Goal: Task Accomplishment & Management: Manage account settings

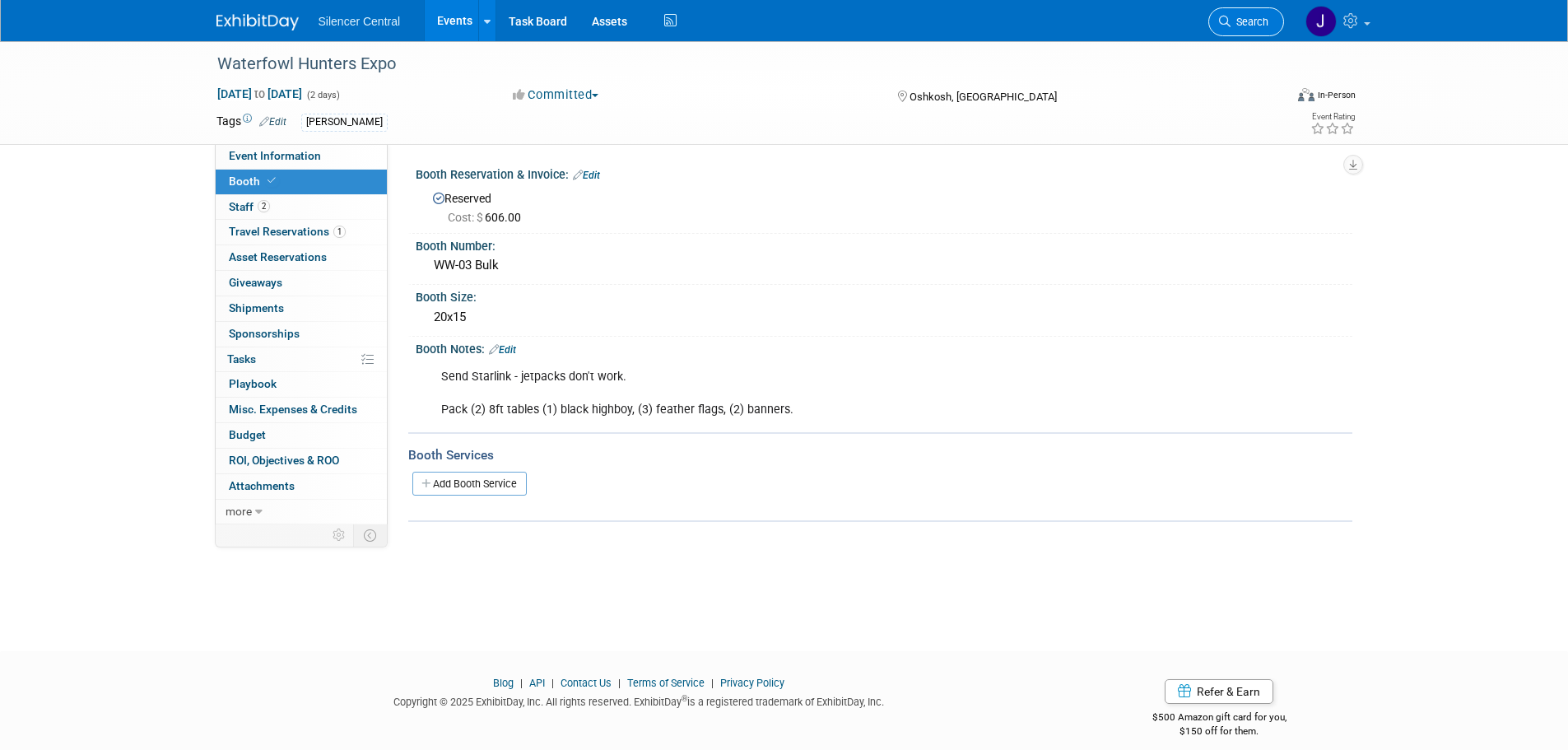
drag, startPoint x: 0, startPoint y: 0, endPoint x: 1230, endPoint y: 18, distance: 1230.1
click at [1230, 18] on span "Search" at bounding box center [1249, 22] width 38 height 12
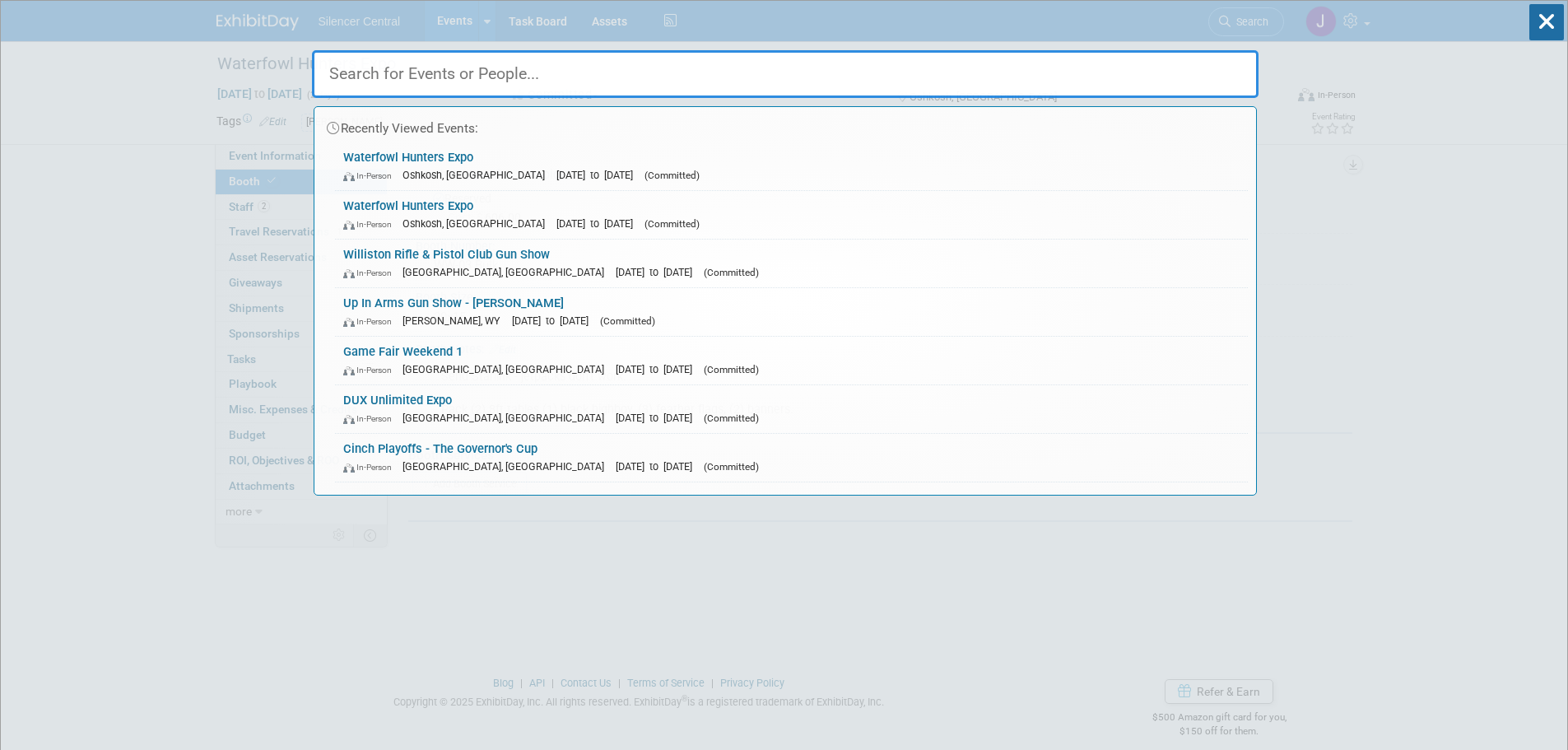
type input "e"
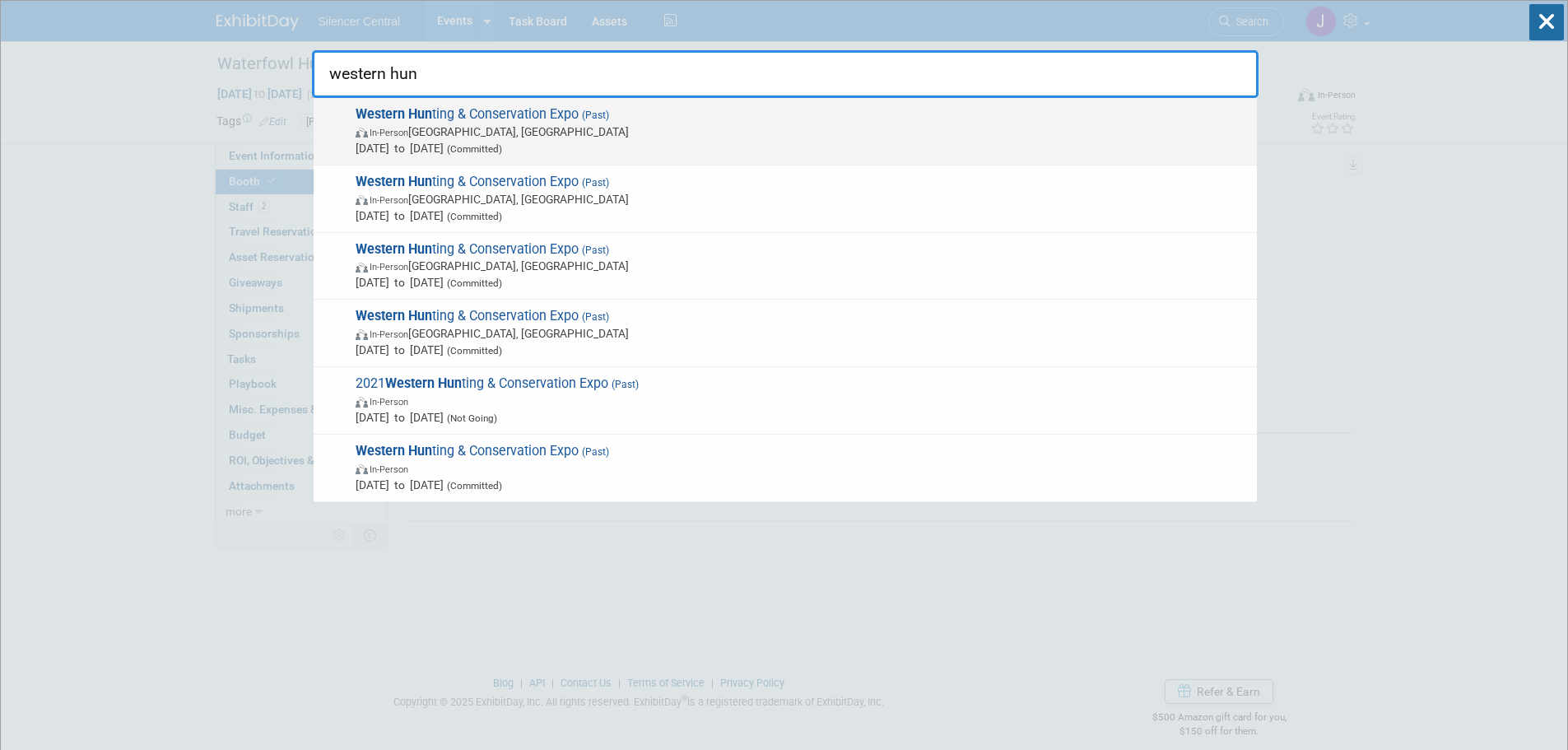
type input "western hun"
click at [590, 130] on span "In-Person Salt Lake City, UT" at bounding box center [802, 132] width 893 height 17
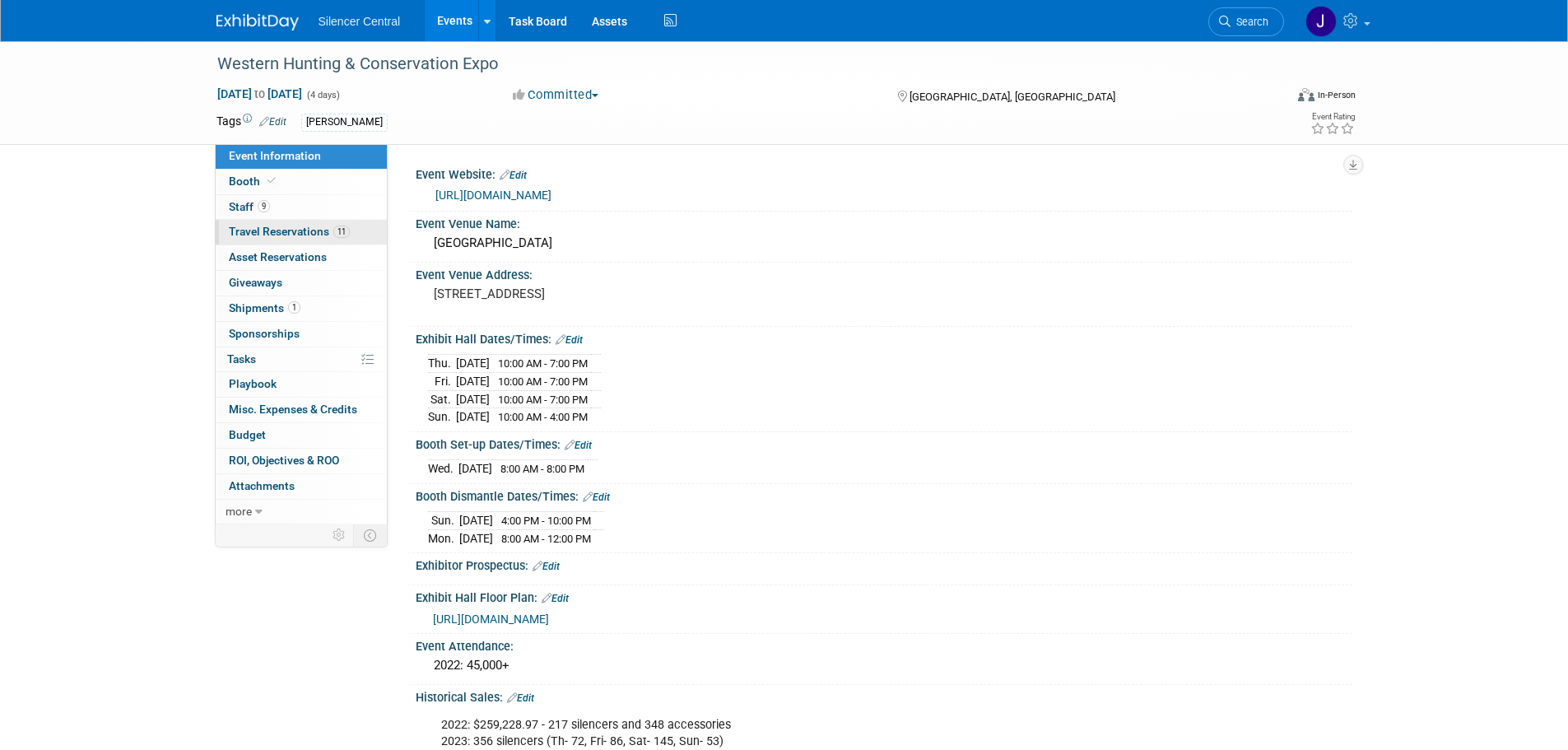
click at [343, 229] on span "11" at bounding box center [342, 231] width 17 height 12
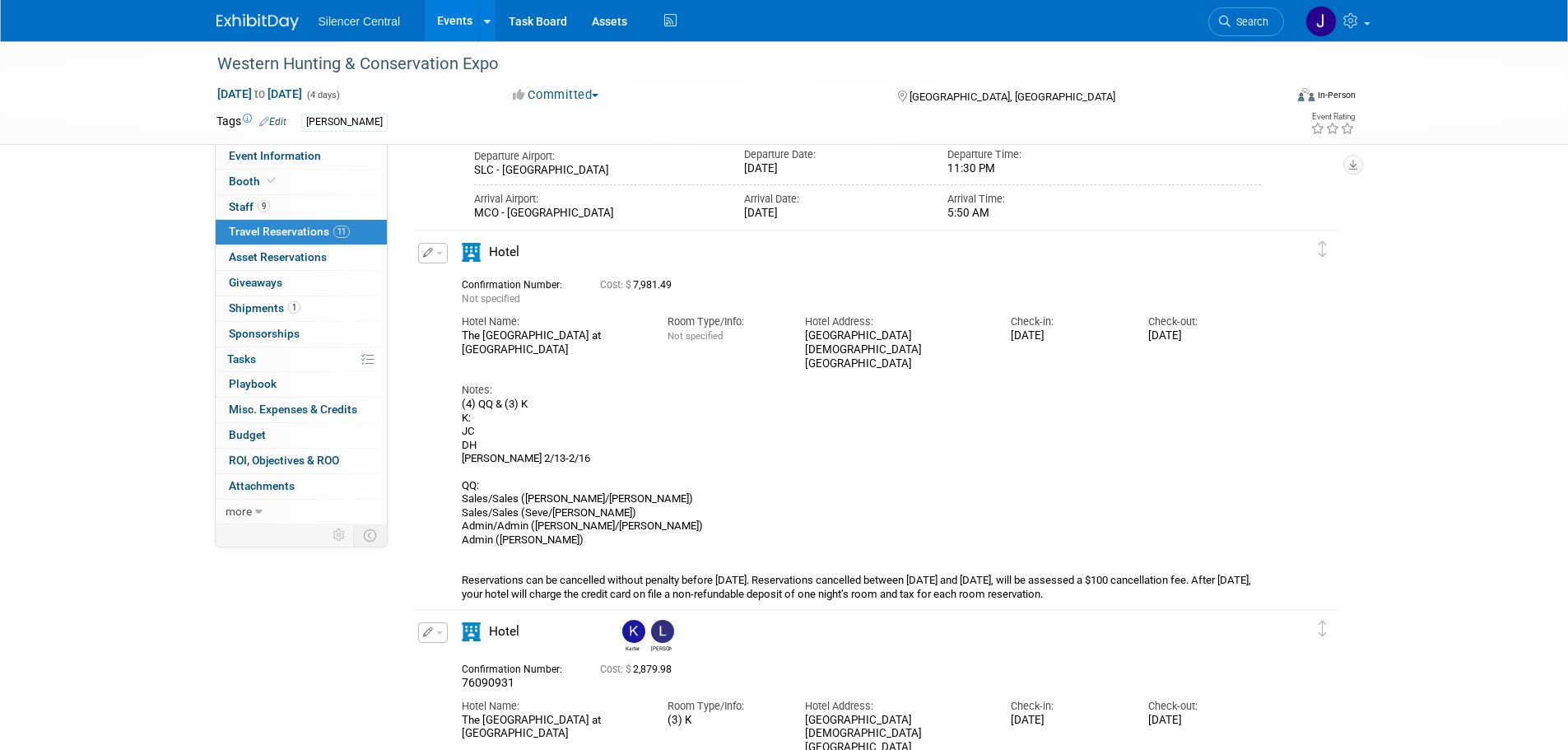
scroll to position [3893, 0]
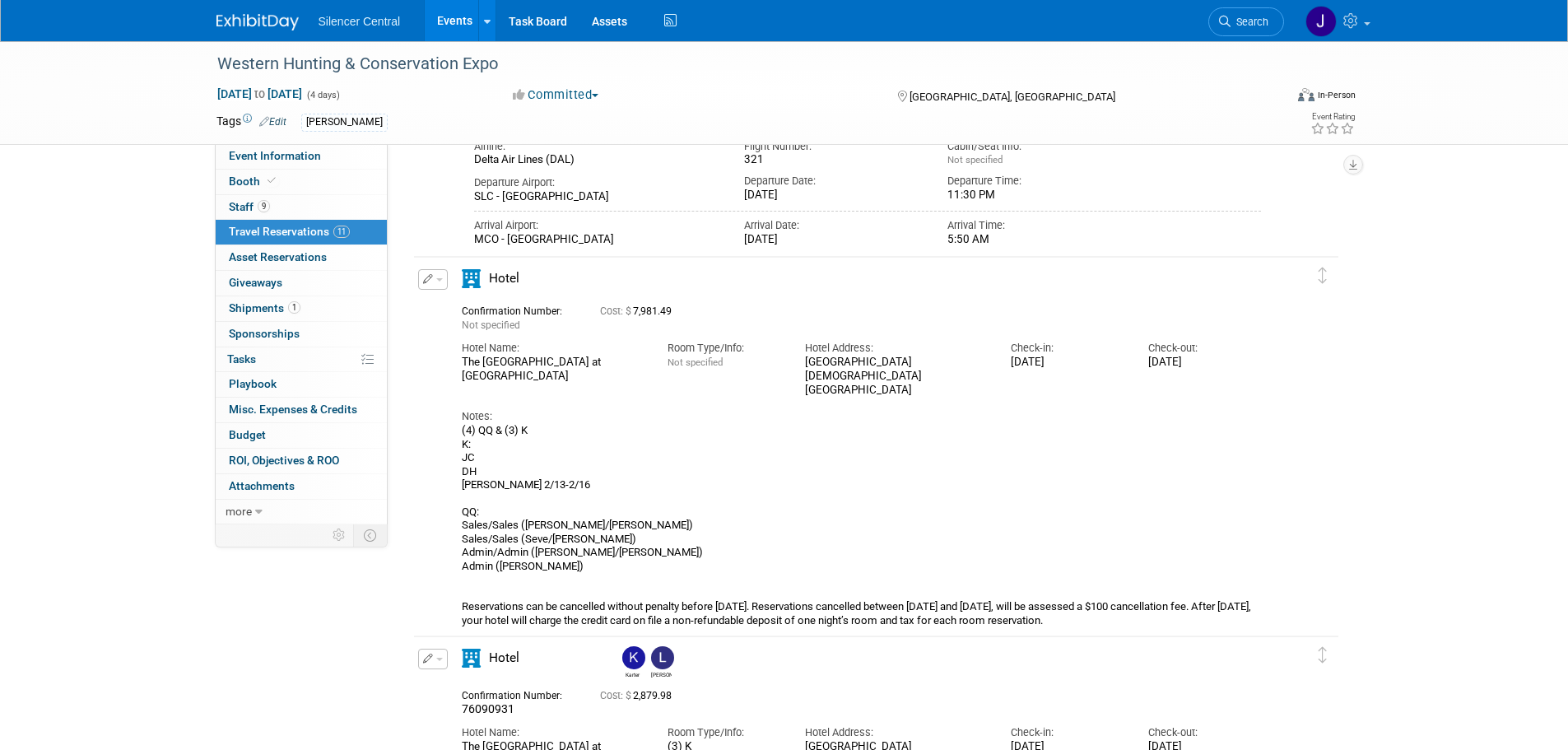
click at [266, 18] on img at bounding box center [258, 23] width 83 height 17
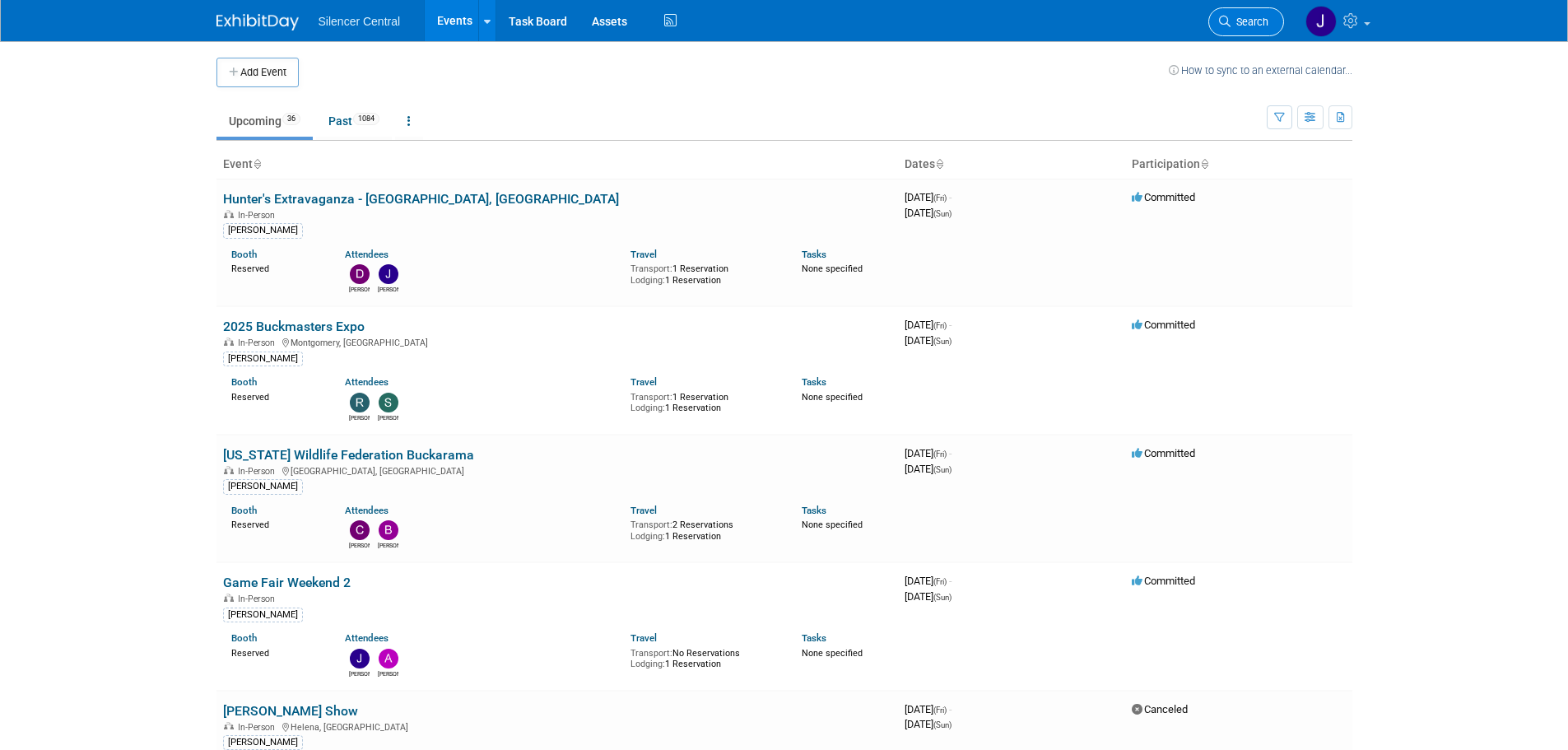
click at [1250, 27] on span "Search" at bounding box center [1249, 22] width 38 height 12
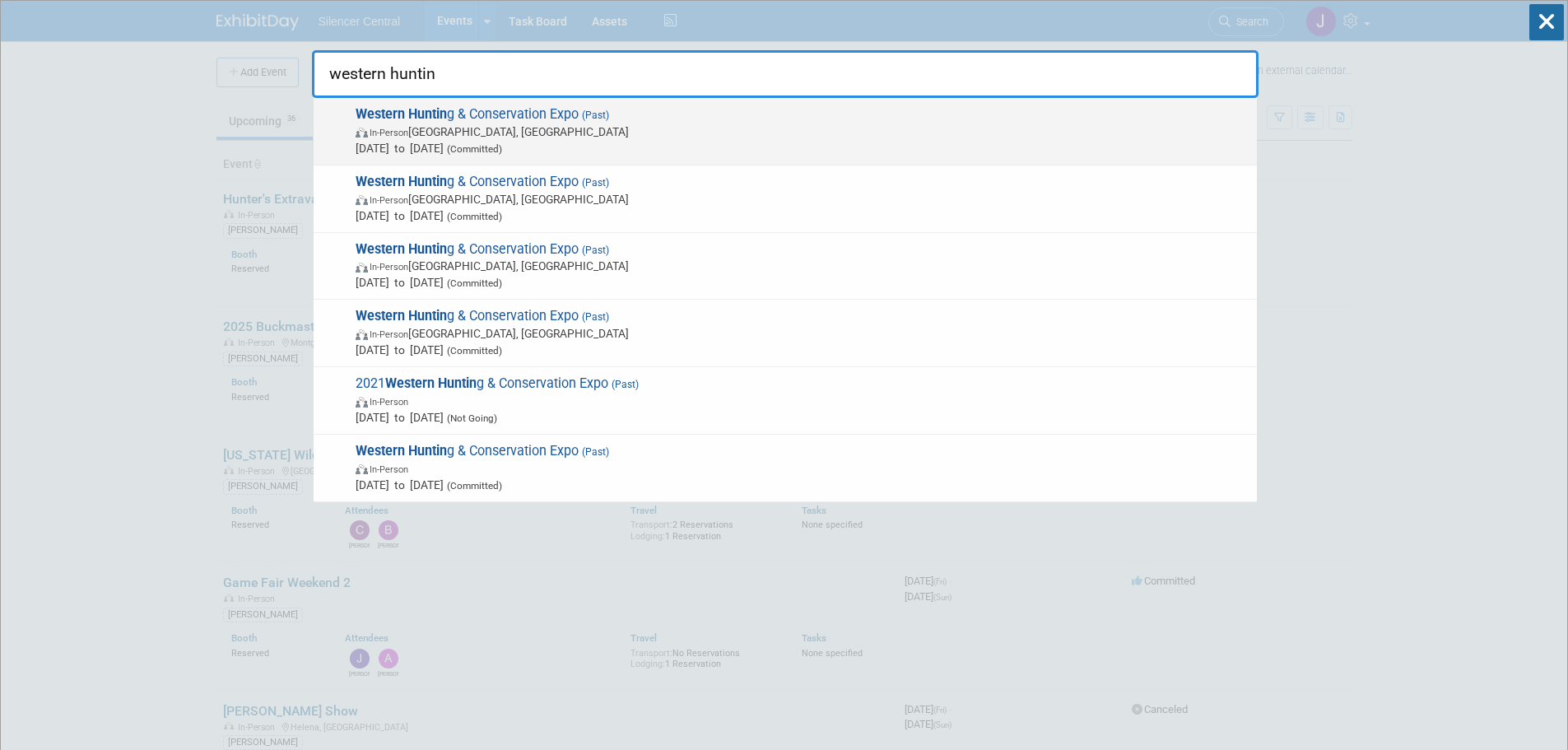
type input "western huntin"
click at [601, 135] on span "In-Person Salt Lake City, UT" at bounding box center [802, 132] width 893 height 17
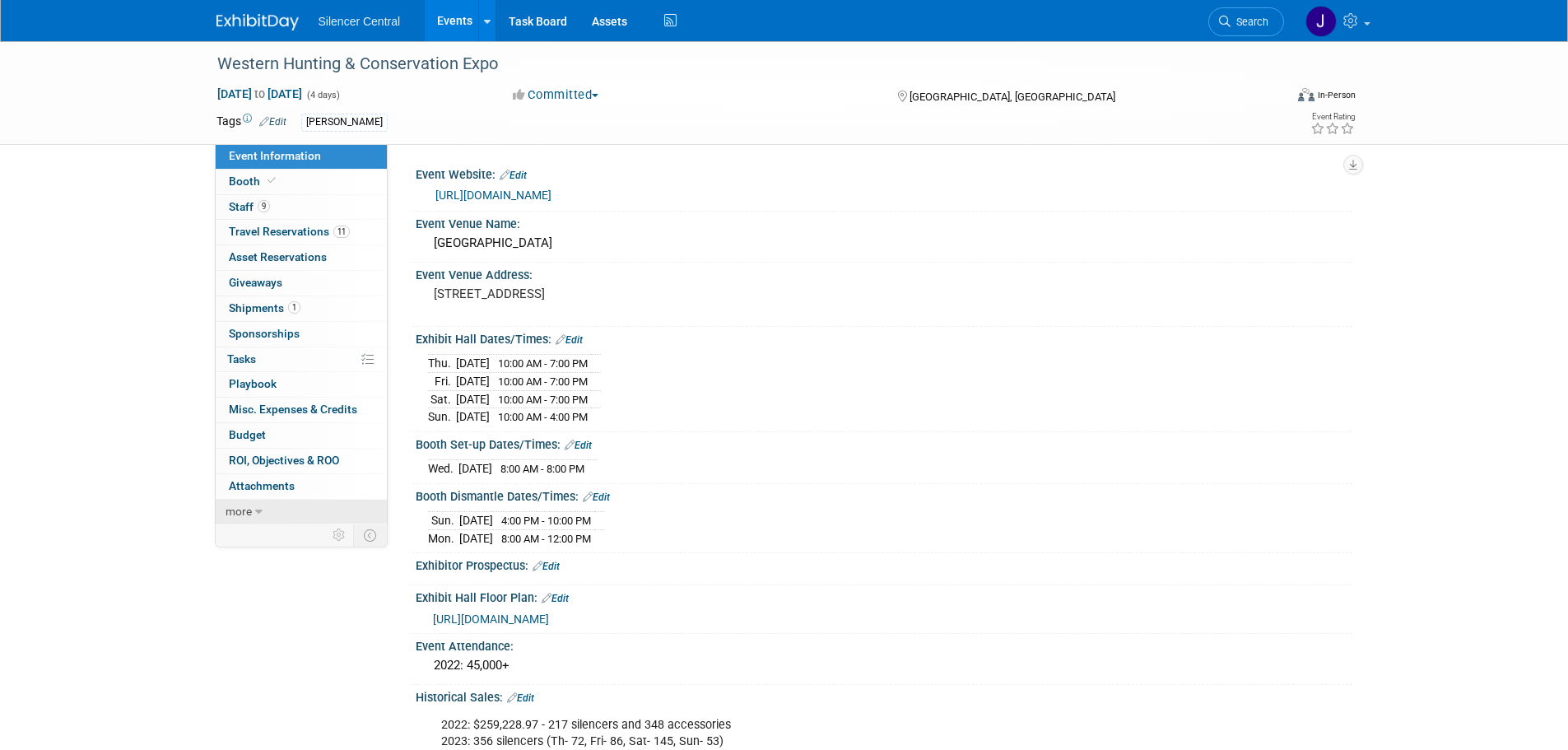
click at [257, 507] on icon at bounding box center [259, 512] width 8 height 11
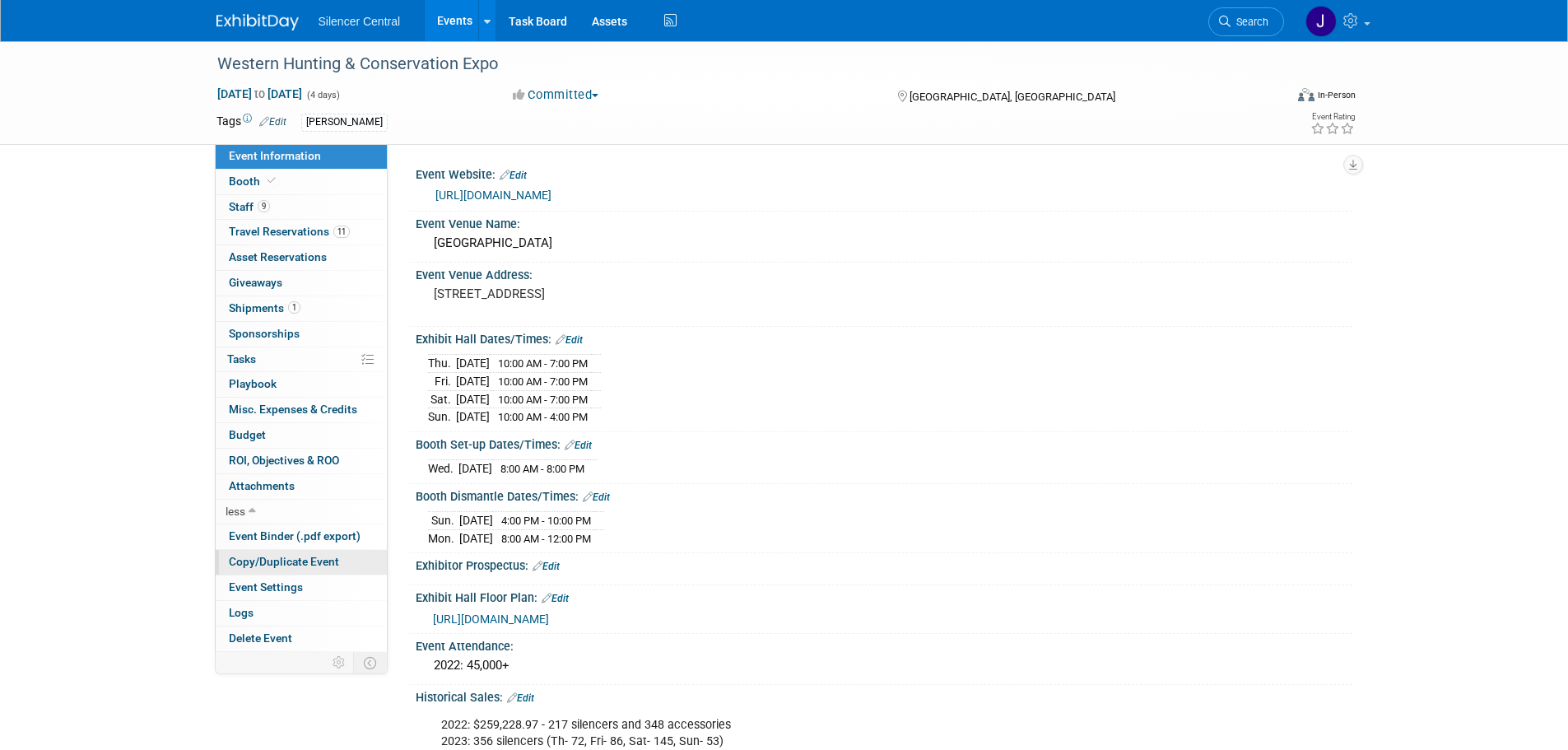
click at [324, 564] on span "Copy/Duplicate Event" at bounding box center [284, 561] width 111 height 13
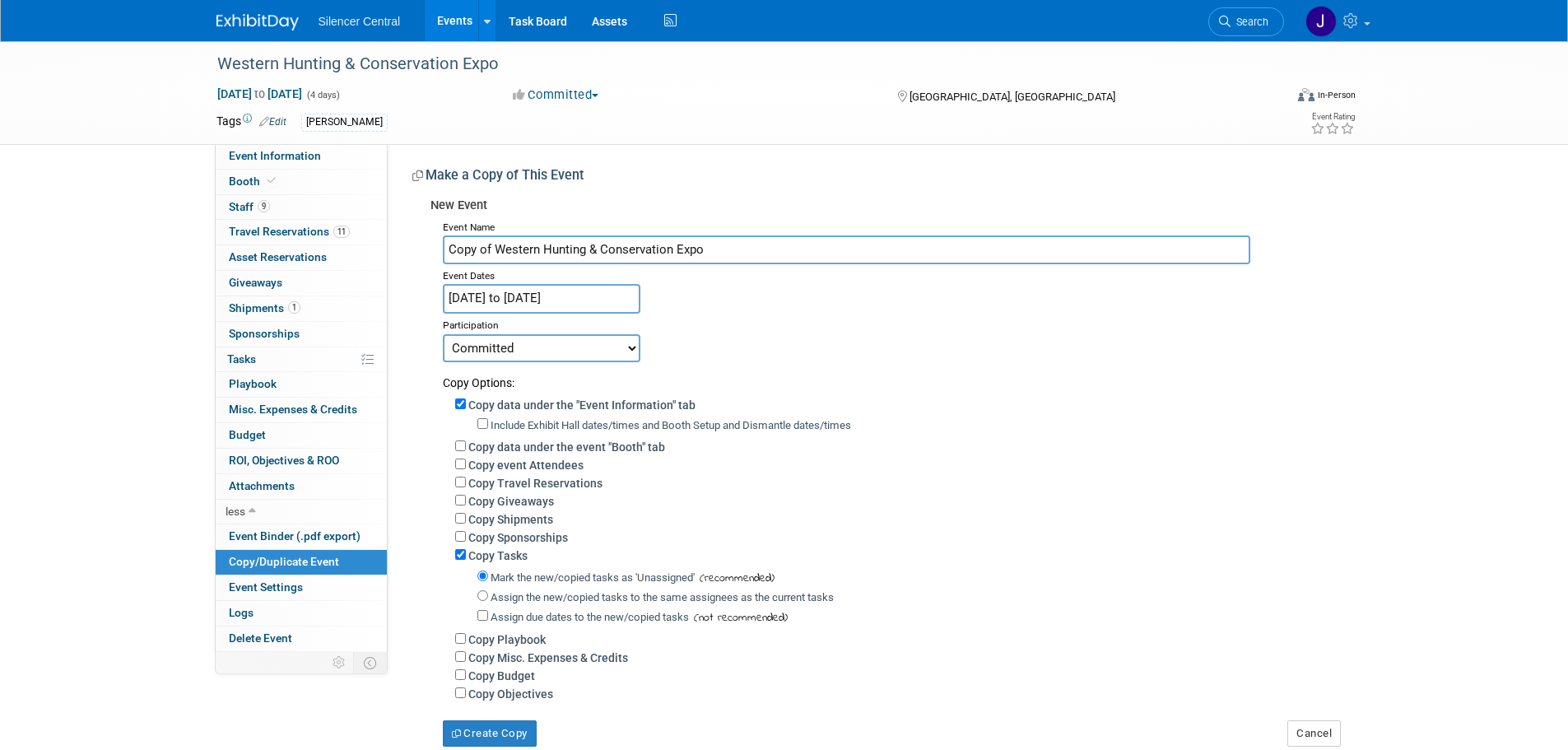
drag, startPoint x: 493, startPoint y: 246, endPoint x: 392, endPoint y: 246, distance: 101.0
click at [392, 246] on div "Event Website: Edit https://huntexpo.com/ Event Venue Name: Salt Palace Convent…" at bounding box center [870, 446] width 965 height 603
type input "Western Hunting & Conservation Expo"
click at [512, 304] on input "Feb 13, 2025 to Feb 16, 2025" at bounding box center [541, 298] width 198 height 29
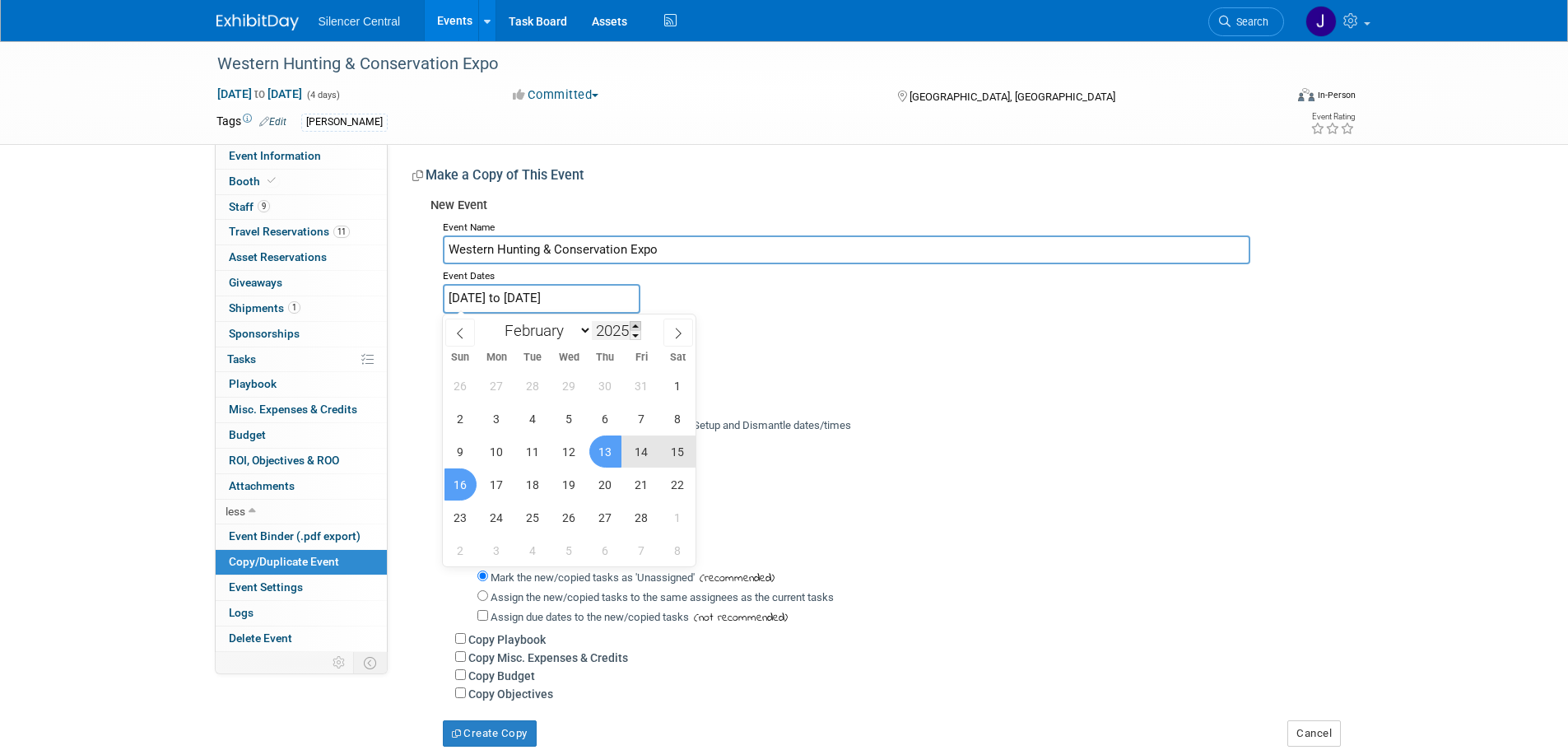
click at [634, 325] on span at bounding box center [635, 326] width 11 height 10
type input "2026"
click at [600, 417] on span "12" at bounding box center [605, 419] width 32 height 32
click at [465, 459] on span "15" at bounding box center [461, 452] width 32 height 32
type input "[DATE] to [DATE]"
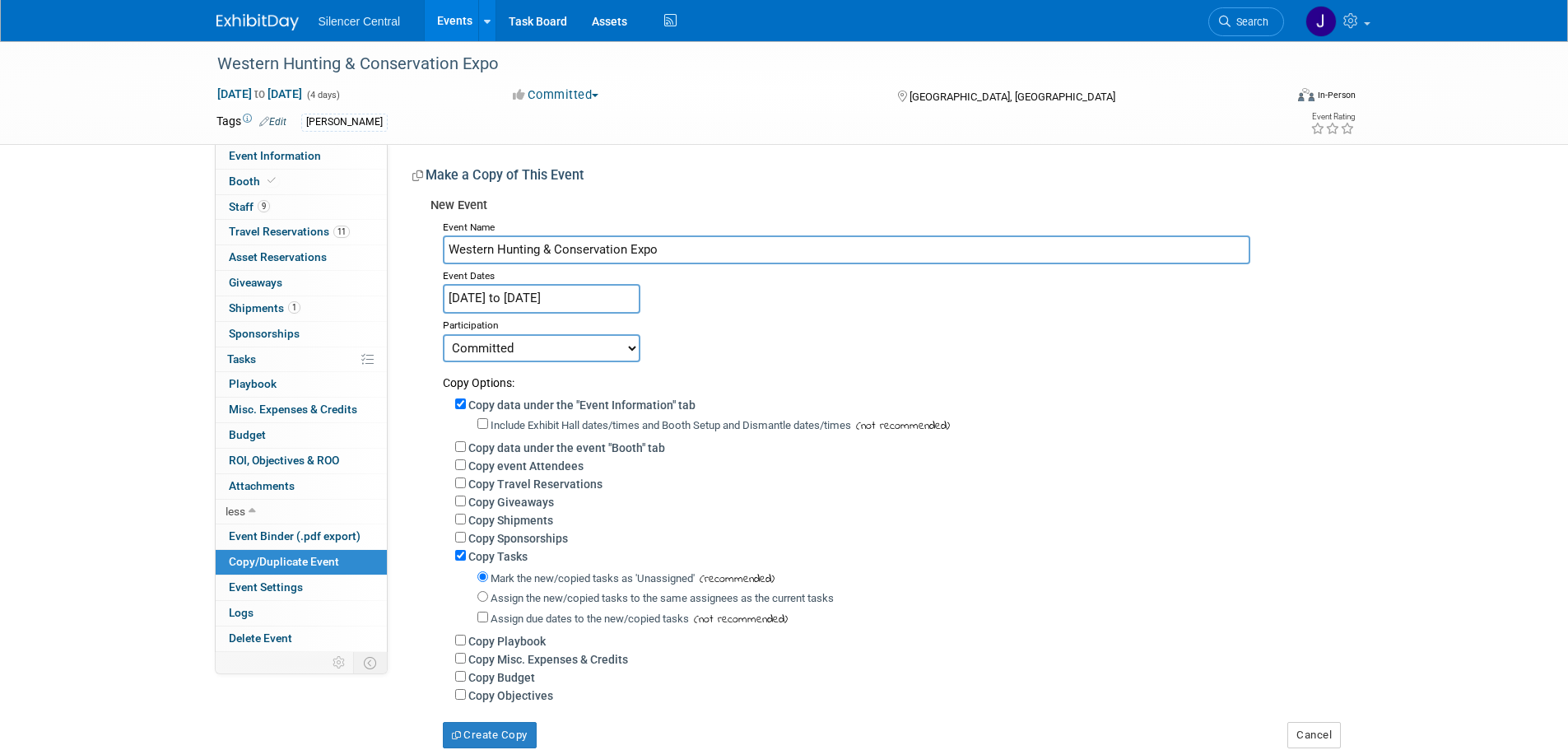
click at [510, 419] on label "Include Exhibit Hall dates/times and Booth Setup and Dismantle dates/times" at bounding box center [671, 424] width 360 height 12
click at [488, 419] on input "Include Exhibit Hall dates/times and Booth Setup and Dismantle dates/times" at bounding box center [482, 423] width 10 height 10
checkbox input "true"
click at [633, 452] on label "Copy data under the event "Booth" tab" at bounding box center [567, 448] width 197 height 13
click at [465, 452] on input "Copy data under the event "Booth" tab" at bounding box center [460, 446] width 10 height 10
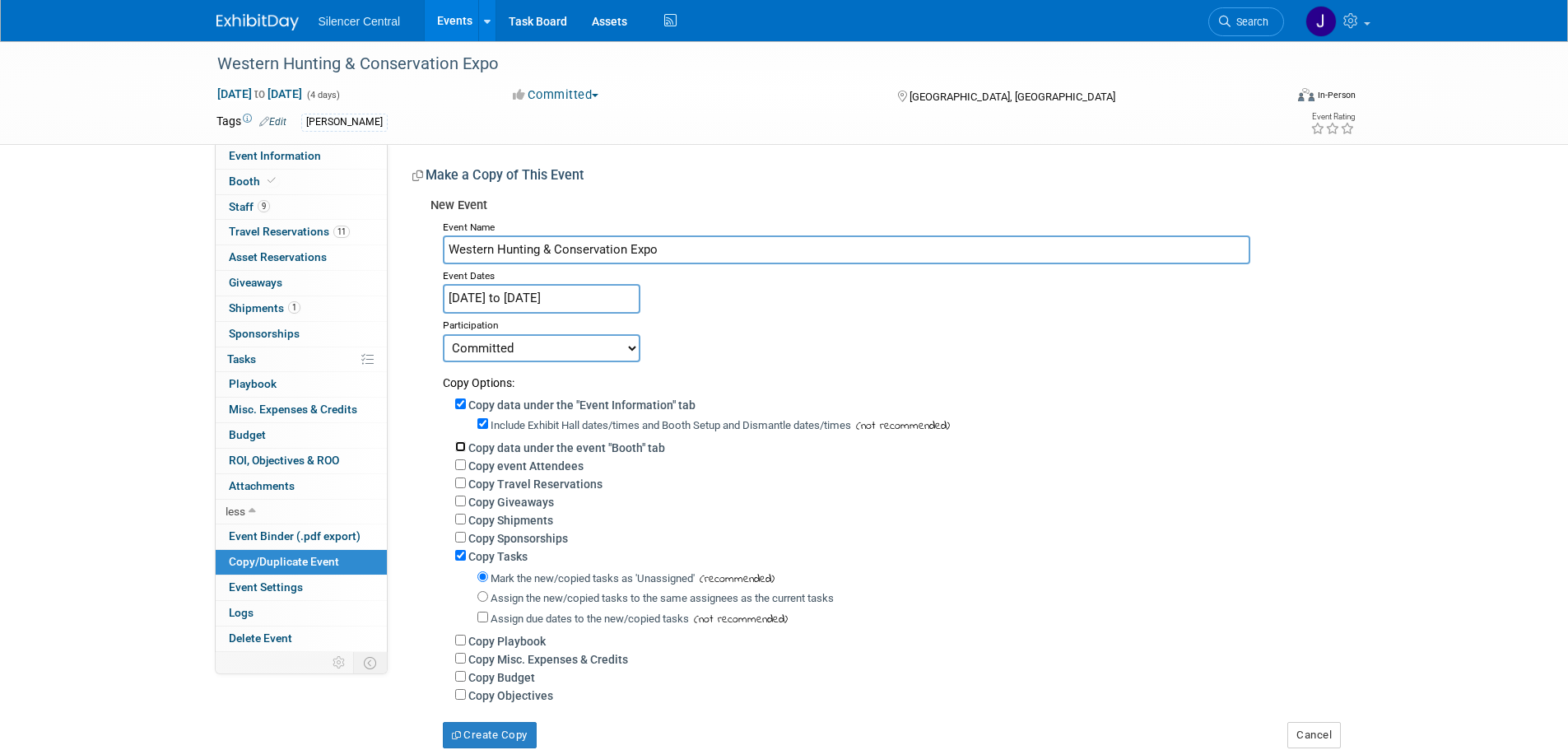
checkbox input "true"
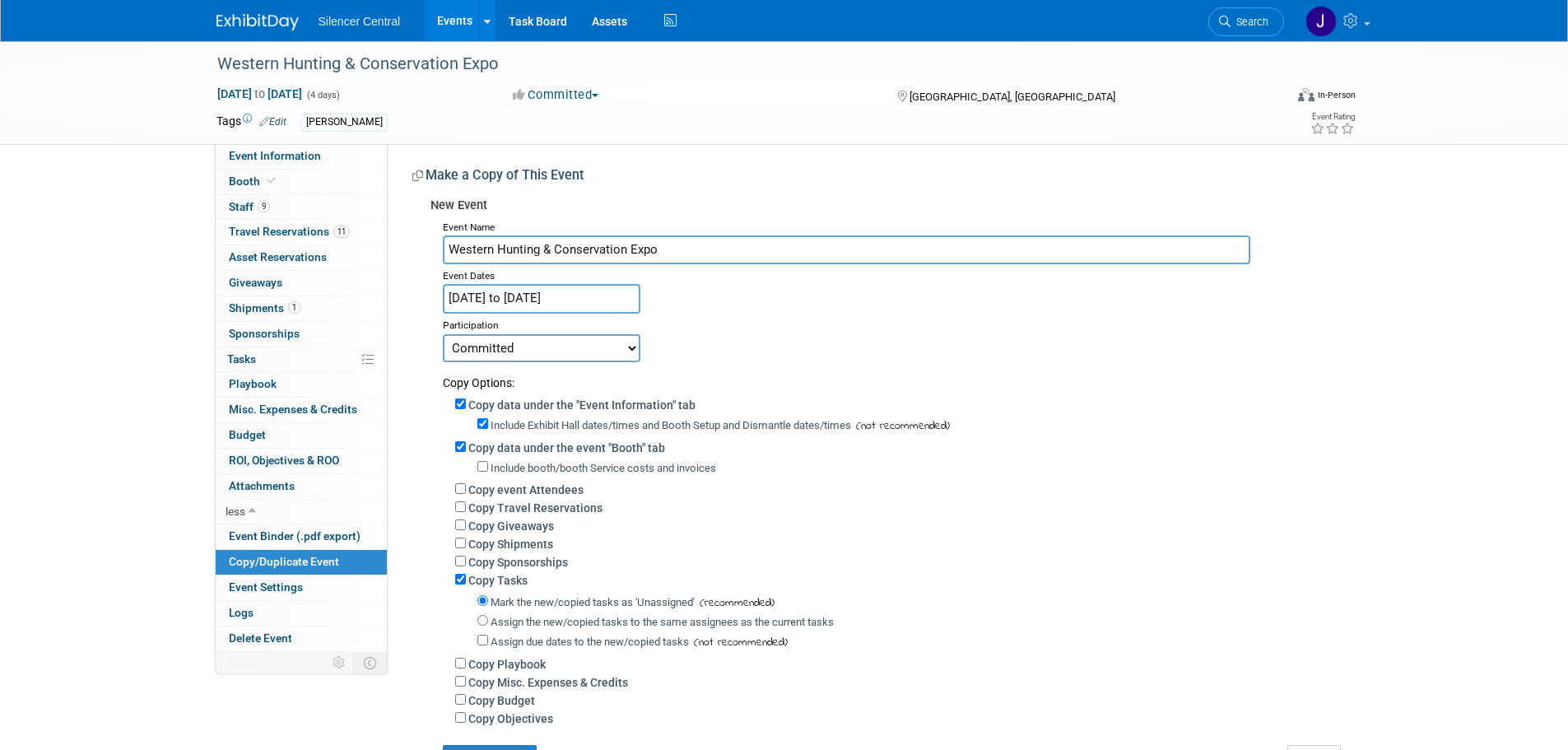
click at [506, 587] on label "Copy Tasks" at bounding box center [497, 580] width 59 height 13
click at [465, 585] on input "Copy Tasks" at bounding box center [460, 578] width 10 height 10
checkbox input "false"
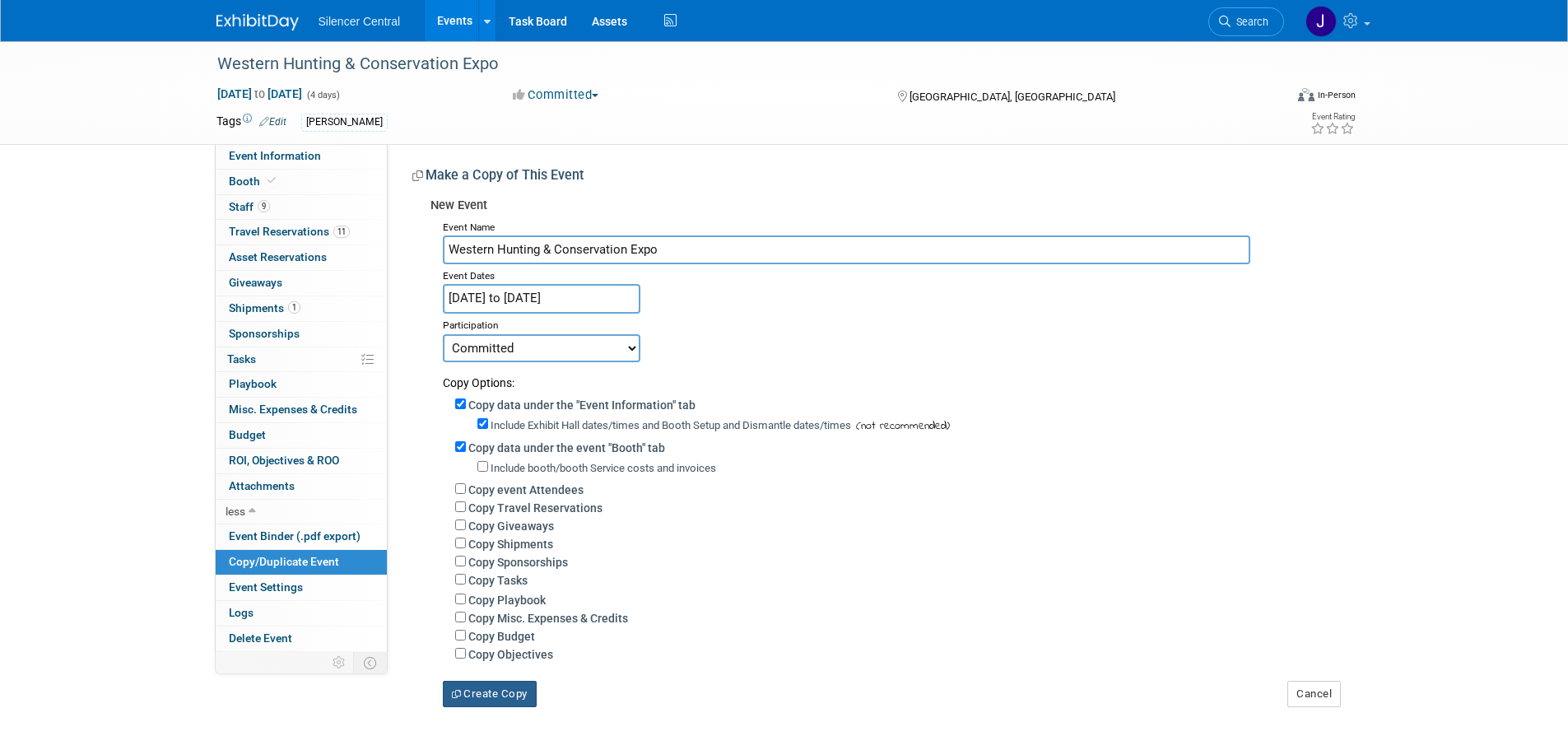
click at [507, 706] on button "Create Copy" at bounding box center [490, 694] width 94 height 26
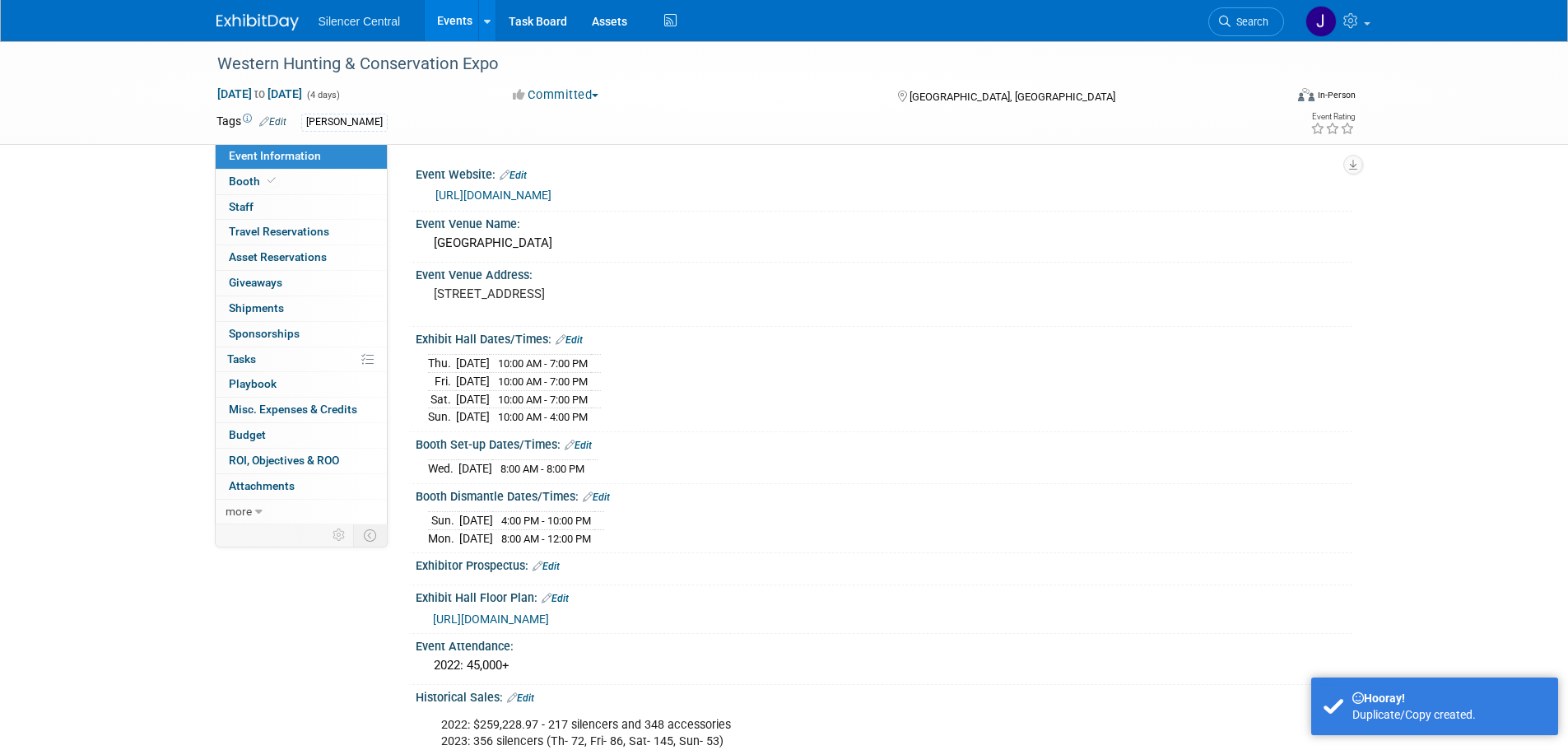
click at [579, 334] on link "Edit" at bounding box center [569, 340] width 27 height 11
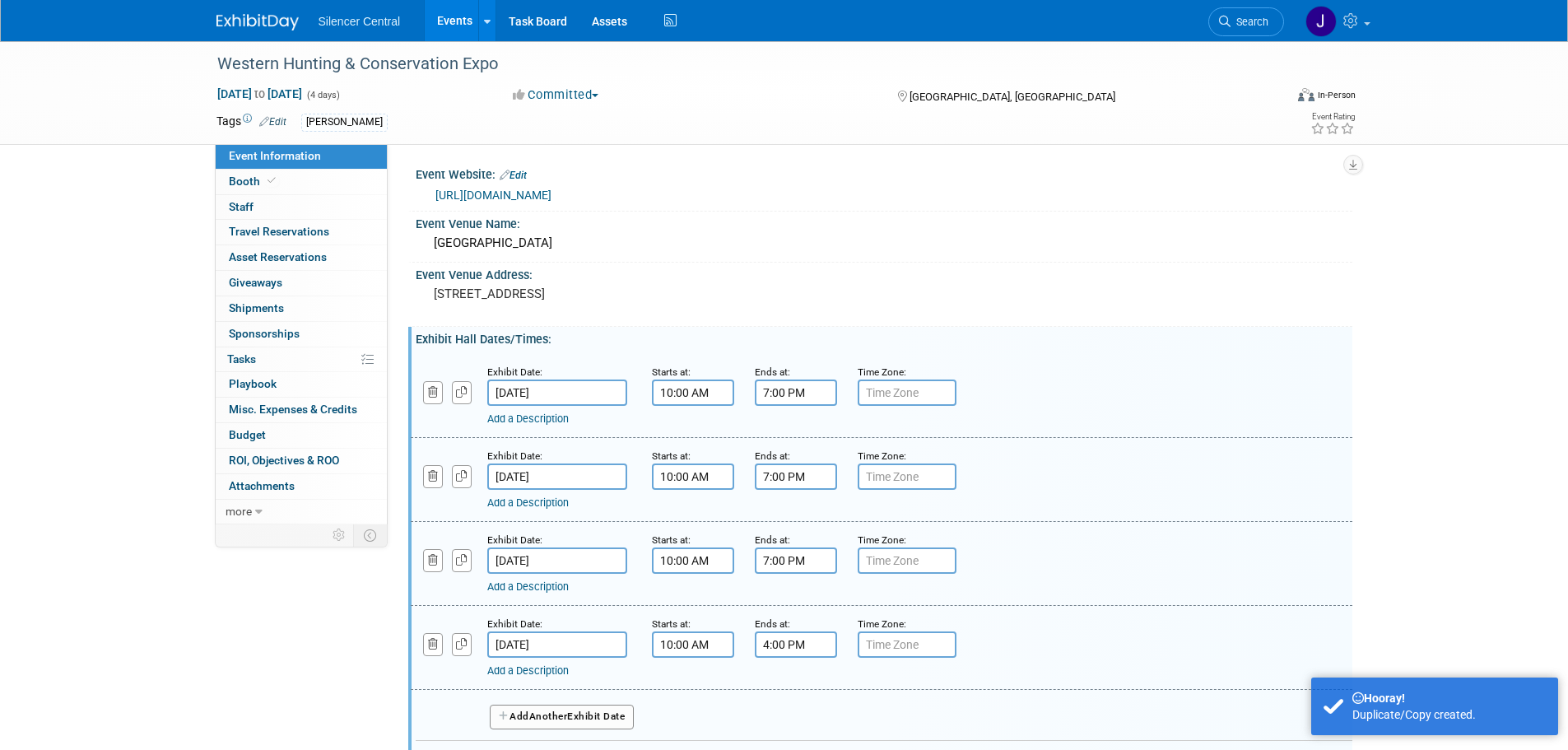
click at [602, 392] on input "Feb 13, 2025" at bounding box center [556, 392] width 140 height 26
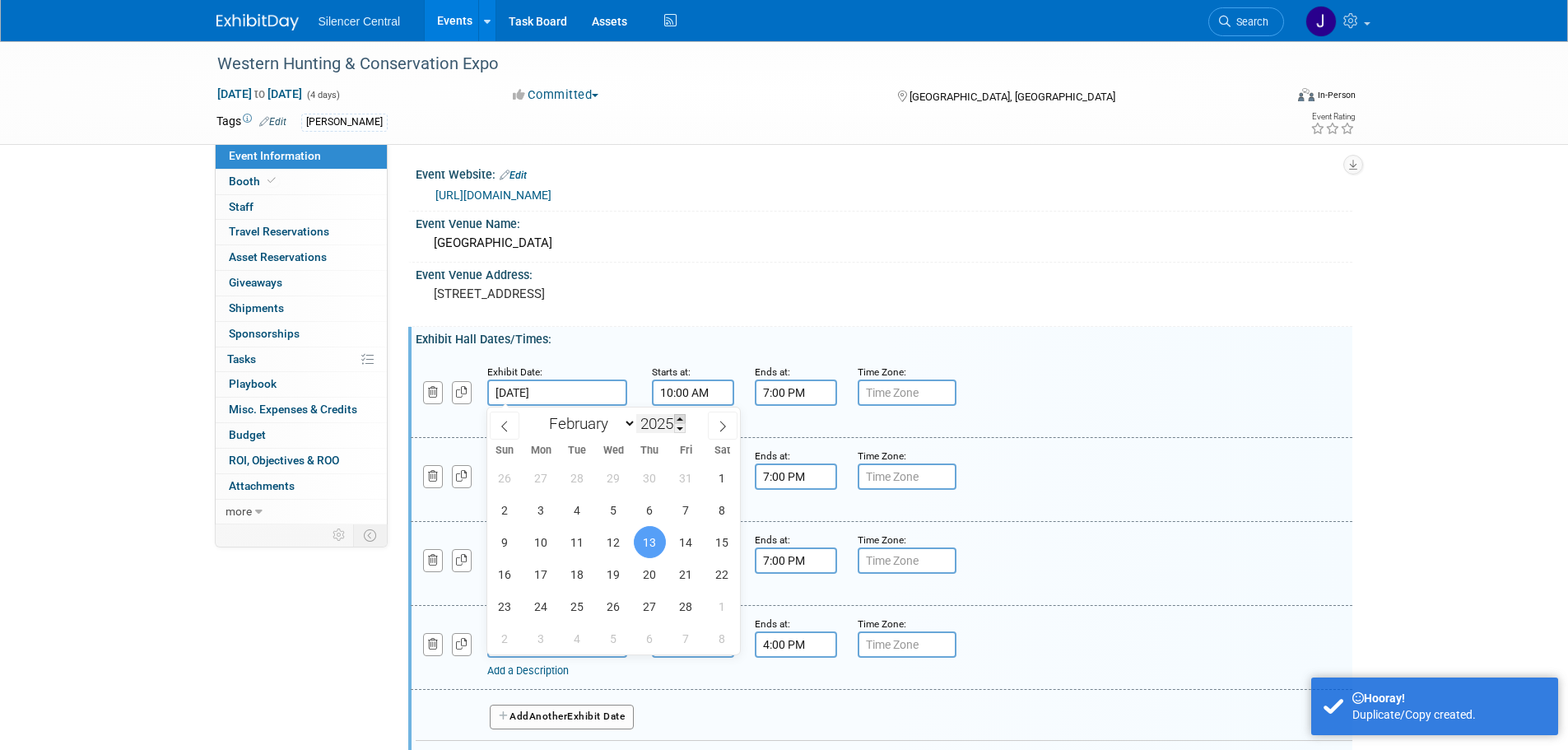
click at [679, 419] on span at bounding box center [679, 419] width 11 height 10
type input "2026"
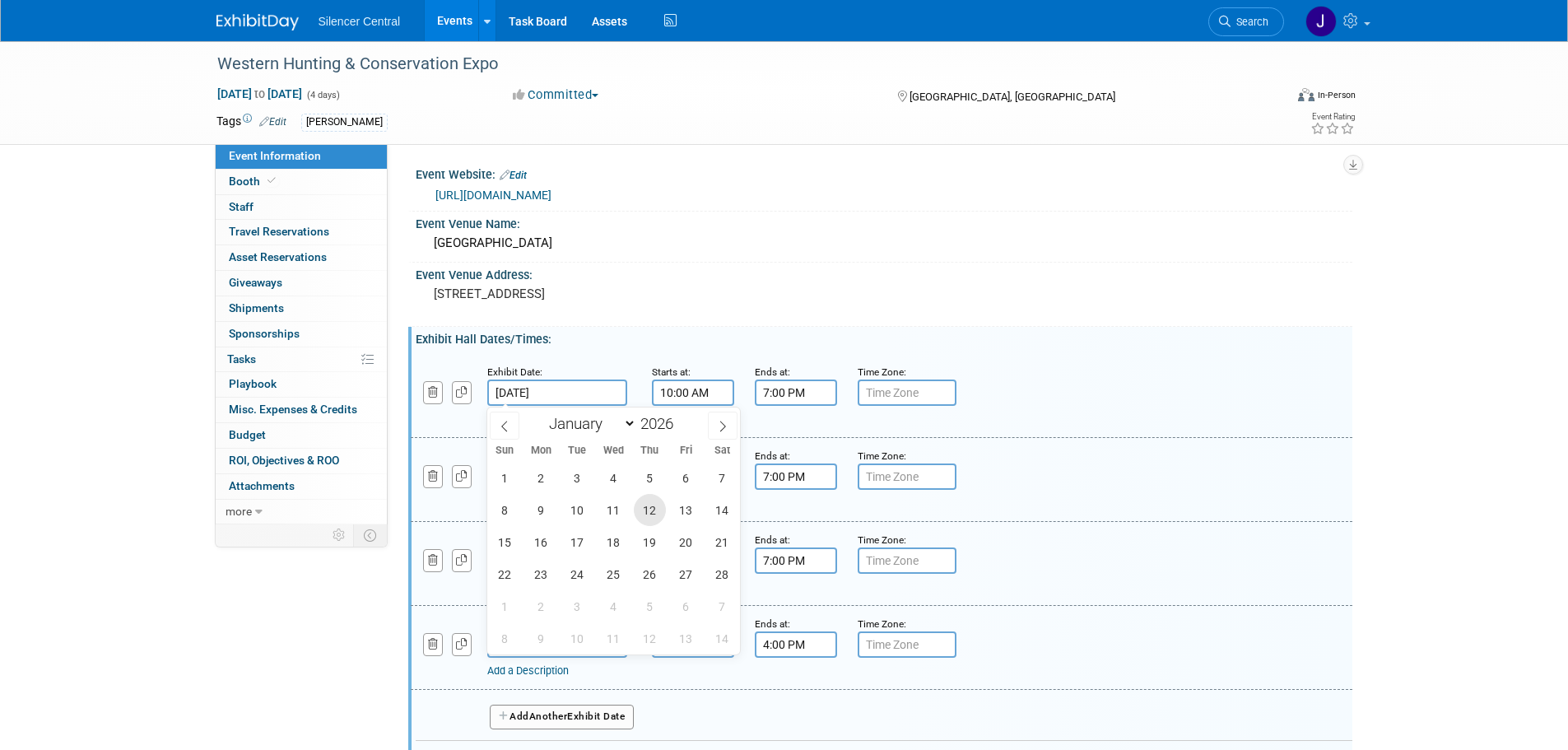
click at [653, 513] on span "12" at bounding box center [649, 510] width 32 height 32
type input "Feb 12, 2026"
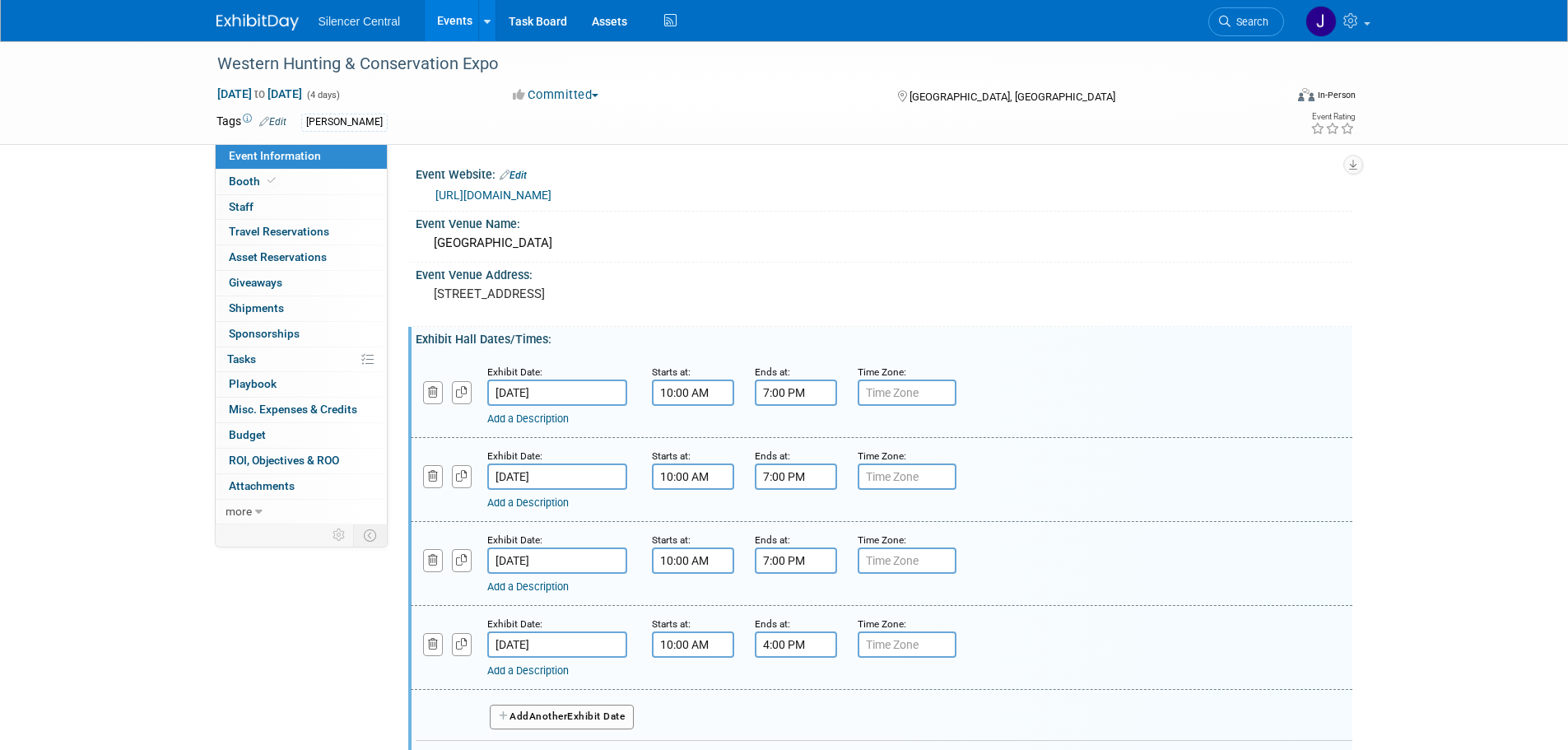
drag, startPoint x: 609, startPoint y: 481, endPoint x: 648, endPoint y: 481, distance: 39.0
click at [617, 481] on input "Feb 14, 2025" at bounding box center [556, 477] width 140 height 26
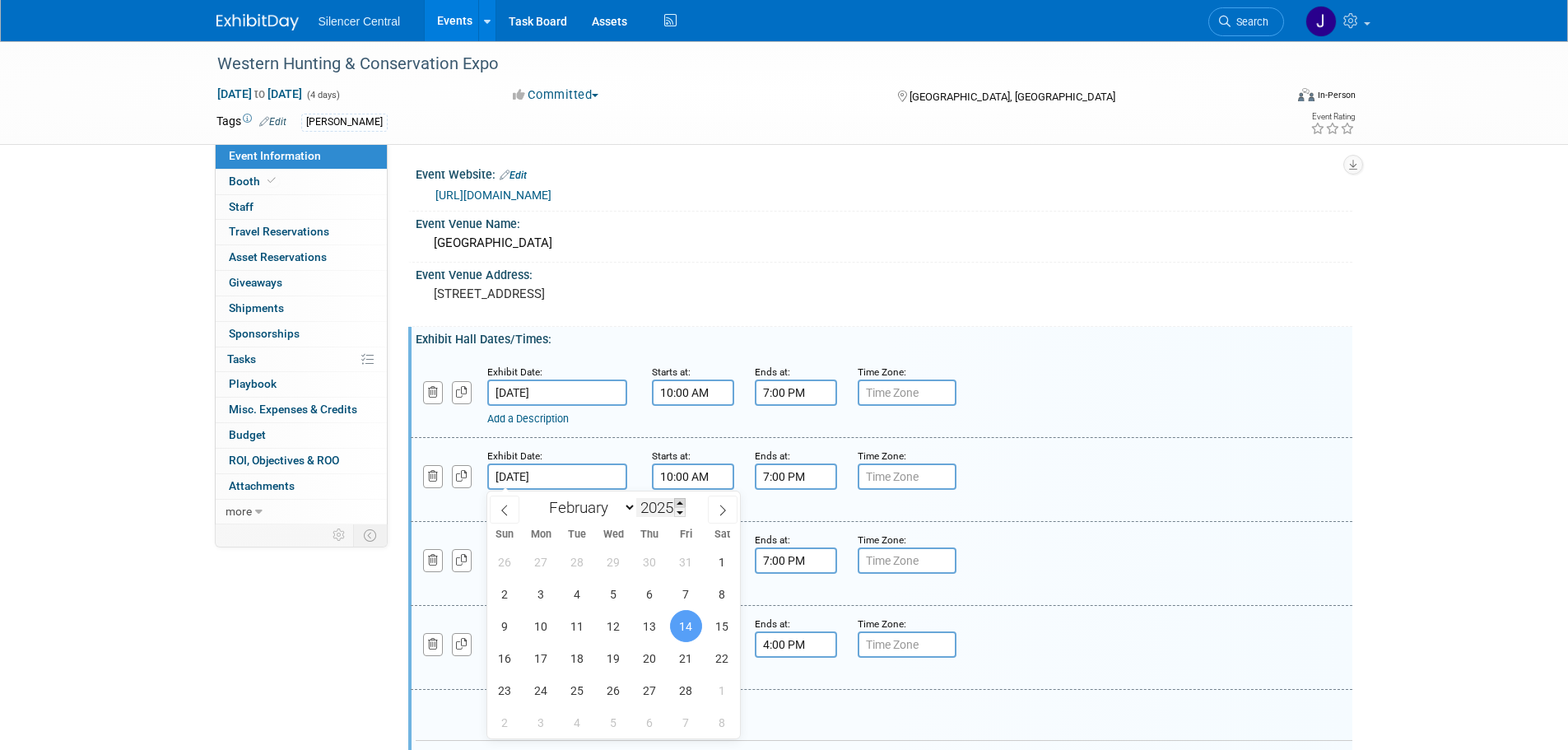
click at [678, 499] on span at bounding box center [679, 503] width 11 height 10
type input "2026"
click at [685, 595] on span "13" at bounding box center [686, 594] width 32 height 32
type input "Feb 13, 2026"
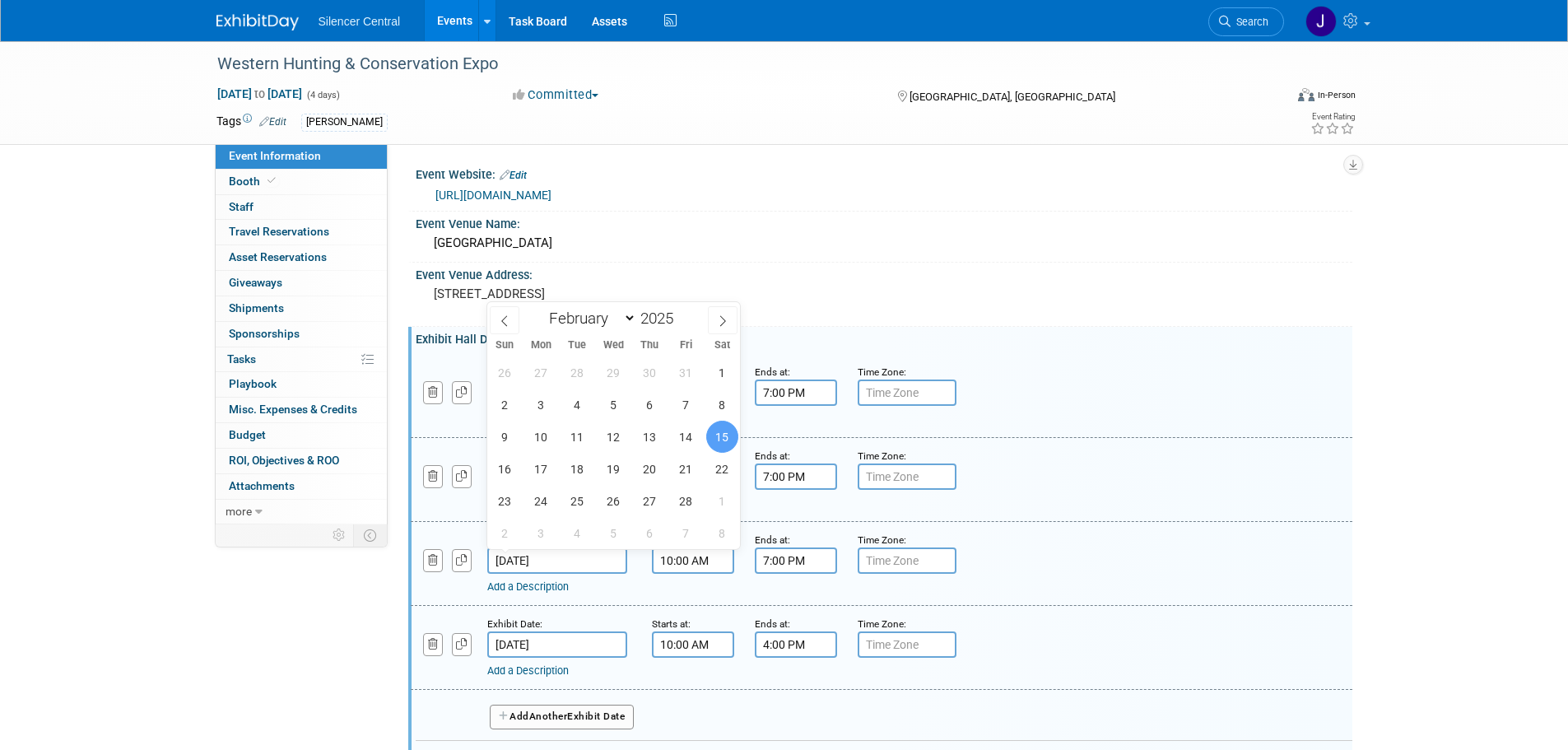
click at [570, 567] on input "Feb 15, 2025" at bounding box center [556, 560] width 140 height 26
click at [685, 313] on span at bounding box center [679, 314] width 11 height 10
type input "2026"
click at [721, 406] on span "14" at bounding box center [723, 405] width 32 height 32
type input "Feb 14, 2026"
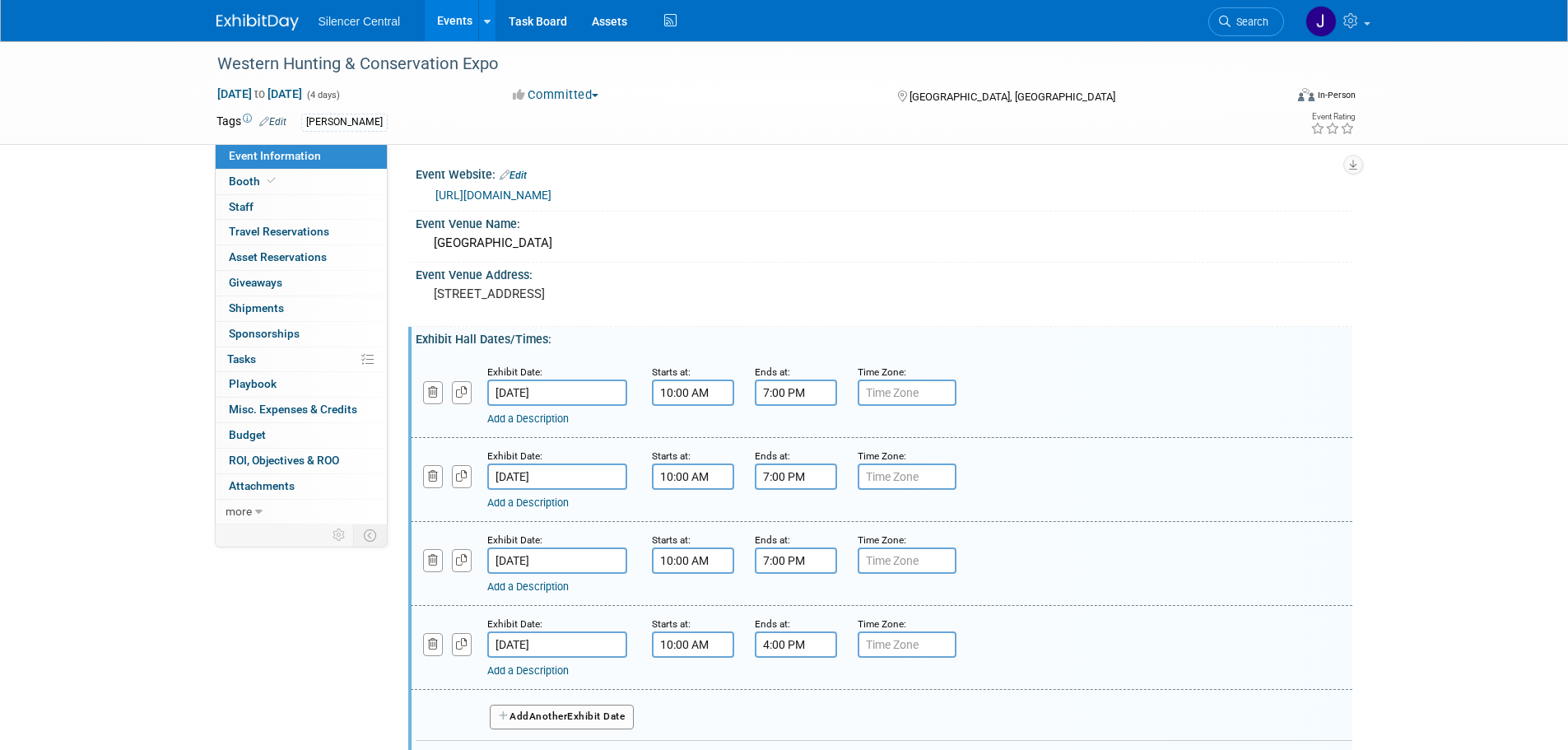
click at [590, 640] on input "Feb 16, 2025" at bounding box center [556, 645] width 140 height 26
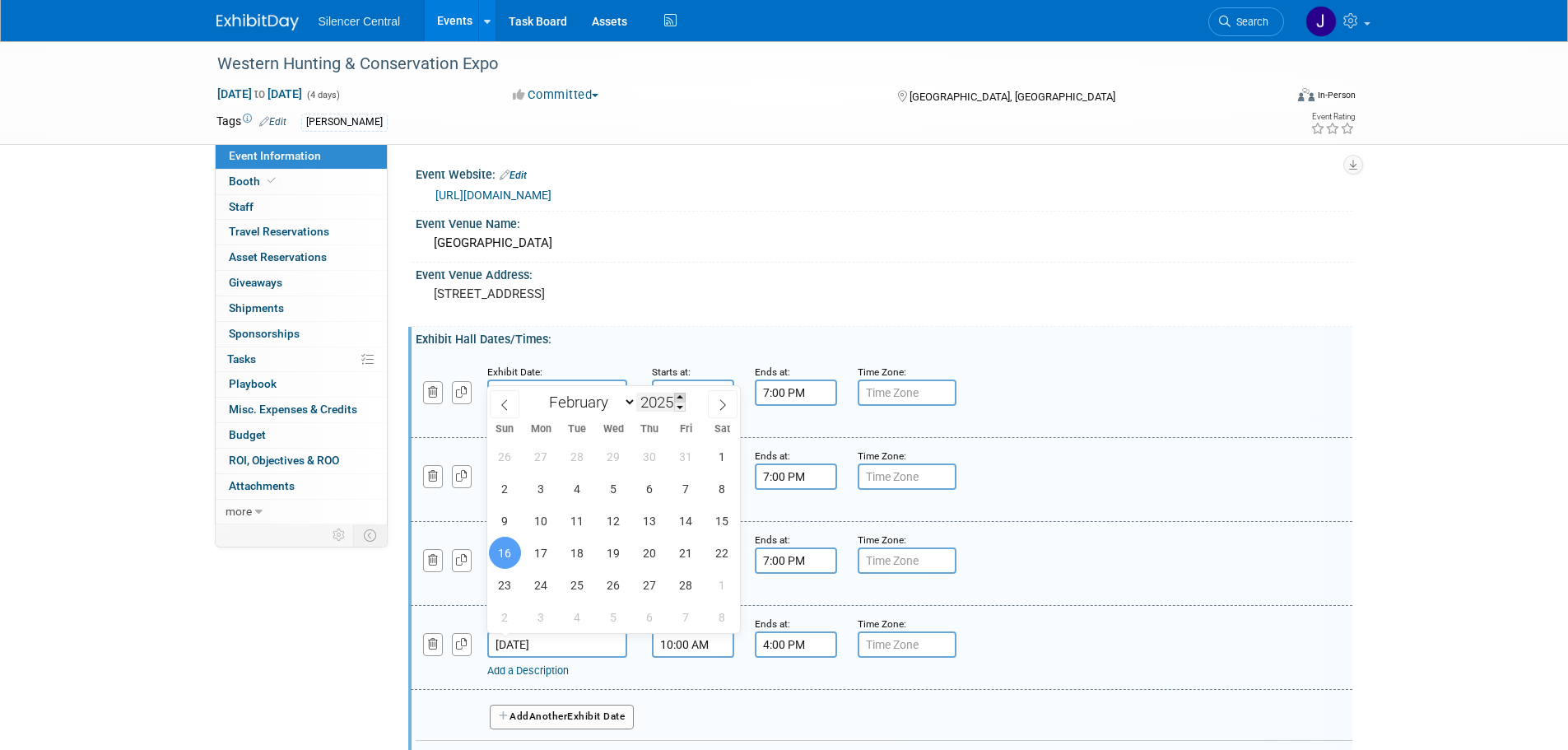
click at [685, 399] on span at bounding box center [679, 397] width 11 height 10
type input "2026"
click at [506, 520] on span "15" at bounding box center [505, 521] width 32 height 32
type input "Feb 15, 2026"
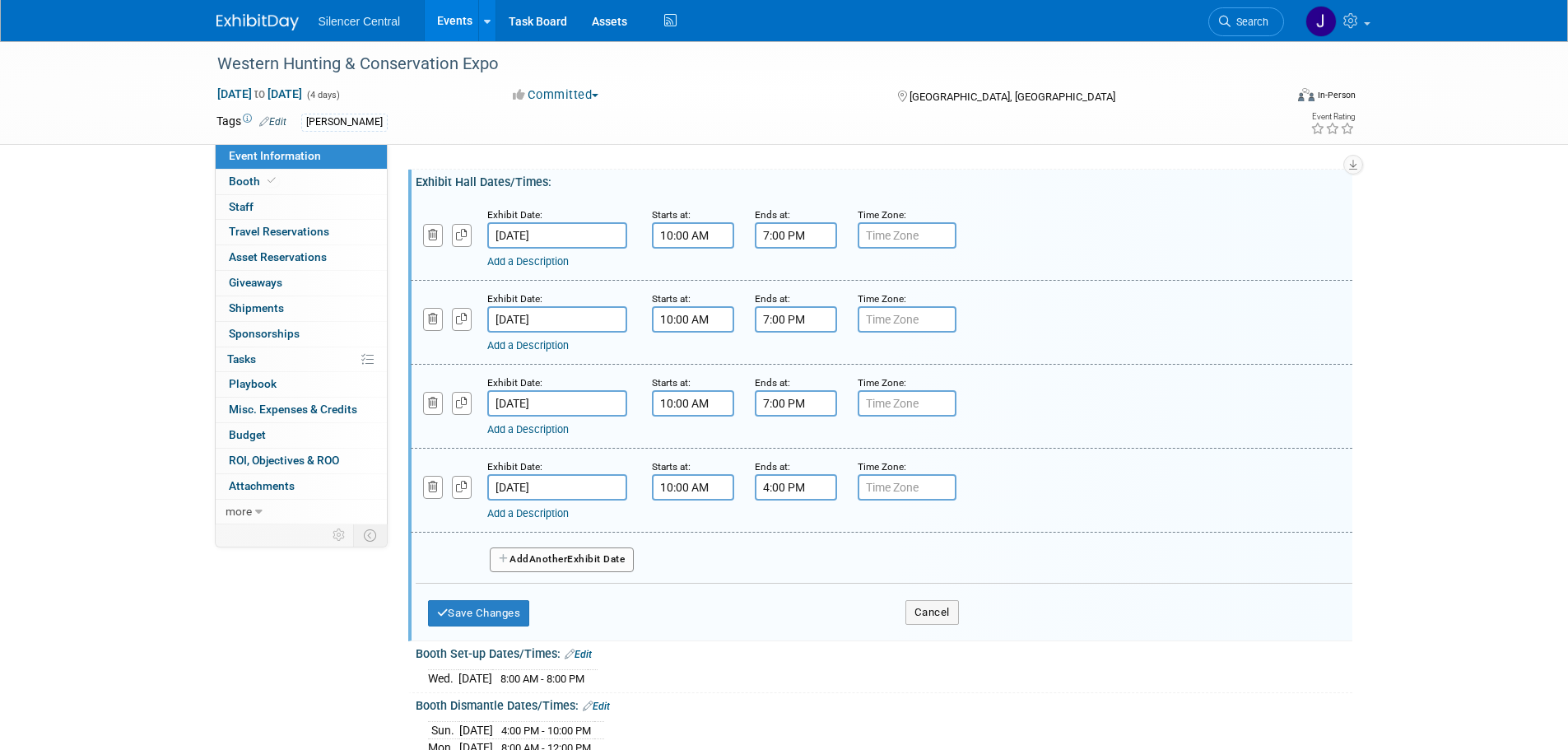
scroll to position [164, 0]
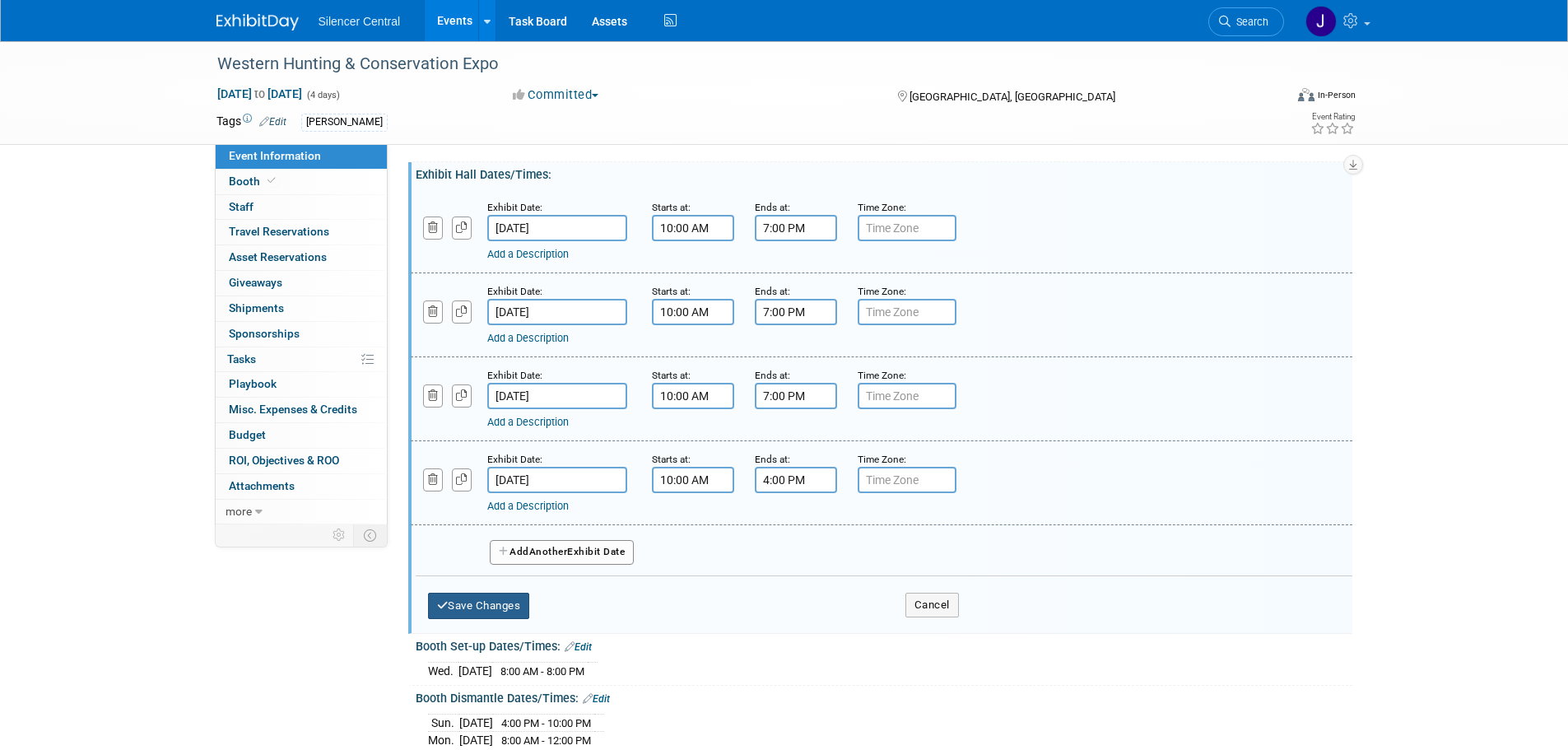
click at [509, 610] on button "Save Changes" at bounding box center [479, 606] width 102 height 26
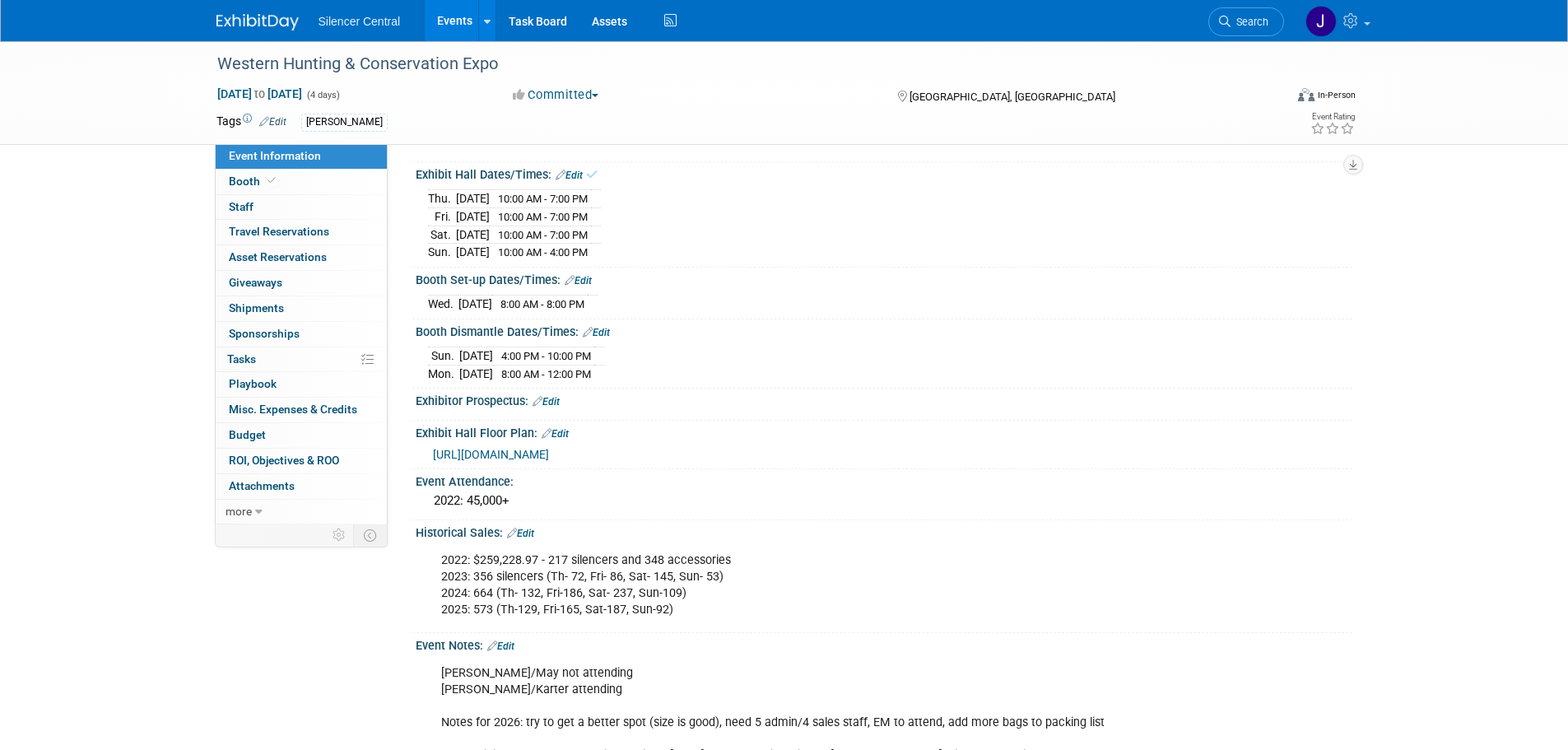
click at [586, 279] on link "Edit" at bounding box center [578, 281] width 27 height 11
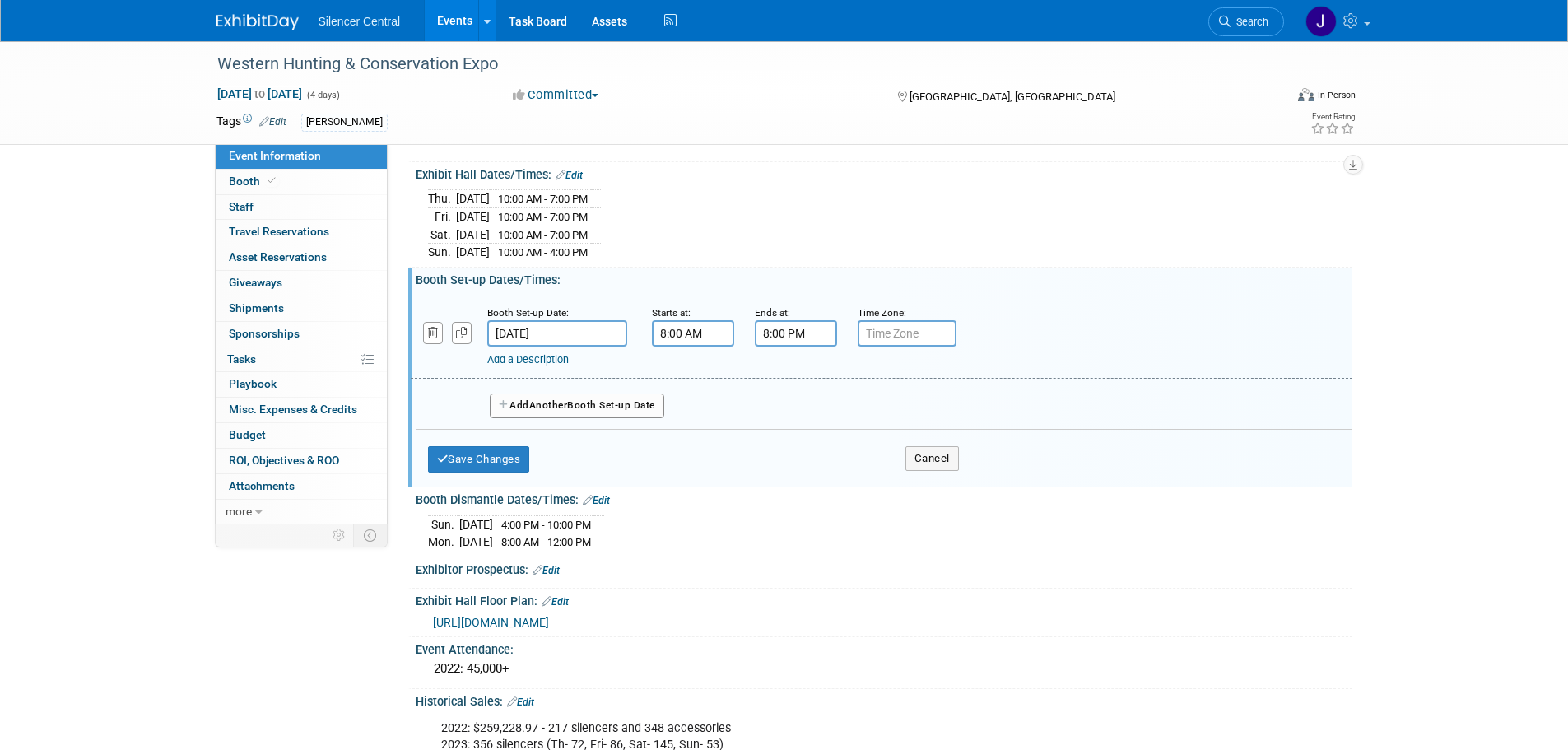
click at [591, 335] on input "Feb 12, 2025" at bounding box center [556, 333] width 140 height 26
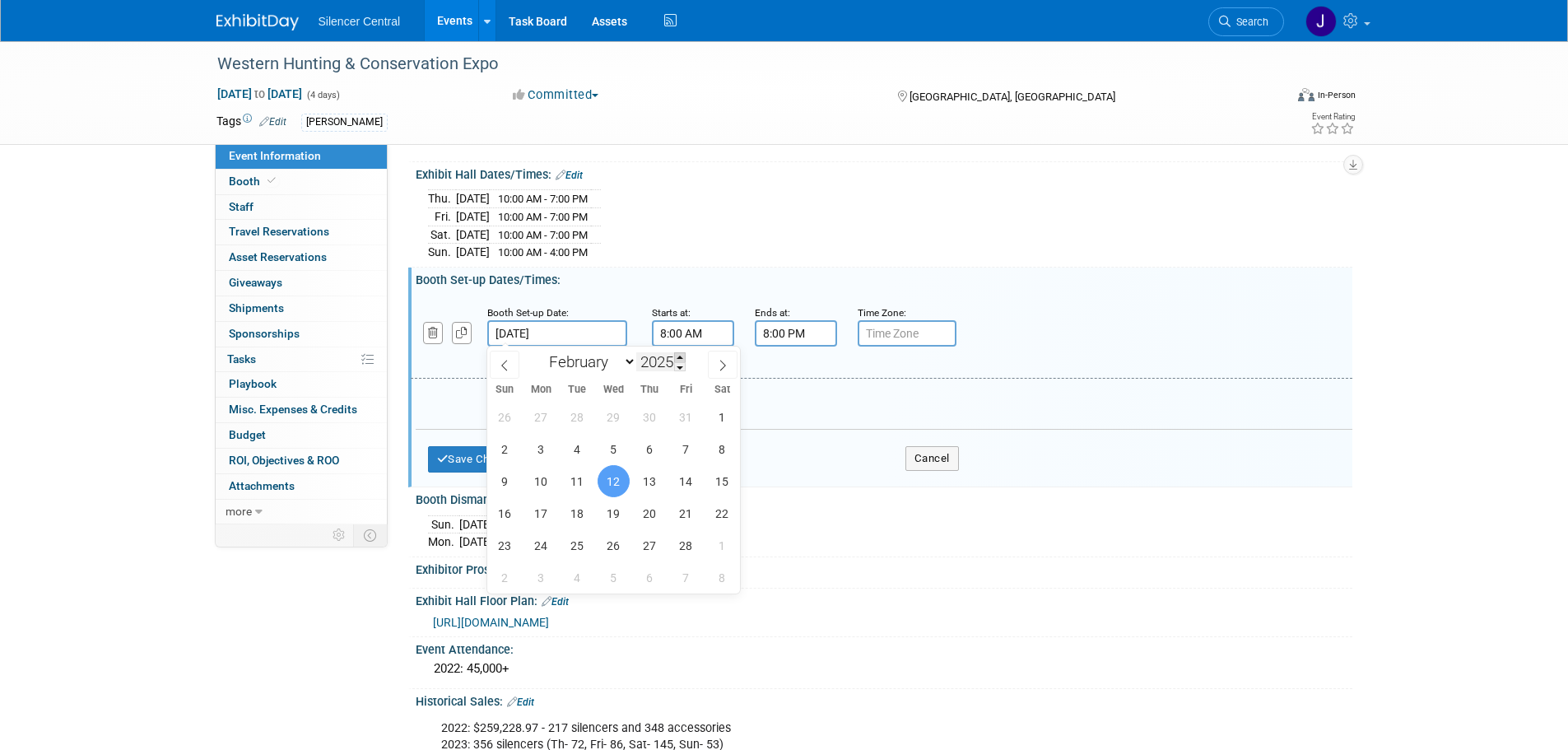
click at [685, 355] on span at bounding box center [679, 357] width 11 height 10
type input "2026"
click at [620, 452] on span "11" at bounding box center [614, 449] width 32 height 32
type input "[DATE]"
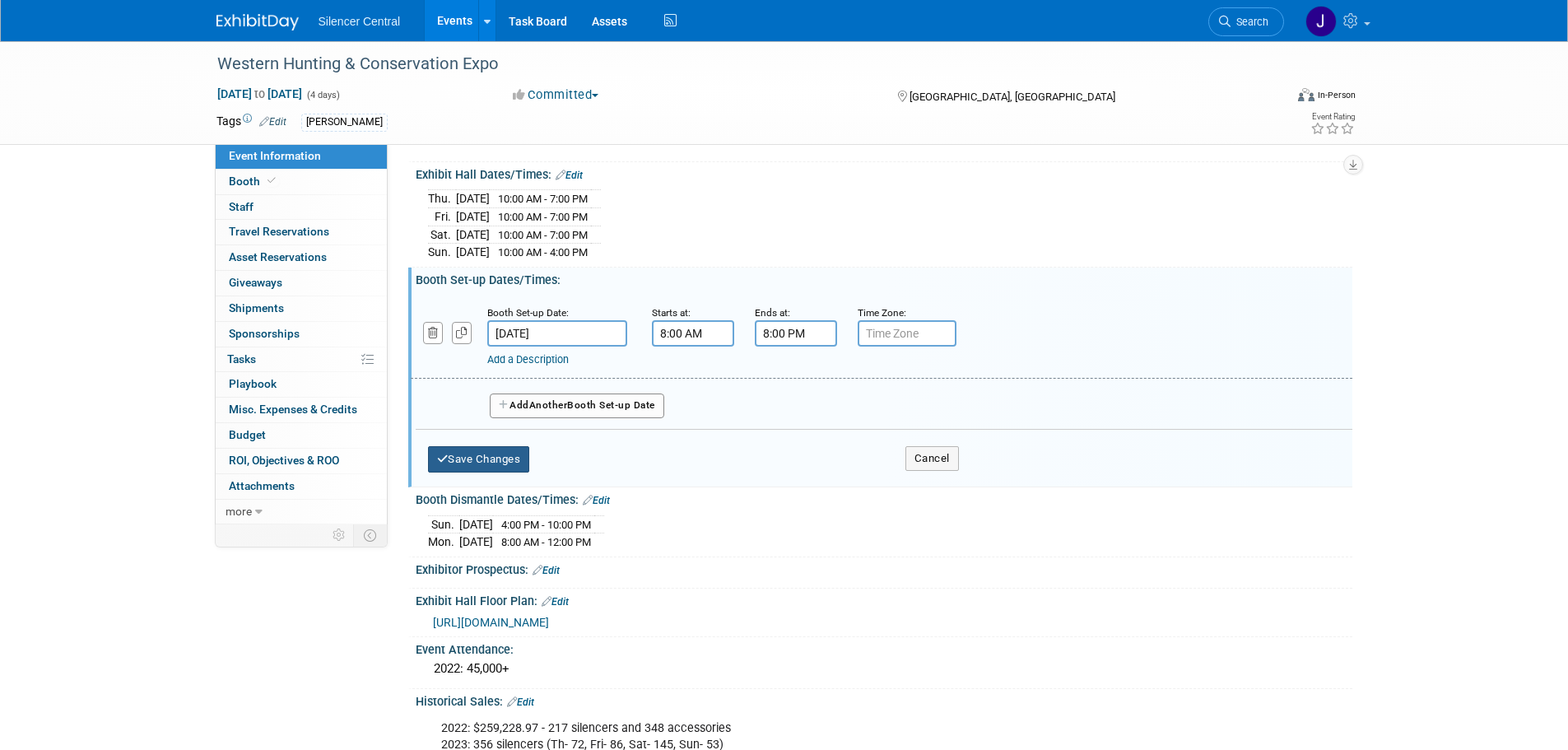
click at [502, 452] on button "Save Changes" at bounding box center [479, 459] width 102 height 26
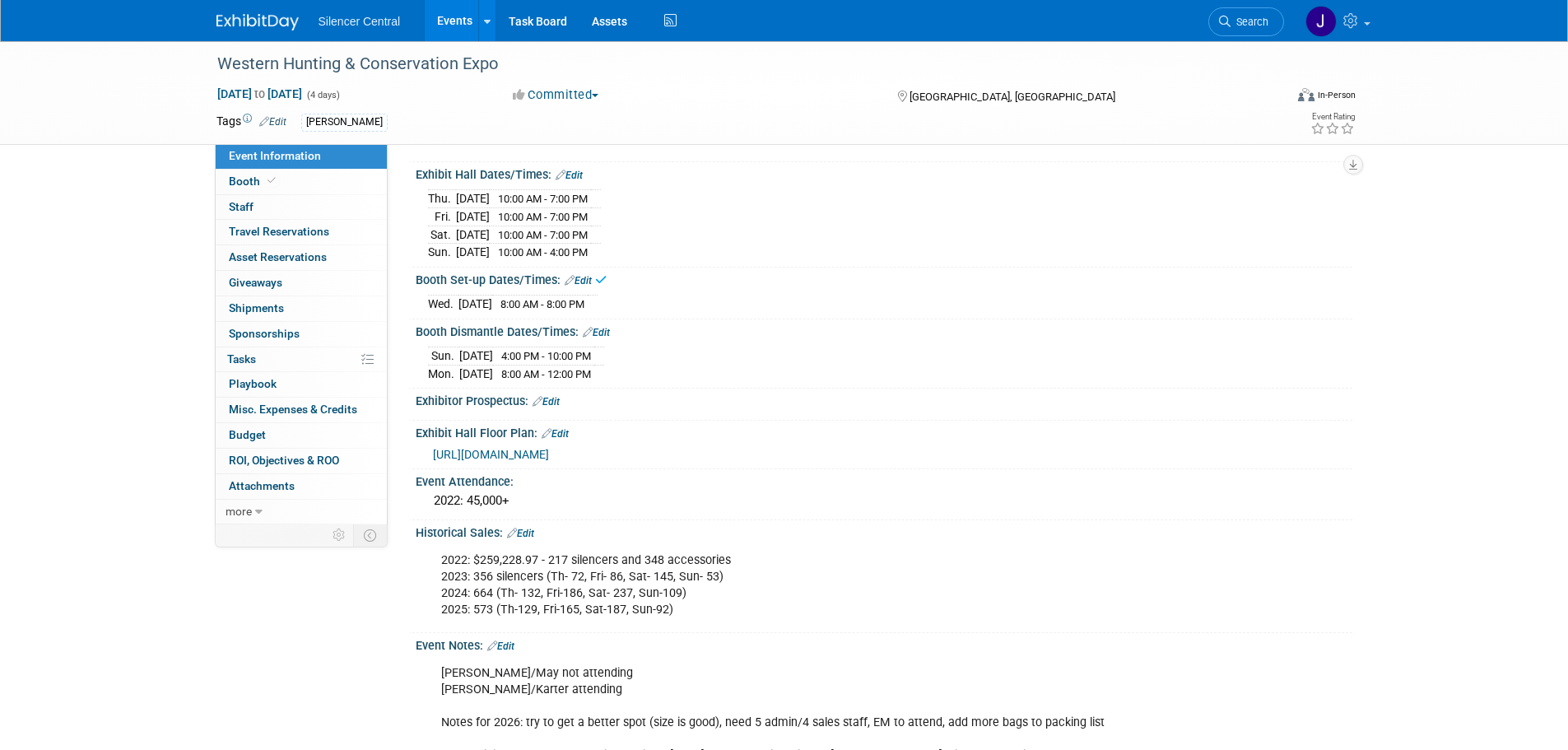
click at [604, 332] on link "Edit" at bounding box center [596, 332] width 27 height 11
select select "1"
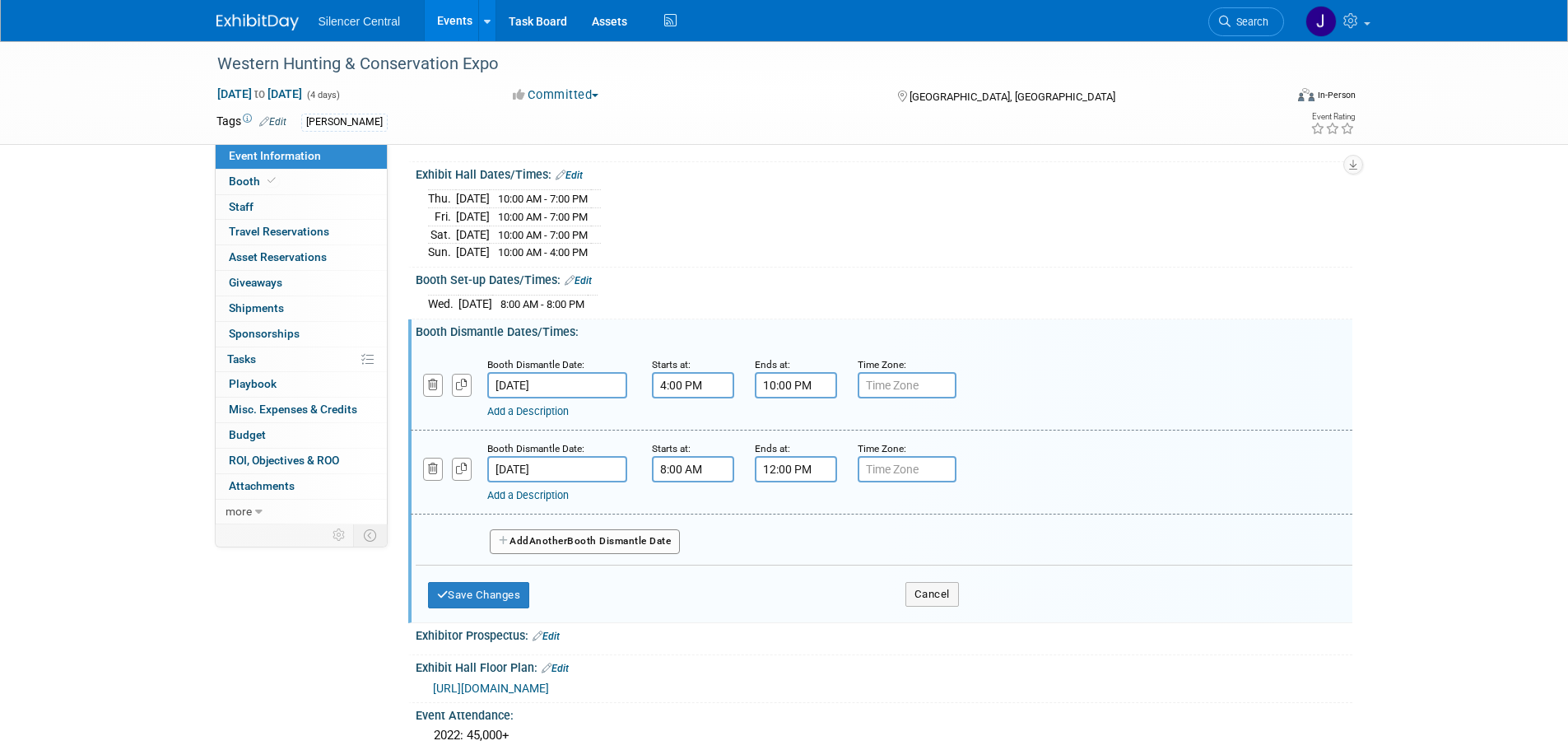
click at [614, 384] on input "Feb 16, 2025" at bounding box center [556, 385] width 140 height 26
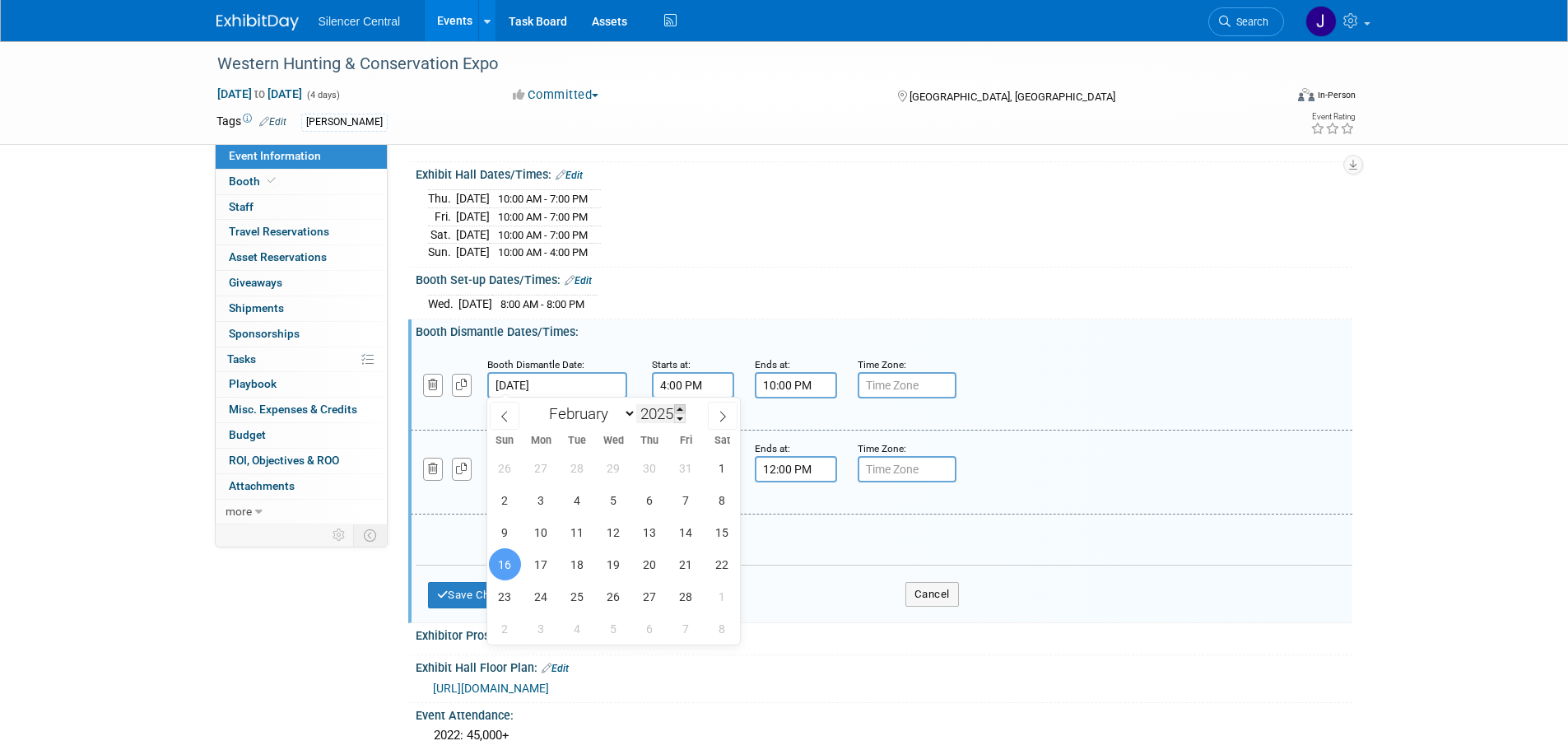
click at [677, 408] on span at bounding box center [679, 409] width 11 height 10
type input "2026"
click at [501, 541] on span "15" at bounding box center [505, 532] width 32 height 32
type input "[DATE]"
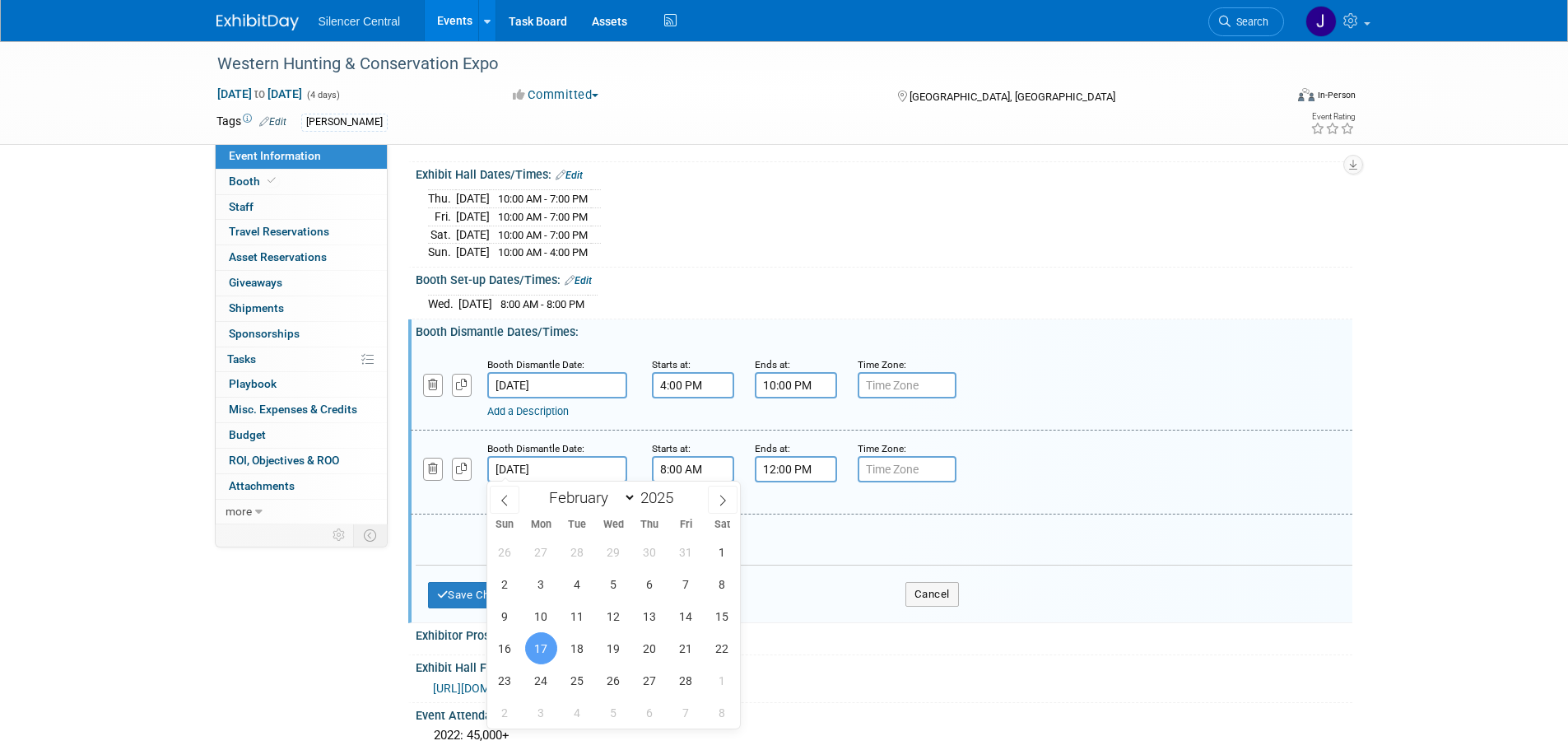
click at [583, 466] on input "Feb 17, 2025" at bounding box center [556, 469] width 140 height 26
click at [684, 492] on span at bounding box center [679, 493] width 11 height 10
type input "2026"
click at [552, 614] on span "16" at bounding box center [541, 616] width 32 height 32
type input "[DATE]"
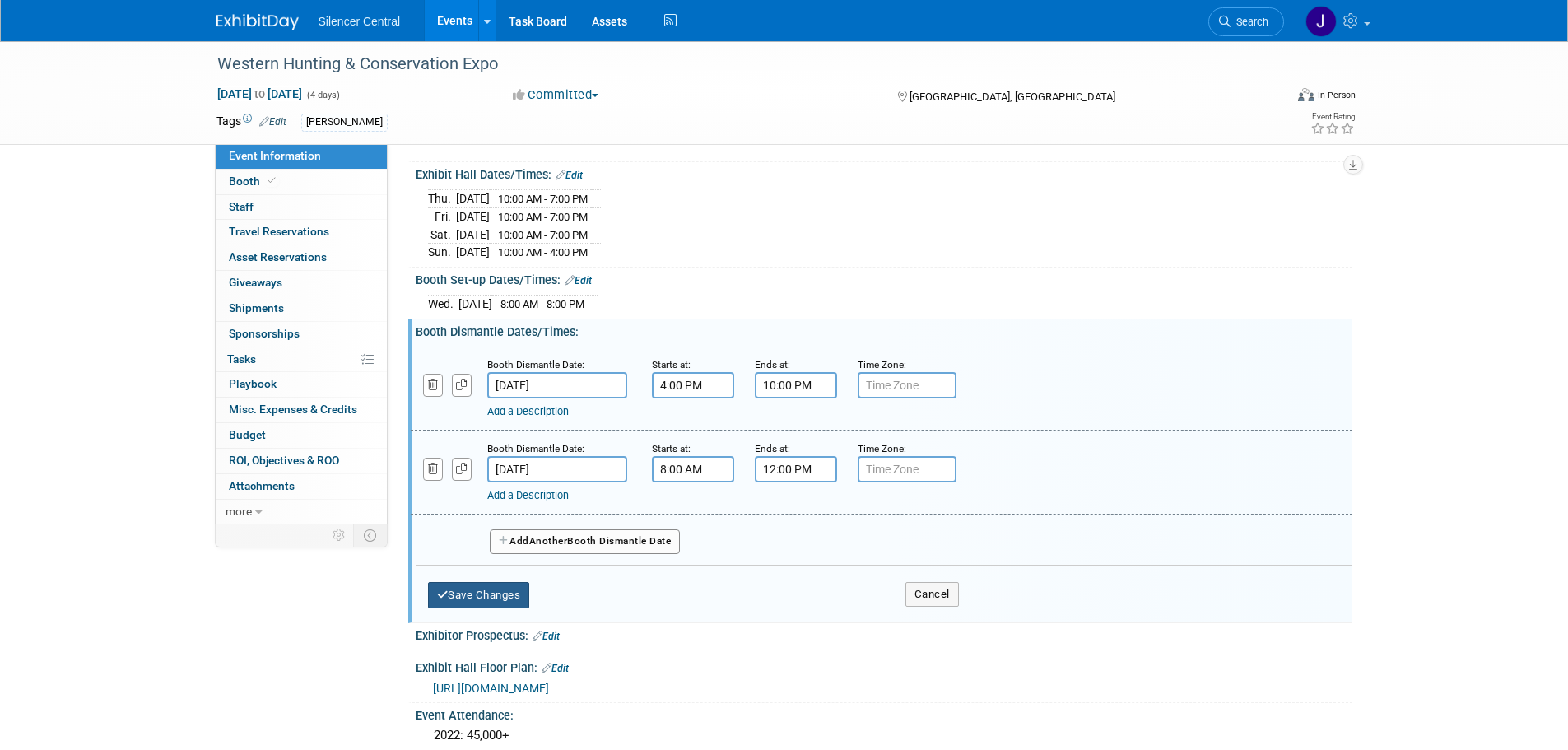
click at [488, 583] on button "Save Changes" at bounding box center [479, 595] width 102 height 26
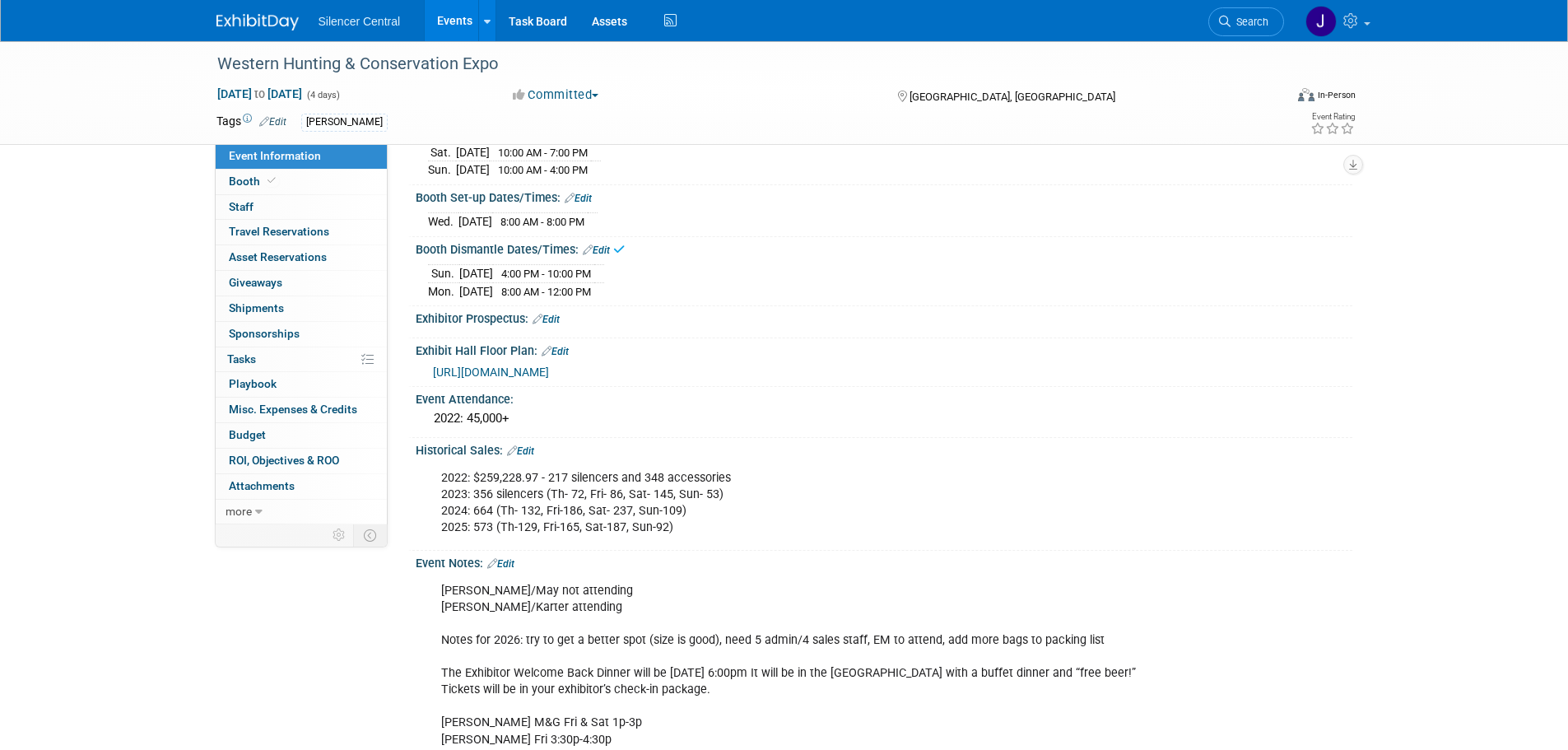
scroll to position [329, 0]
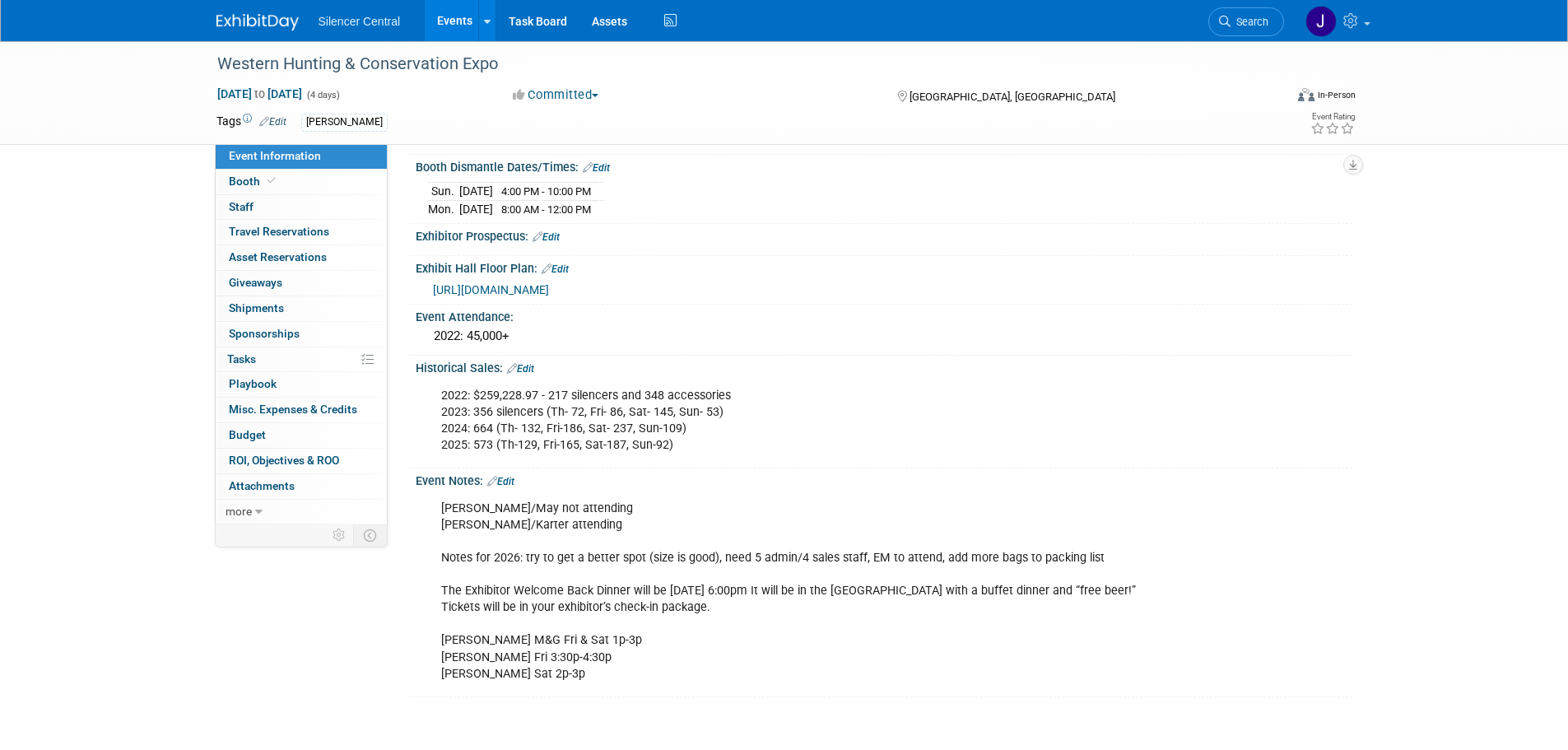
click at [509, 476] on link "Edit" at bounding box center [500, 482] width 27 height 11
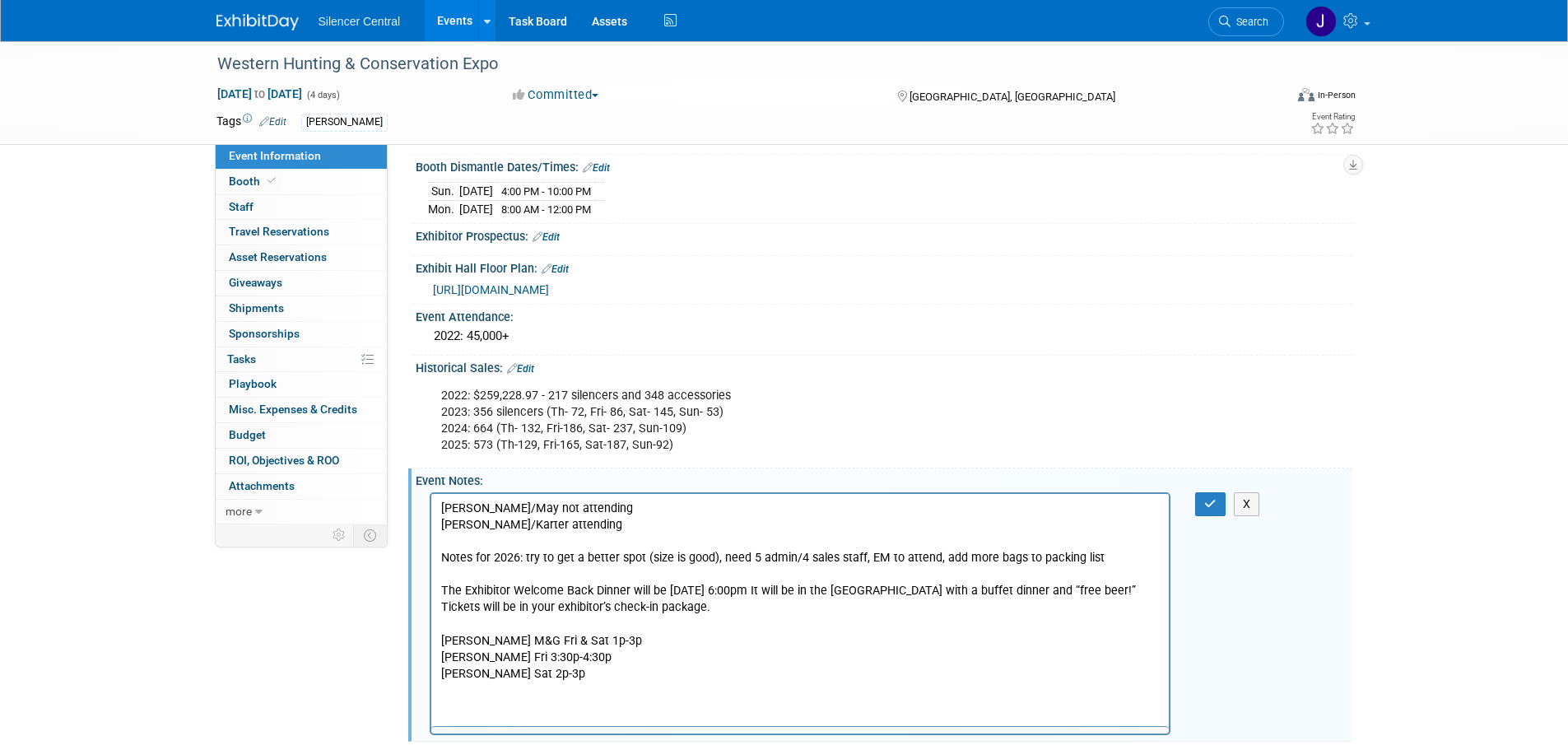
scroll to position [0, 0]
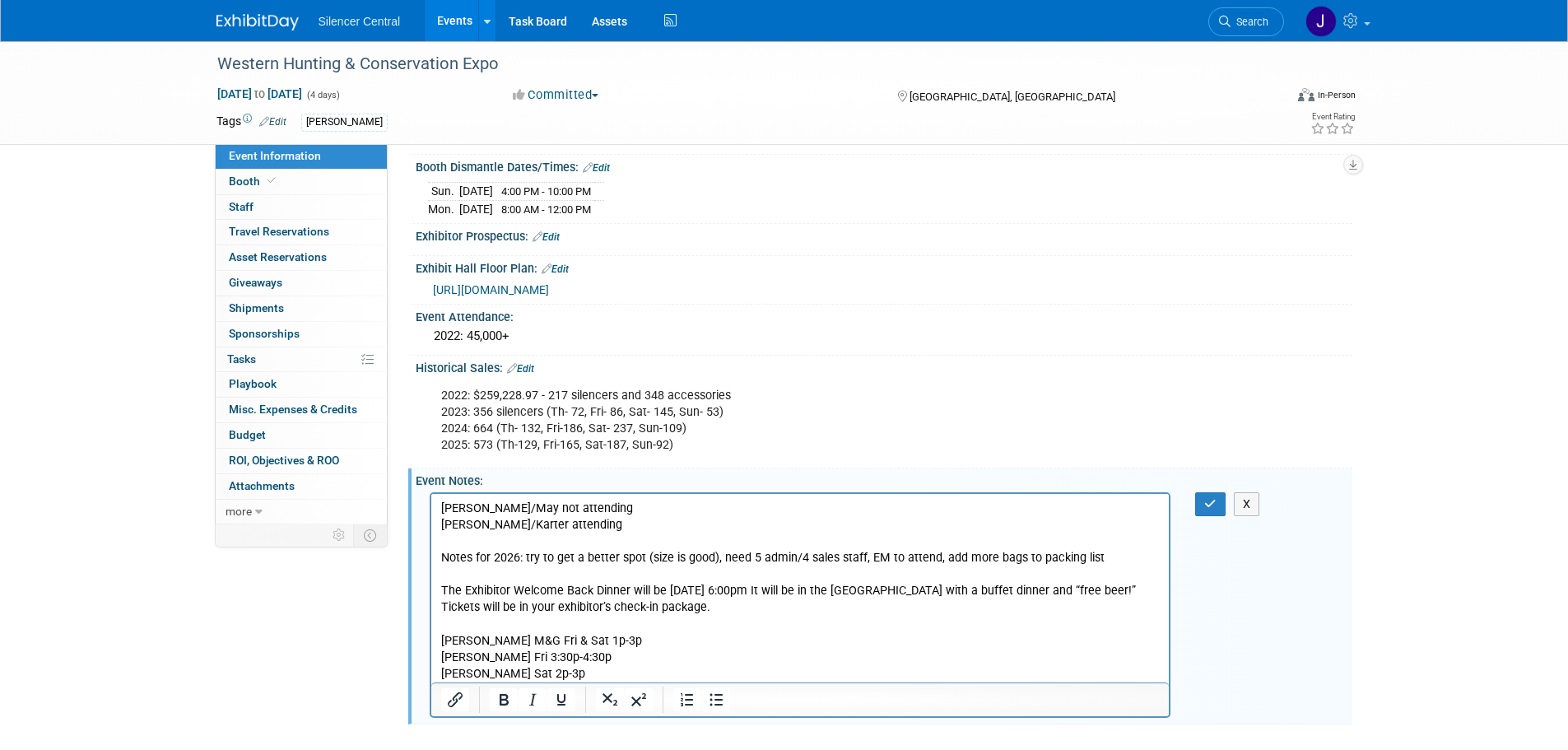
drag, startPoint x: 593, startPoint y: 674, endPoint x: 432, endPoint y: 641, distance: 164.3
click at [432, 641] on html "Maddox/May not attending Logan/Karter attending Notes for 2026: try to get a be…" at bounding box center [799, 587] width 738 height 189
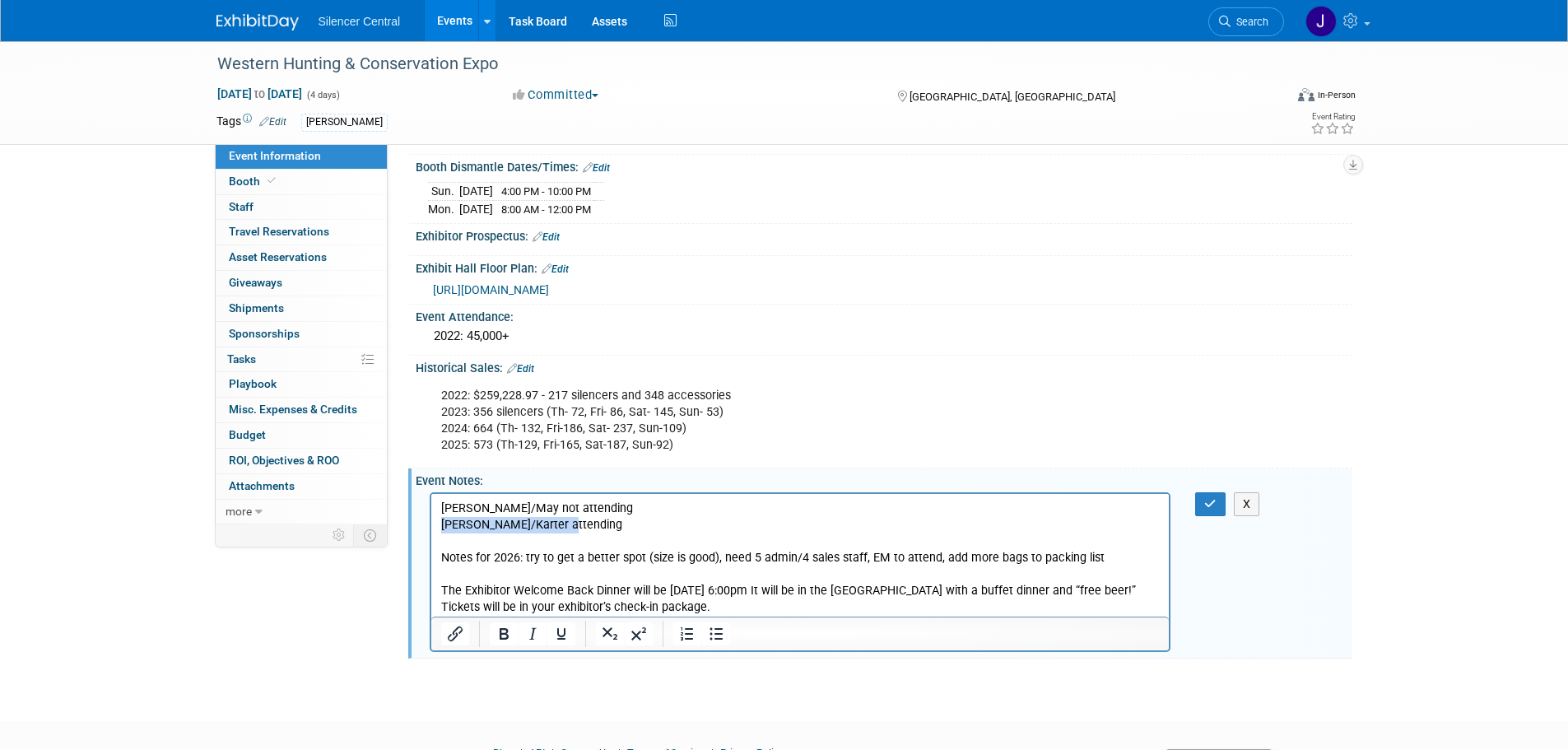
drag, startPoint x: 589, startPoint y: 528, endPoint x: 431, endPoint y: 528, distance: 158.0
click at [431, 528] on html "Maddox/May not attending Logan/Karter attending Notes for 2026: try to get a be…" at bounding box center [799, 554] width 738 height 123
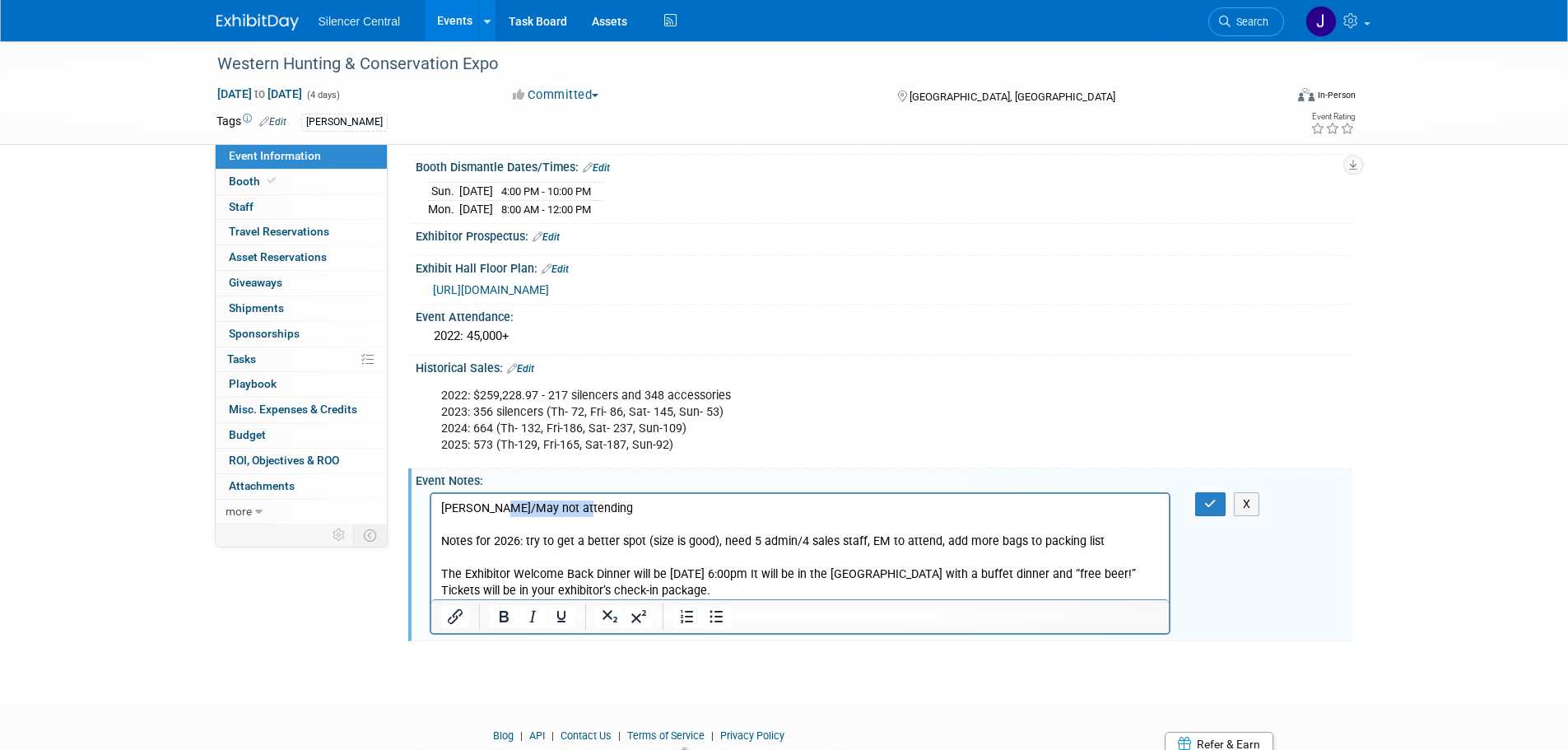
drag, startPoint x: 606, startPoint y: 508, endPoint x: 510, endPoint y: 512, distance: 96.1
click at [510, 512] on p "Maddox/May not attending Notes for 2026: try to get a better spot (size is good…" at bounding box center [799, 548] width 720 height 99
click at [1203, 502] on button "button" at bounding box center [1210, 504] width 30 height 23
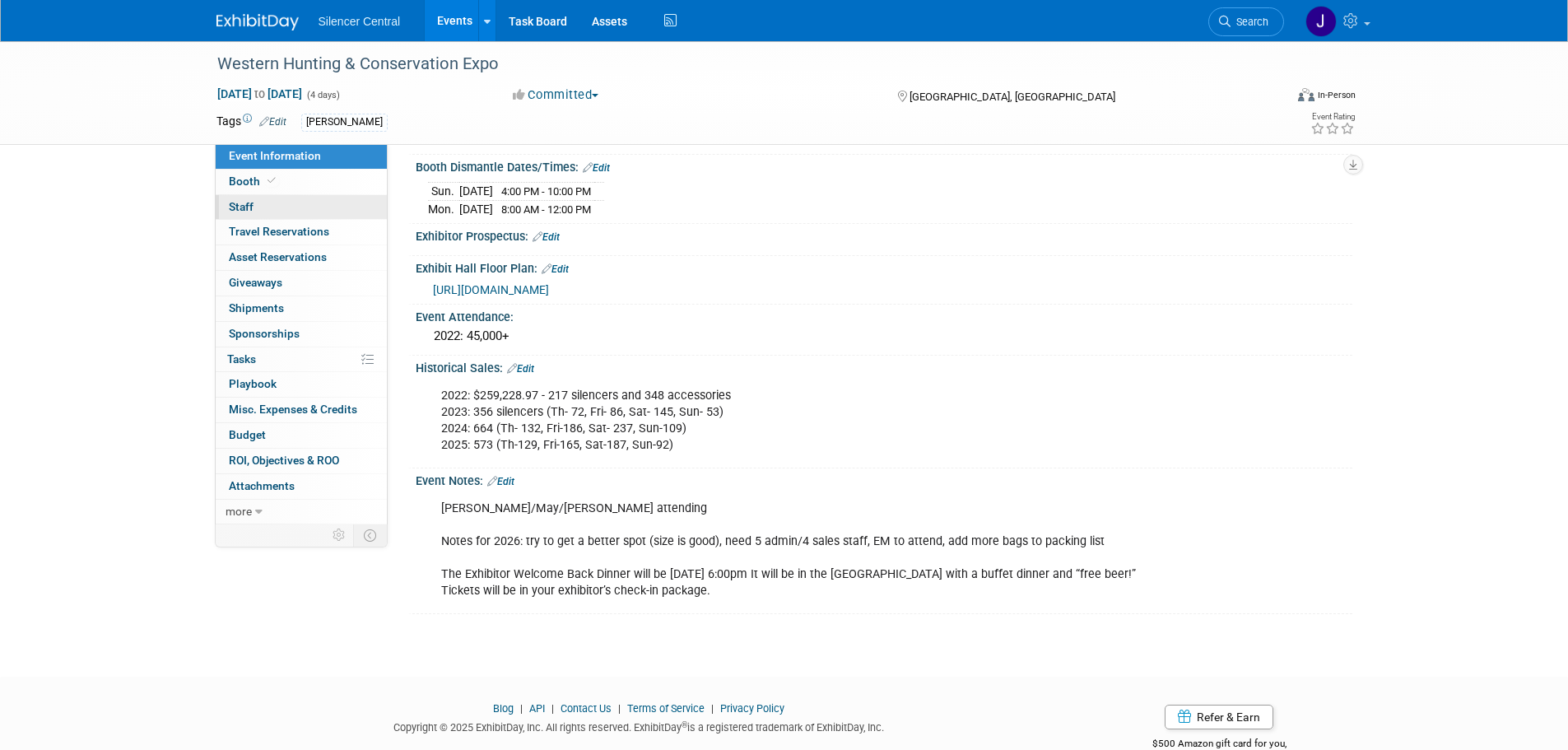
click at [300, 204] on link "0 Staff 0" at bounding box center [301, 207] width 171 height 24
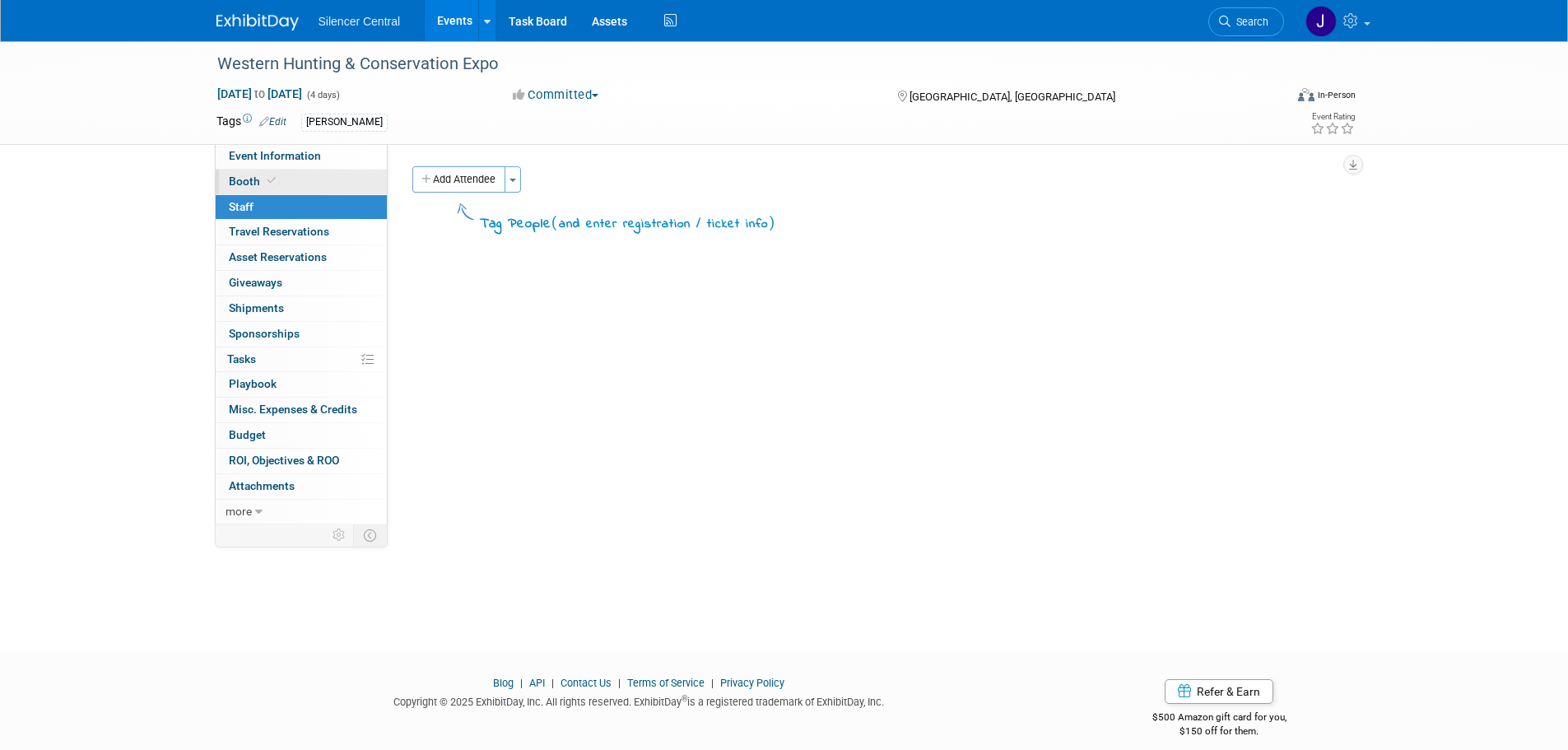
click at [299, 176] on link "Booth" at bounding box center [301, 182] width 171 height 24
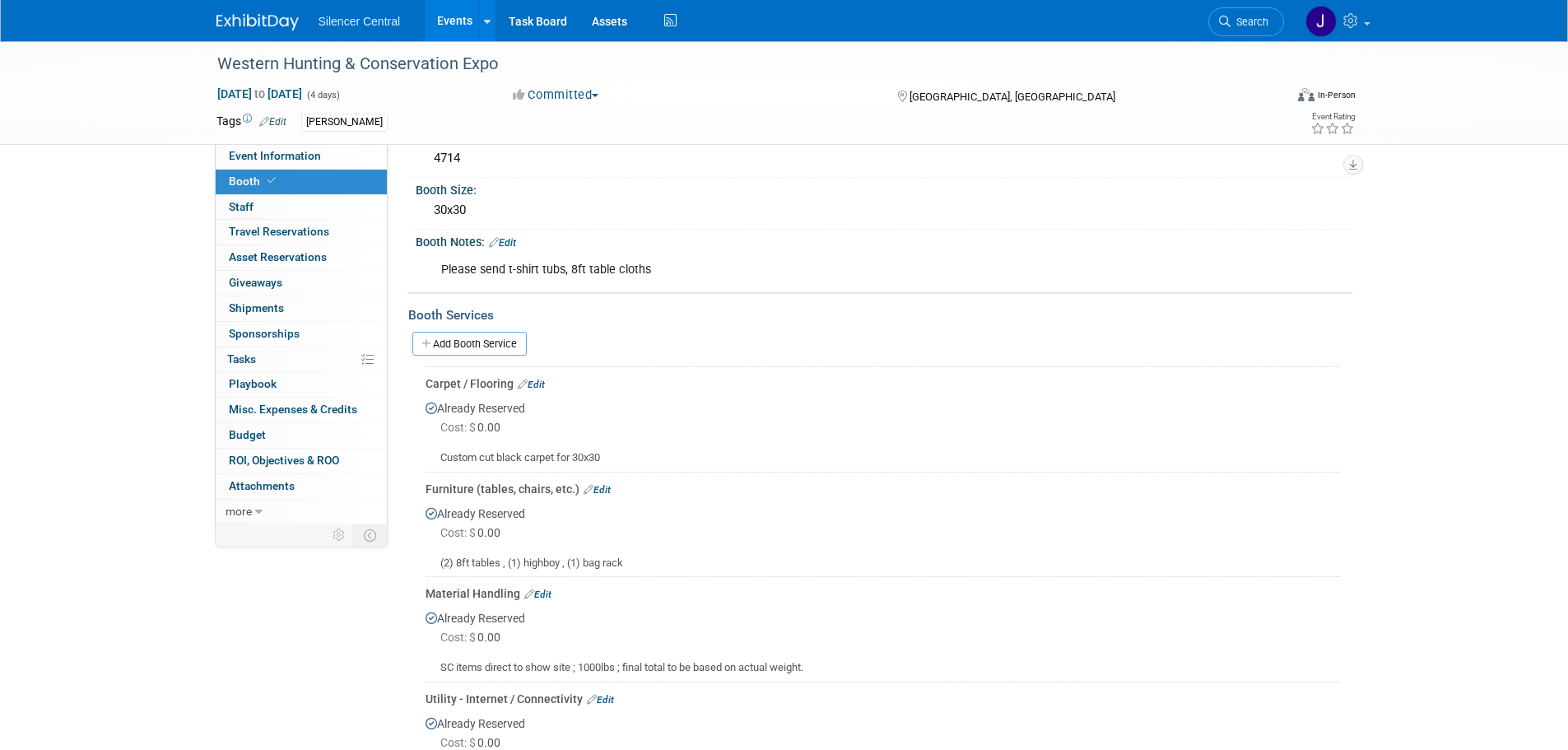
scroll to position [83, 0]
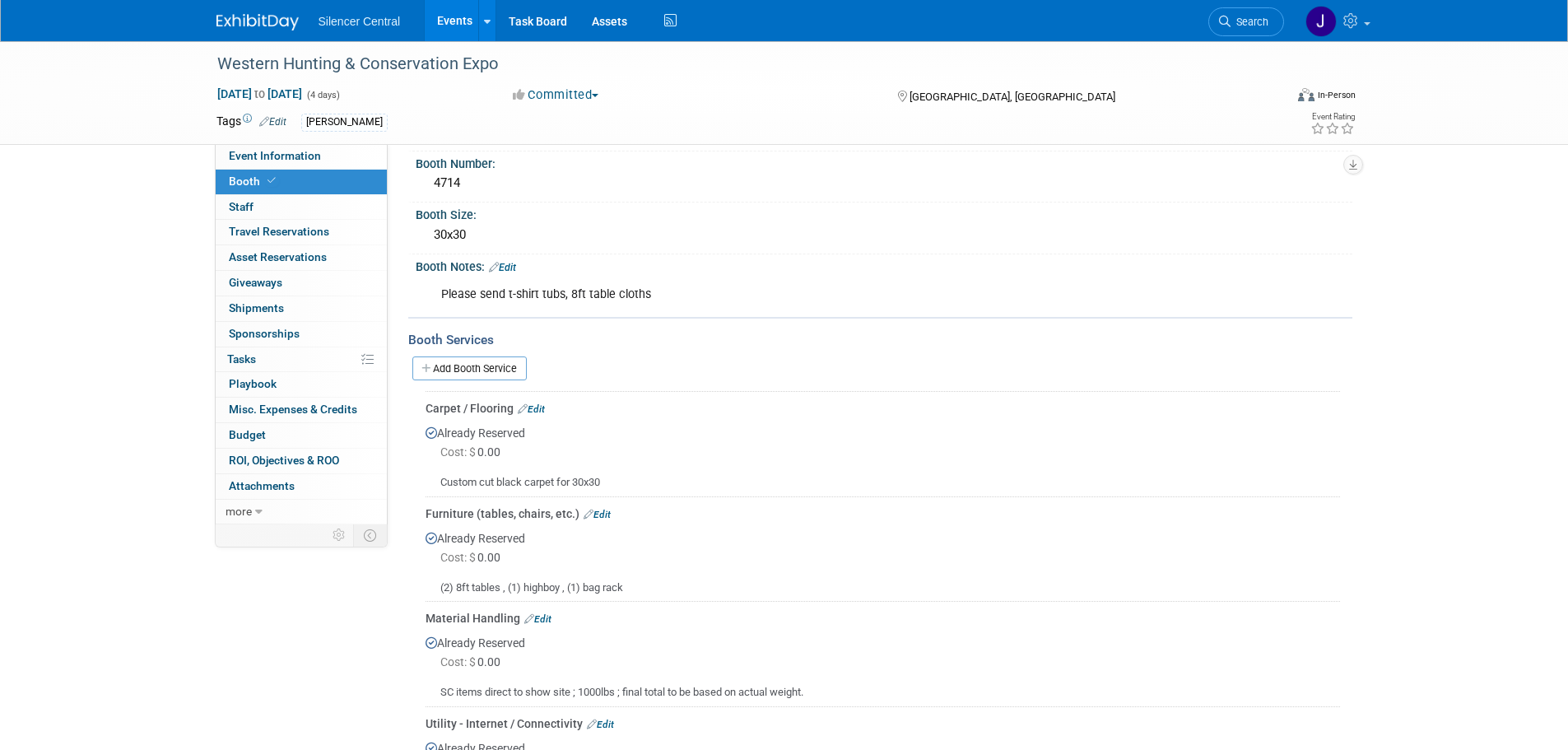
click at [542, 406] on link "Edit" at bounding box center [531, 409] width 27 height 11
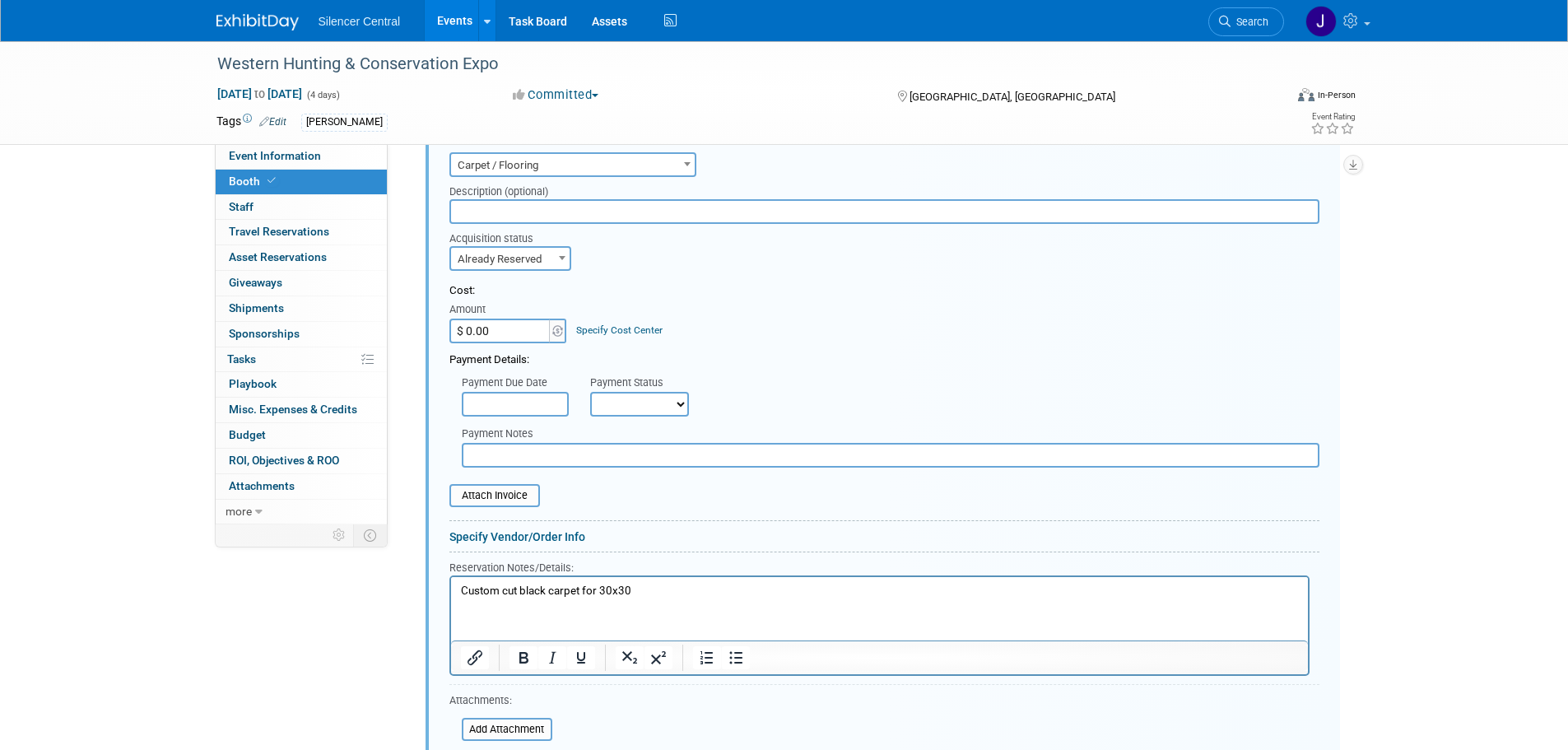
scroll to position [452, 0]
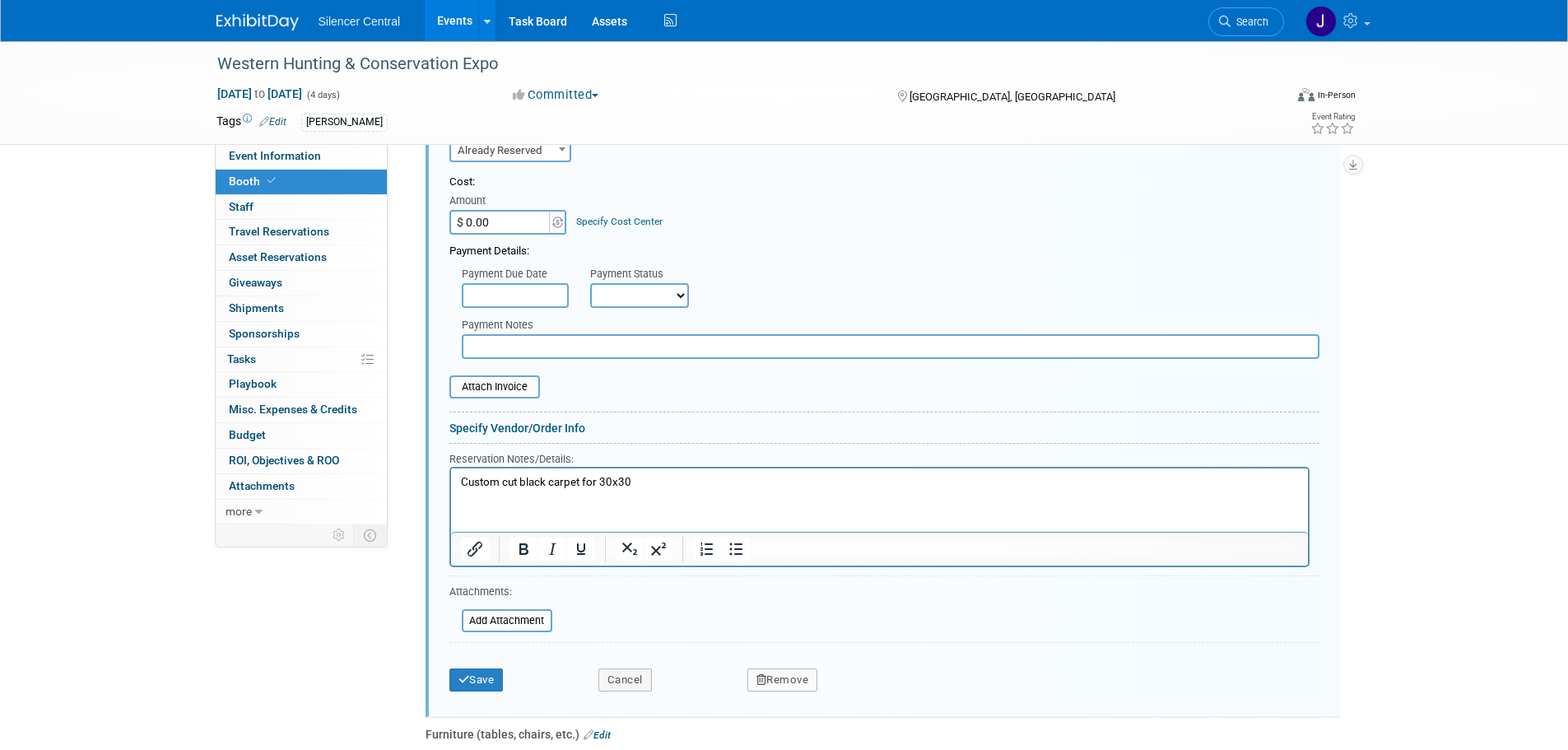
click at [771, 681] on button "Remove" at bounding box center [783, 680] width 70 height 23
click at [868, 690] on link "Yes" at bounding box center [874, 694] width 48 height 26
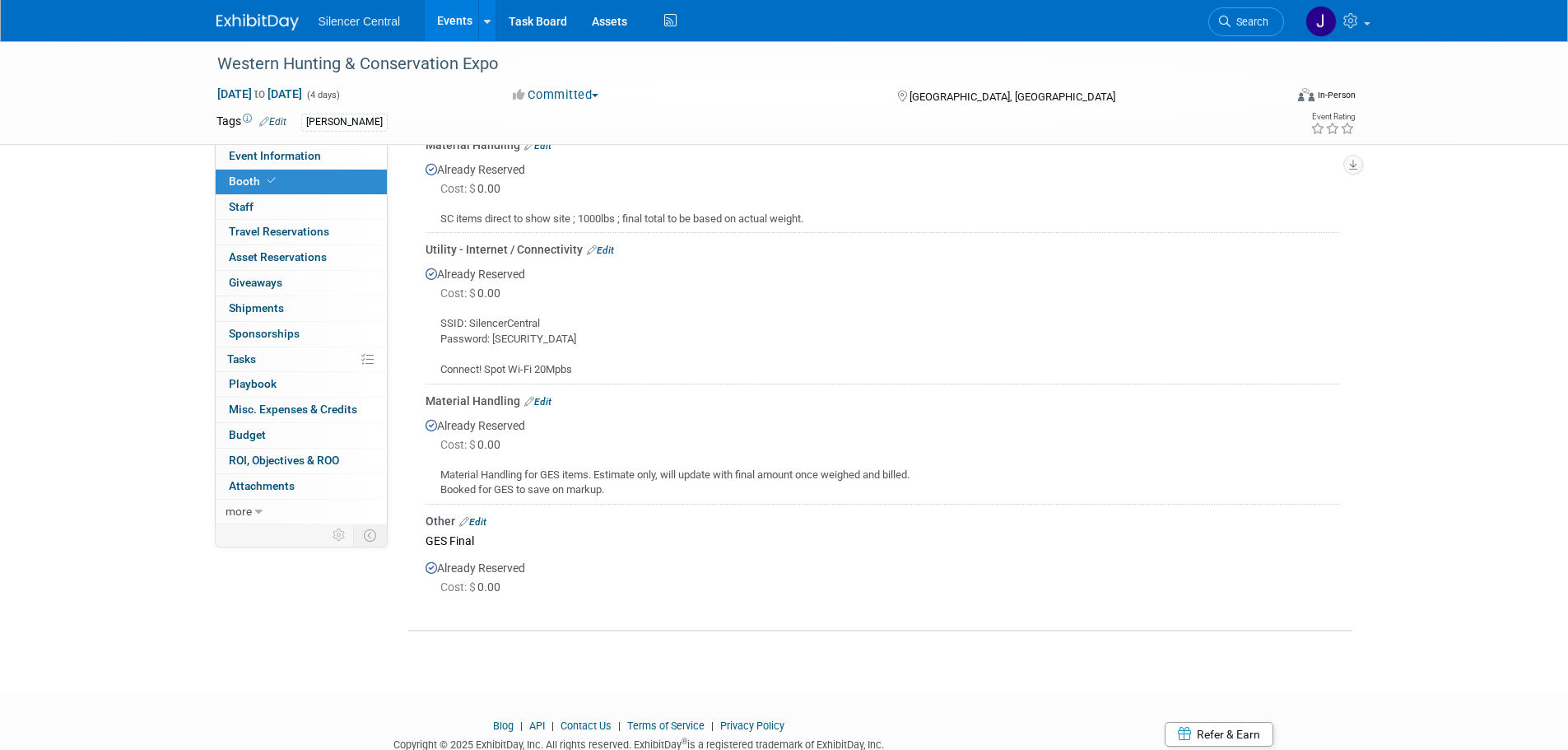
click at [607, 243] on div "Utility - Internet / Connectivity Edit" at bounding box center [883, 250] width 915 height 17
click at [607, 252] on link "Edit" at bounding box center [600, 251] width 27 height 11
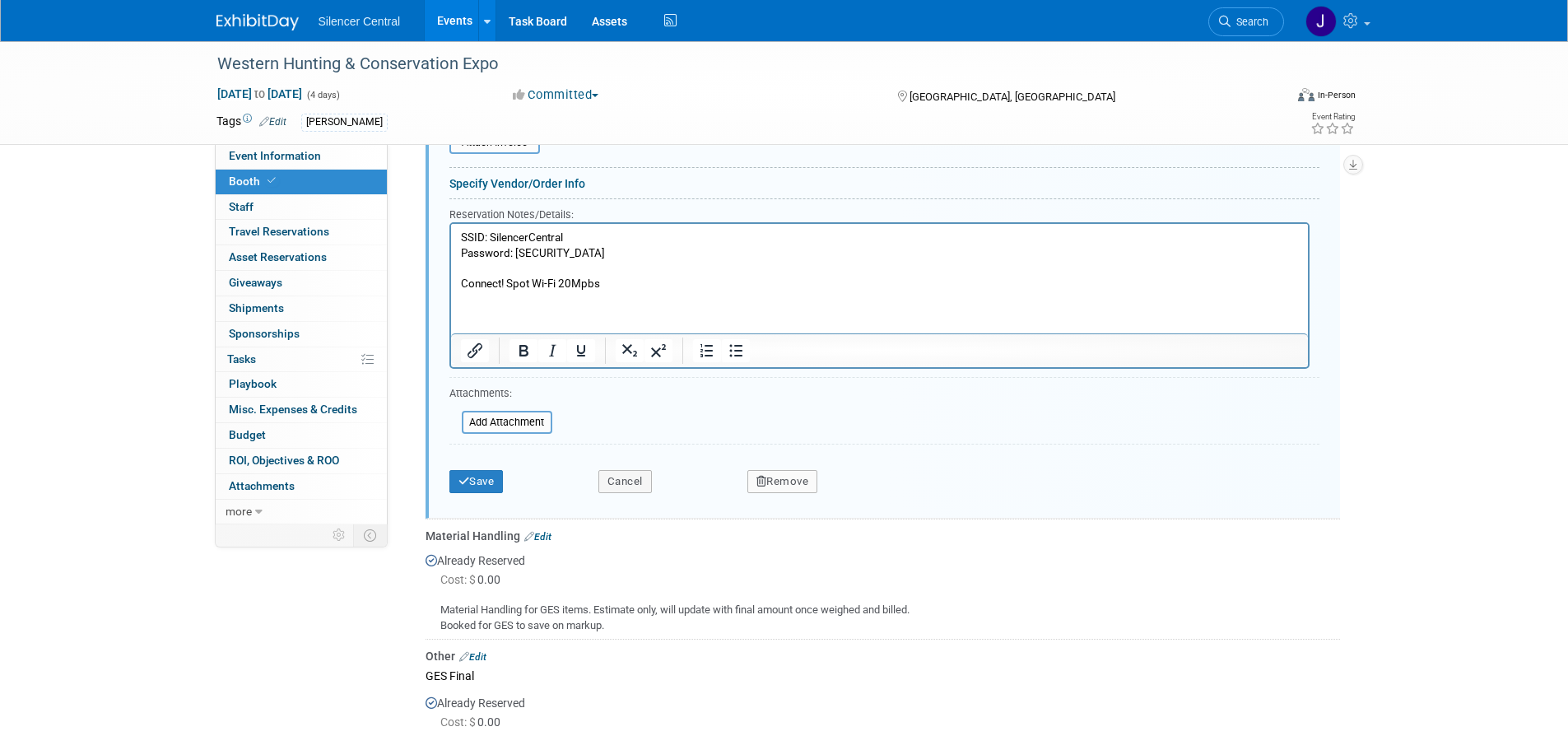
scroll to position [909, 0]
click at [780, 470] on button "Remove" at bounding box center [783, 478] width 70 height 23
click at [872, 493] on link "Yes" at bounding box center [874, 492] width 48 height 26
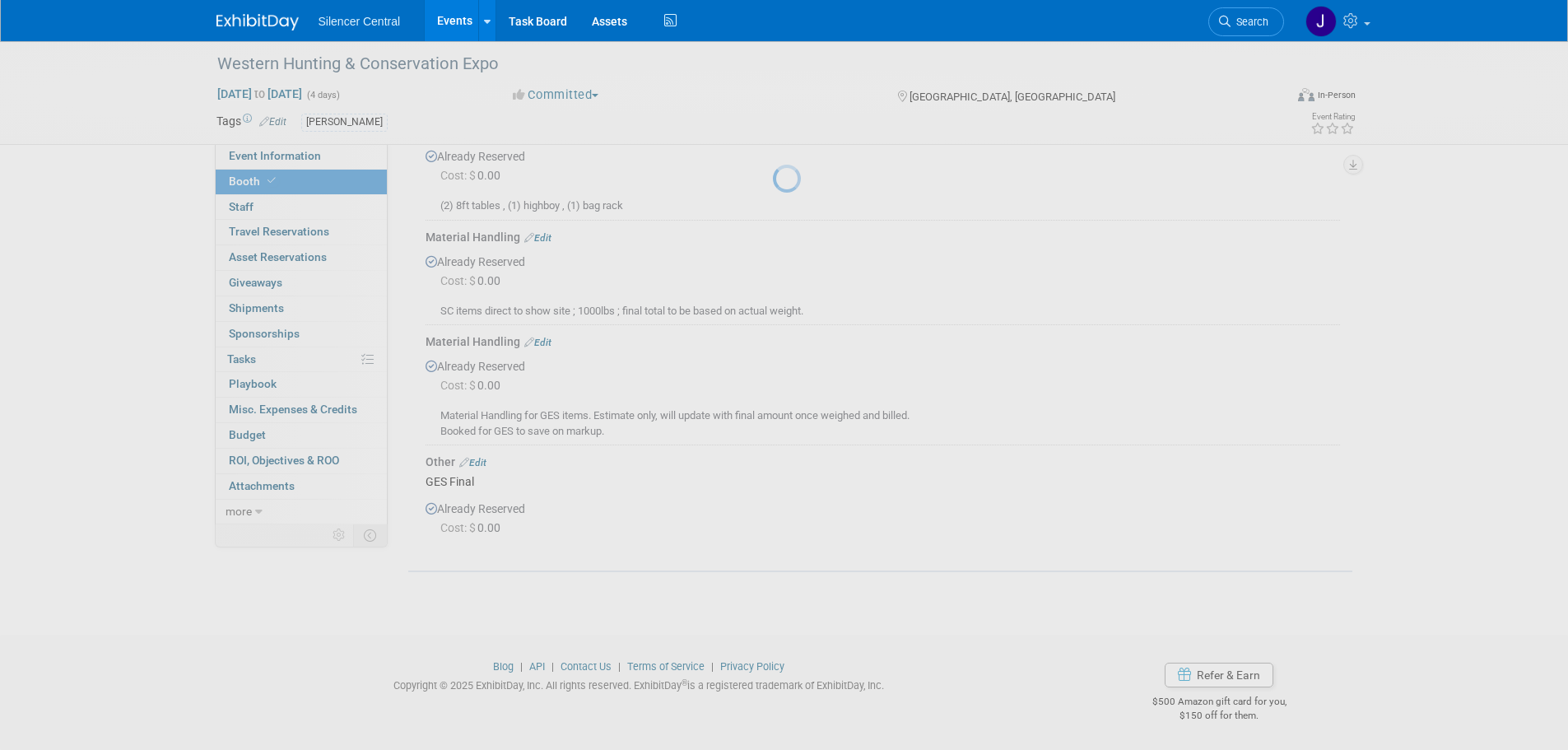
scroll to position [359, 0]
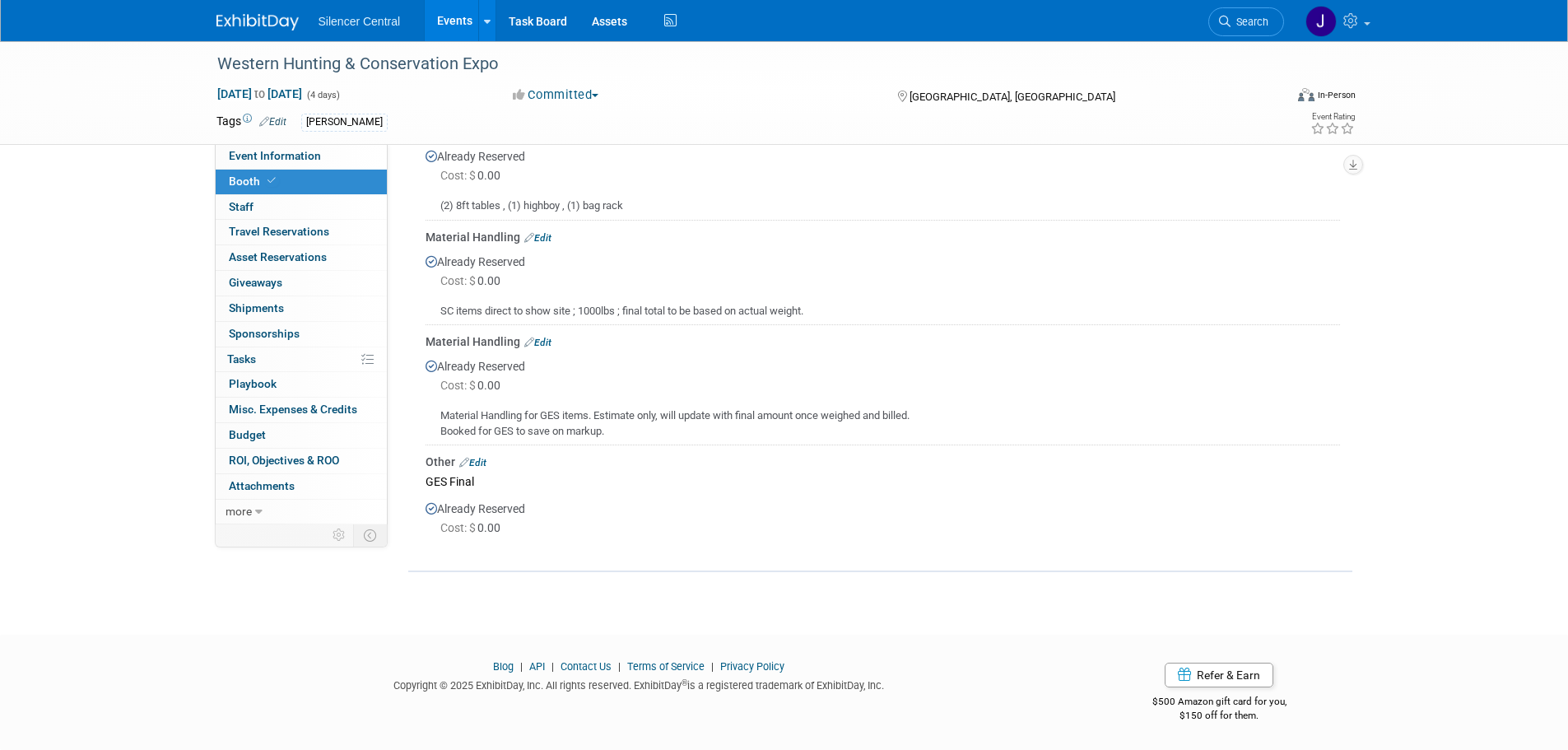
click at [539, 339] on link "Edit" at bounding box center [538, 343] width 27 height 11
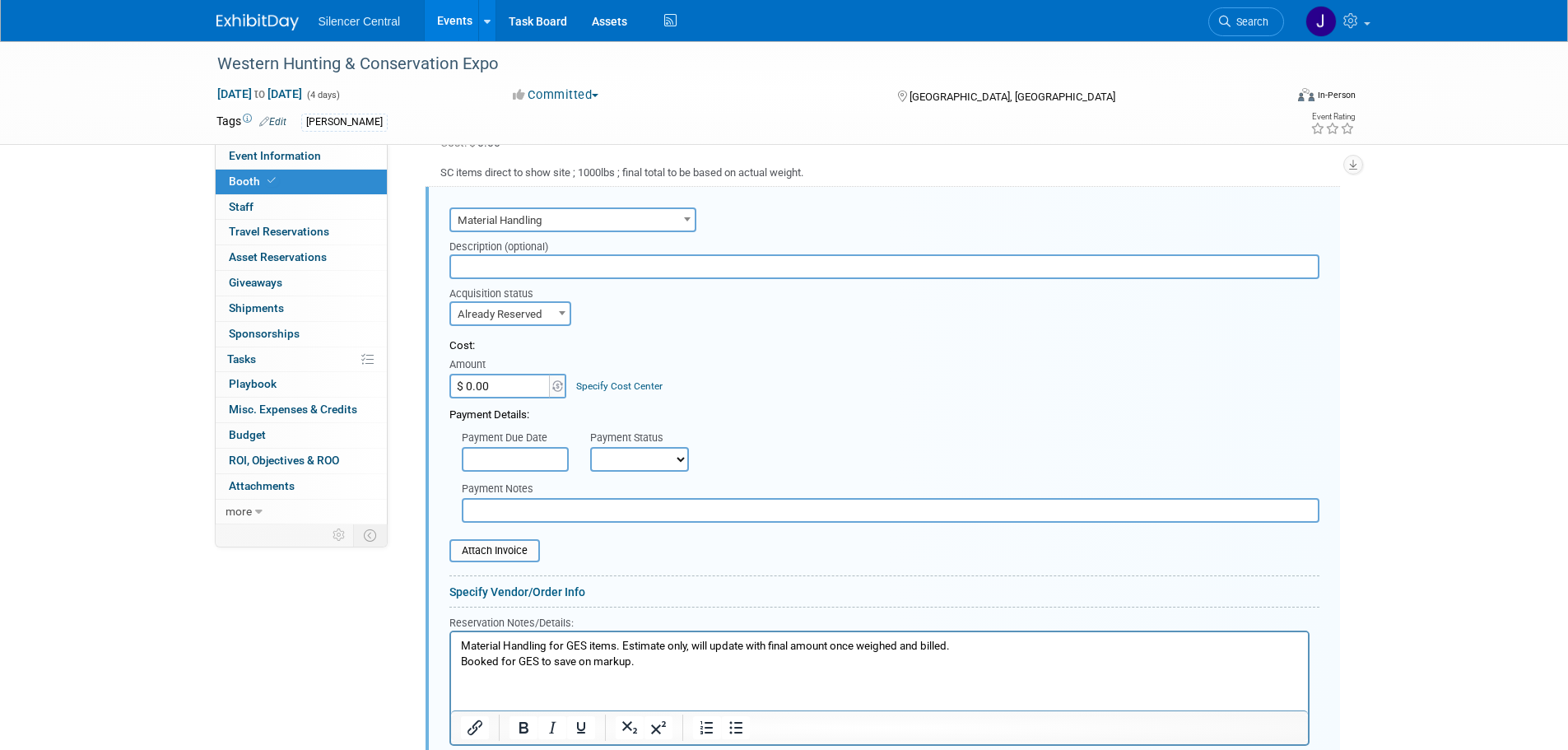
scroll to position [827, 0]
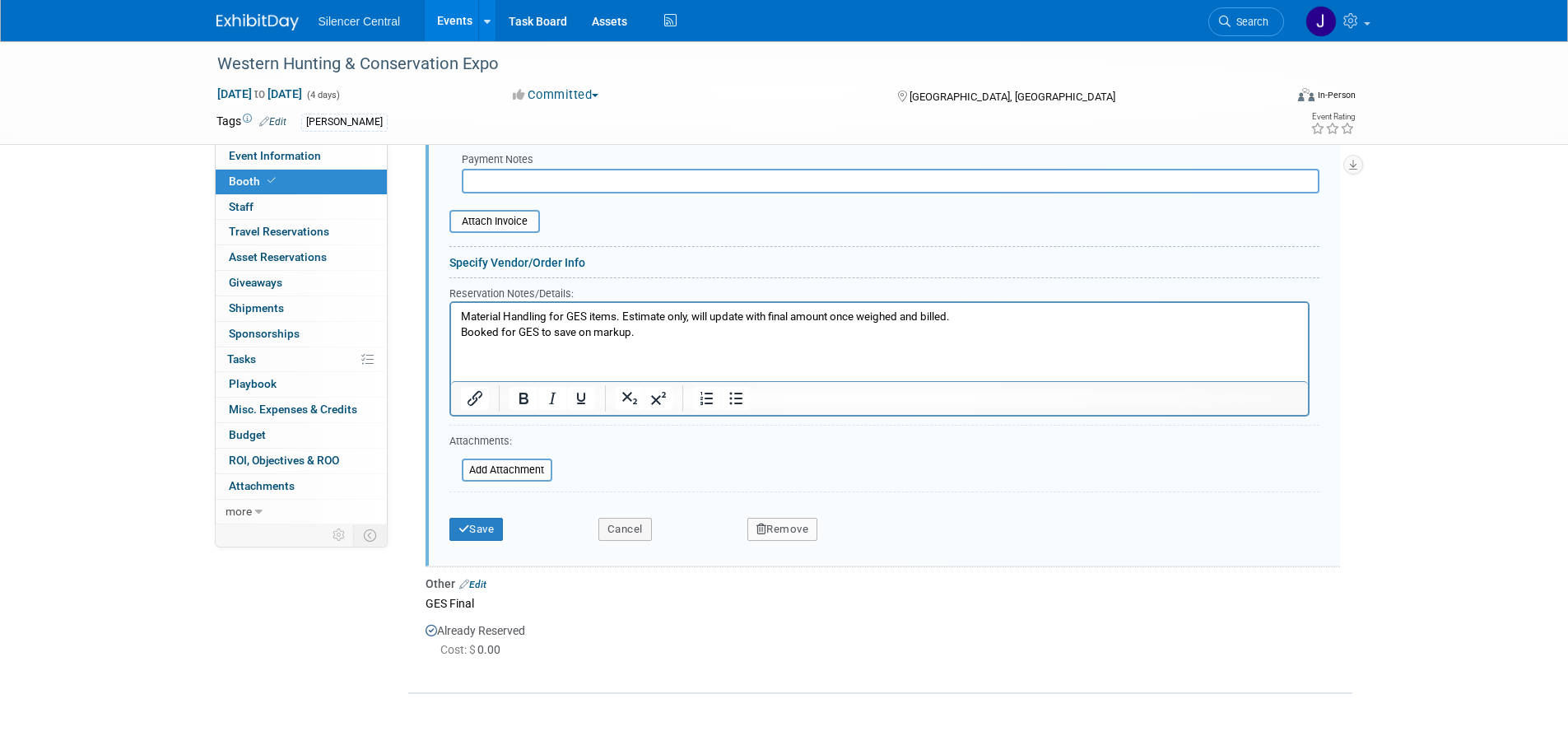
click at [777, 523] on button "Remove" at bounding box center [783, 529] width 70 height 23
click at [858, 546] on icon at bounding box center [862, 543] width 10 height 9
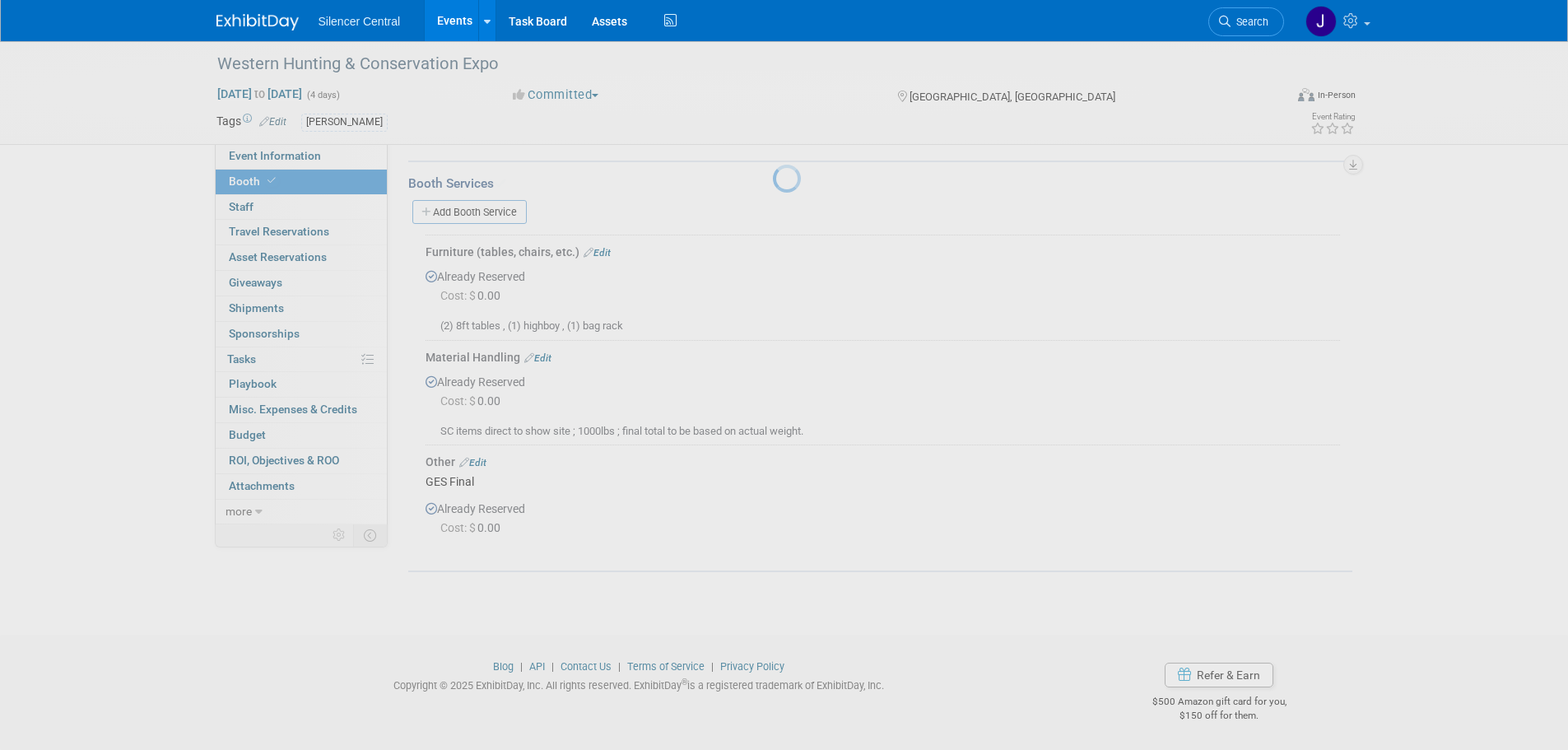
scroll to position [238, 0]
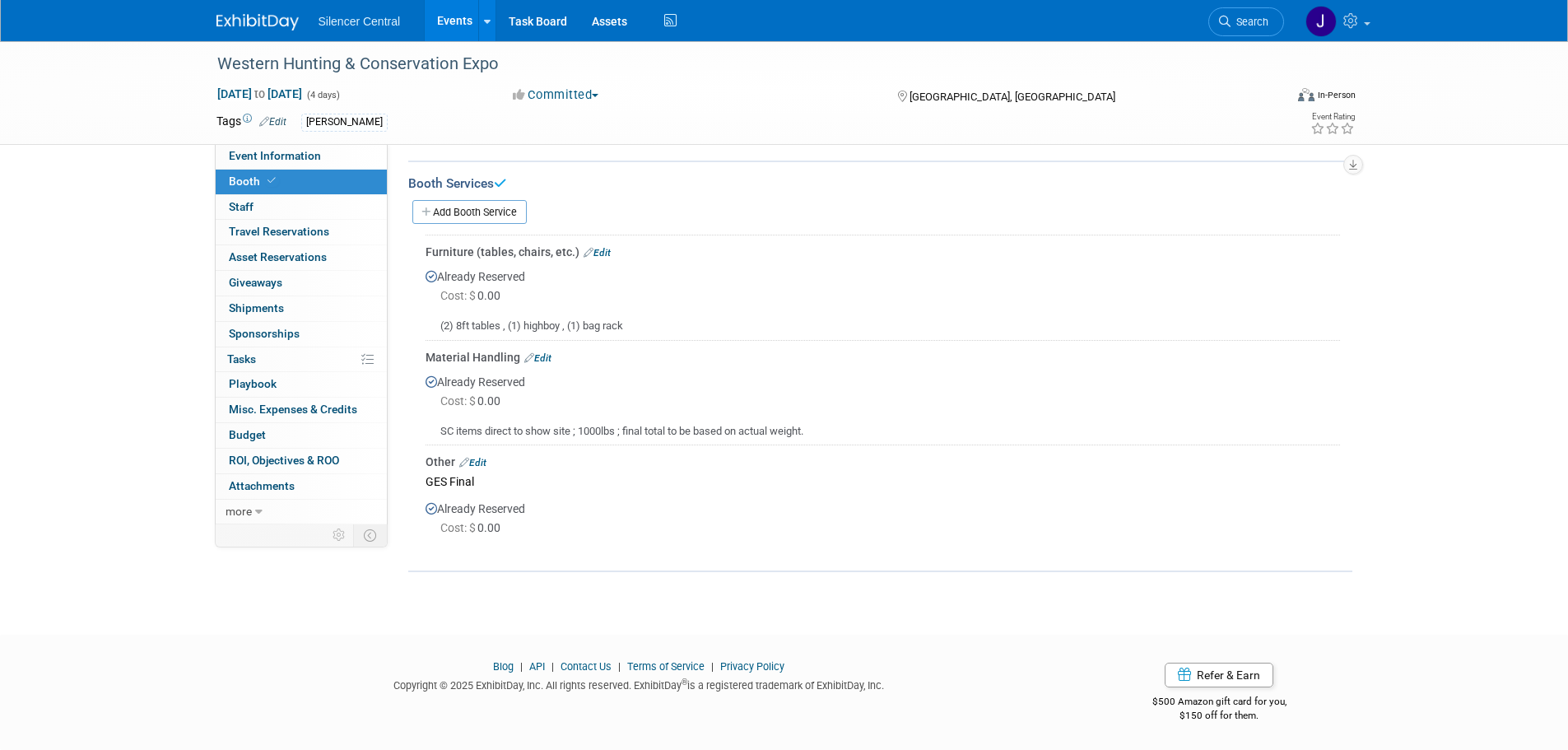
click at [485, 457] on link "Edit" at bounding box center [472, 463] width 27 height 11
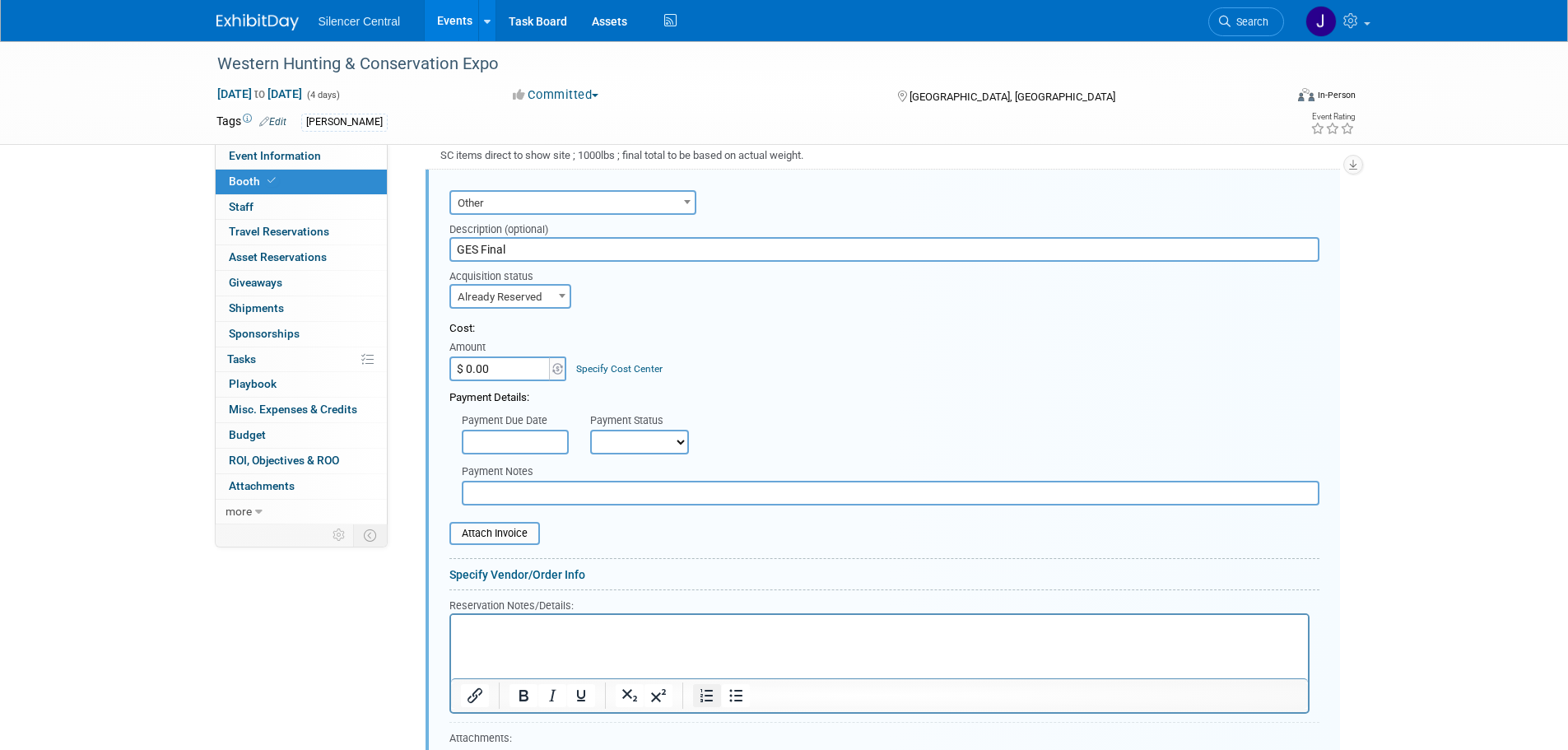
scroll to position [822, 0]
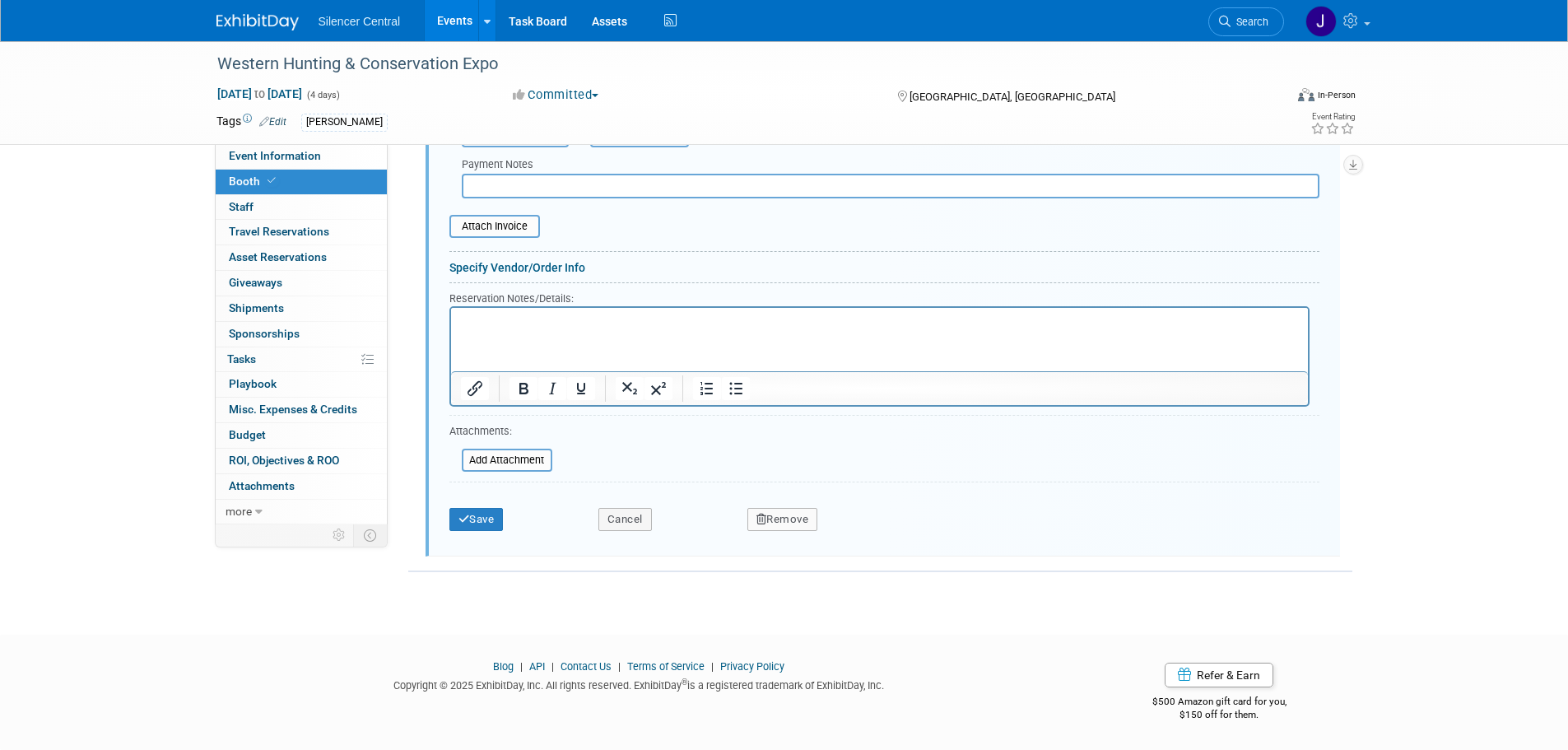
click at [772, 533] on div "Save Cancel Remove" at bounding box center [884, 514] width 870 height 51
click at [782, 519] on button "Remove" at bounding box center [783, 519] width 70 height 23
click at [867, 538] on link "Yes" at bounding box center [874, 533] width 48 height 26
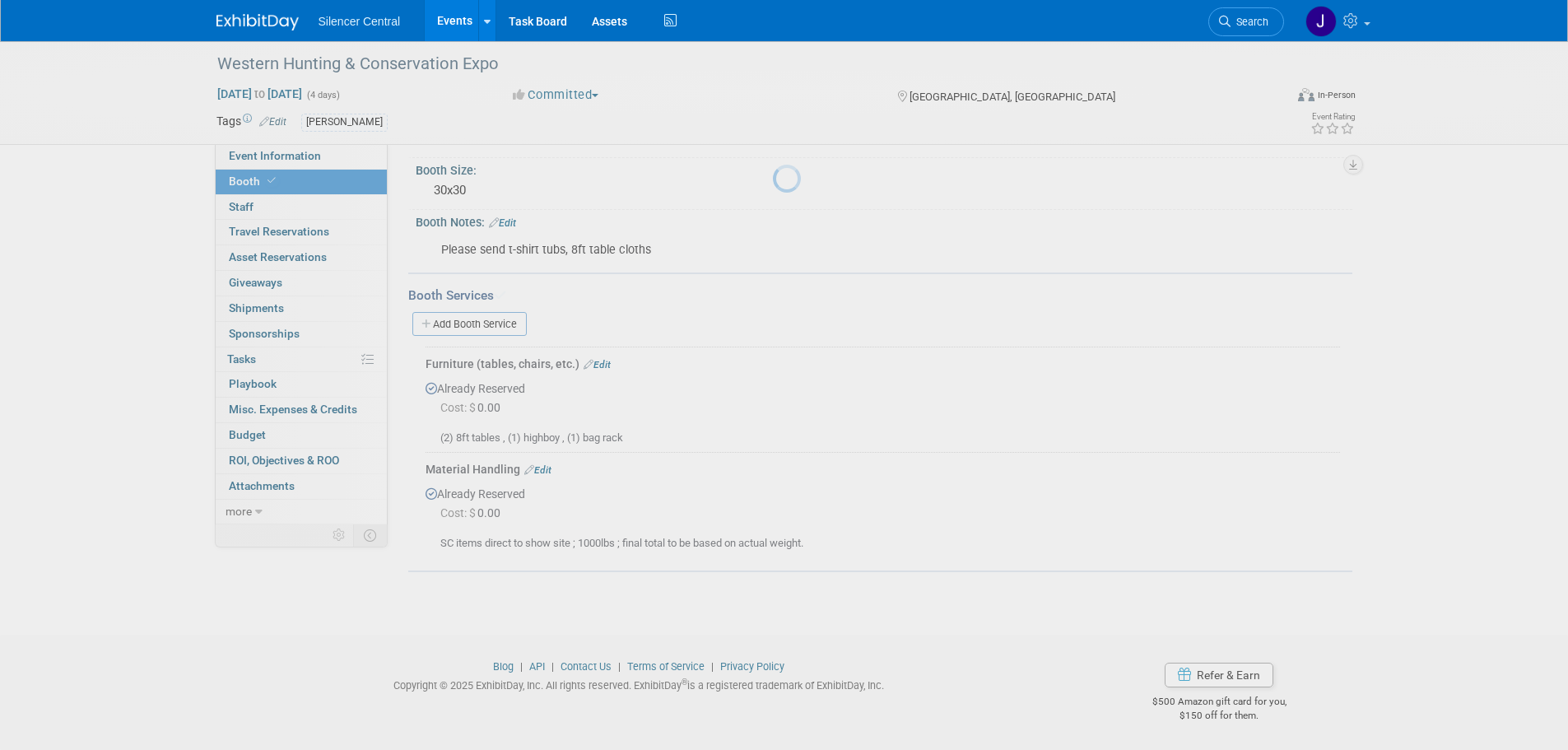
scroll to position [127, 0]
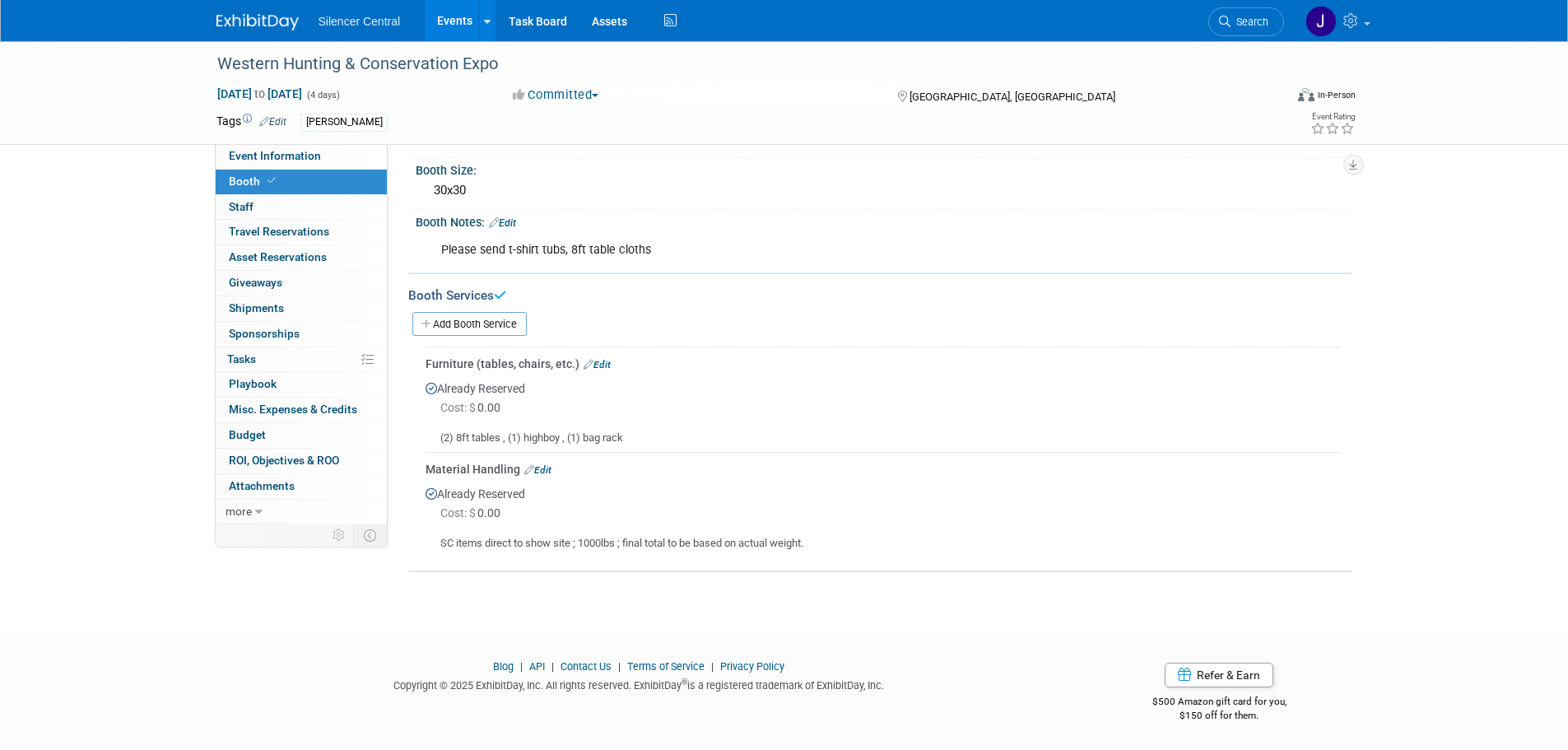
click at [600, 359] on link "Edit" at bounding box center [597, 364] width 27 height 11
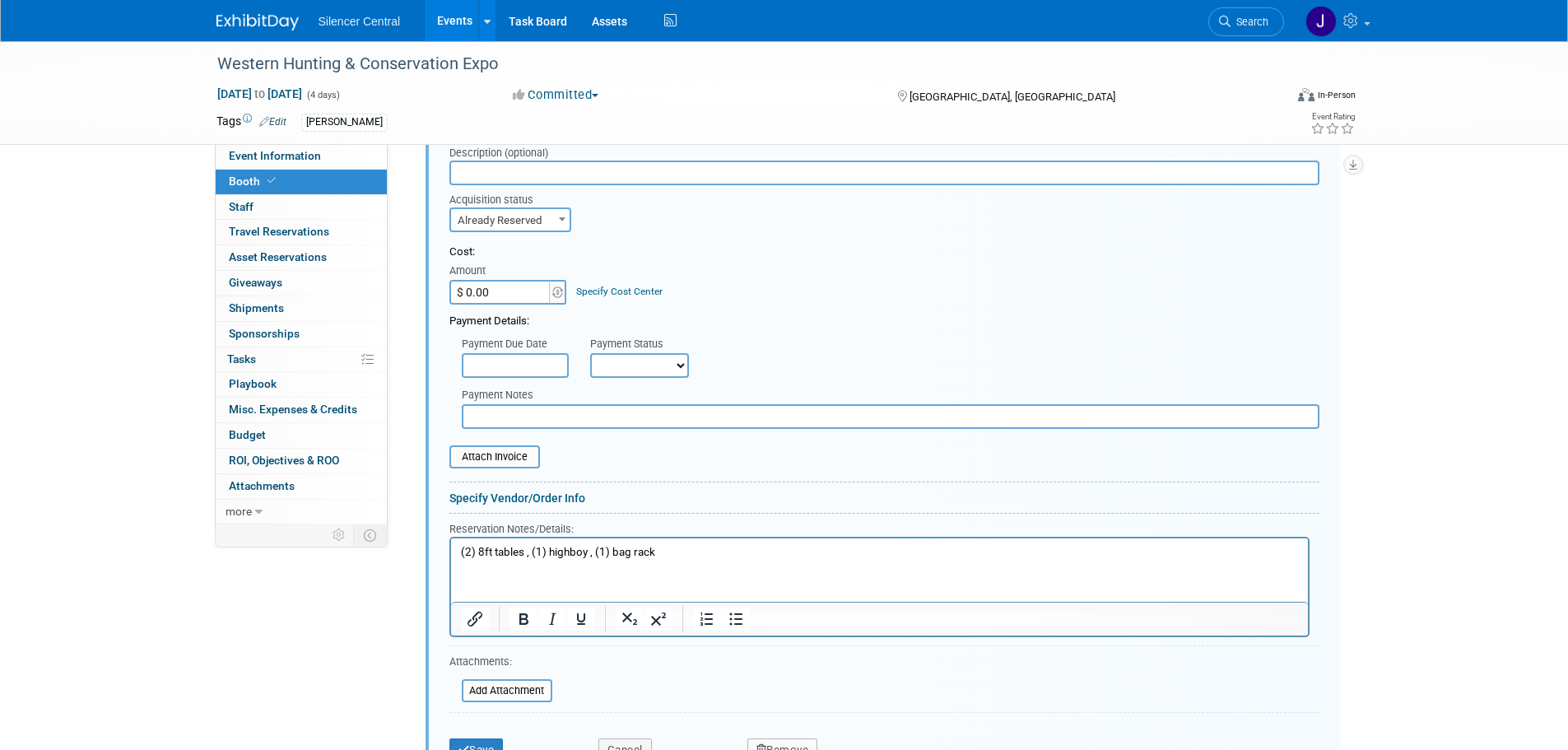
scroll to position [533, 0]
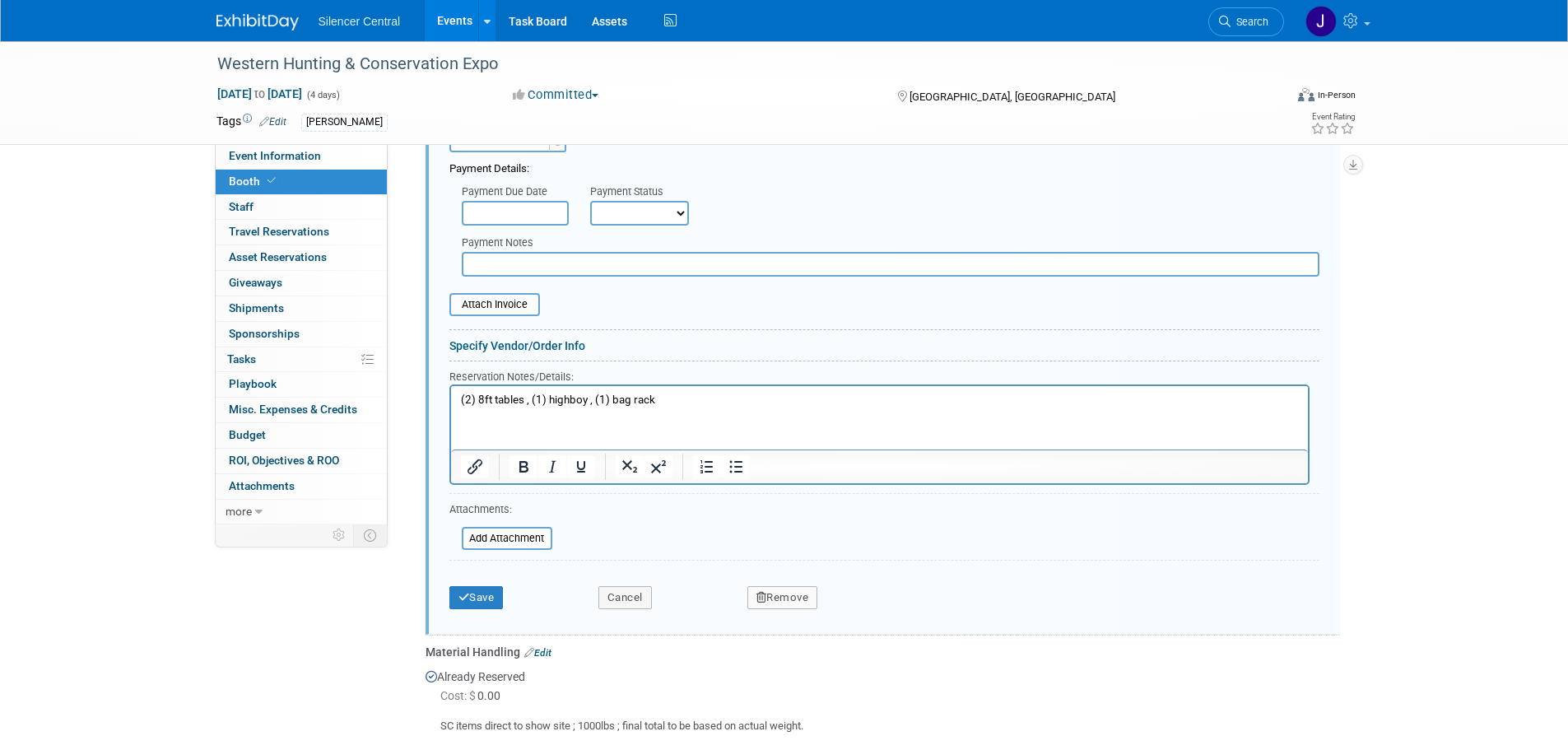
click at [754, 601] on button "Remove" at bounding box center [783, 598] width 70 height 23
click at [890, 620] on link "Yes" at bounding box center [874, 611] width 48 height 26
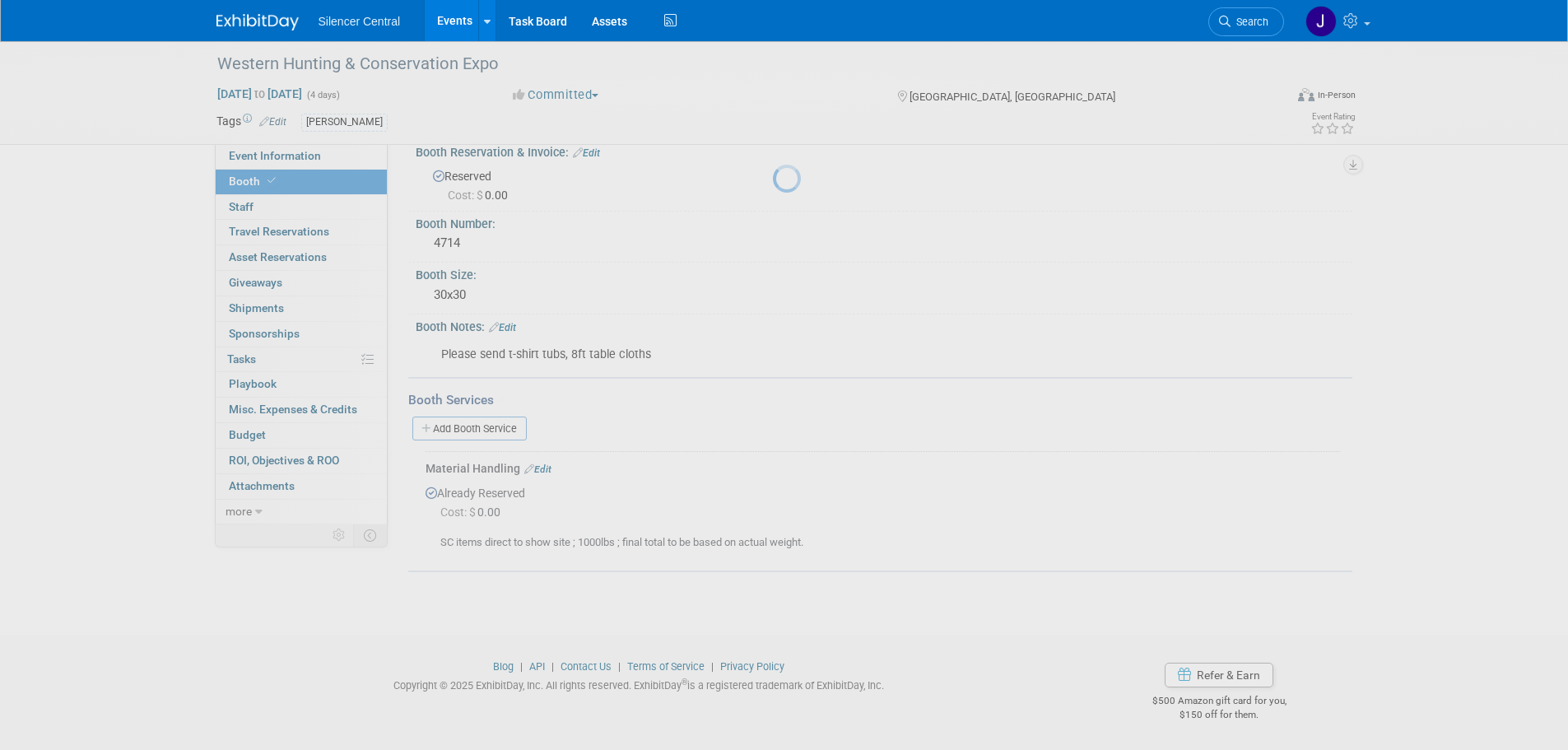
scroll to position [22, 0]
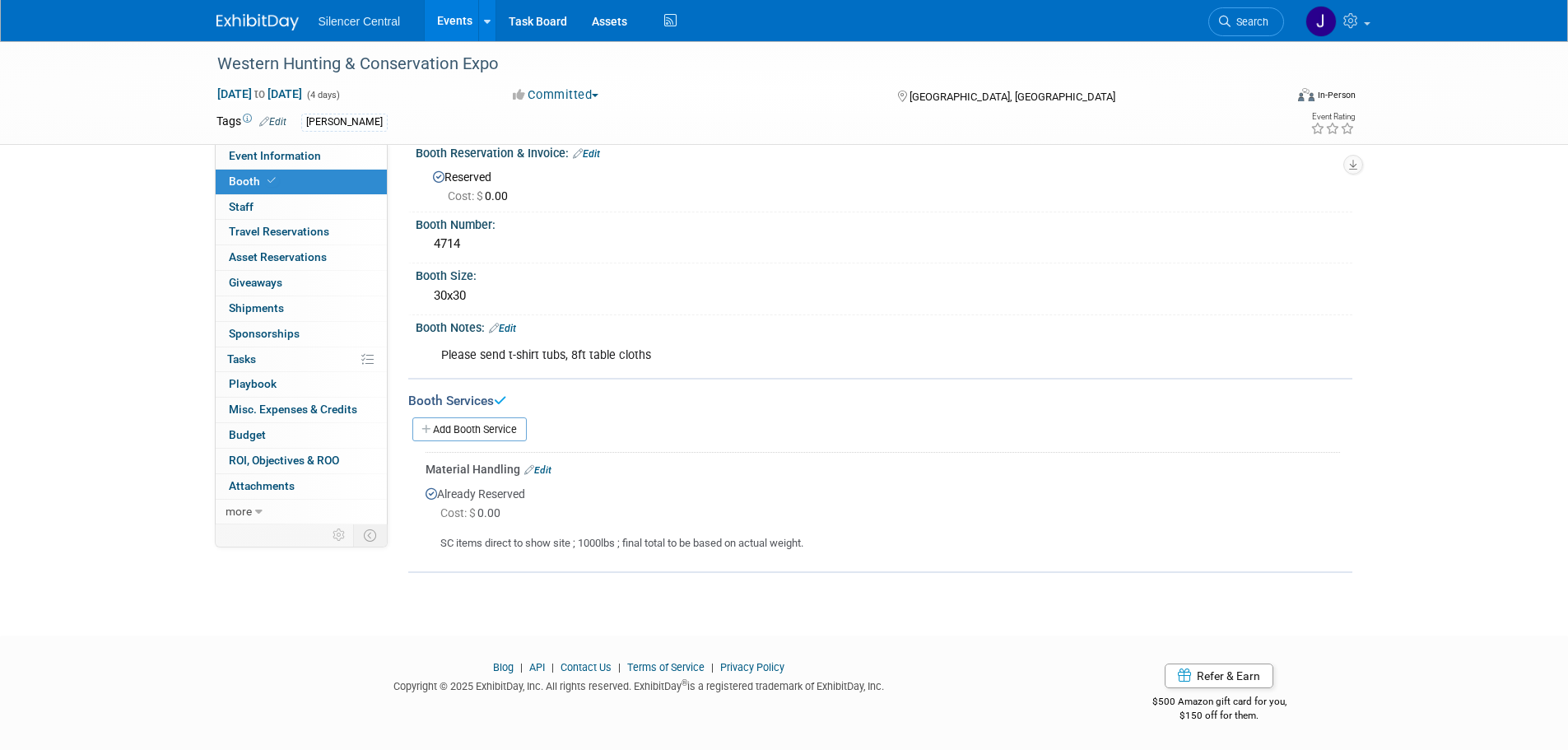
click at [539, 467] on link "Edit" at bounding box center [538, 470] width 27 height 11
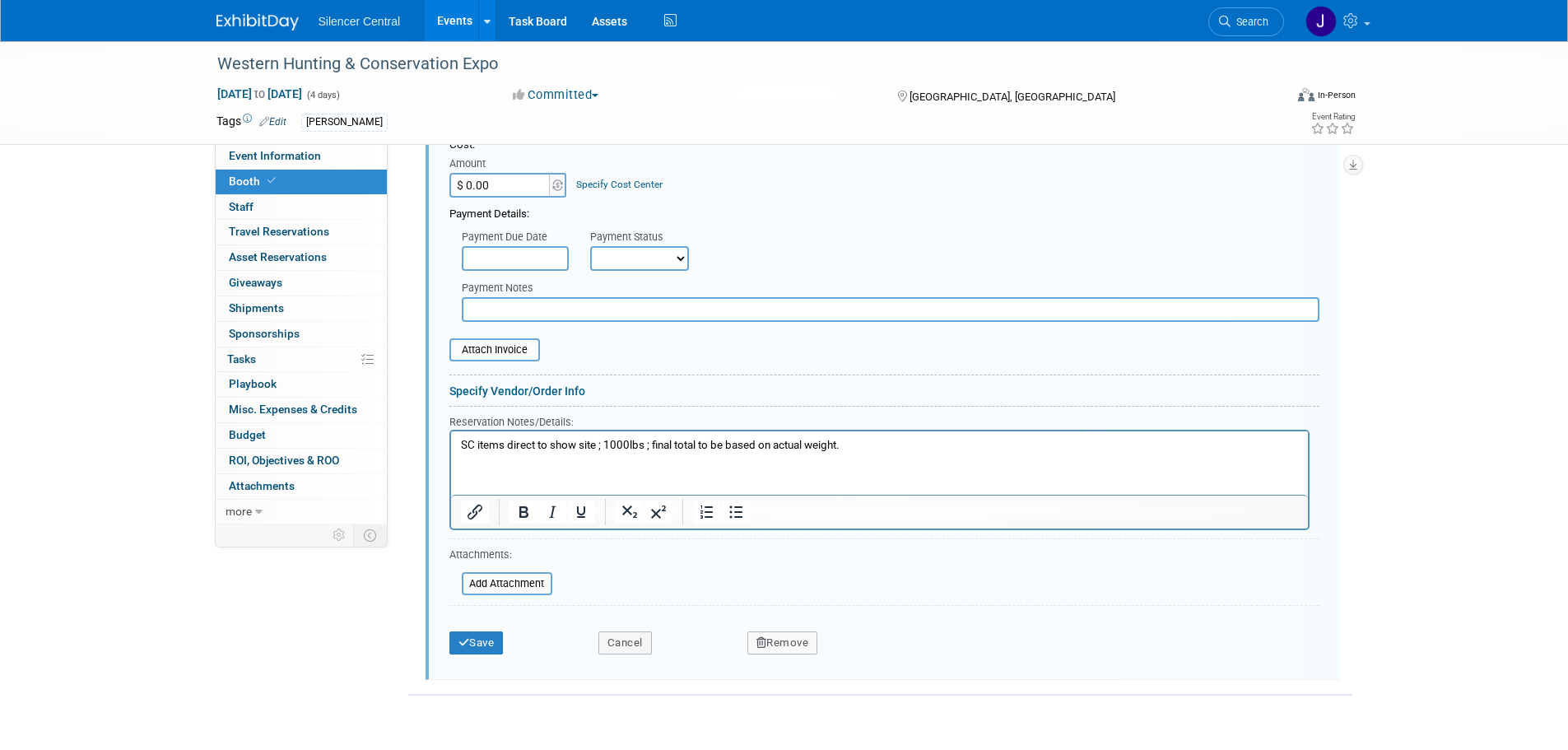
scroll to position [613, 0]
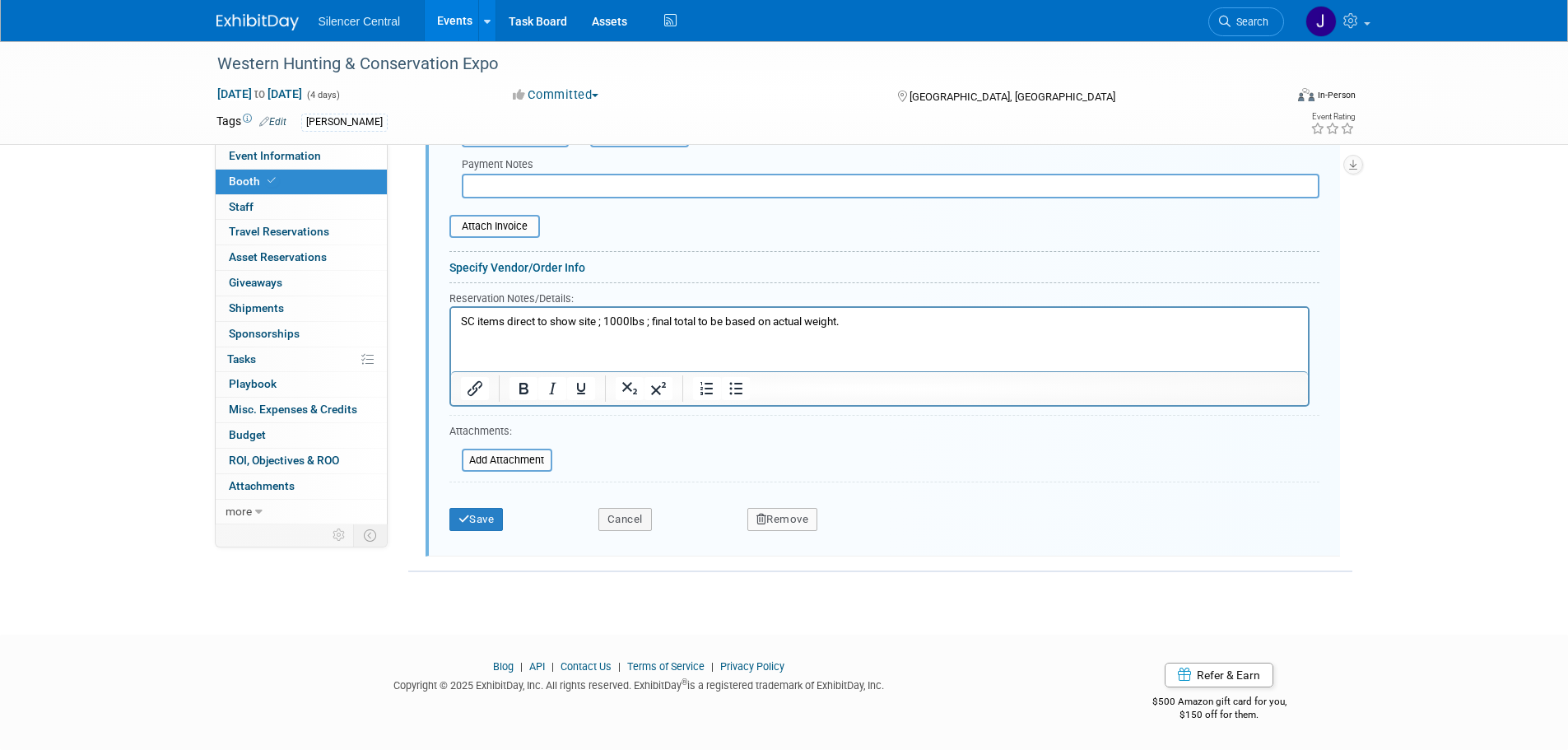
click at [780, 528] on button "Remove" at bounding box center [783, 519] width 70 height 23
click at [876, 533] on link "Yes" at bounding box center [874, 533] width 48 height 26
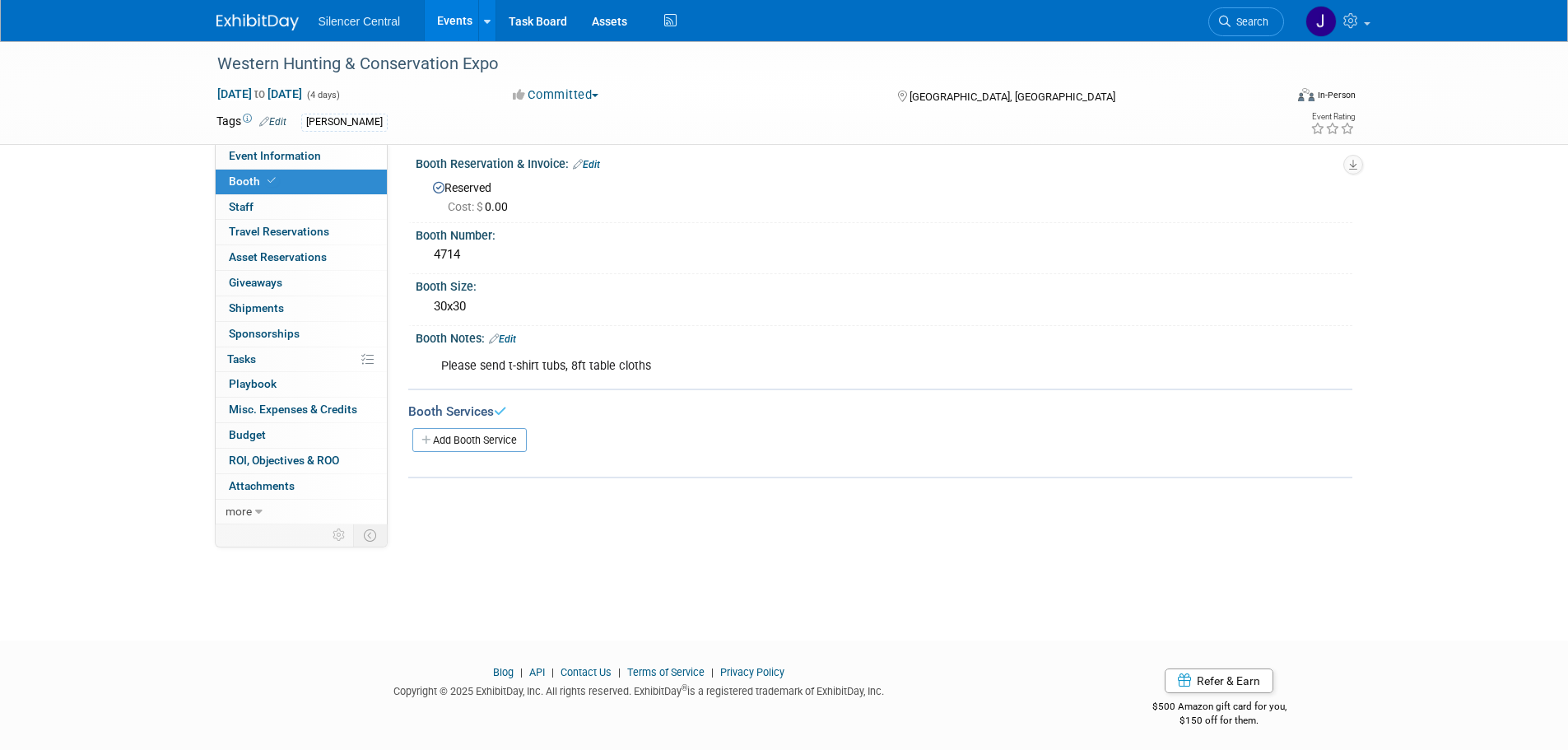
scroll to position [0, 0]
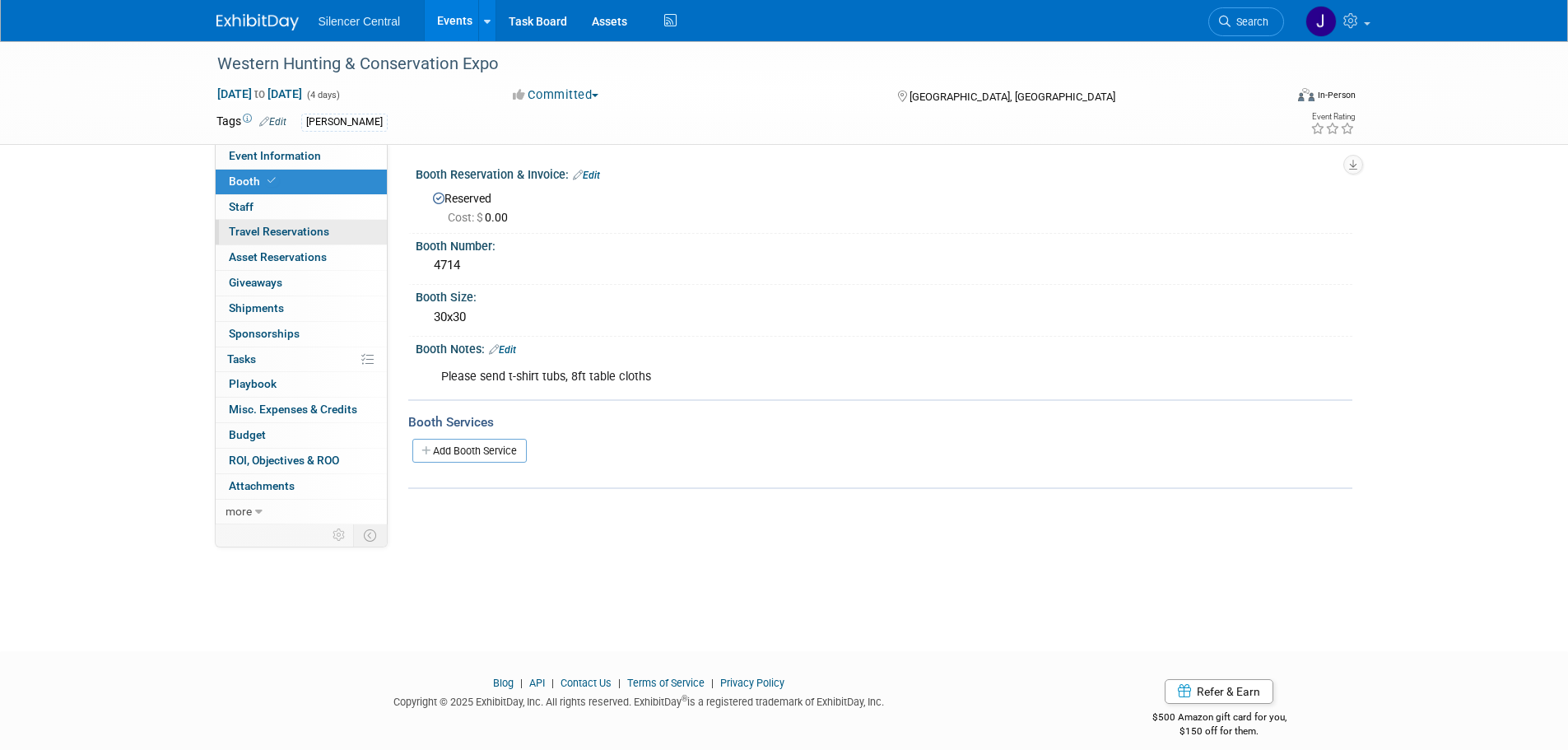
click at [316, 232] on span "Travel Reservations 0" at bounding box center [279, 231] width 100 height 13
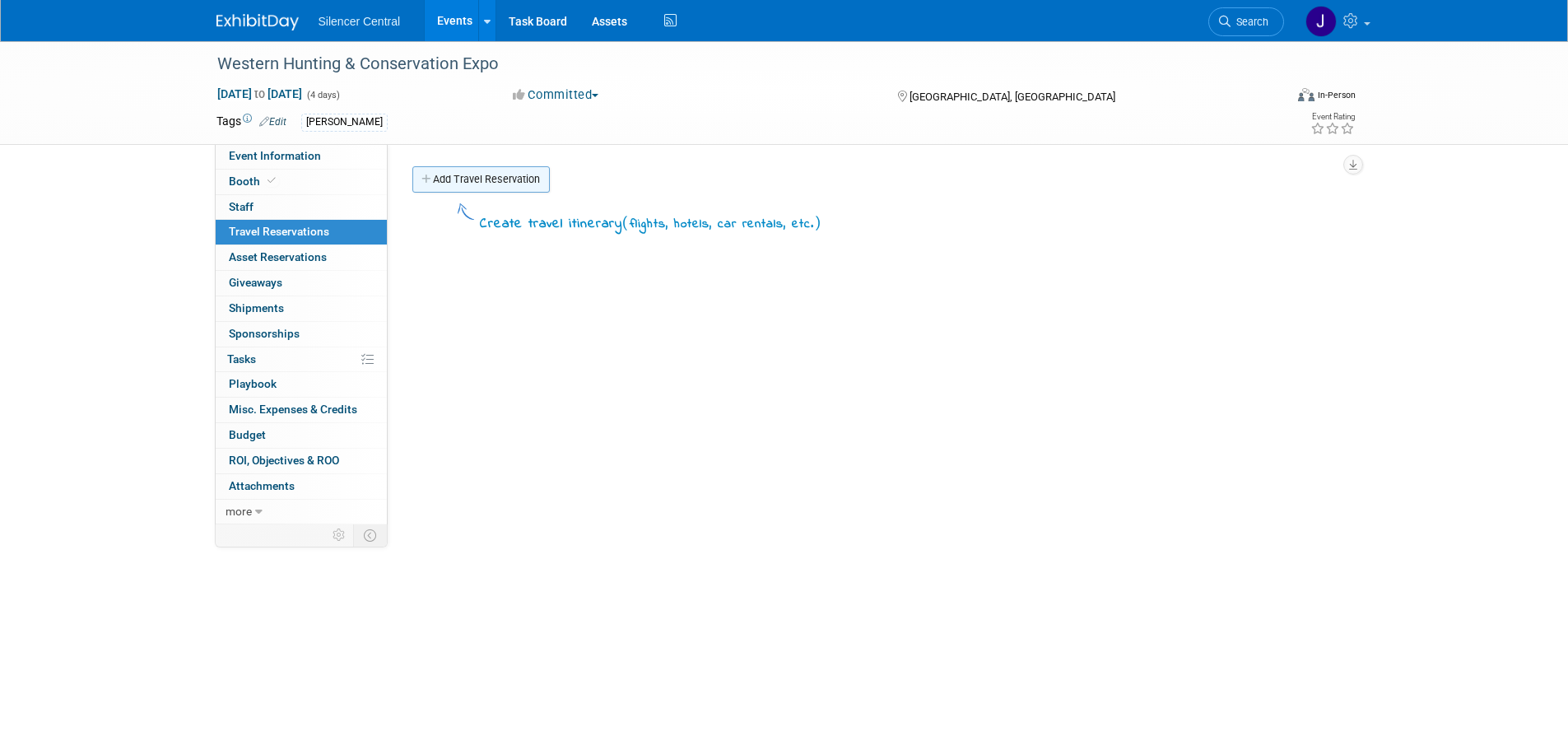
click at [467, 178] on link "Add Travel Reservation" at bounding box center [480, 179] width 137 height 26
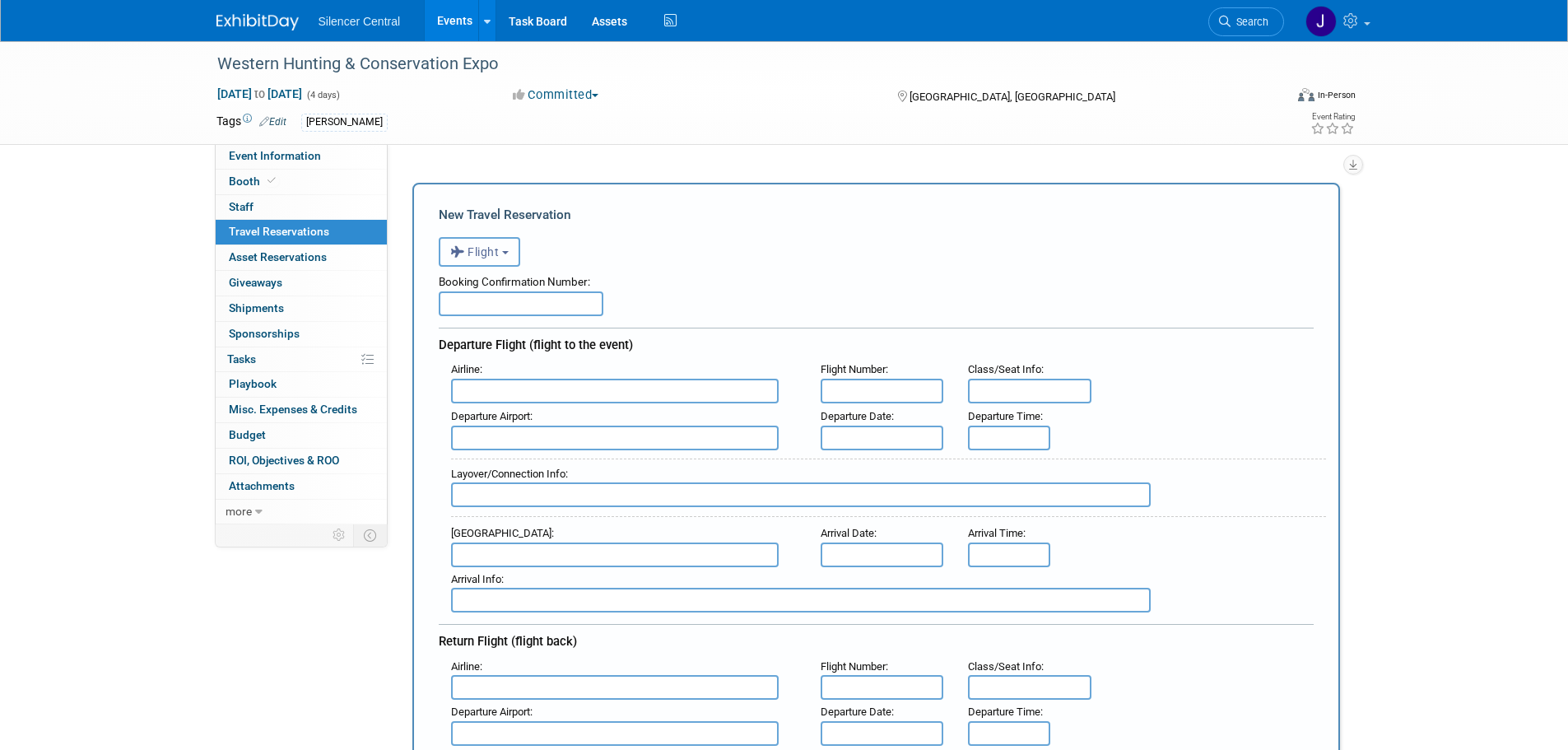
click at [490, 252] on span "Flight" at bounding box center [475, 252] width 50 height 13
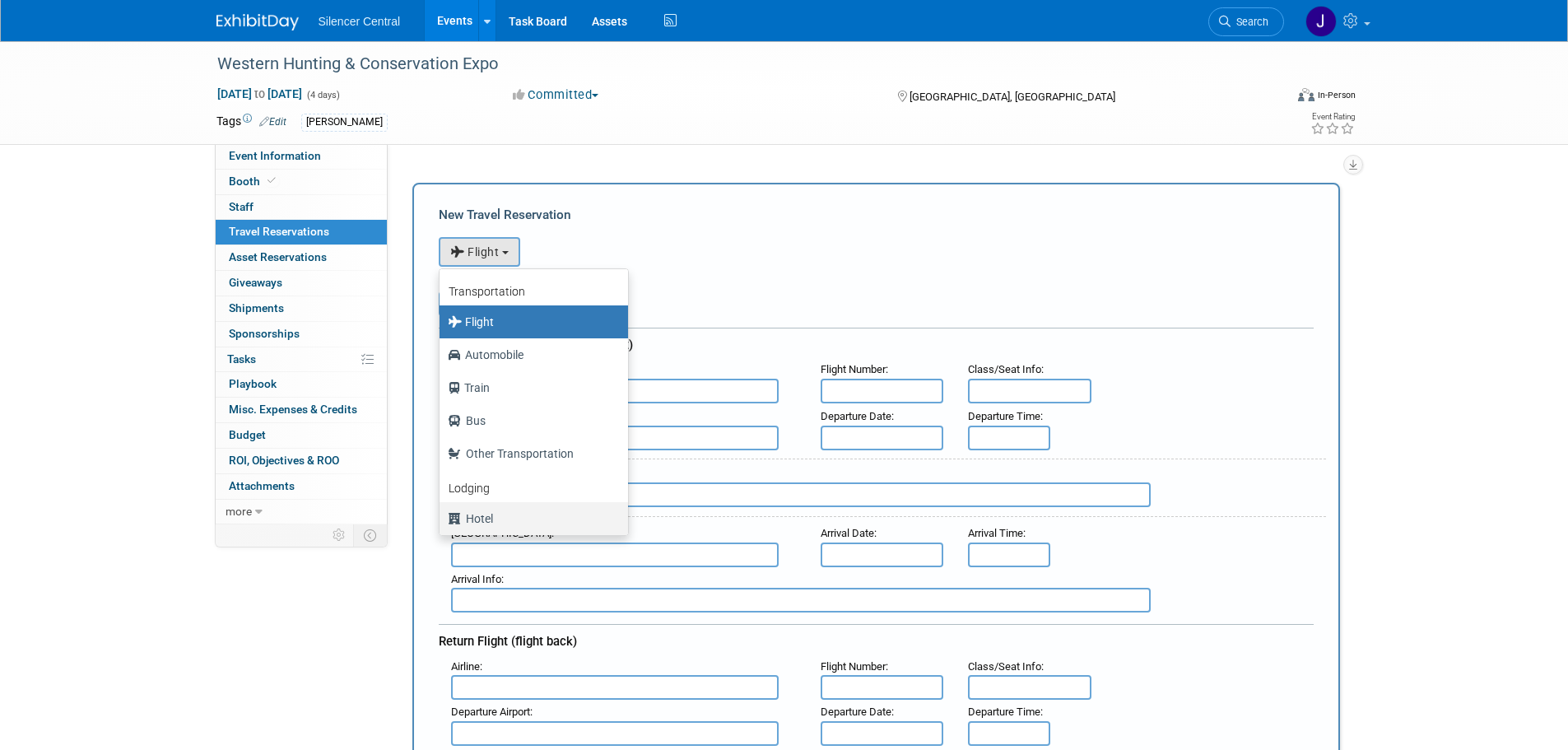
click at [494, 523] on label "Hotel" at bounding box center [529, 519] width 164 height 26
click at [442, 522] on input "Hotel" at bounding box center [436, 516] width 10 height 10
select select "6"
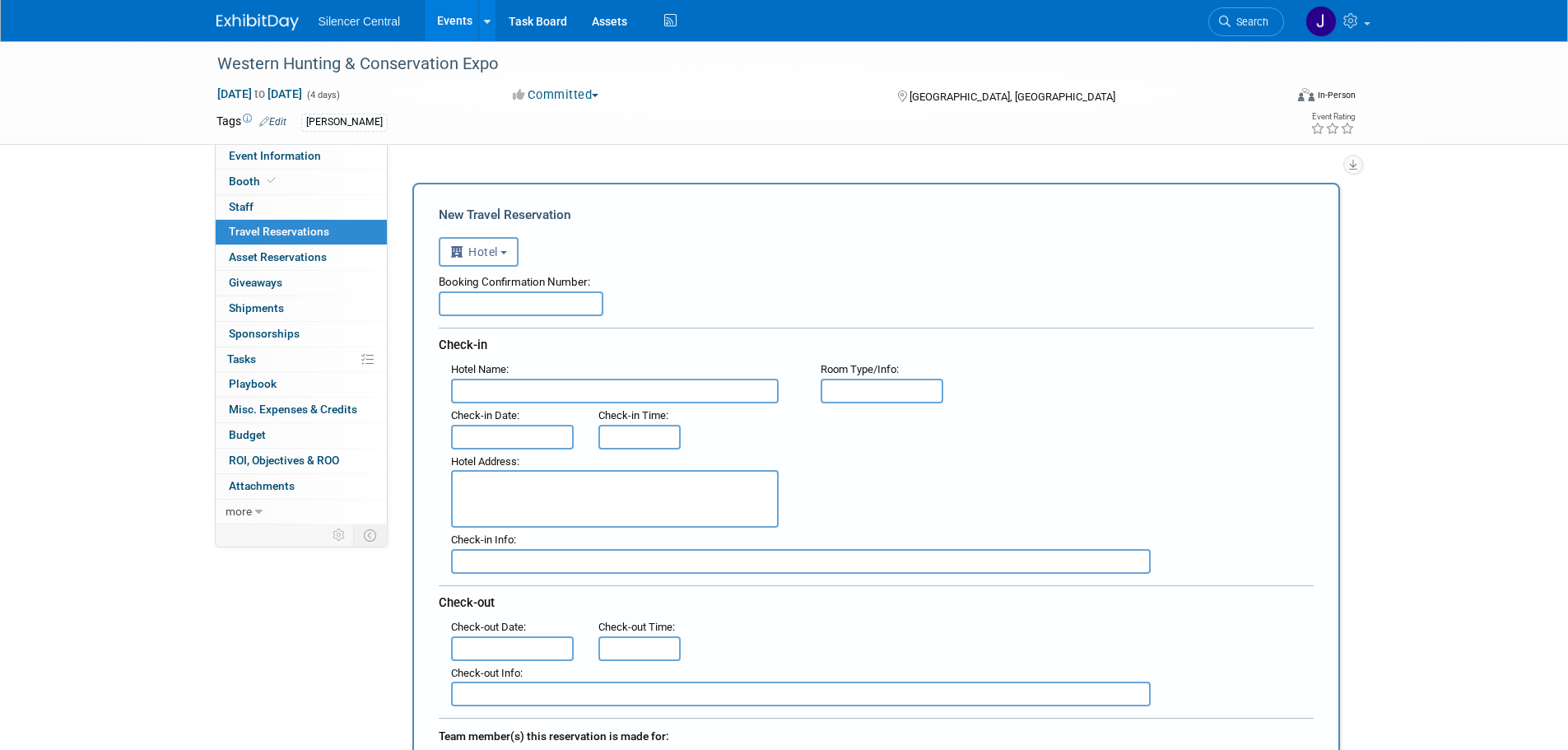
click at [506, 390] on input "text" at bounding box center [615, 391] width 327 height 24
paste input "Holiday Inn Express Salt Lake City Downtown"
type input "Holiday Inn Express Salt Lake City Downtown"
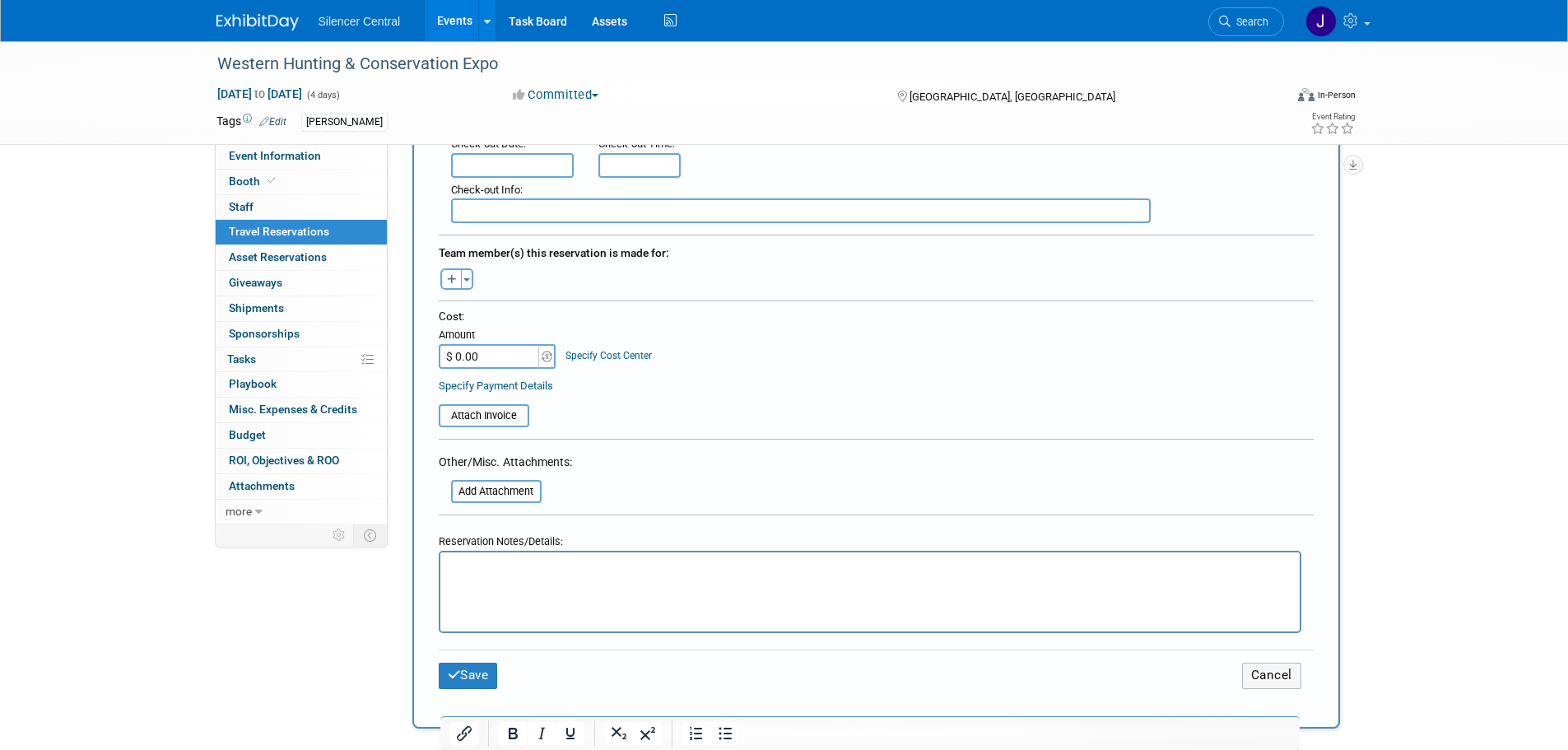
scroll to position [576, 0]
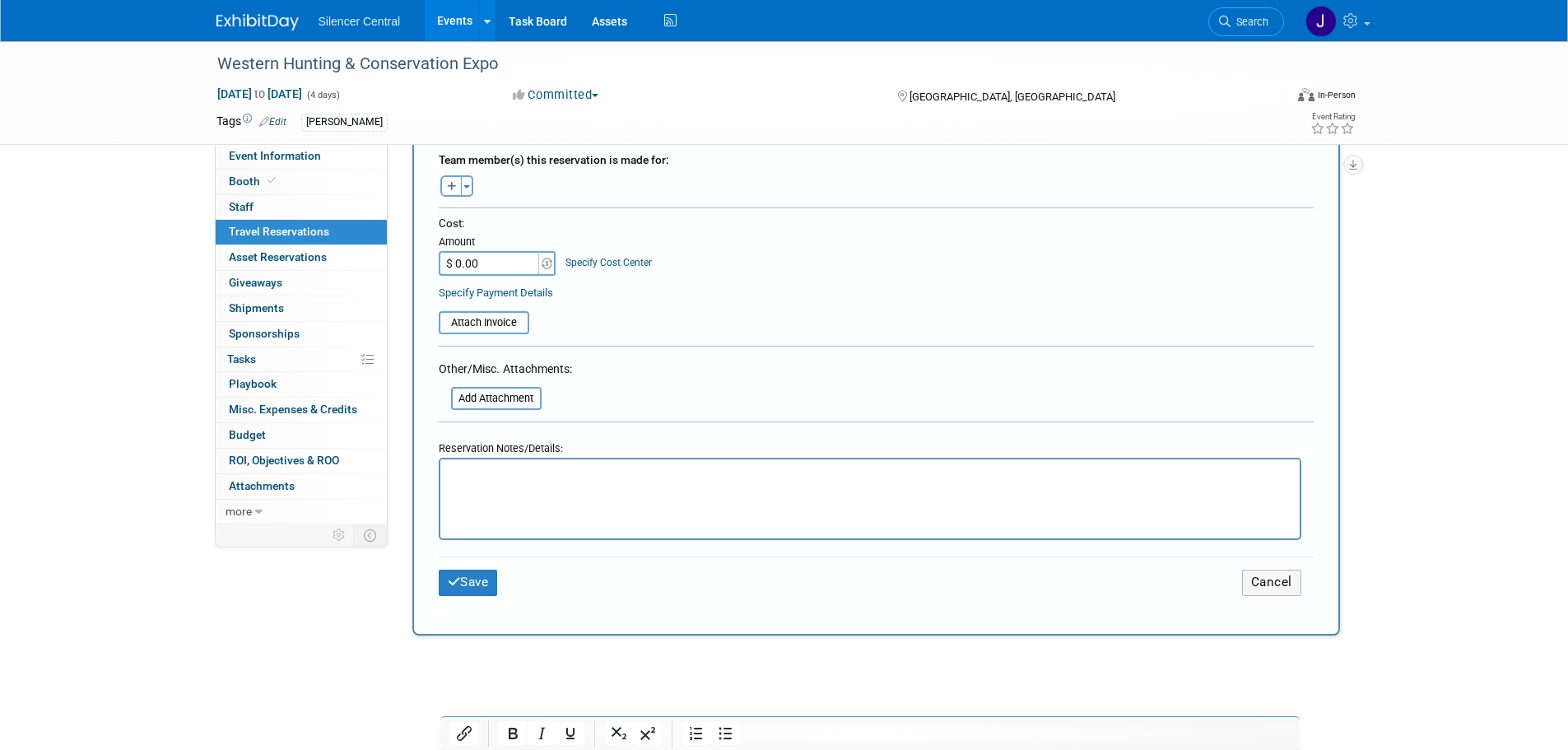
click at [449, 483] on html at bounding box center [869, 470] width 860 height 23
click at [542, 473] on p "(4) QQ reserved (4,280.56" at bounding box center [870, 474] width 841 height 17
click at [604, 471] on p "(4) QQ reserved ($4,280.56" at bounding box center [870, 474] width 841 height 17
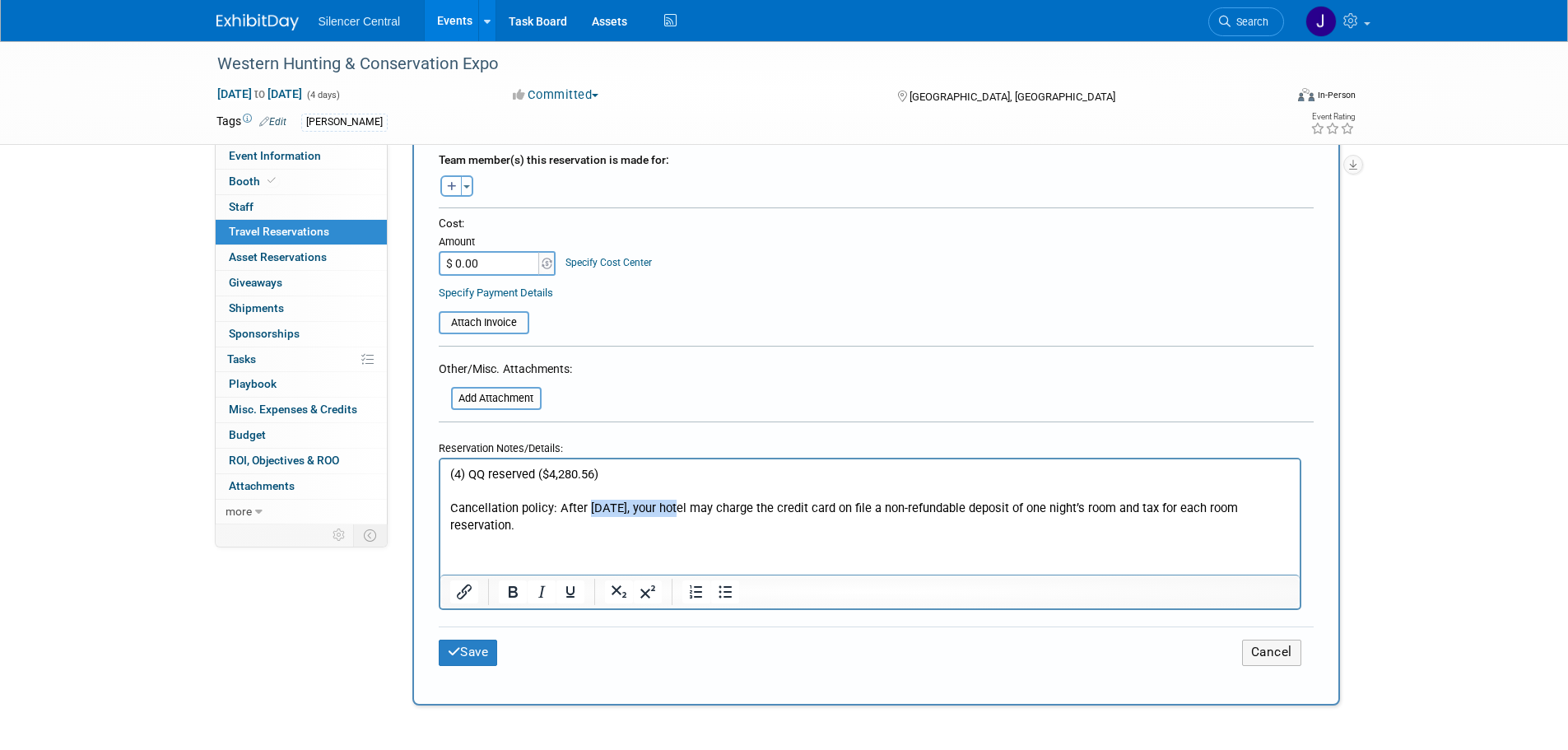
drag, startPoint x: 588, startPoint y: 506, endPoint x: 677, endPoint y: 513, distance: 89.3
click at [677, 513] on p "Cancellation policy: After January 26, 2026, your hotel may charge the credit c…" at bounding box center [870, 516] width 841 height 34
click at [518, 589] on icon "Bold" at bounding box center [512, 591] width 20 height 20
click at [570, 591] on icon "Underline" at bounding box center [570, 591] width 20 height 20
click at [614, 464] on html "(4) QQ reserved ($4,280.56) Cancellation policy: After January 26, 2026 , your …" at bounding box center [869, 496] width 860 height 74
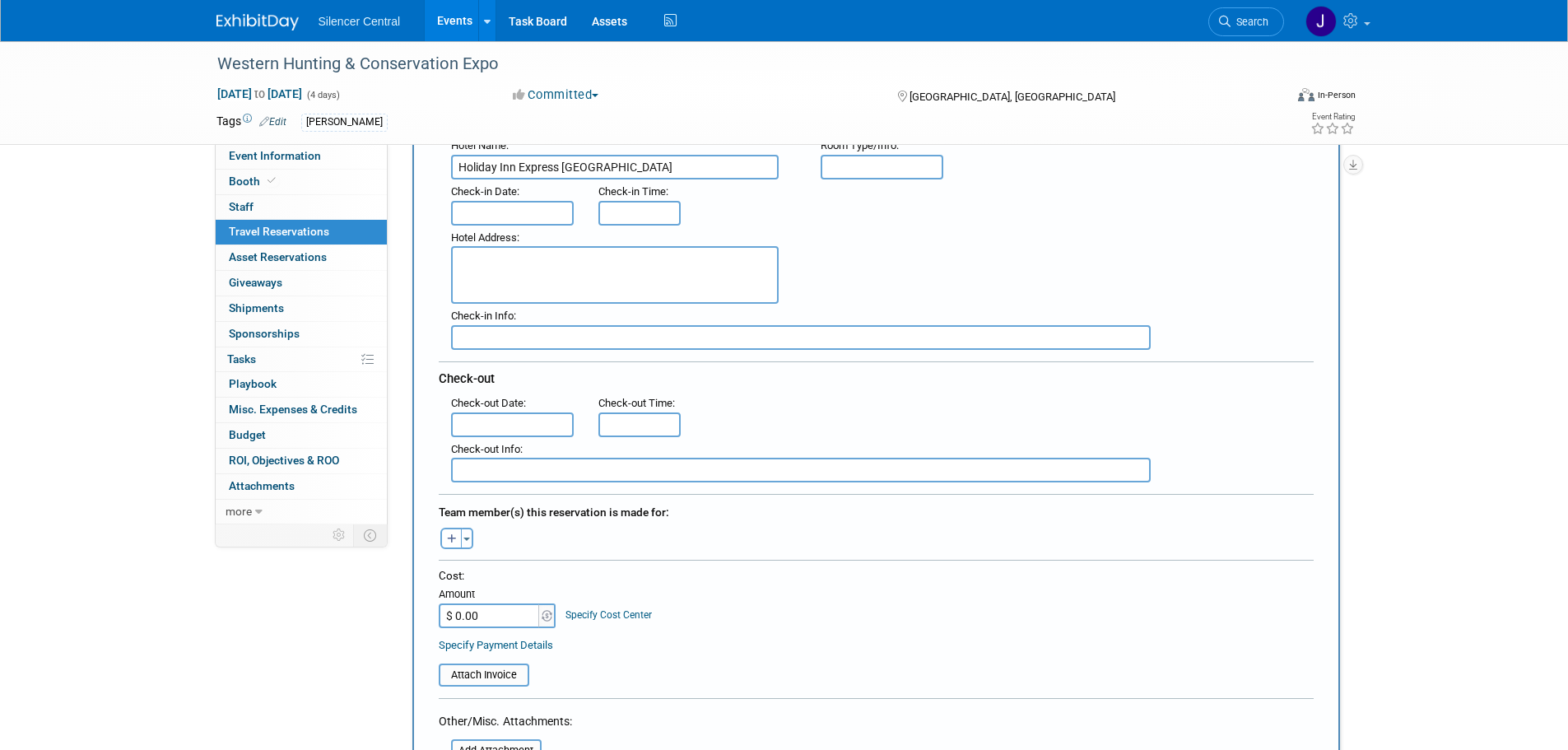
scroll to position [83, 0]
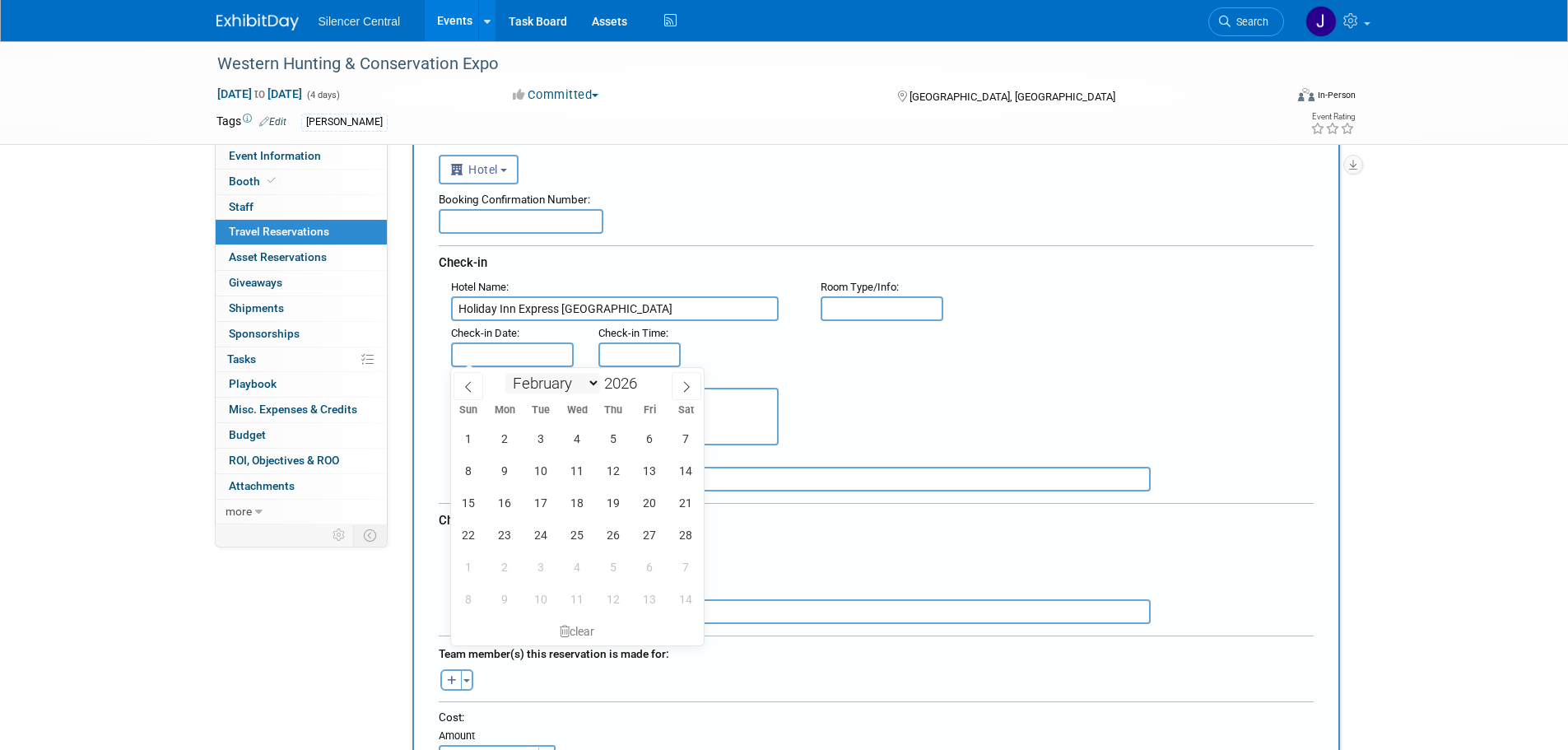
click at [531, 359] on input "text" at bounding box center [513, 355] width 124 height 24
click at [579, 474] on span "11" at bounding box center [577, 470] width 32 height 32
type input "[DATE]"
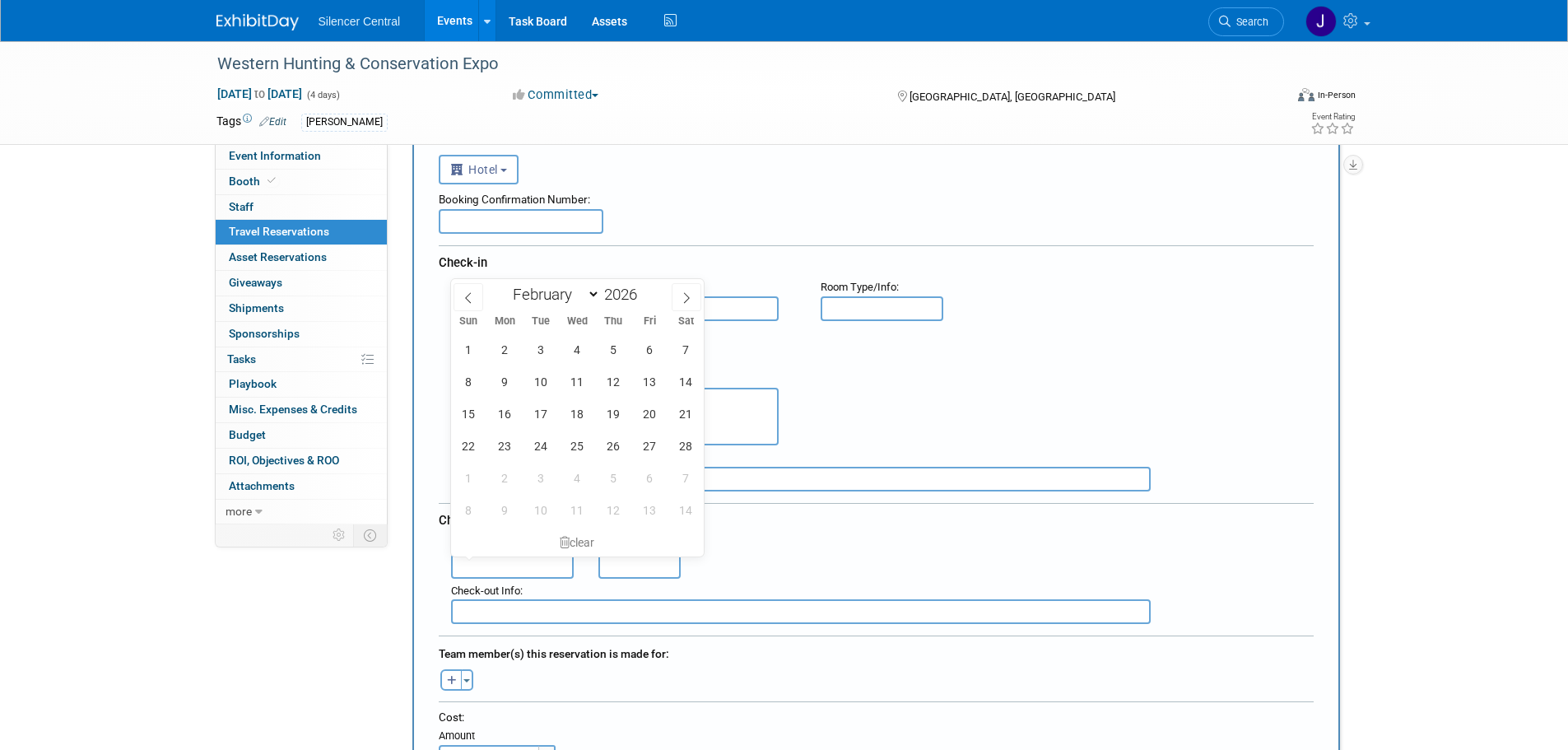
click at [510, 564] on input "text" at bounding box center [513, 566] width 124 height 24
click at [515, 416] on span "16" at bounding box center [505, 414] width 32 height 32
type input "[DATE]"
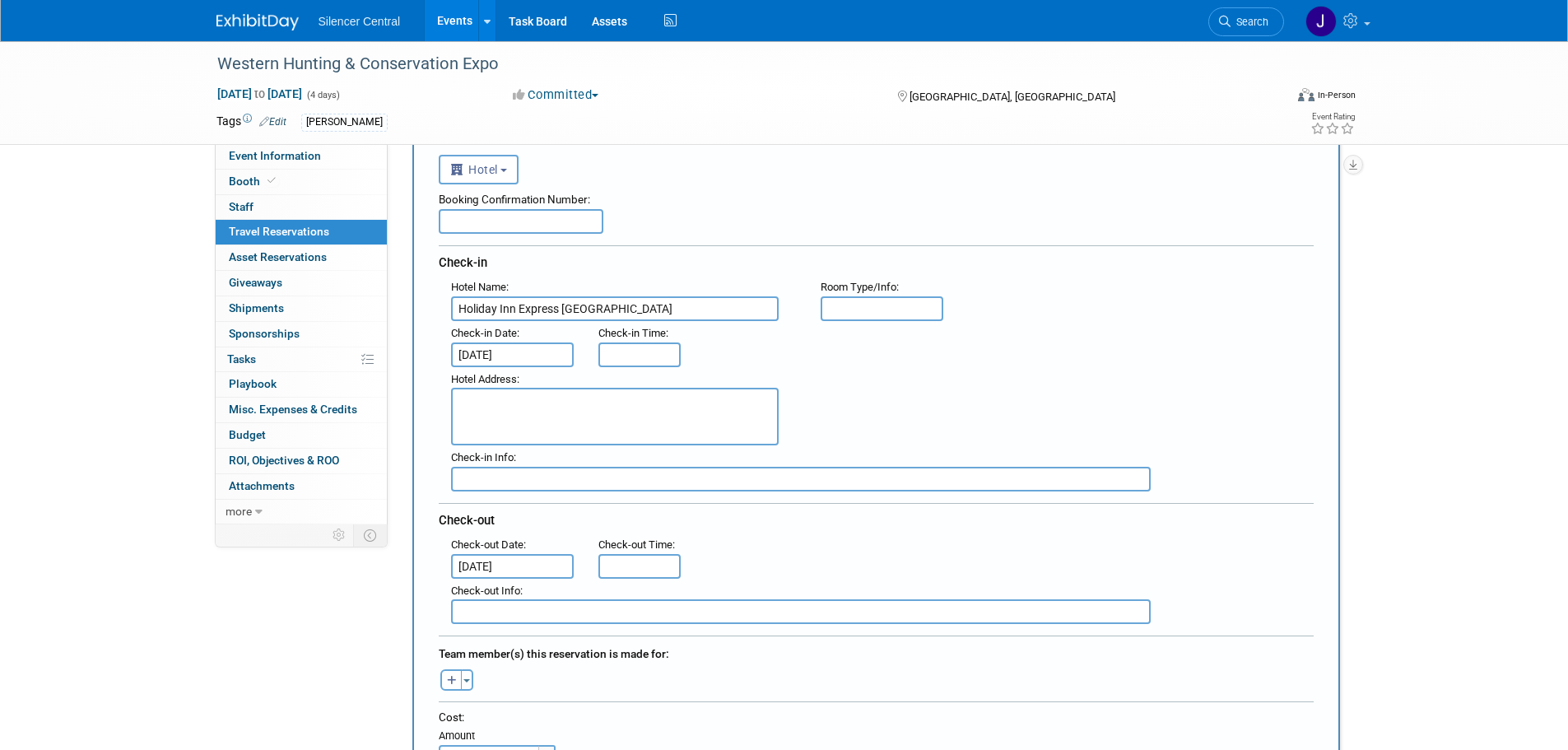
click at [0, 0] on div "1 2 3 4 5 6 7 8 9 10 11 12 13 14 15 16 17 18 19 20 21 22 23 24 25 26 27 28 1 2 …" at bounding box center [0, 0] width 0 height 0
click at [754, 429] on textarea at bounding box center [615, 416] width 327 height 57
paste textarea "206 South West Temple Salt Lake City , UT 84101"
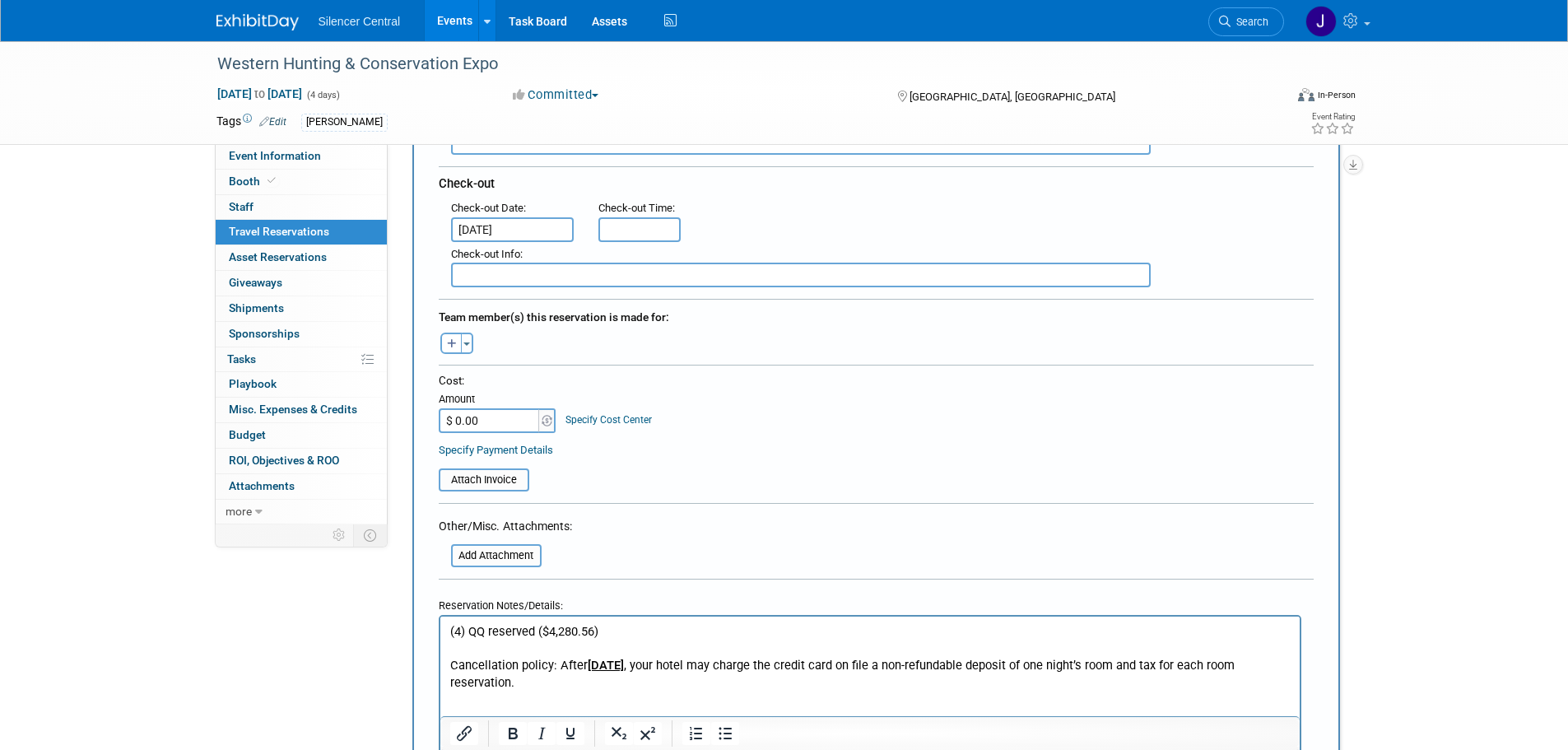
scroll to position [576, 0]
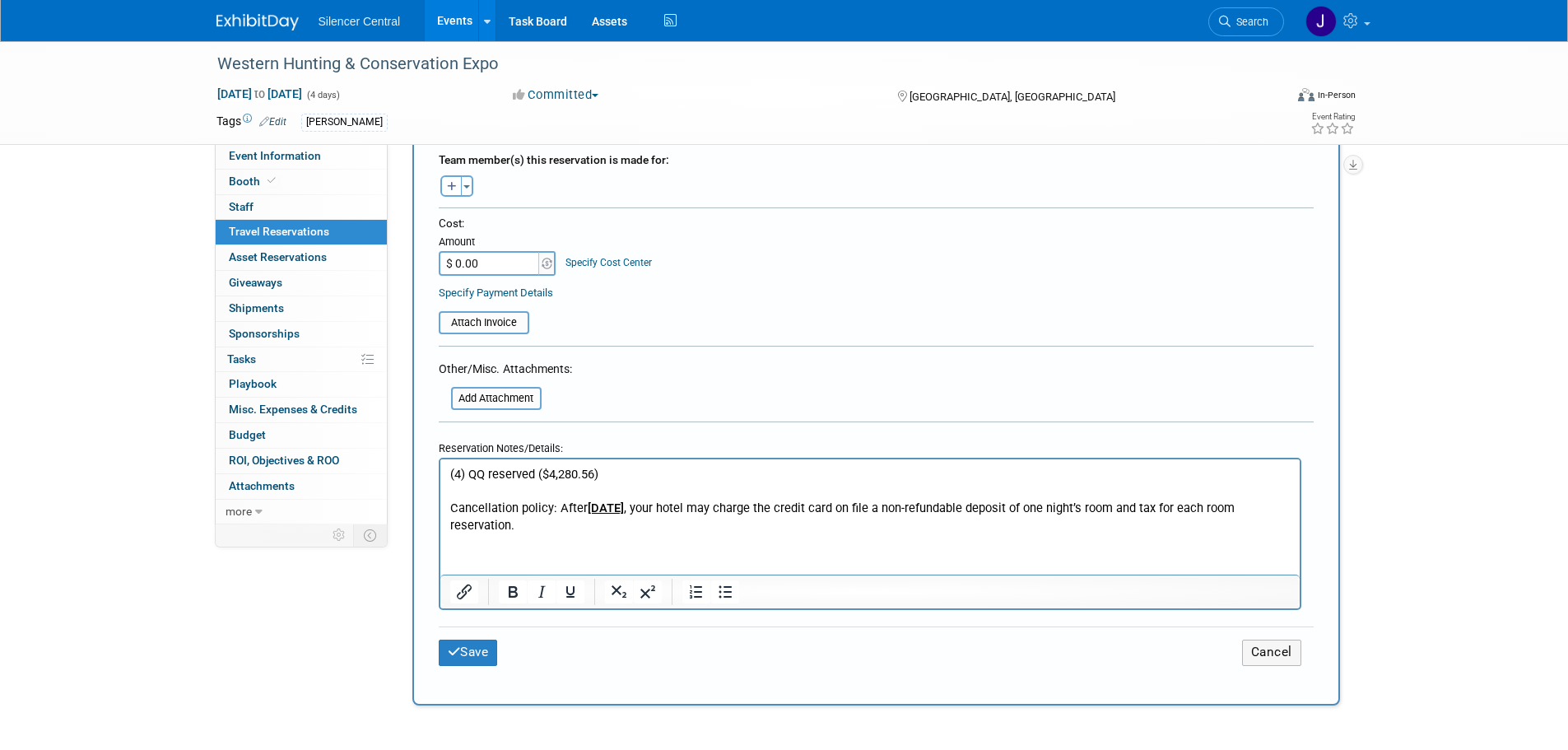
type textarea "206 South West Temple Salt Lake City , UT 84101"
click at [607, 480] on p "(4) QQ reserved ($4,280.56)" at bounding box center [870, 474] width 841 height 17
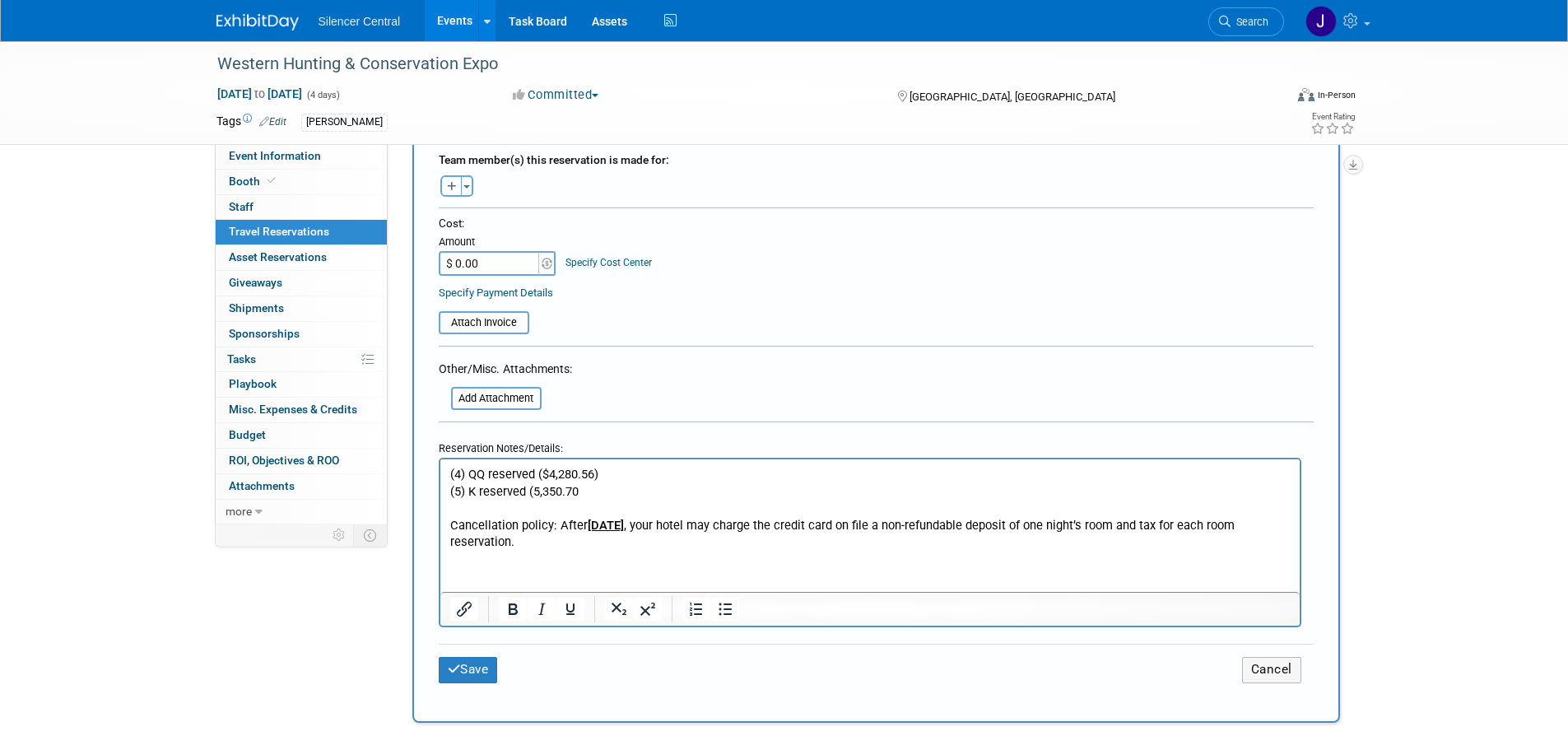
click at [531, 492] on p "(5) K reserved (5,350.70" at bounding box center [870, 492] width 841 height 17
click at [595, 485] on p "(5) K reserved ($5,350.70" at bounding box center [870, 492] width 841 height 17
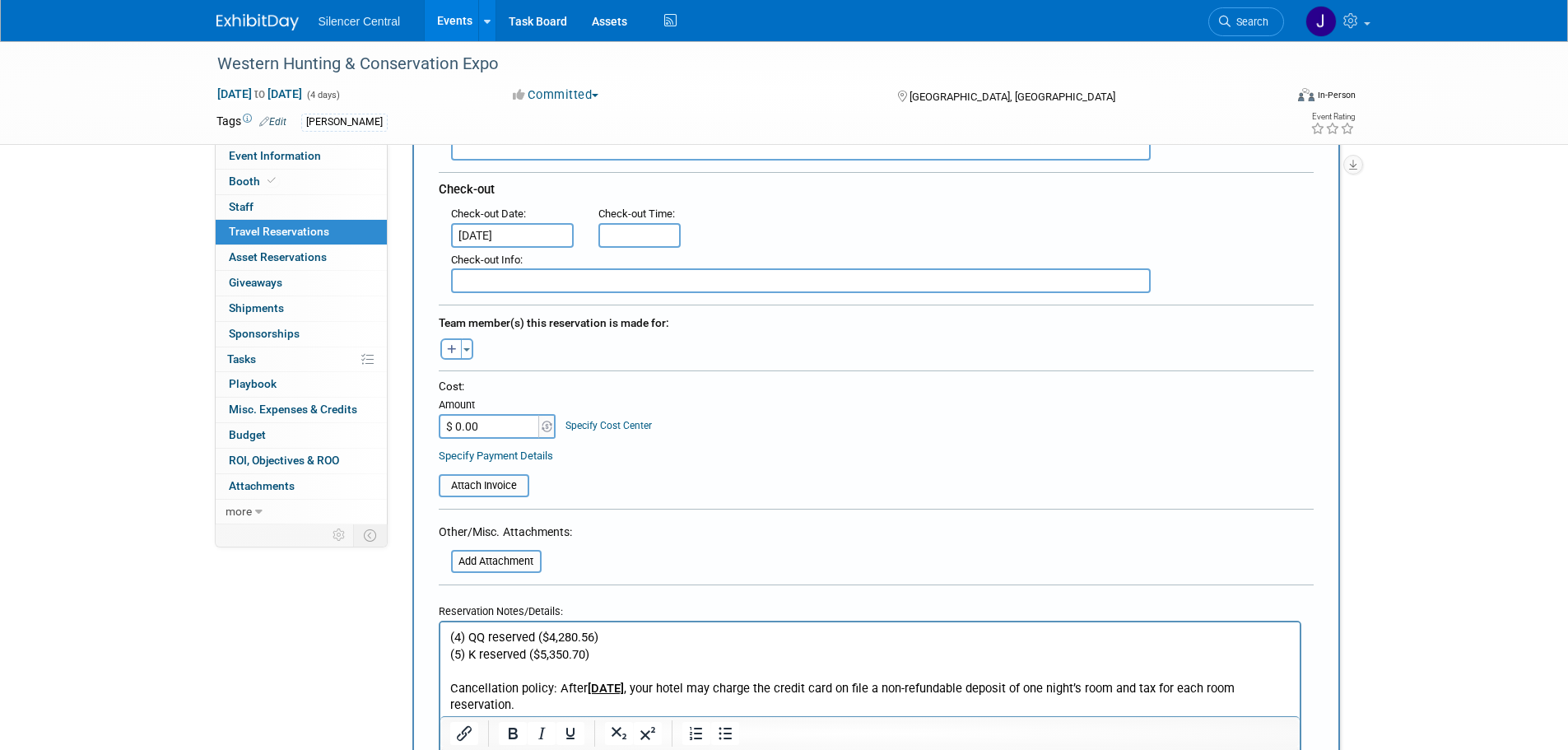
scroll to position [412, 0]
click at [610, 640] on p "(4) QQ reserved ($4,280.56)" at bounding box center [870, 639] width 841 height 17
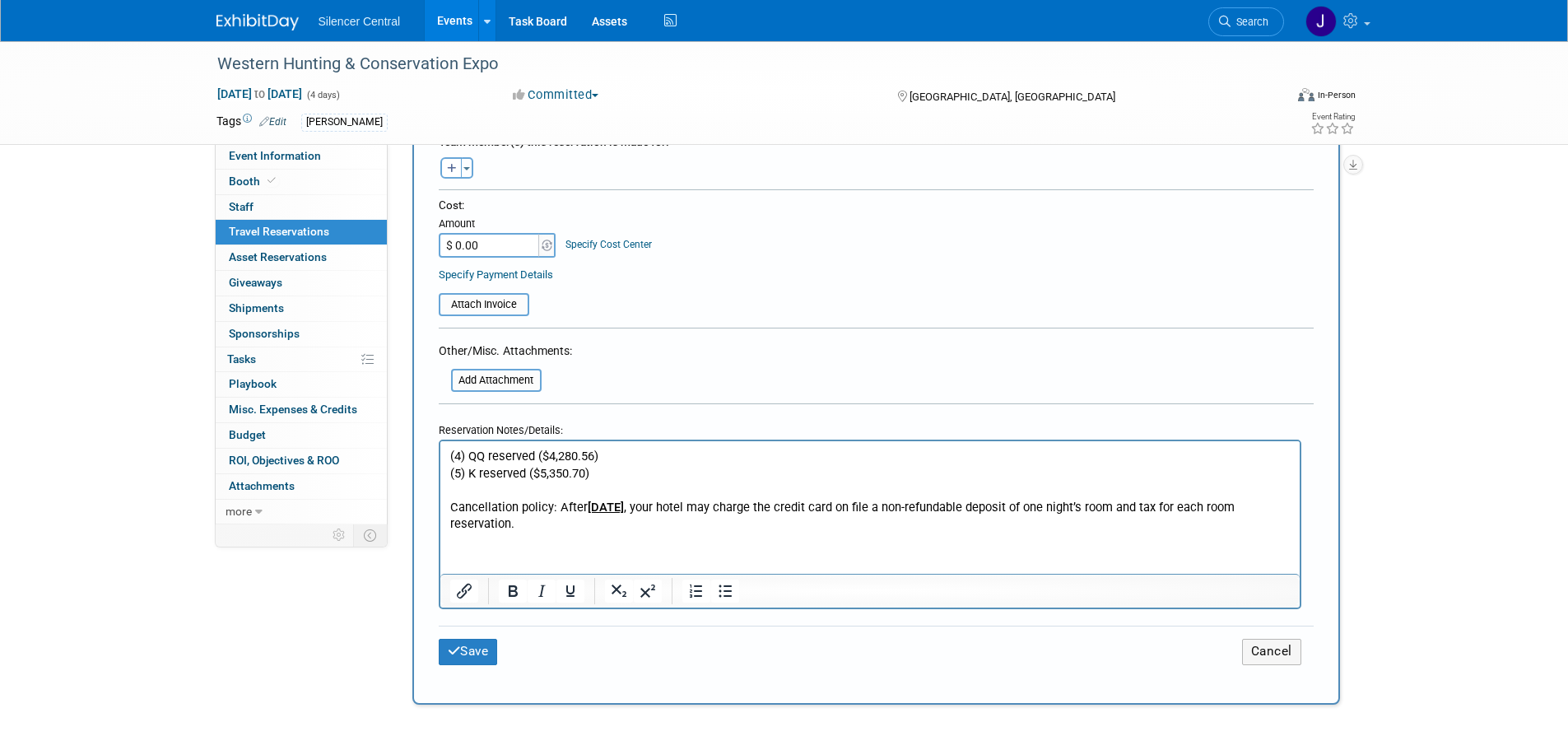
scroll to position [576, 0]
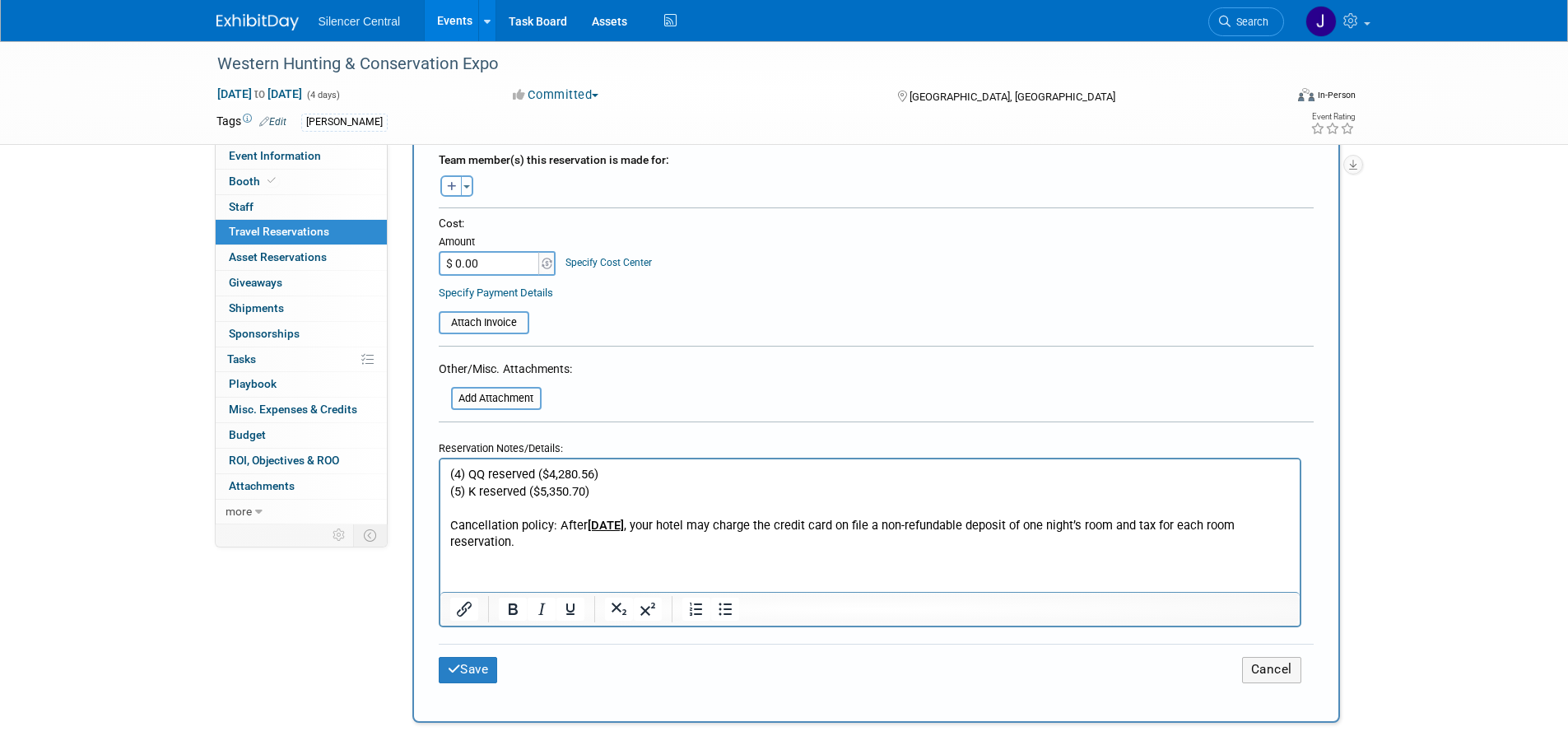
click at [471, 262] on input "$ 0.00" at bounding box center [491, 264] width 103 height 24
type input "$ 9,631.26"
click at [475, 663] on button "Save" at bounding box center [468, 669] width 59 height 25
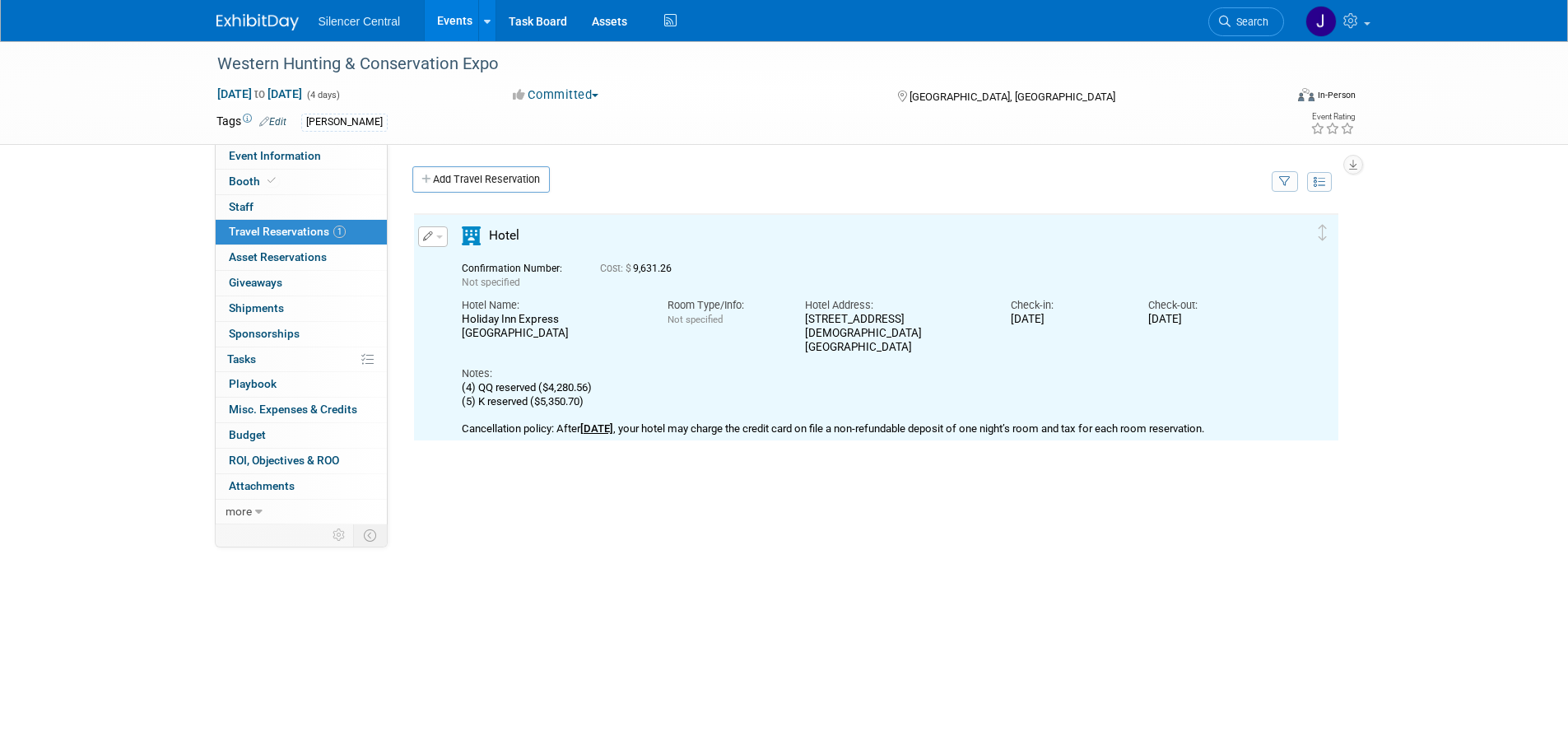
scroll to position [0, 0]
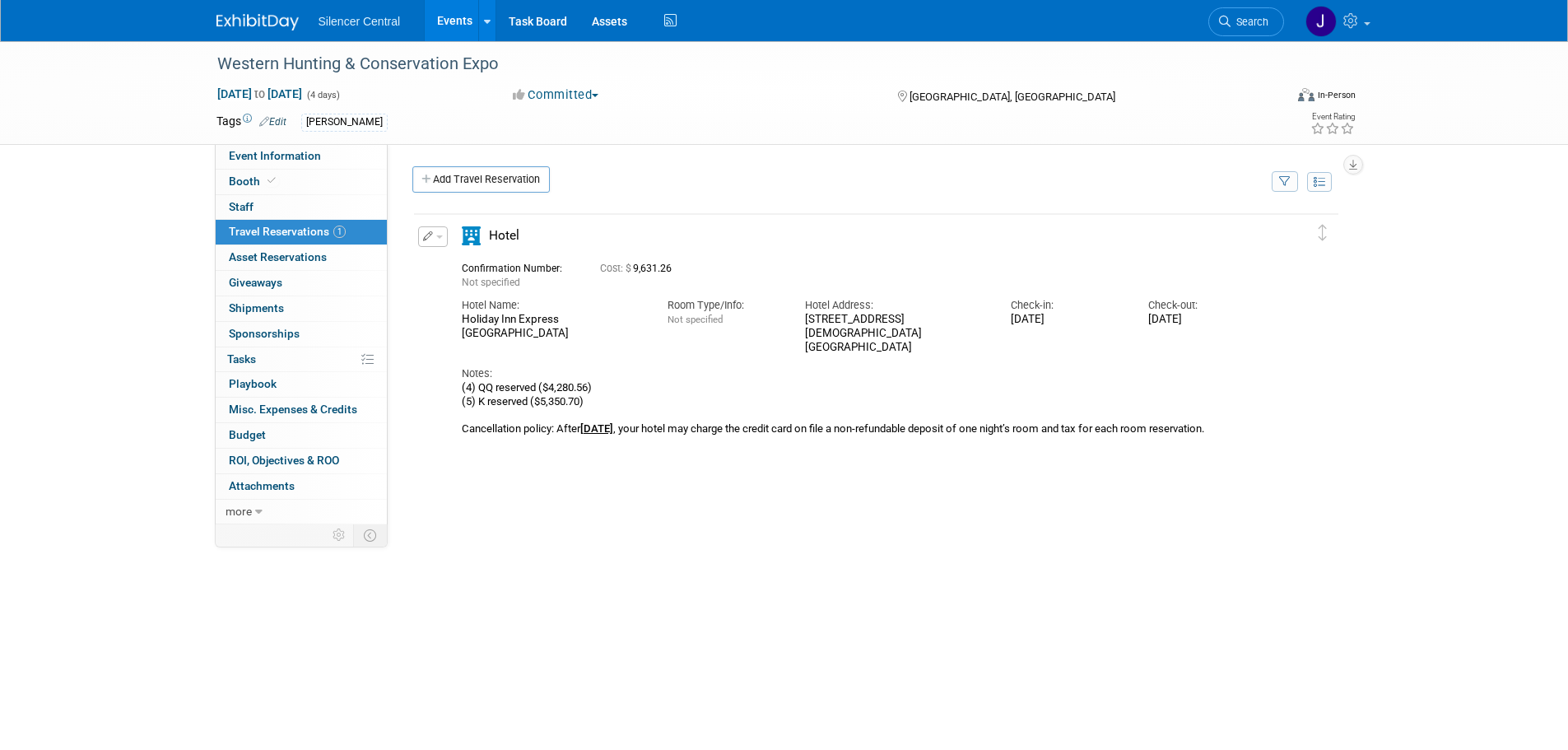
click at [250, 18] on img at bounding box center [258, 23] width 83 height 17
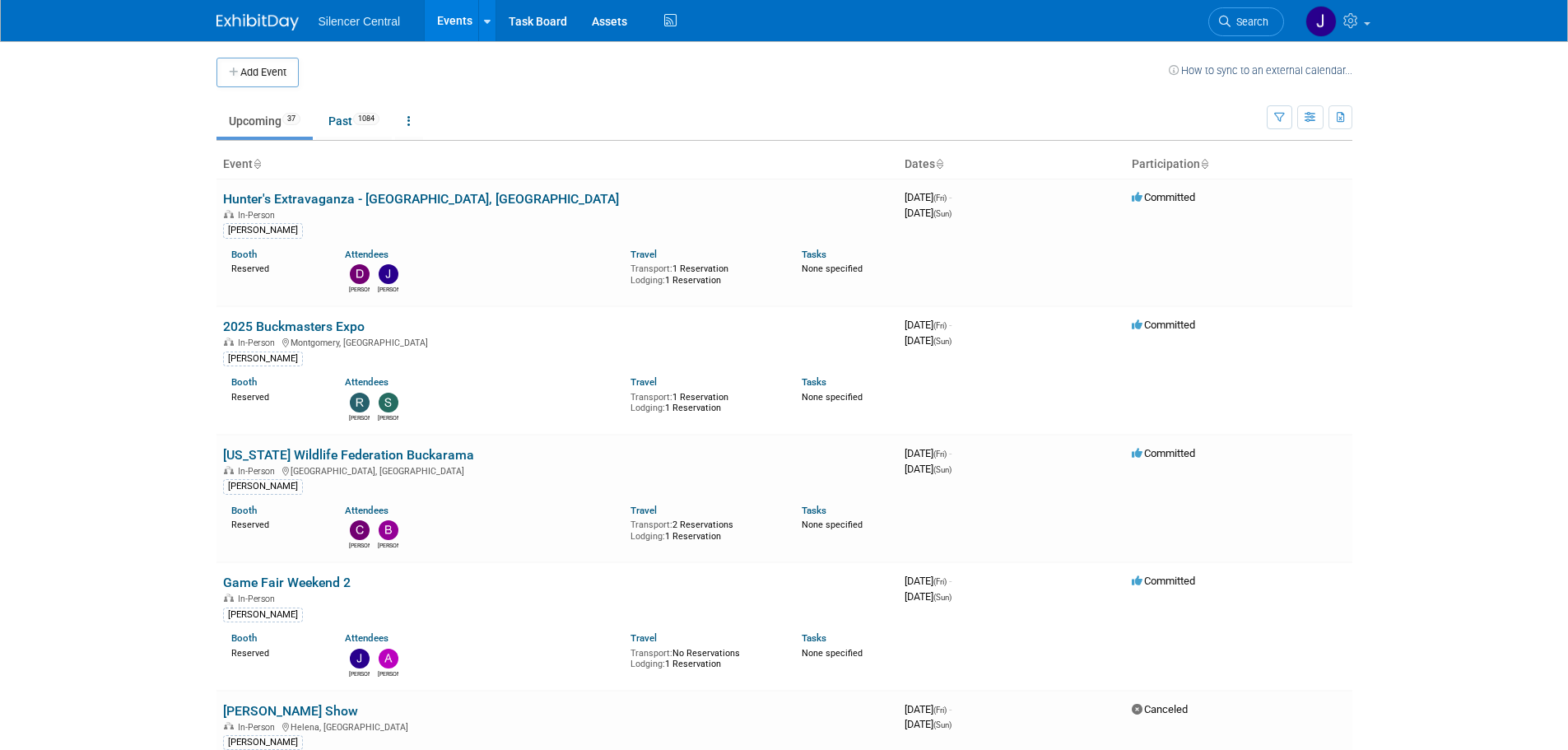
click at [1251, 16] on span "Search" at bounding box center [1249, 22] width 38 height 12
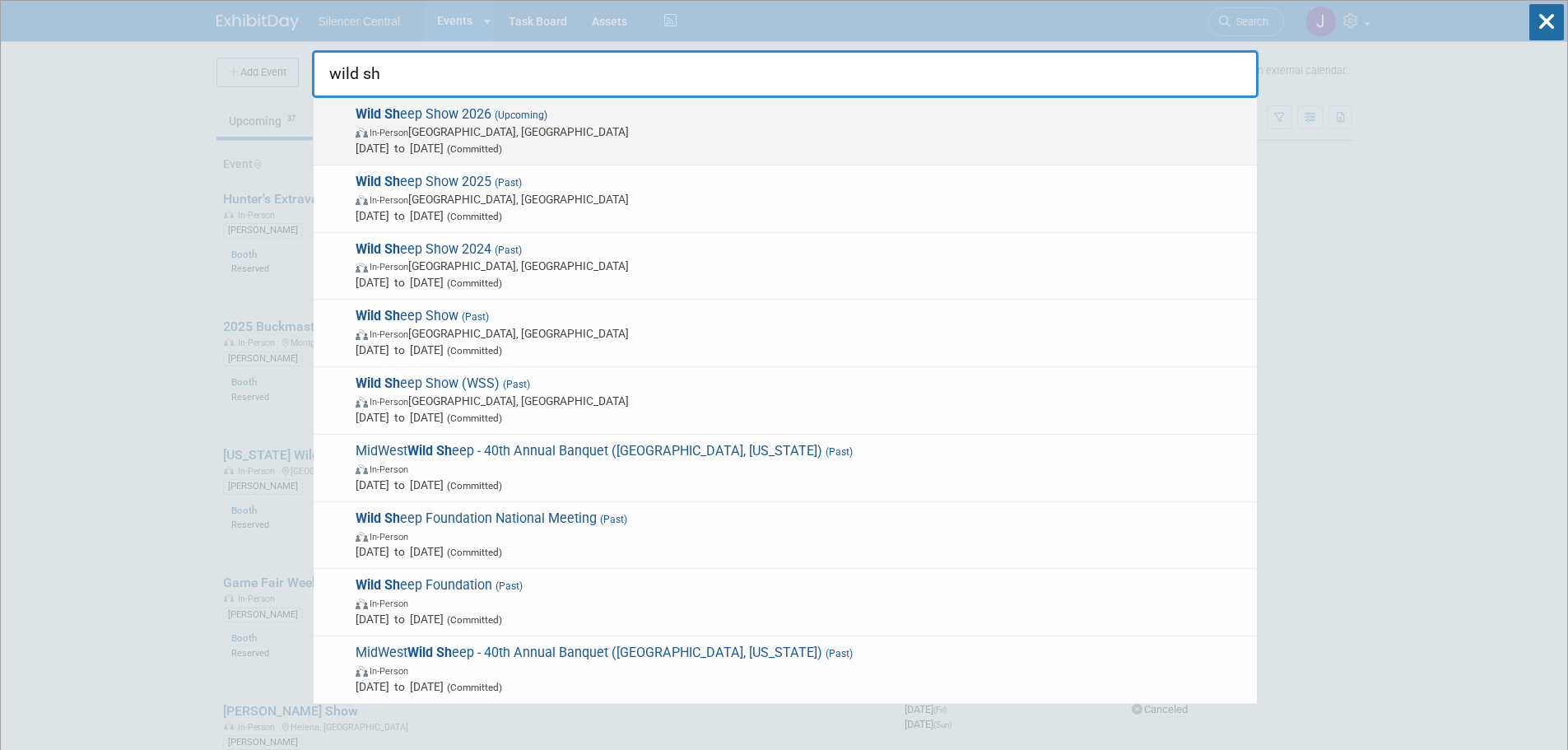
type input "wild sh"
click at [428, 117] on span "Wild Sh eep Show 2026 (Upcoming) In-Person [GEOGRAPHIC_DATA], [GEOGRAPHIC_DATA]…" at bounding box center [799, 131] width 898 height 51
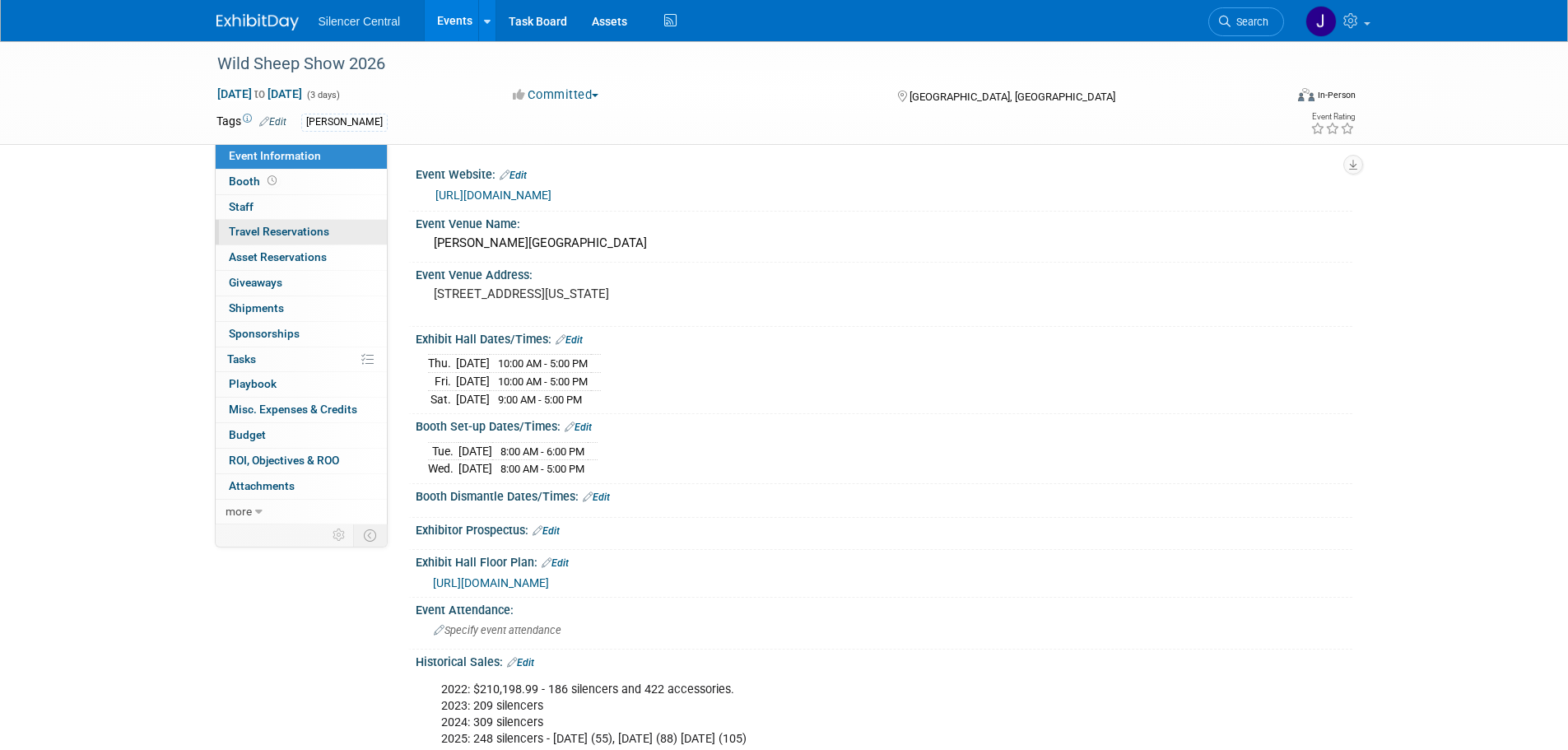
click at [312, 223] on link "0 Travel Reservations 0" at bounding box center [301, 232] width 171 height 24
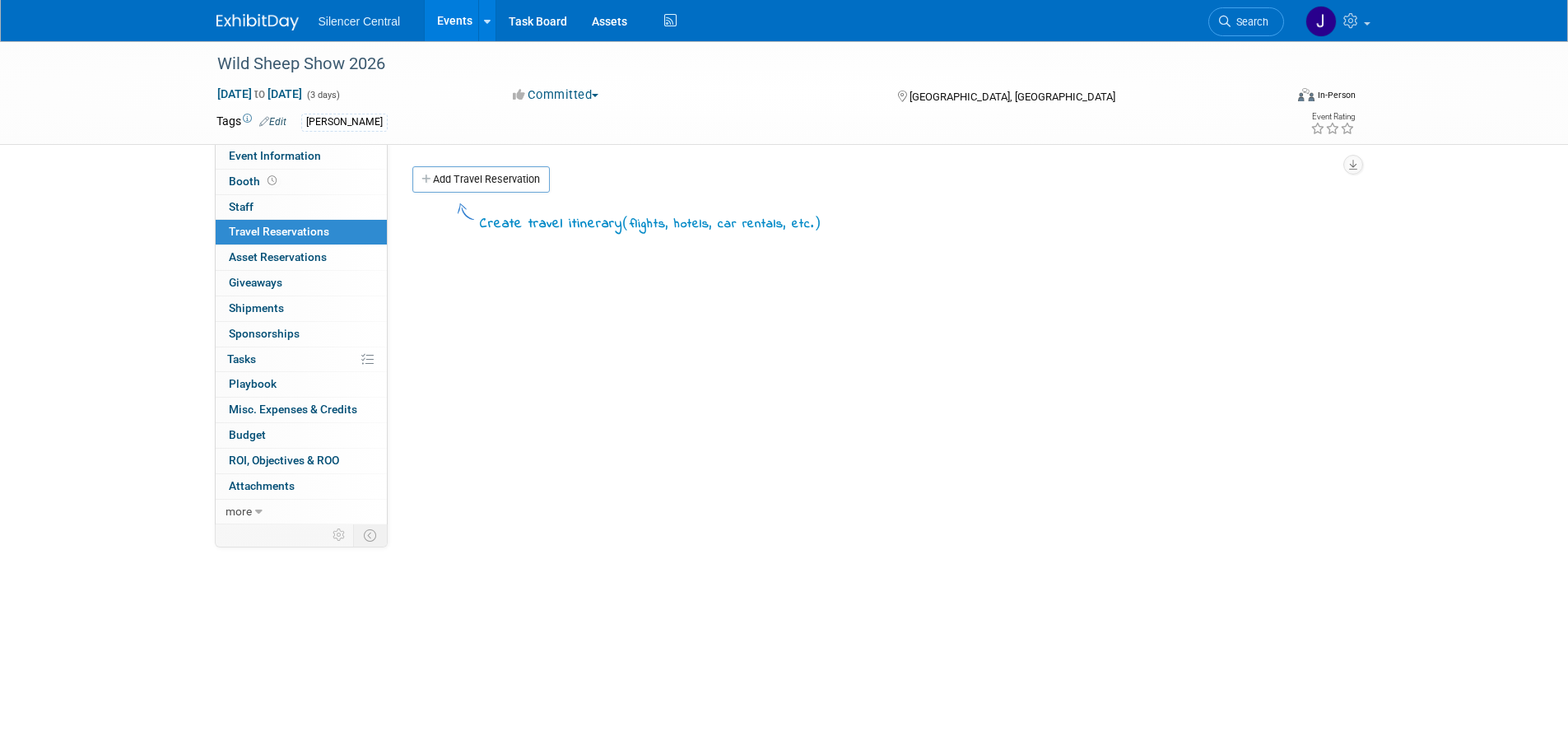
click at [238, 19] on img at bounding box center [258, 23] width 83 height 17
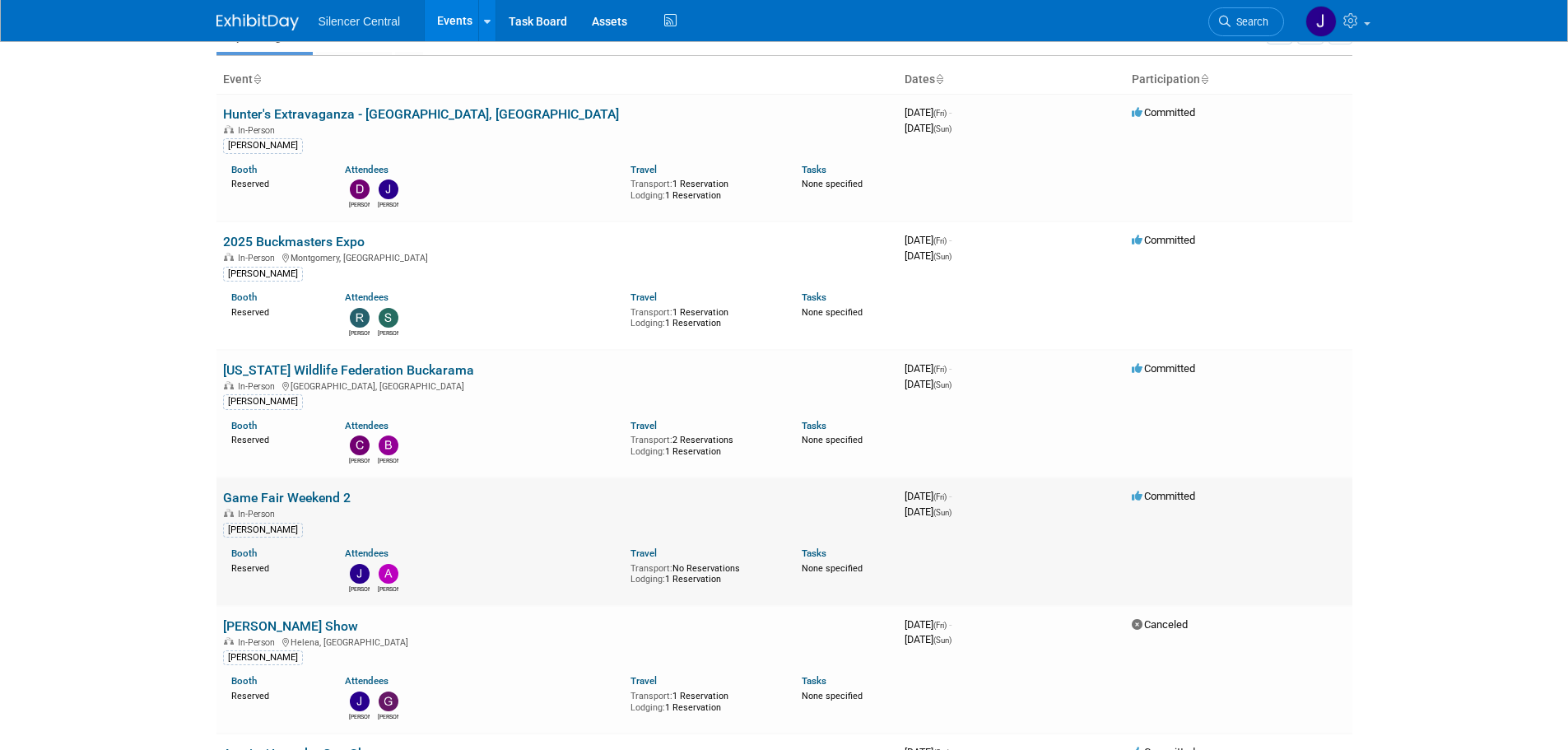
scroll to position [576, 0]
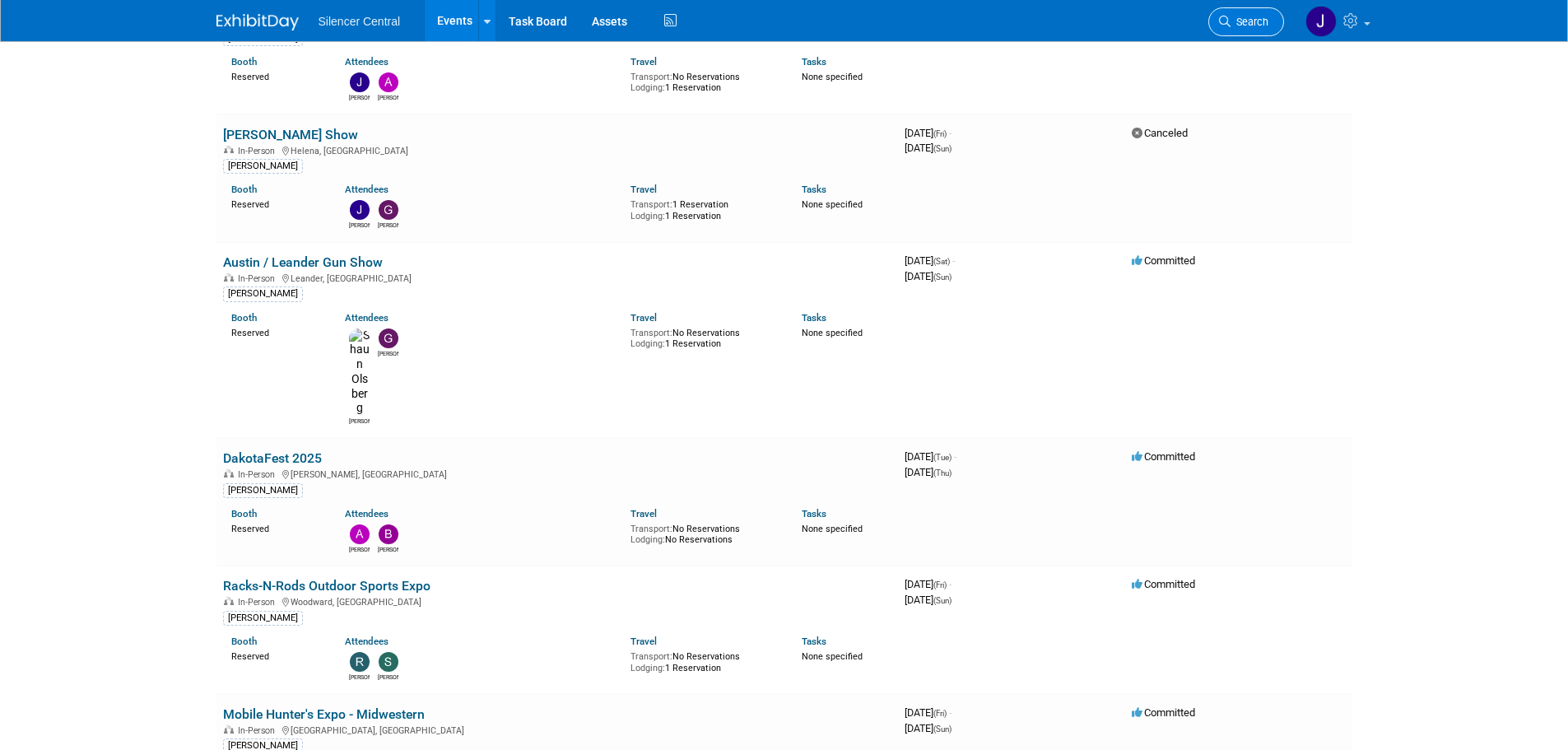
click at [1241, 30] on link "Search" at bounding box center [1246, 22] width 76 height 29
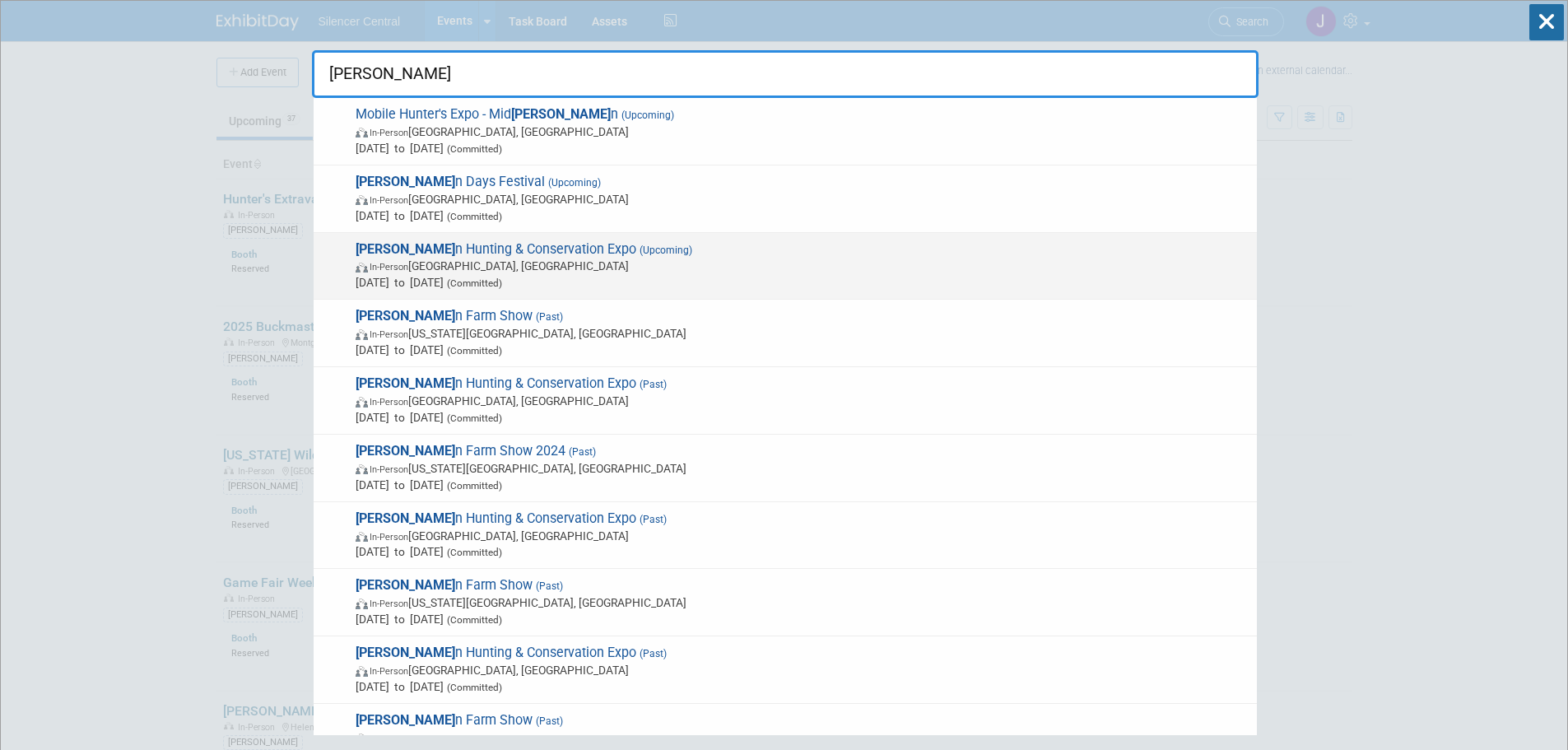
type input "[PERSON_NAME]"
drag, startPoint x: 680, startPoint y: 279, endPoint x: 678, endPoint y: 289, distance: 10.2
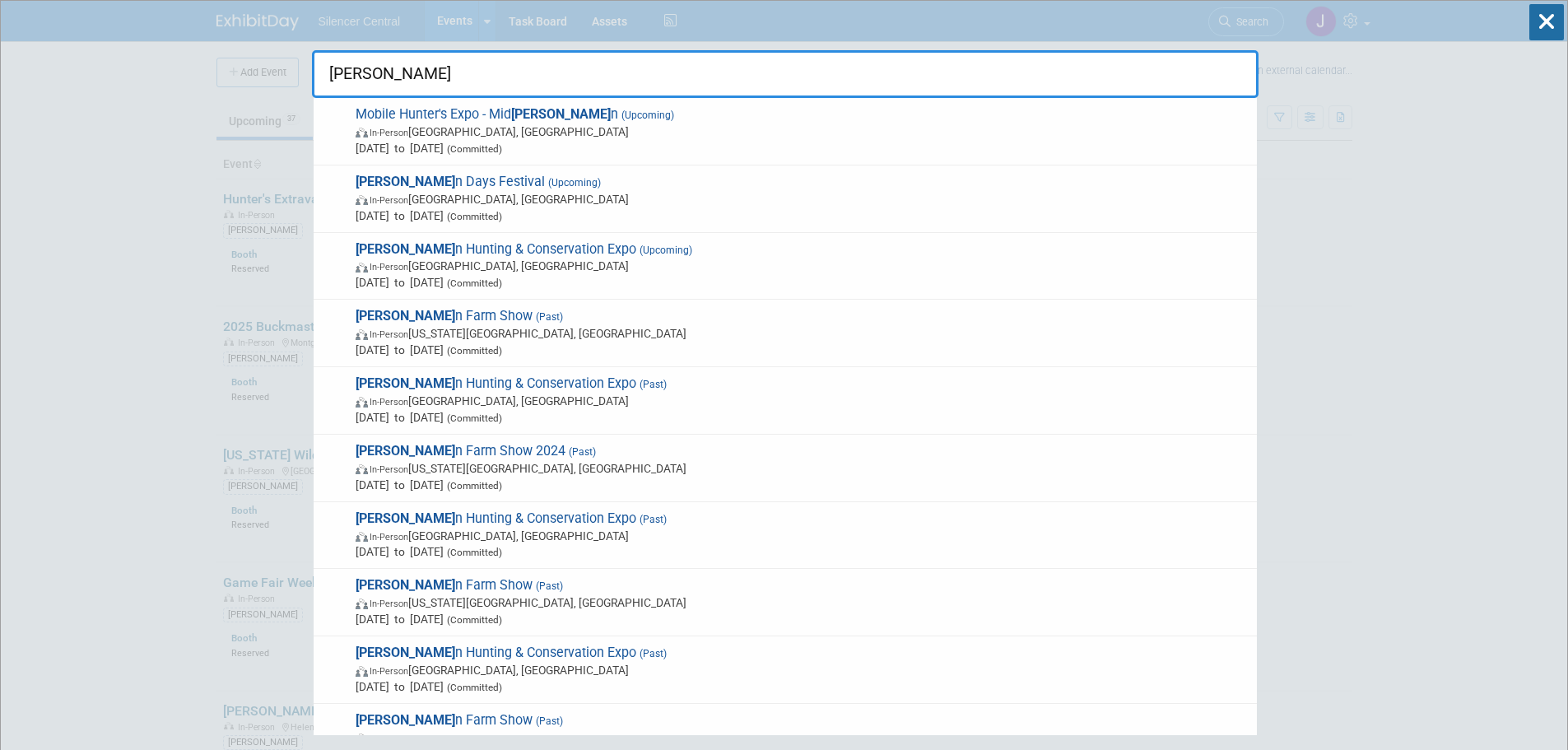
click at [680, 278] on span "[DATE] to [DATE] (Committed)" at bounding box center [802, 283] width 893 height 17
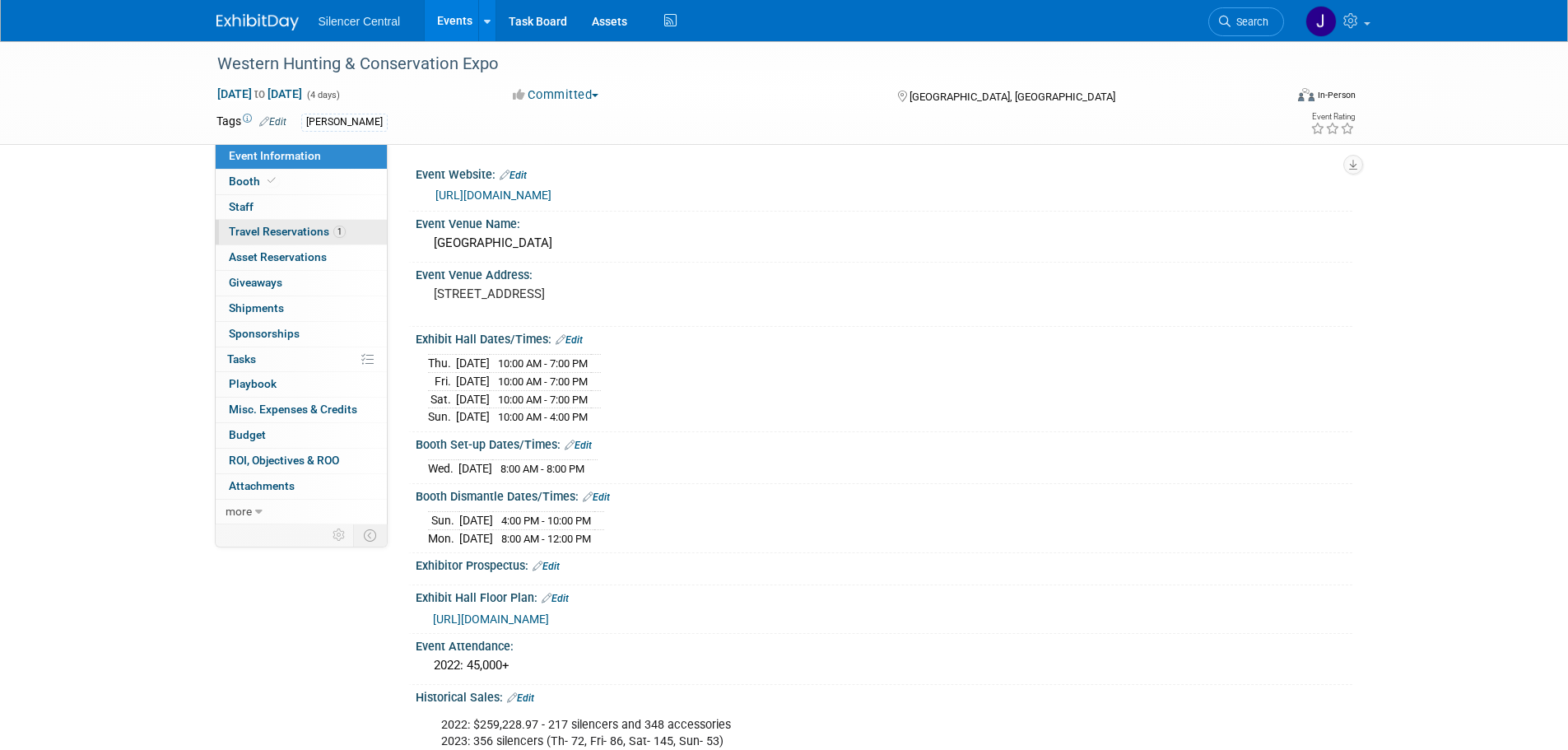
click at [276, 231] on span "Travel Reservations 1" at bounding box center [287, 231] width 117 height 13
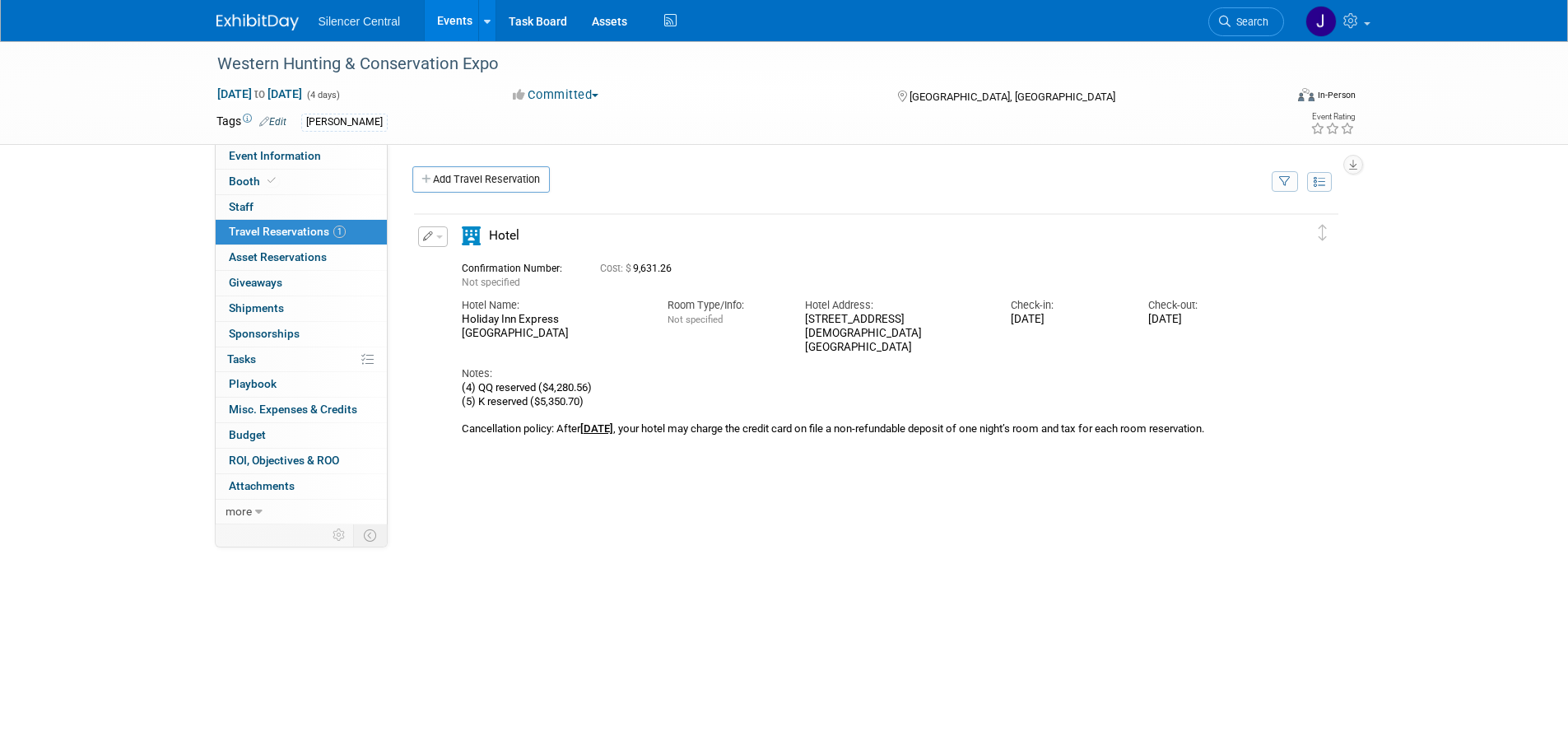
drag, startPoint x: 512, startPoint y: 338, endPoint x: 460, endPoint y: 322, distance: 54.4
click at [460, 322] on div "Hotel Name: [GEOGRAPHIC_DATA] Express [GEOGRAPHIC_DATA]" at bounding box center [552, 315] width 206 height 51
copy div "Holiday Inn Express [GEOGRAPHIC_DATA]"
click at [253, 5] on div at bounding box center [267, 15] width 102 height 30
click at [250, 17] on img at bounding box center [258, 23] width 83 height 17
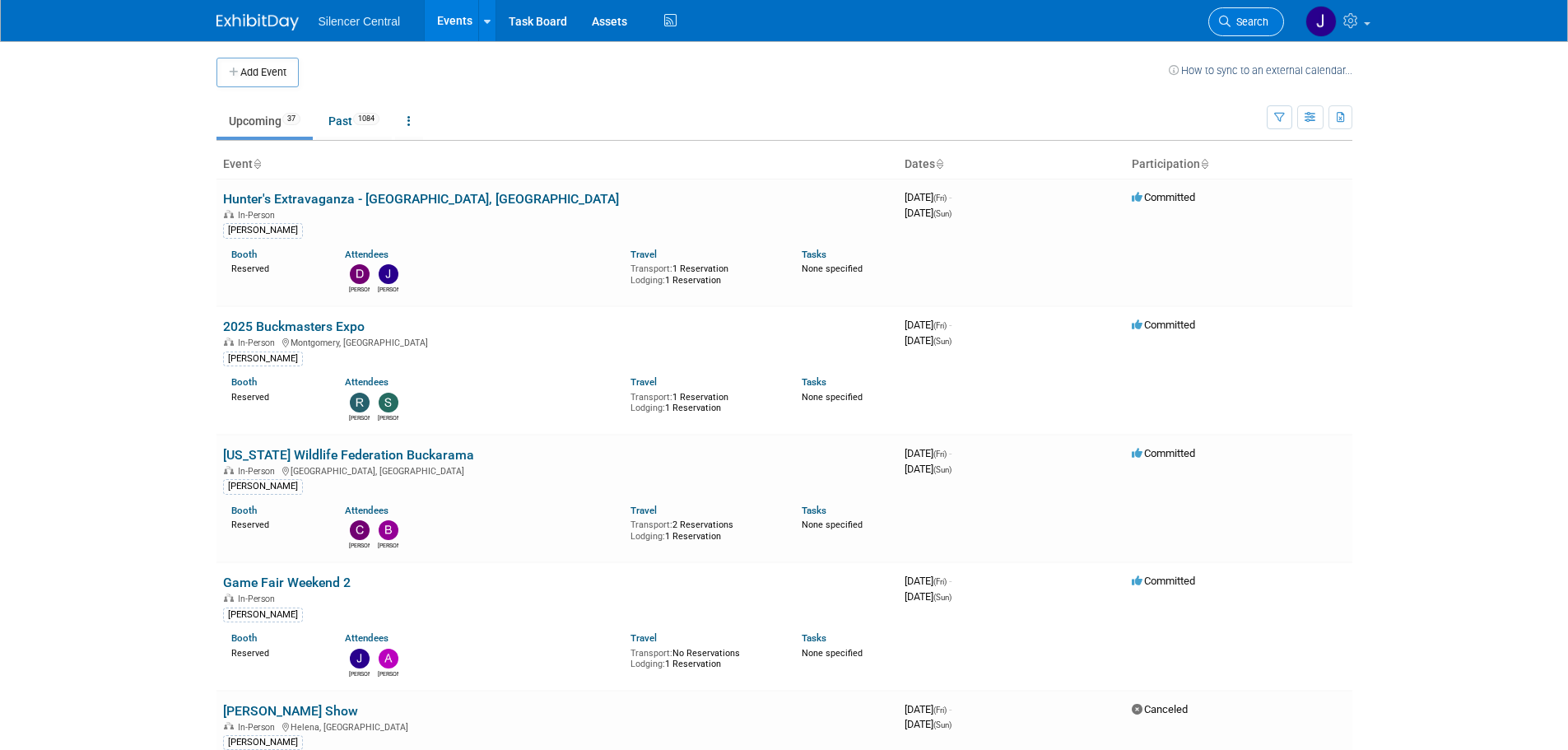
click at [1260, 27] on span "Search" at bounding box center [1249, 22] width 38 height 12
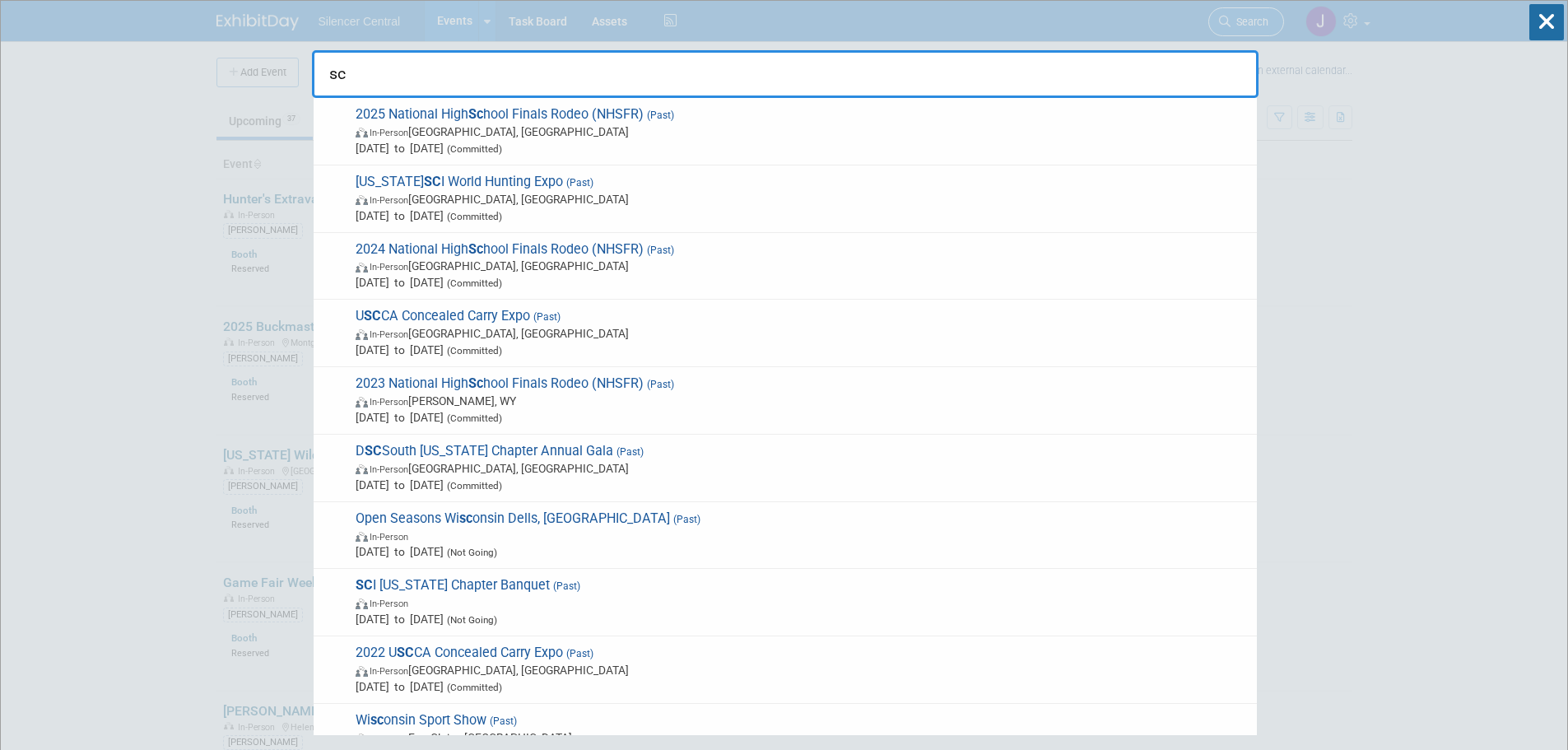
type input "sci"
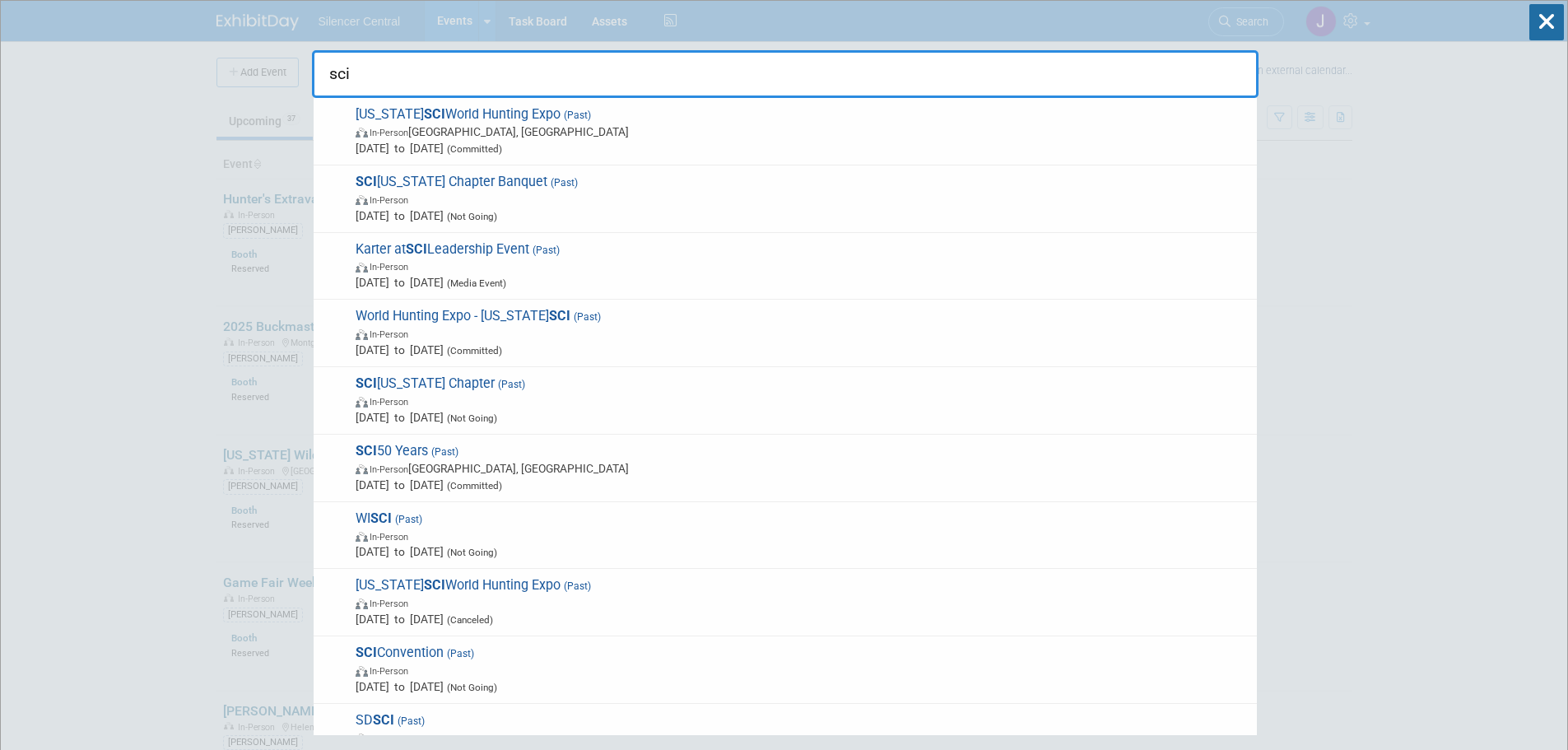
drag, startPoint x: 372, startPoint y: 77, endPoint x: 277, endPoint y: 74, distance: 95.0
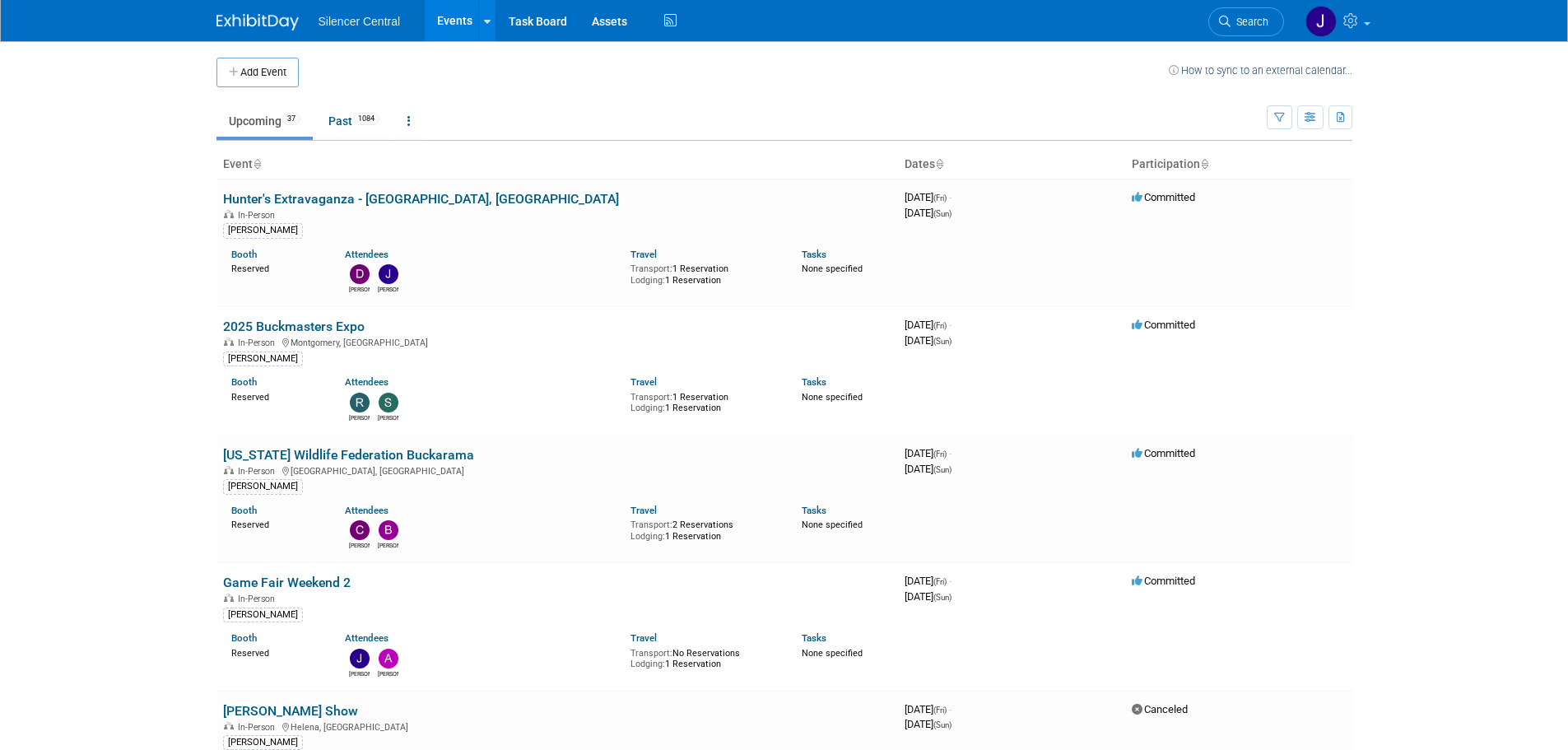
scroll to position [656, 0]
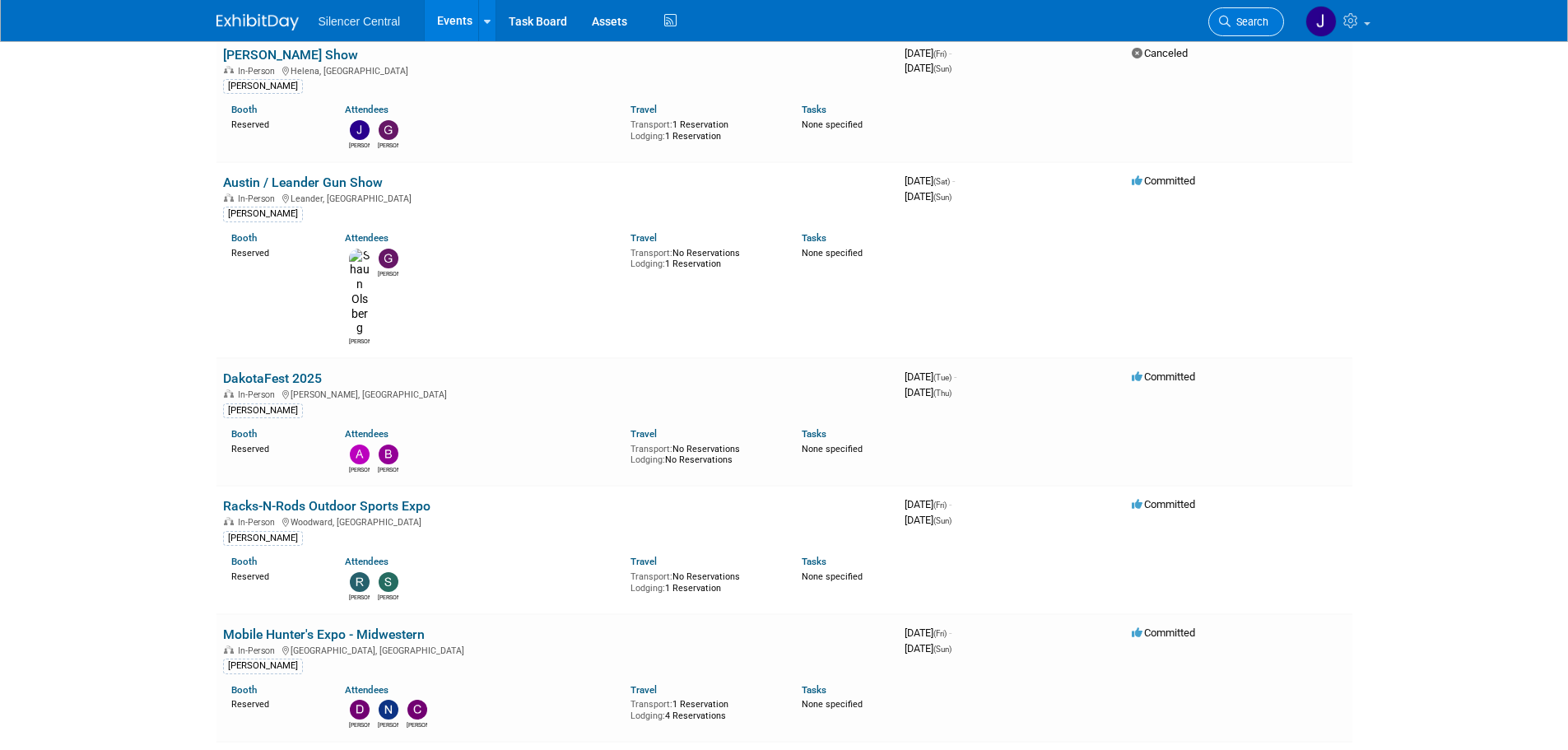
click at [1222, 16] on icon at bounding box center [1225, 22] width 11 height 11
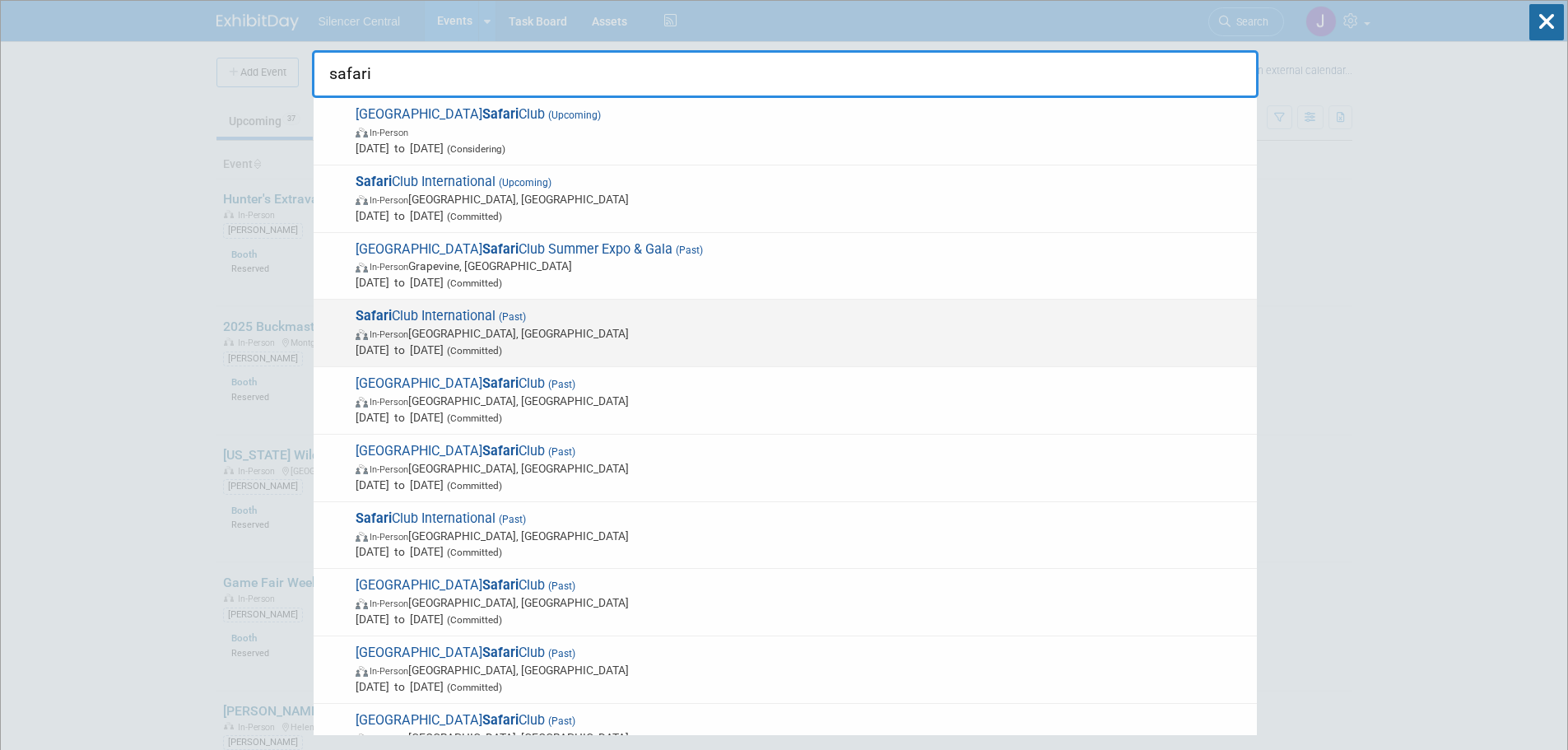
type input "safari"
click at [545, 337] on span "In-Person Nashville, TN" at bounding box center [802, 333] width 893 height 17
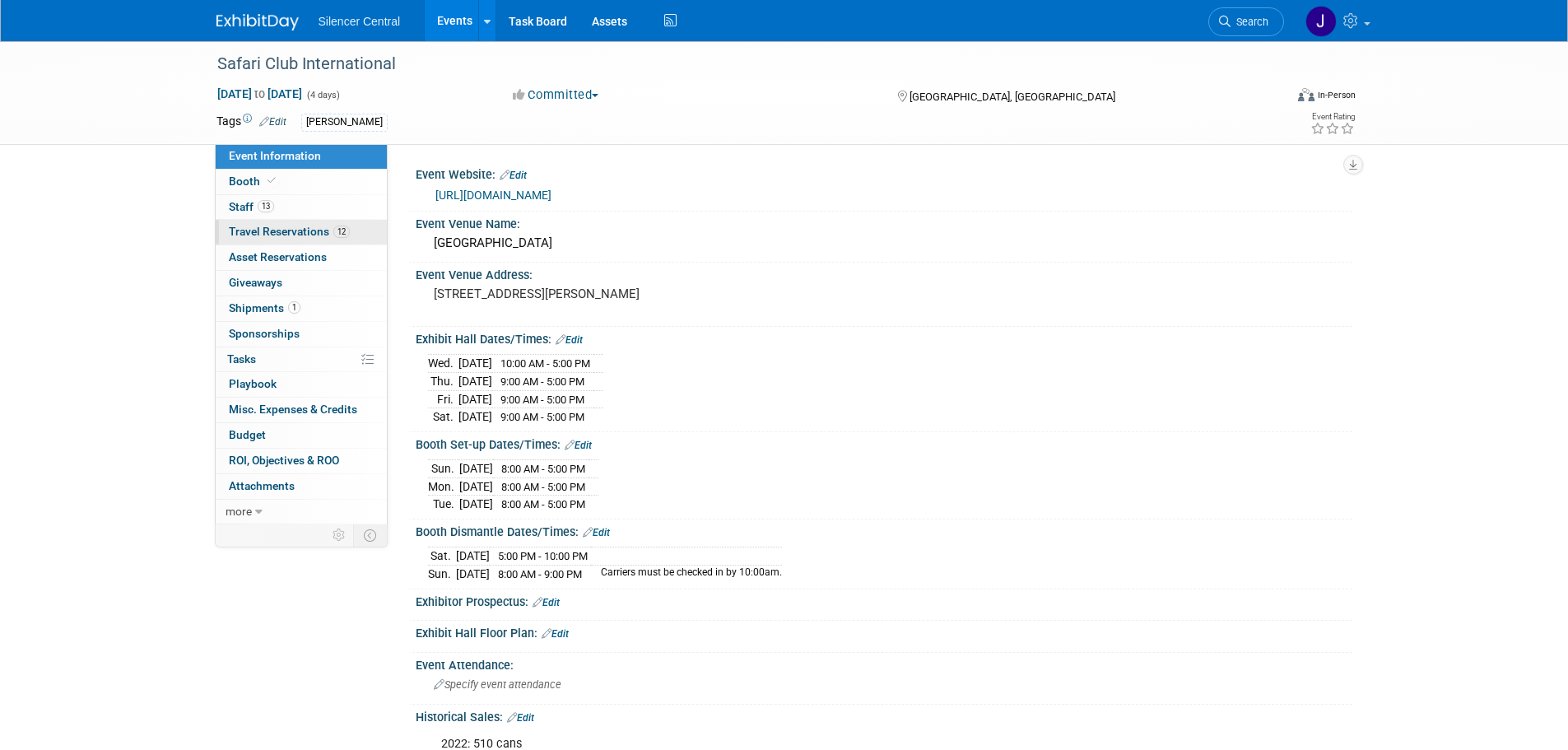
click at [323, 229] on span "Travel Reservations 12" at bounding box center [289, 231] width 121 height 13
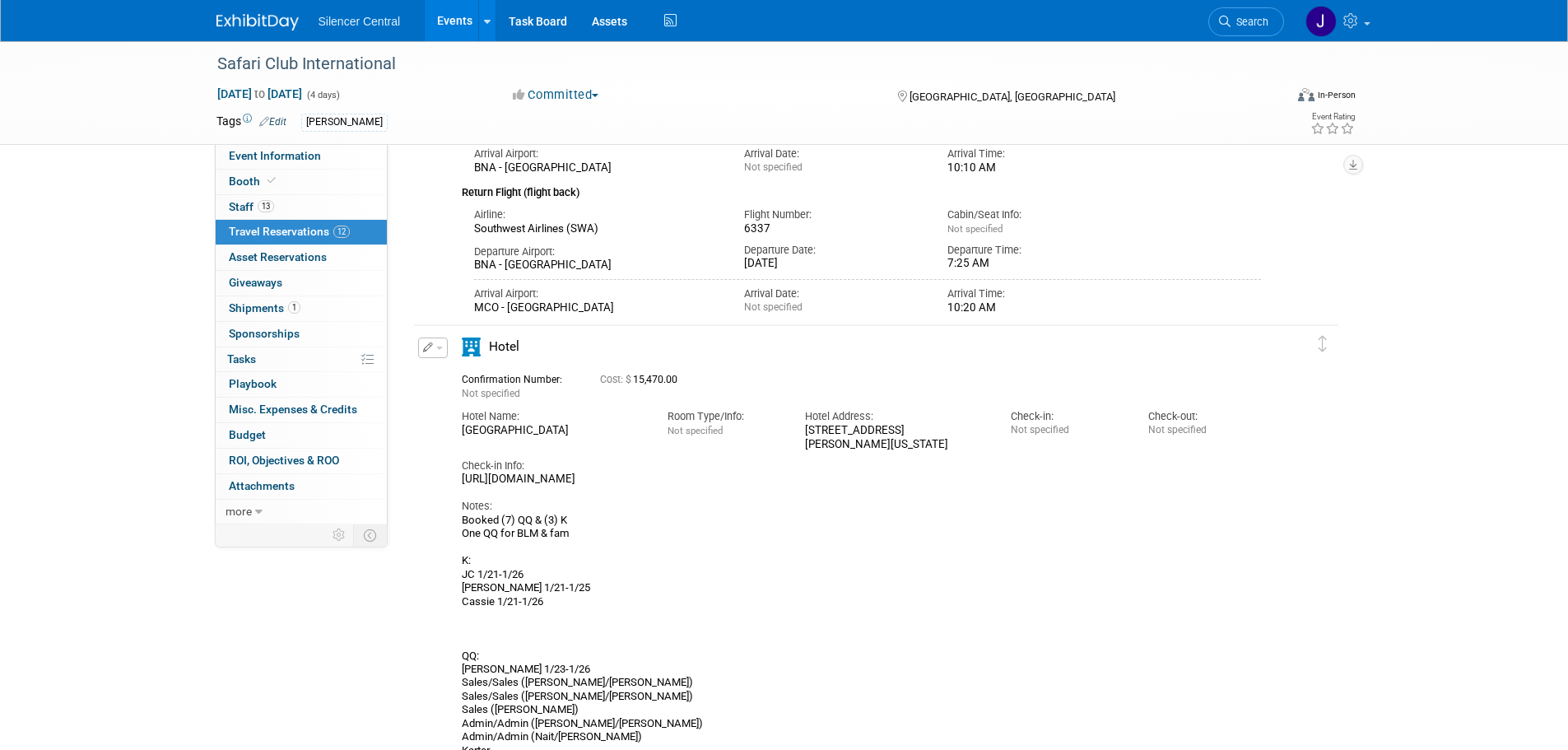
scroll to position [4559, 0]
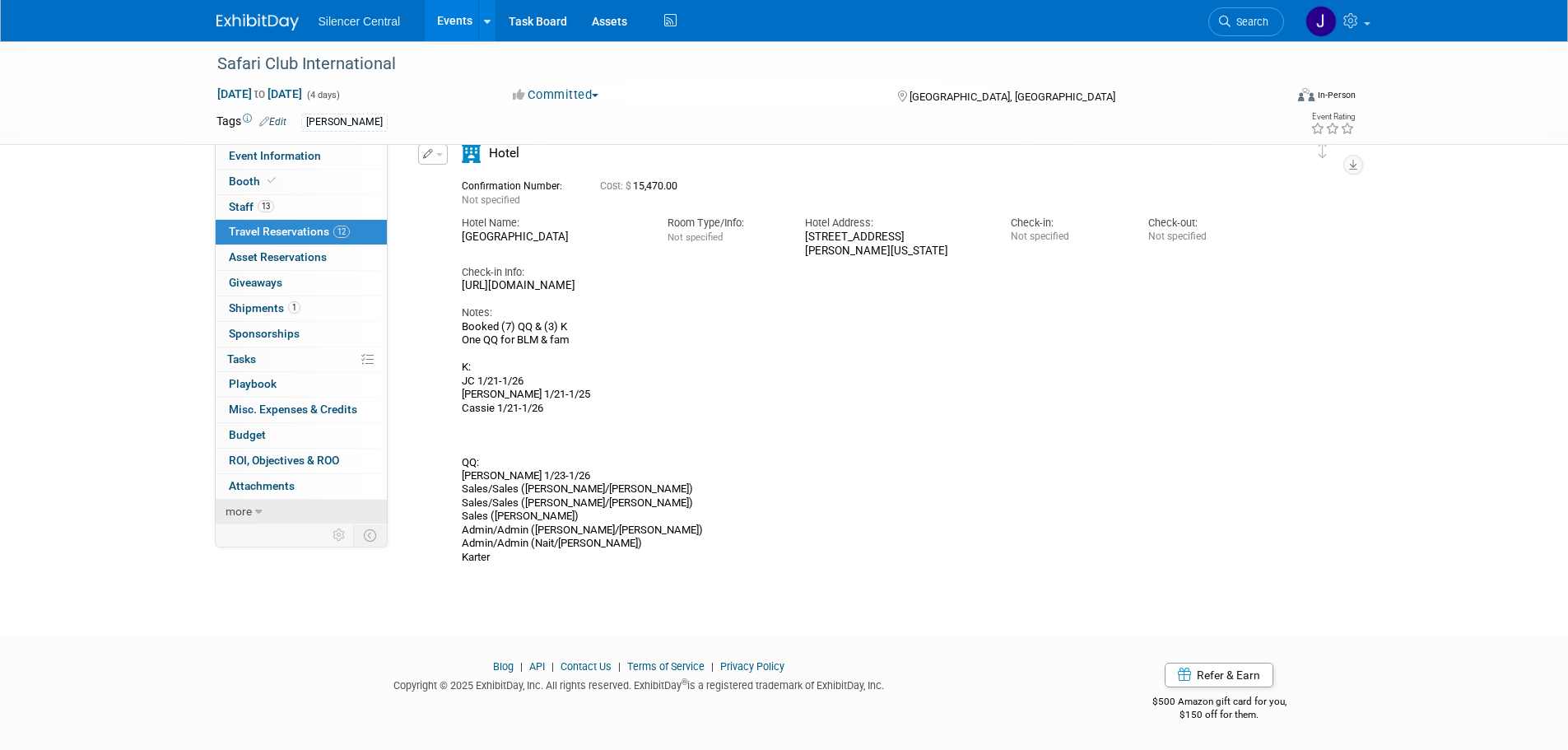
click at [265, 506] on link "more" at bounding box center [301, 512] width 171 height 24
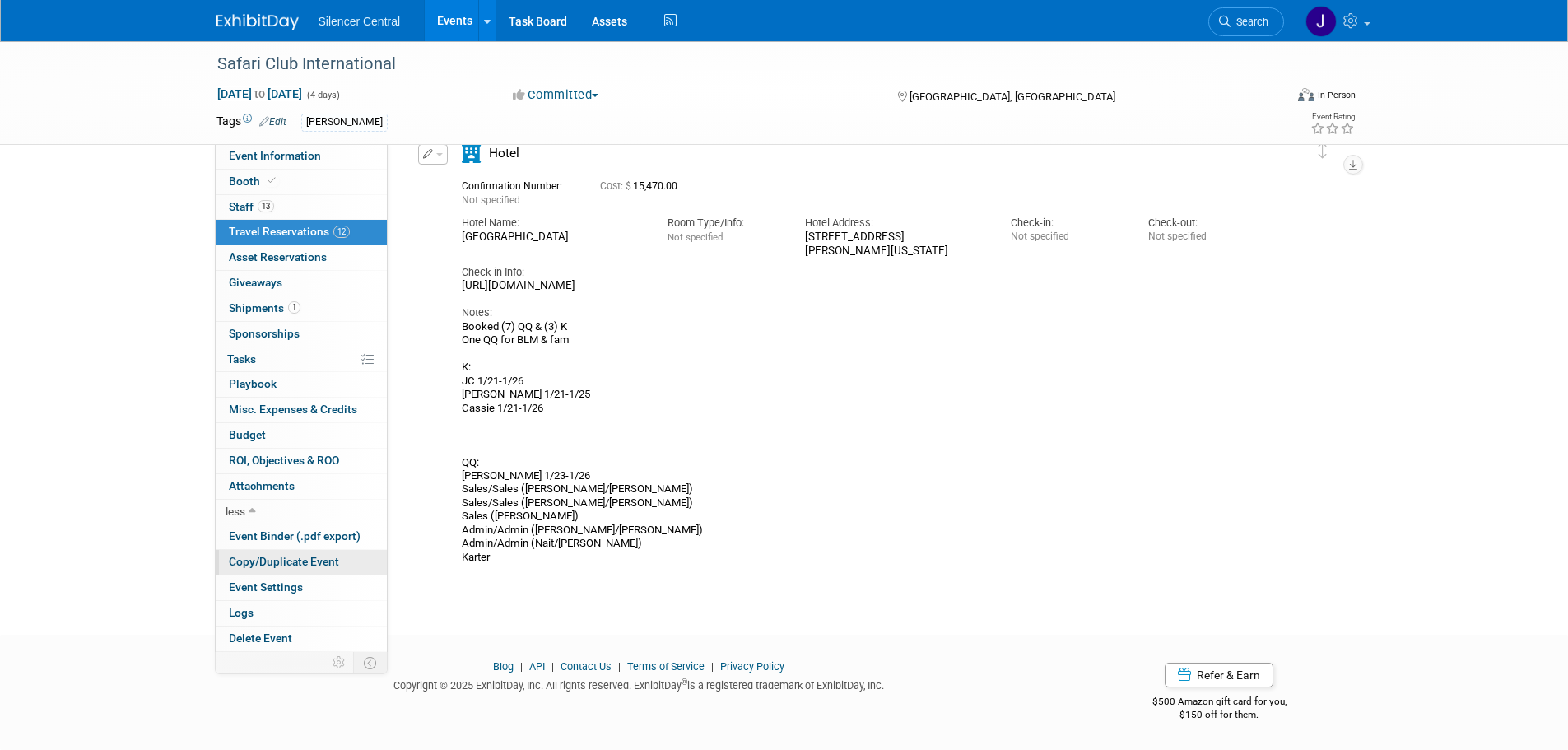
click at [327, 561] on span "Copy/Duplicate Event" at bounding box center [284, 561] width 111 height 13
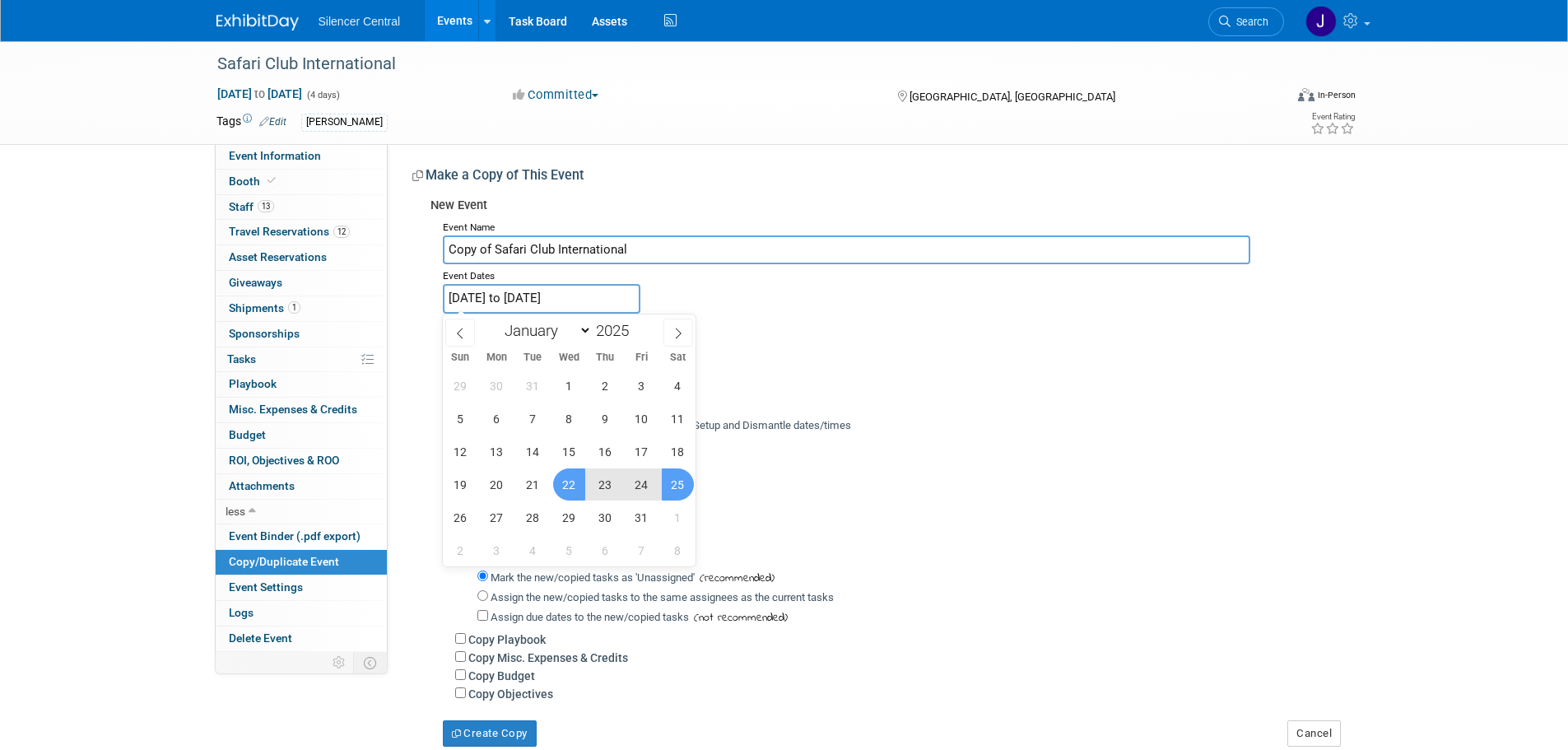
click at [517, 298] on input "[DATE] to [DATE]" at bounding box center [541, 298] width 198 height 29
click at [640, 321] on span at bounding box center [635, 326] width 11 height 10
type input "2026"
click at [685, 334] on span at bounding box center [678, 332] width 30 height 28
select select "1"
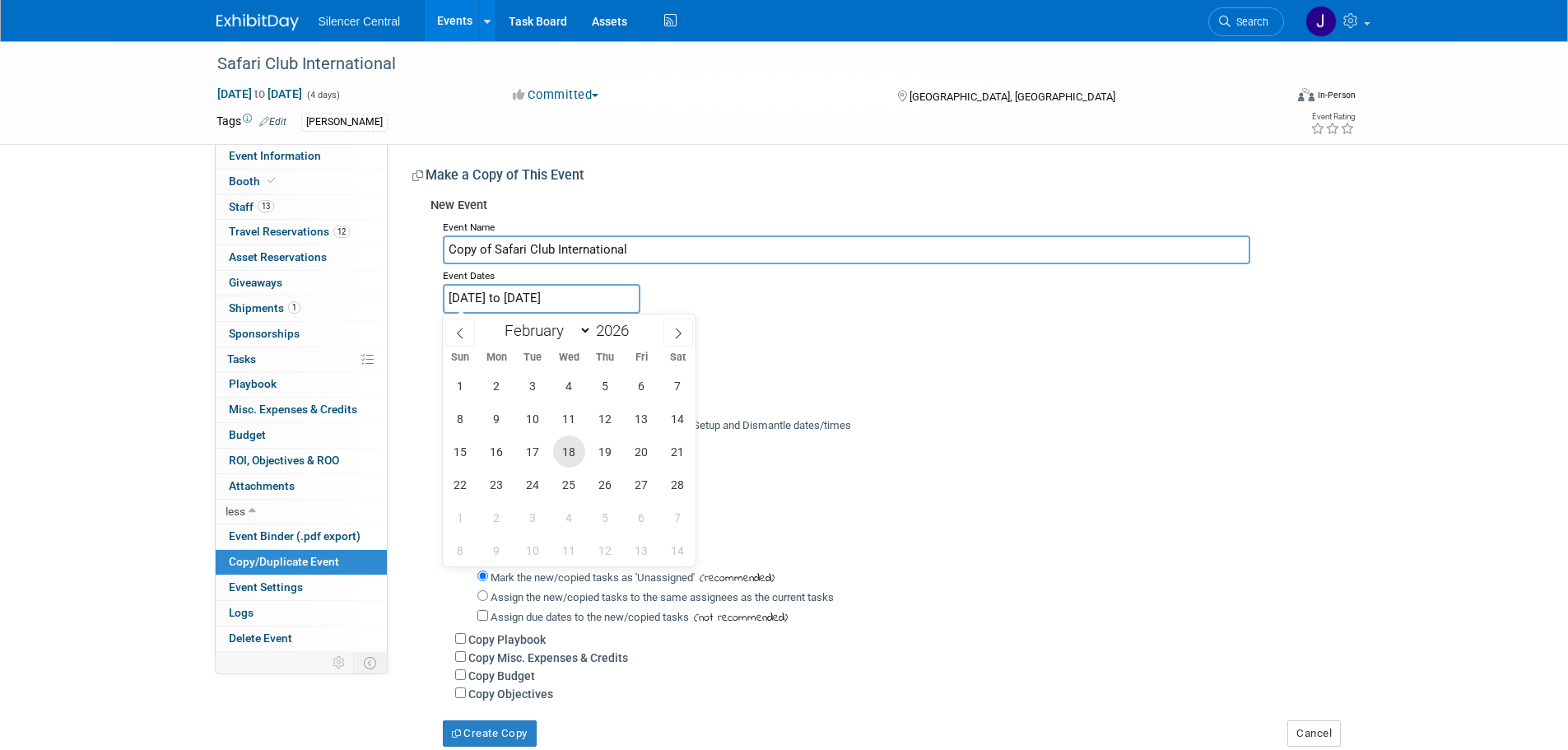
click at [573, 448] on span "18" at bounding box center [569, 452] width 32 height 32
click at [674, 452] on span "21" at bounding box center [677, 452] width 32 height 32
type input "Feb 18, 2026 to Feb 21, 2026"
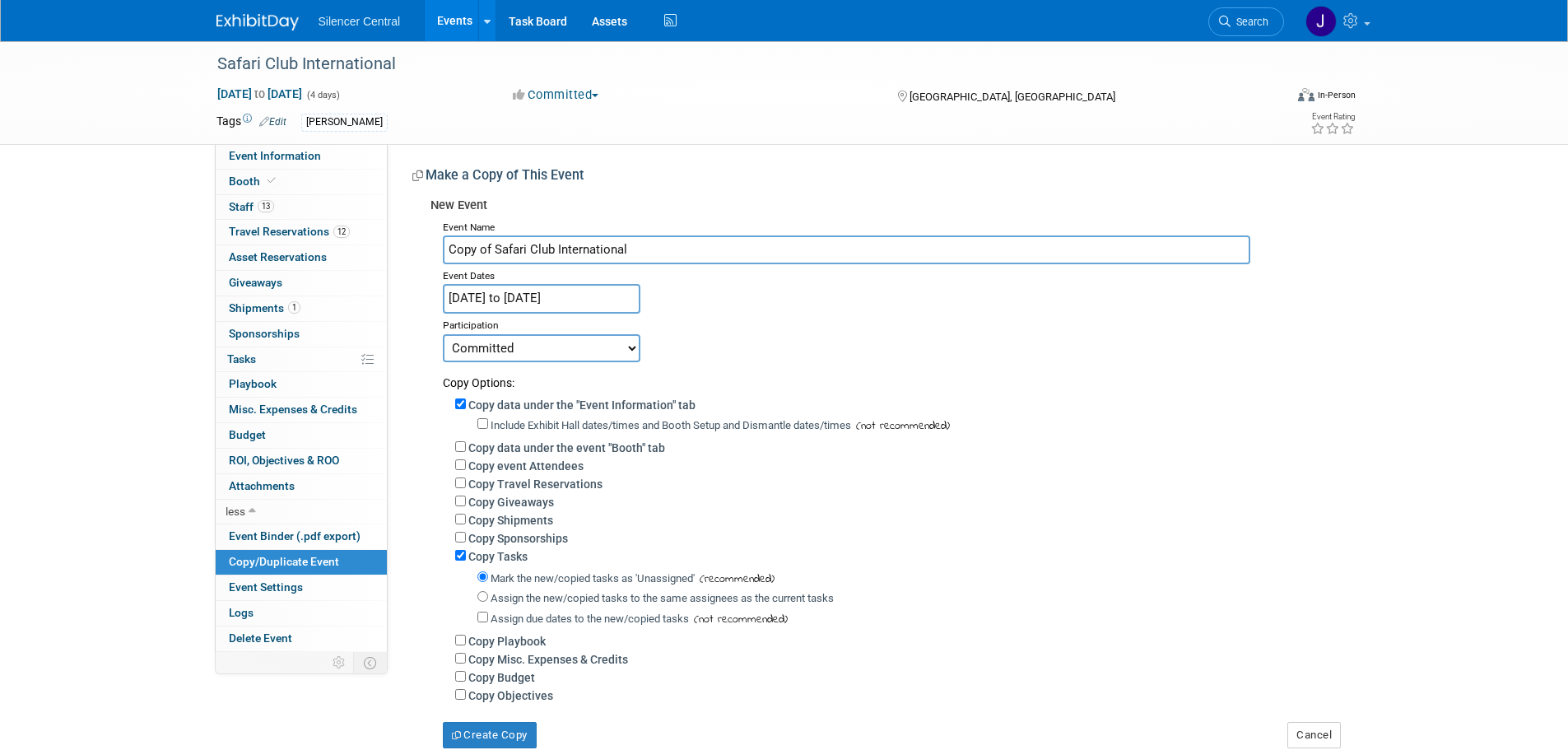
click at [517, 423] on label "Include Exhibit Hall dates/times and Booth Setup and Dismantle dates/times" at bounding box center [671, 424] width 360 height 12
click at [488, 423] on input "Include Exhibit Hall dates/times and Booth Setup and Dismantle dates/times" at bounding box center [482, 423] width 10 height 10
checkbox input "true"
click at [587, 452] on label "Copy data under the event "Booth" tab" at bounding box center [567, 448] width 197 height 13
click at [465, 452] on input "Copy data under the event "Booth" tab" at bounding box center [460, 446] width 10 height 10
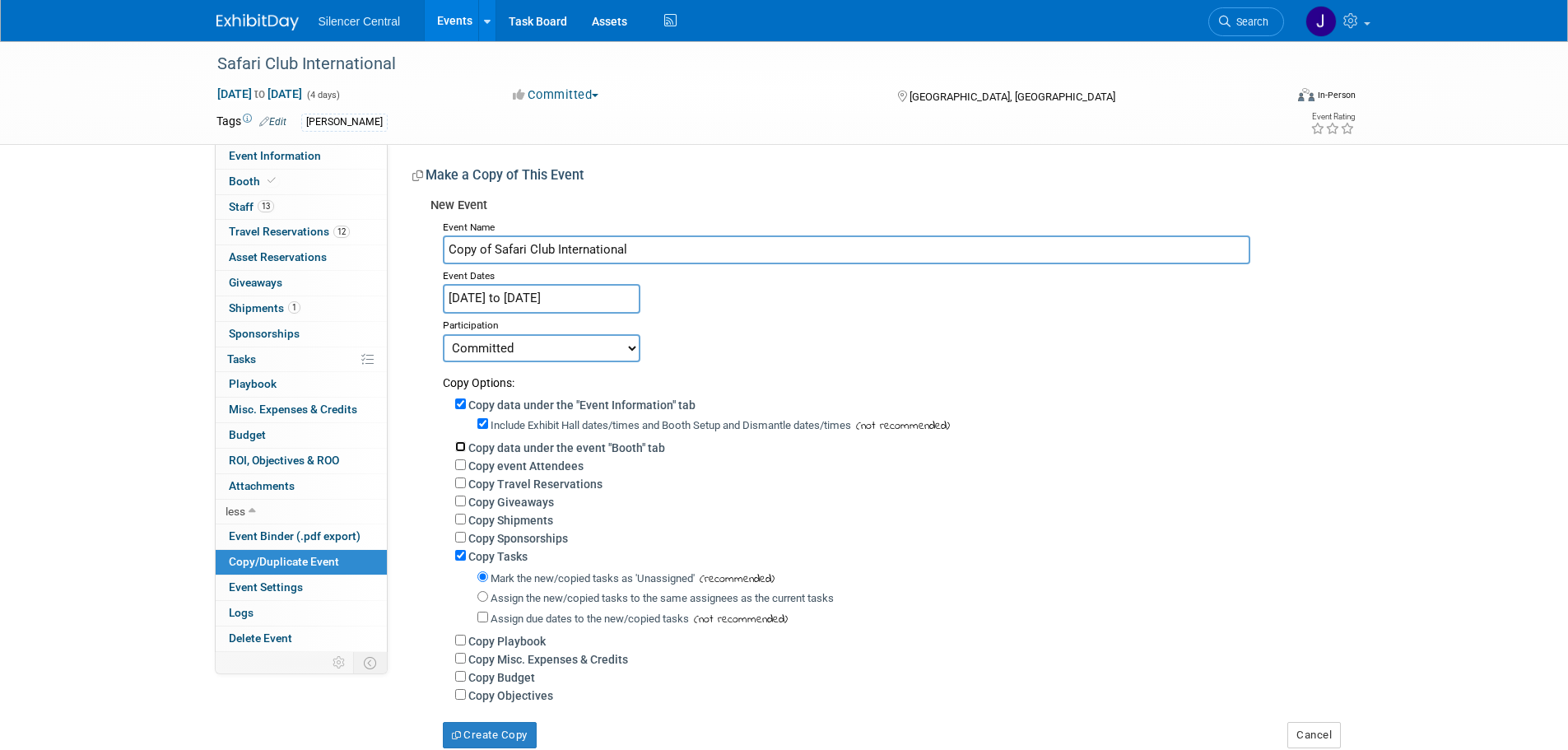
checkbox input "true"
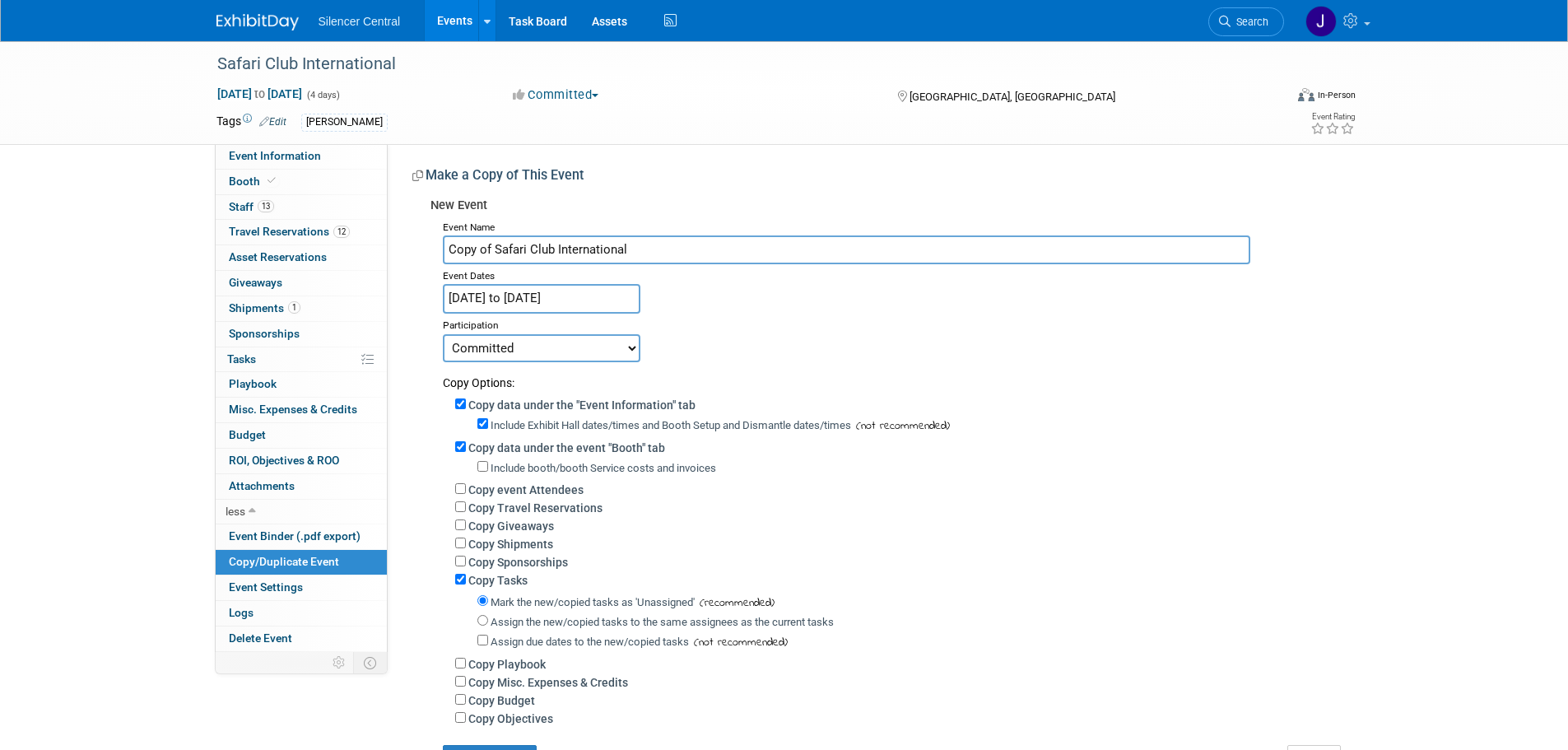
click at [508, 584] on label "Copy Tasks" at bounding box center [497, 580] width 59 height 13
click at [465, 584] on input "Copy Tasks" at bounding box center [460, 578] width 10 height 10
checkbox input "false"
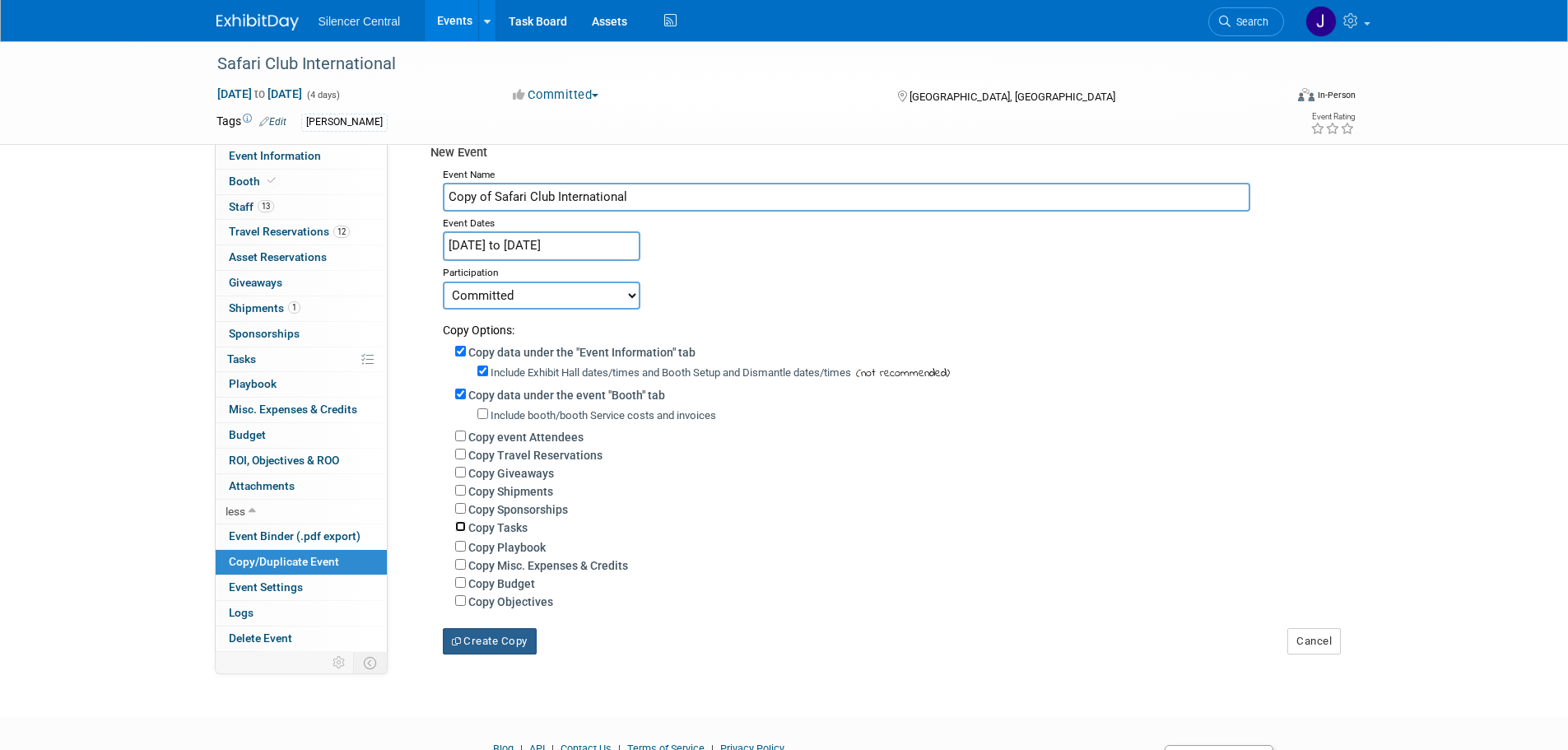
scroll to position [83, 0]
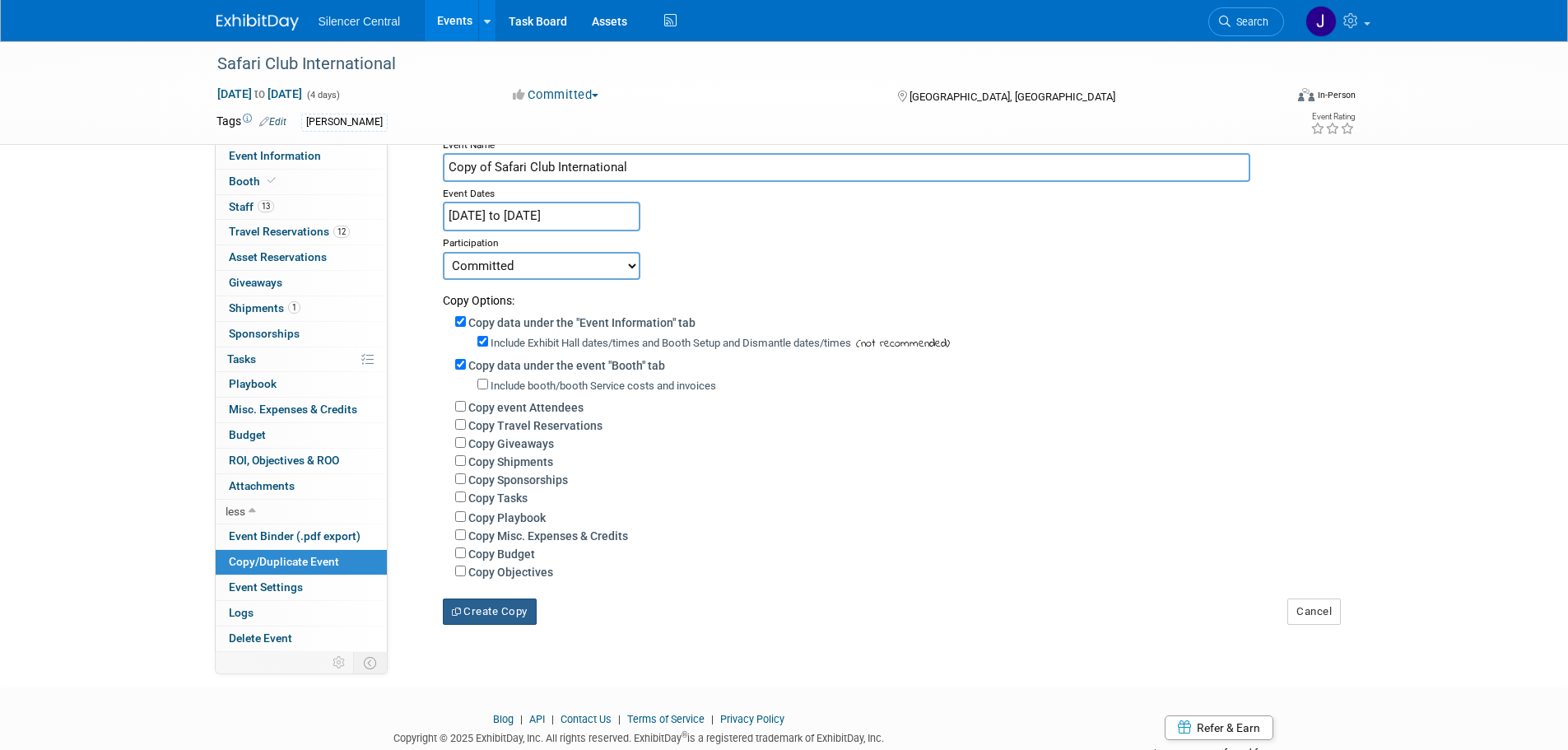
click at [490, 621] on button "Create Copy" at bounding box center [490, 612] width 94 height 26
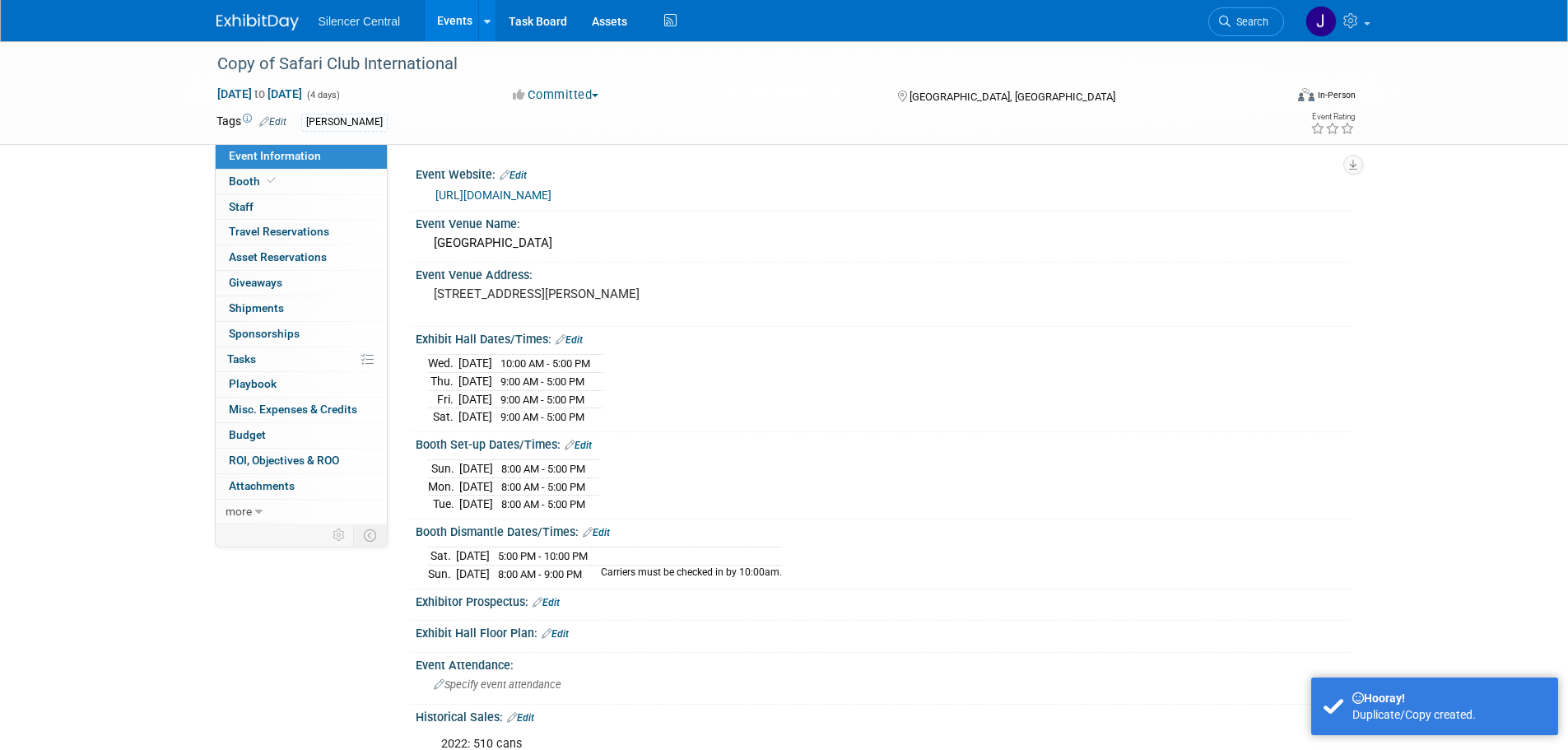
click at [576, 343] on link "Edit" at bounding box center [569, 340] width 27 height 11
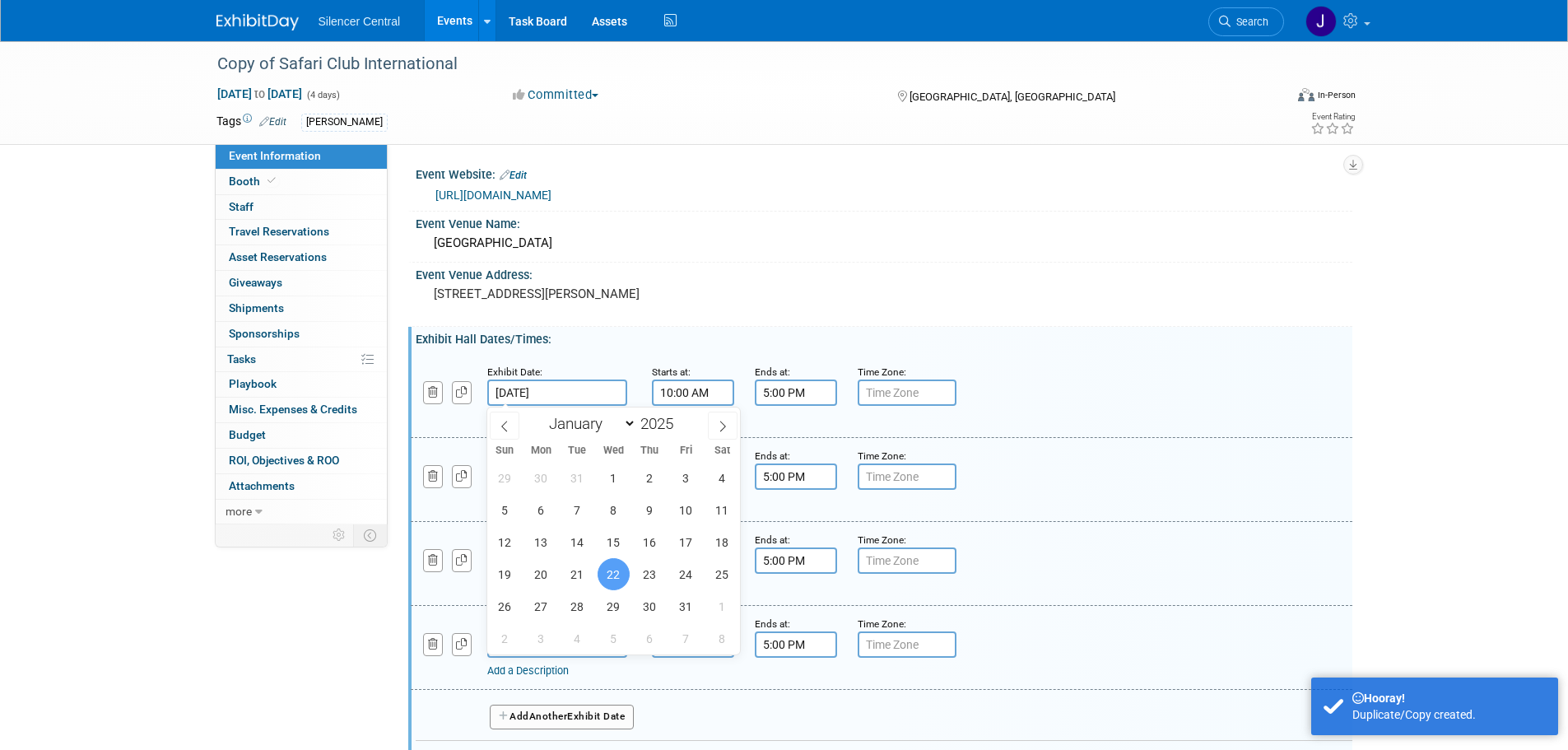
click at [586, 397] on input "[DATE]" at bounding box center [556, 392] width 140 height 26
click at [682, 418] on span at bounding box center [679, 419] width 11 height 10
type input "2026"
click at [720, 429] on icon at bounding box center [723, 426] width 11 height 11
select select "1"
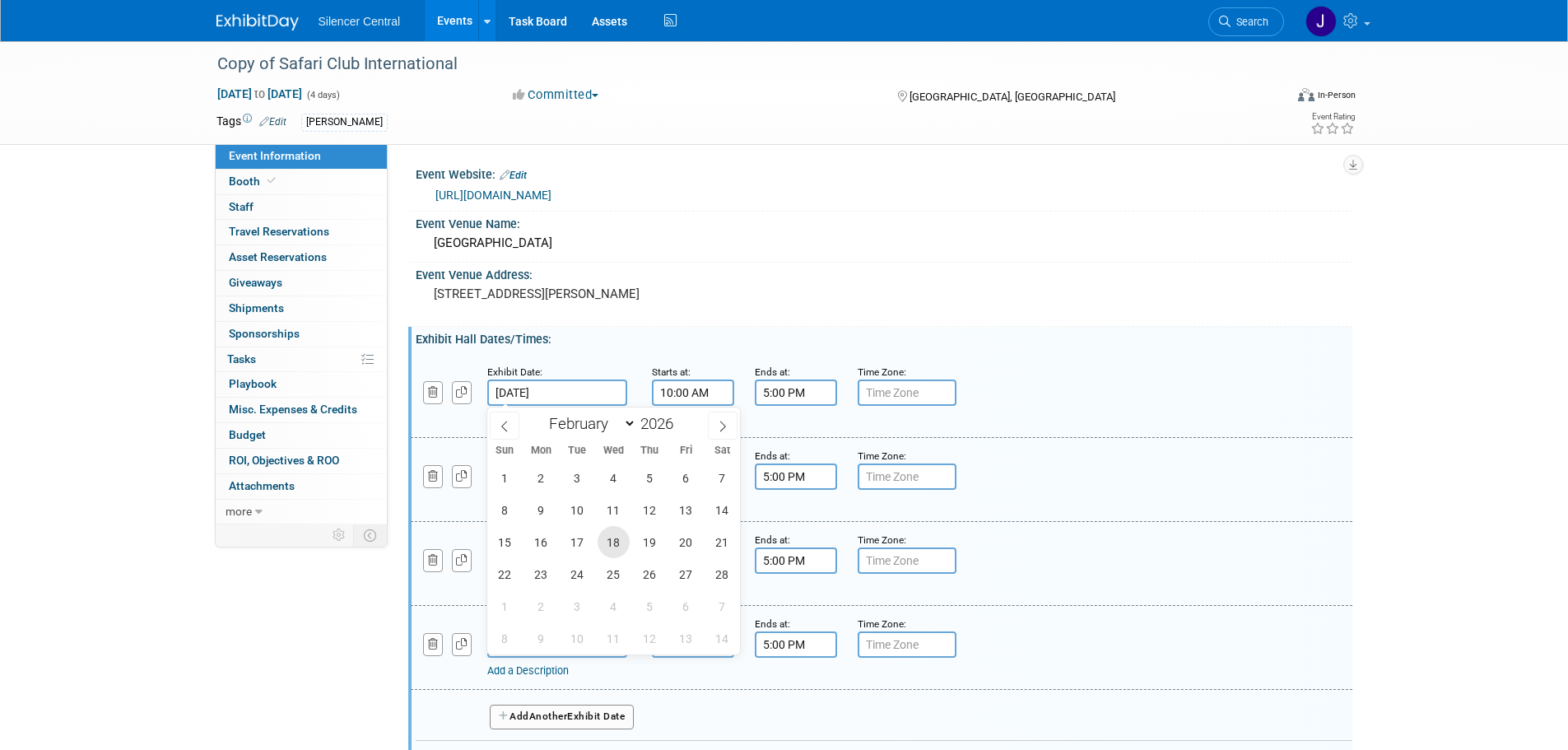
click at [606, 543] on span "18" at bounding box center [614, 543] width 32 height 32
type input "Feb 18, 2026"
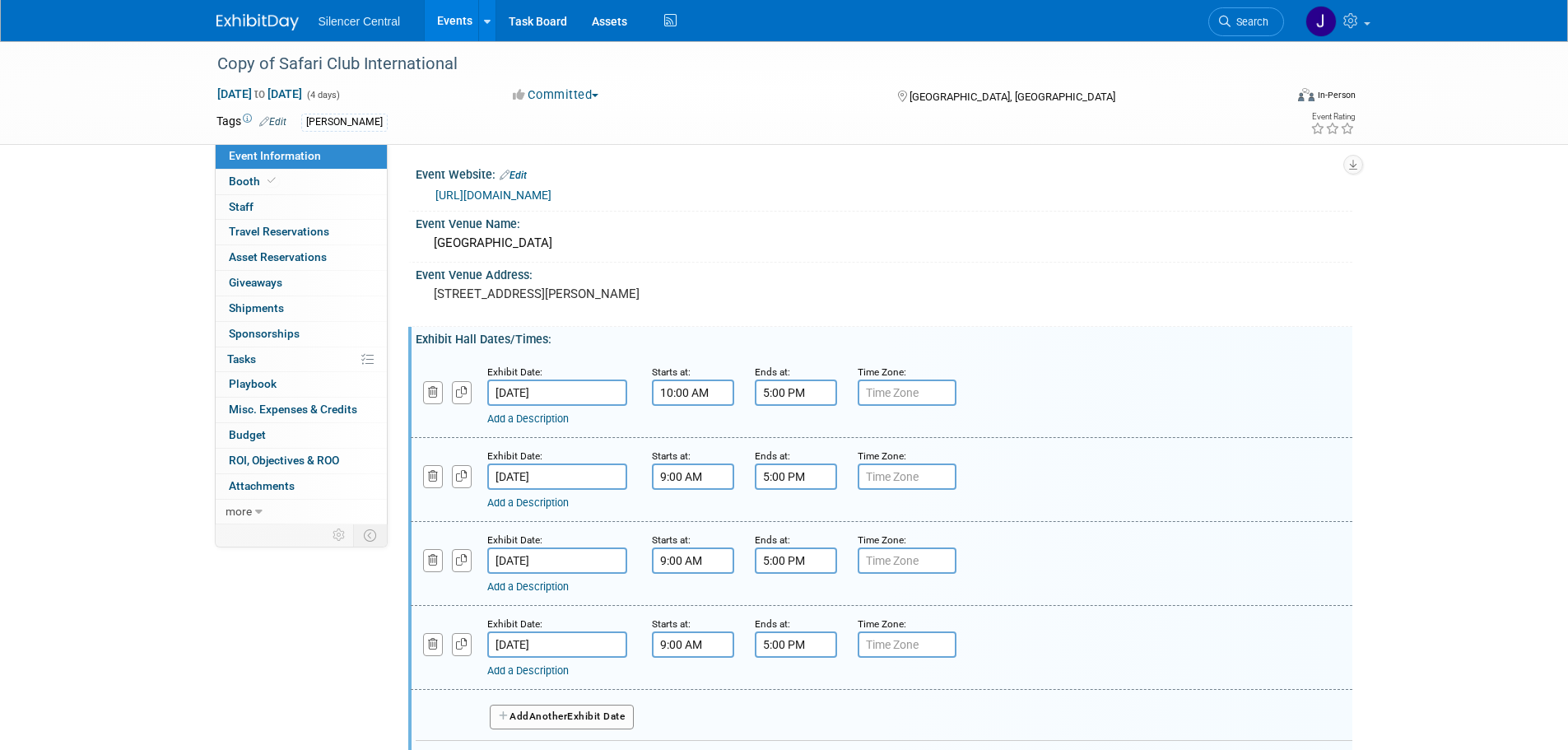
click at [586, 473] on input "[DATE]" at bounding box center [556, 477] width 140 height 26
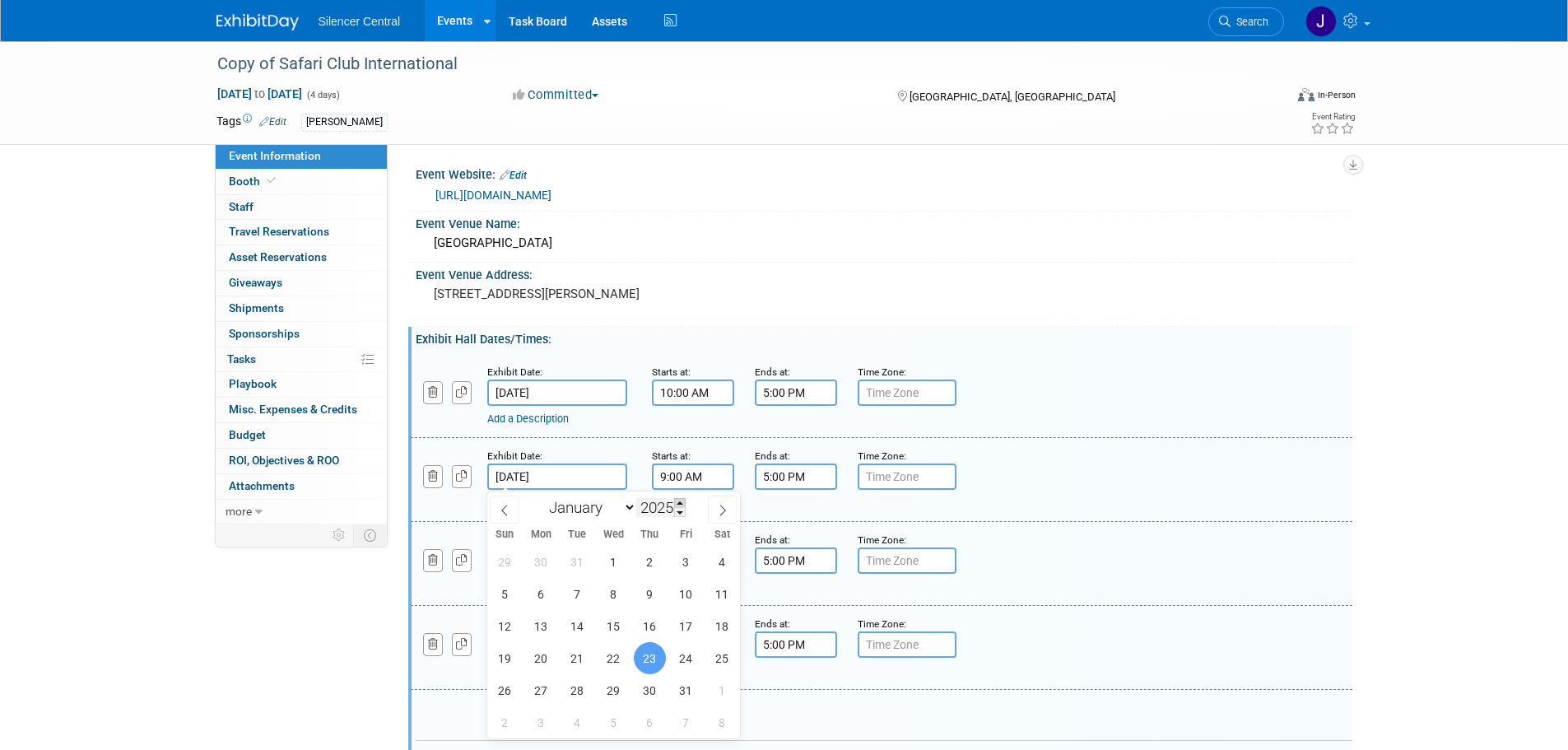
click at [677, 500] on span at bounding box center [679, 503] width 11 height 10
type input "2026"
drag, startPoint x: 721, startPoint y: 509, endPoint x: 720, endPoint y: 541, distance: 32.0
click at [721, 512] on icon at bounding box center [723, 511] width 11 height 11
select select "1"
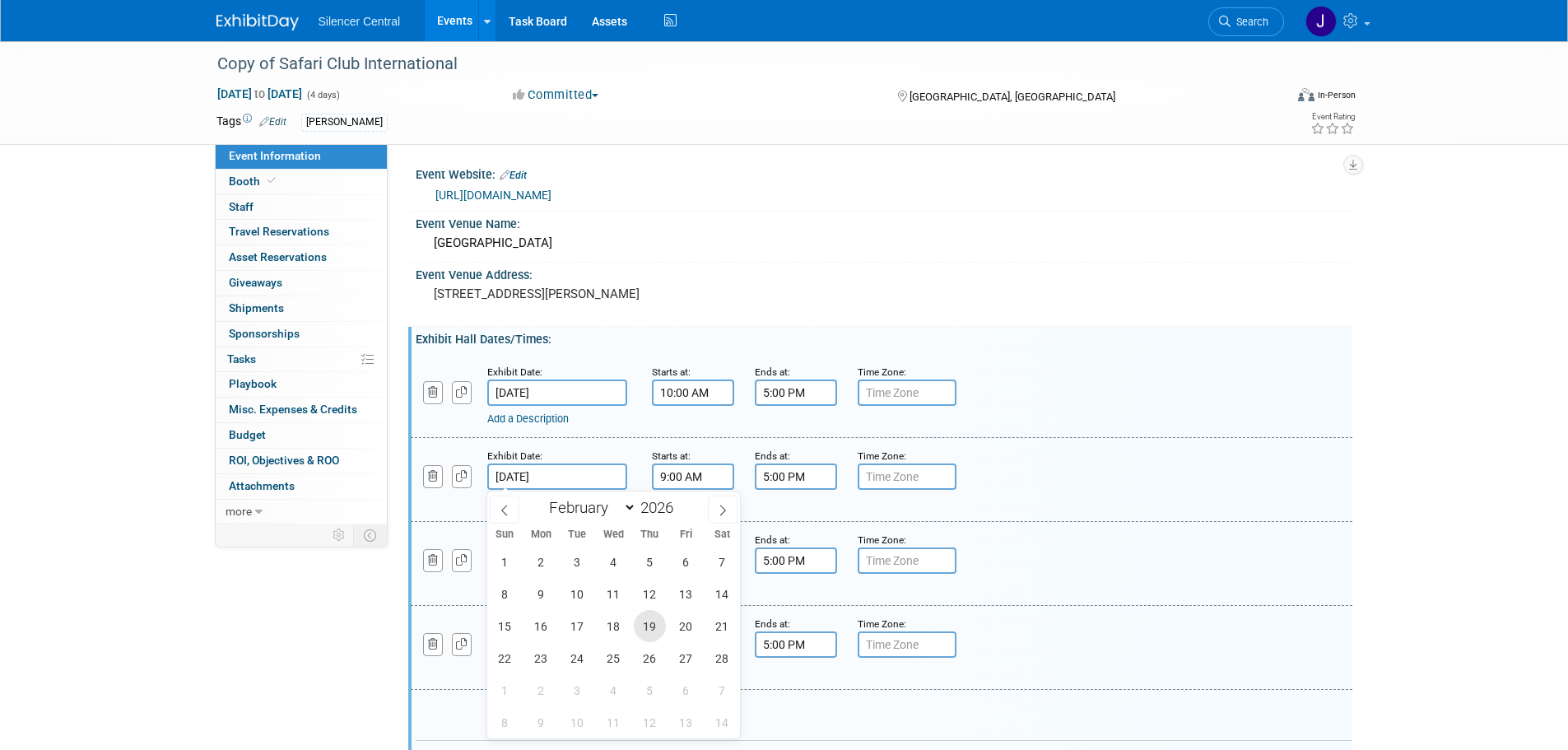
click at [658, 623] on span "19" at bounding box center [649, 626] width 32 height 32
type input "[DATE]"
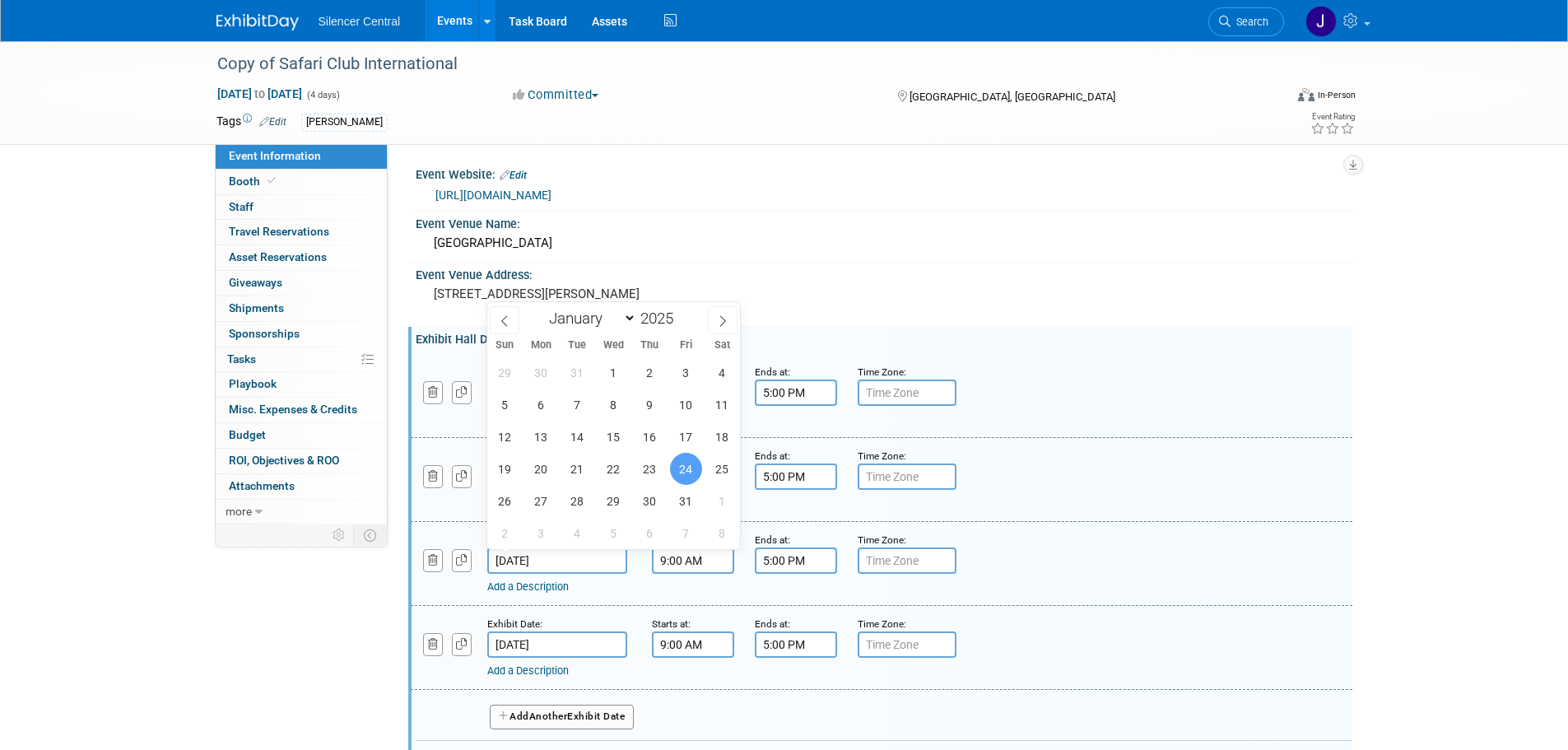
click at [586, 567] on input "Jan 24, 2025" at bounding box center [556, 560] width 140 height 26
click at [678, 314] on span at bounding box center [679, 314] width 11 height 10
type input "2026"
click at [723, 320] on icon at bounding box center [723, 321] width 11 height 11
select select "1"
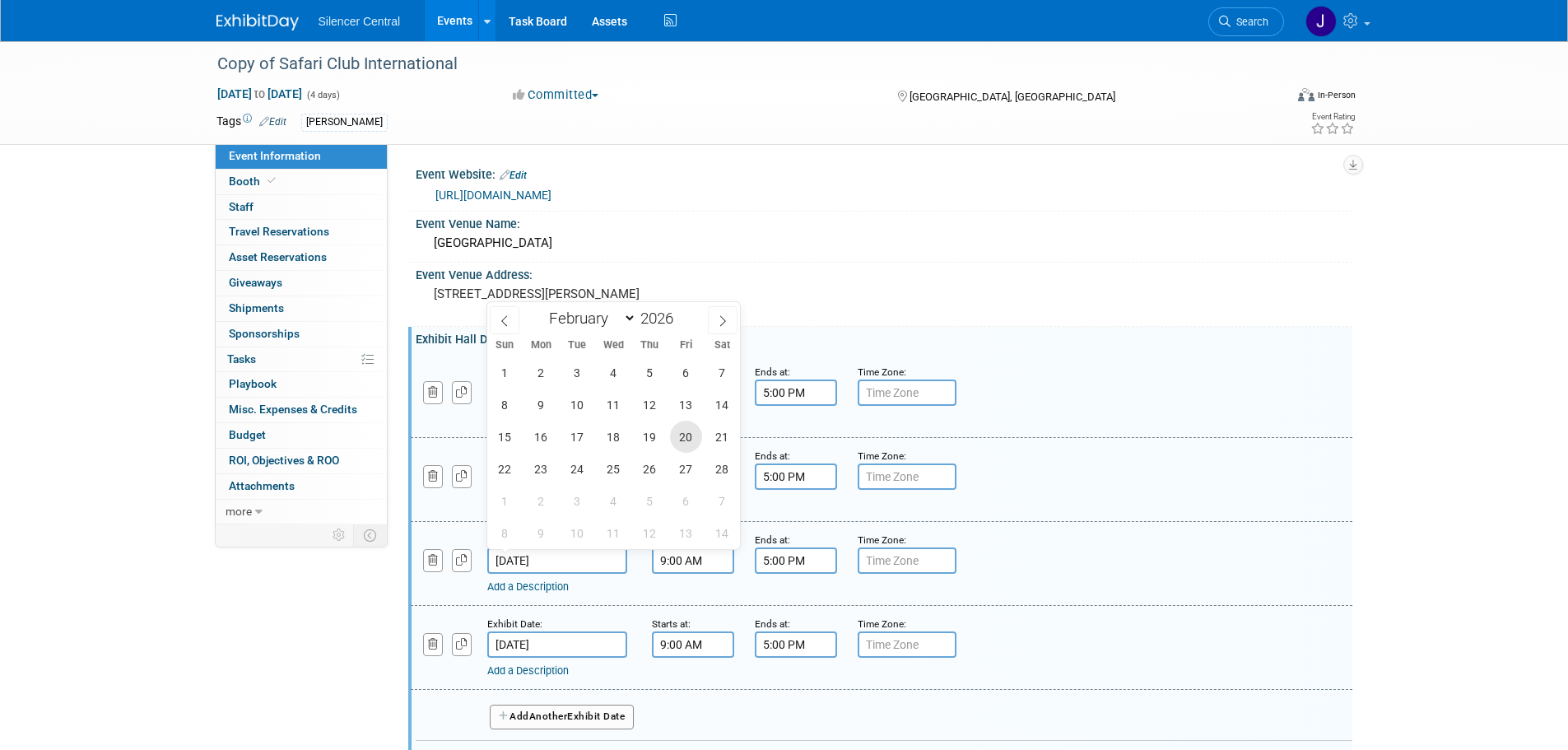
click at [692, 434] on span "20" at bounding box center [686, 436] width 32 height 32
type input "Feb 20, 2026"
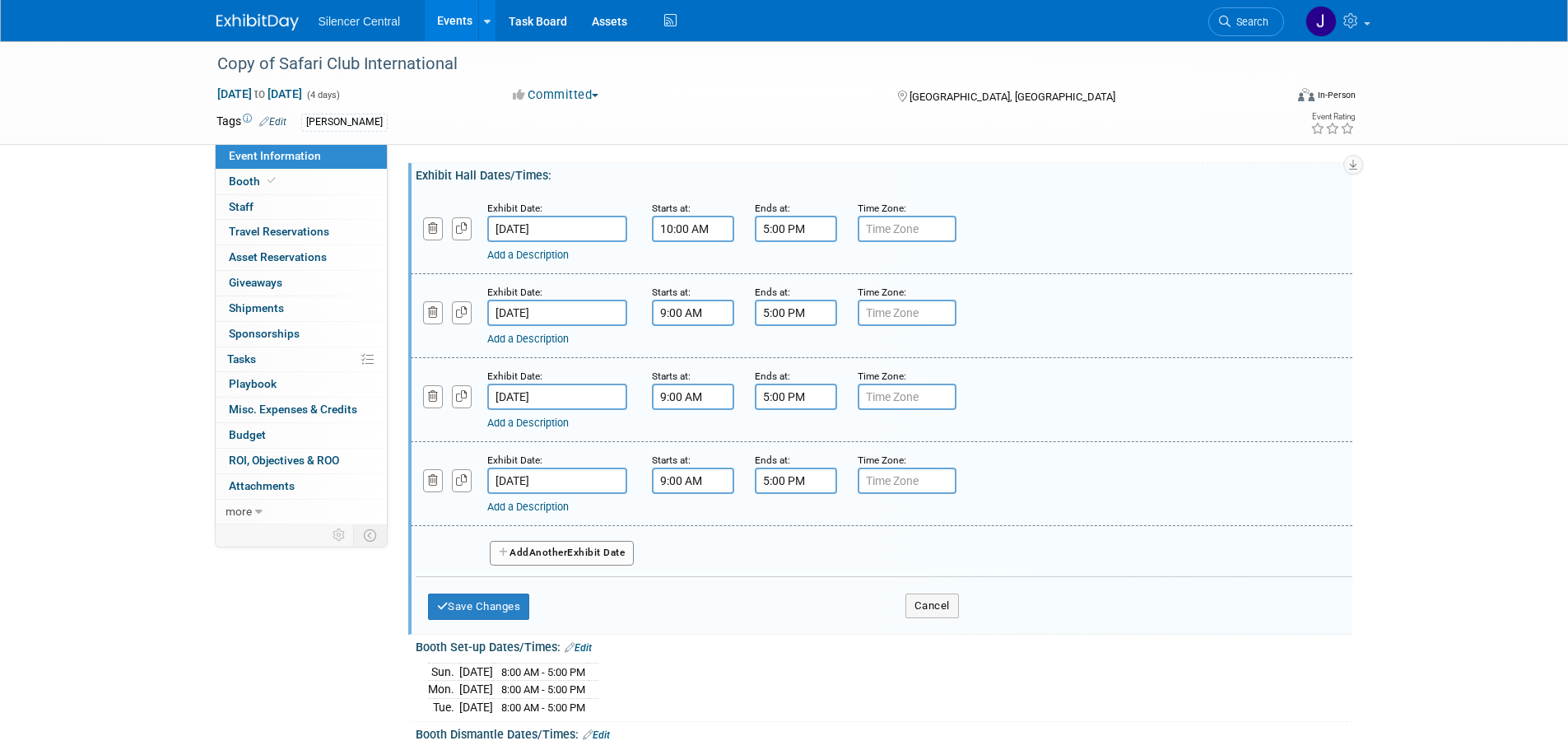
scroll to position [164, 0]
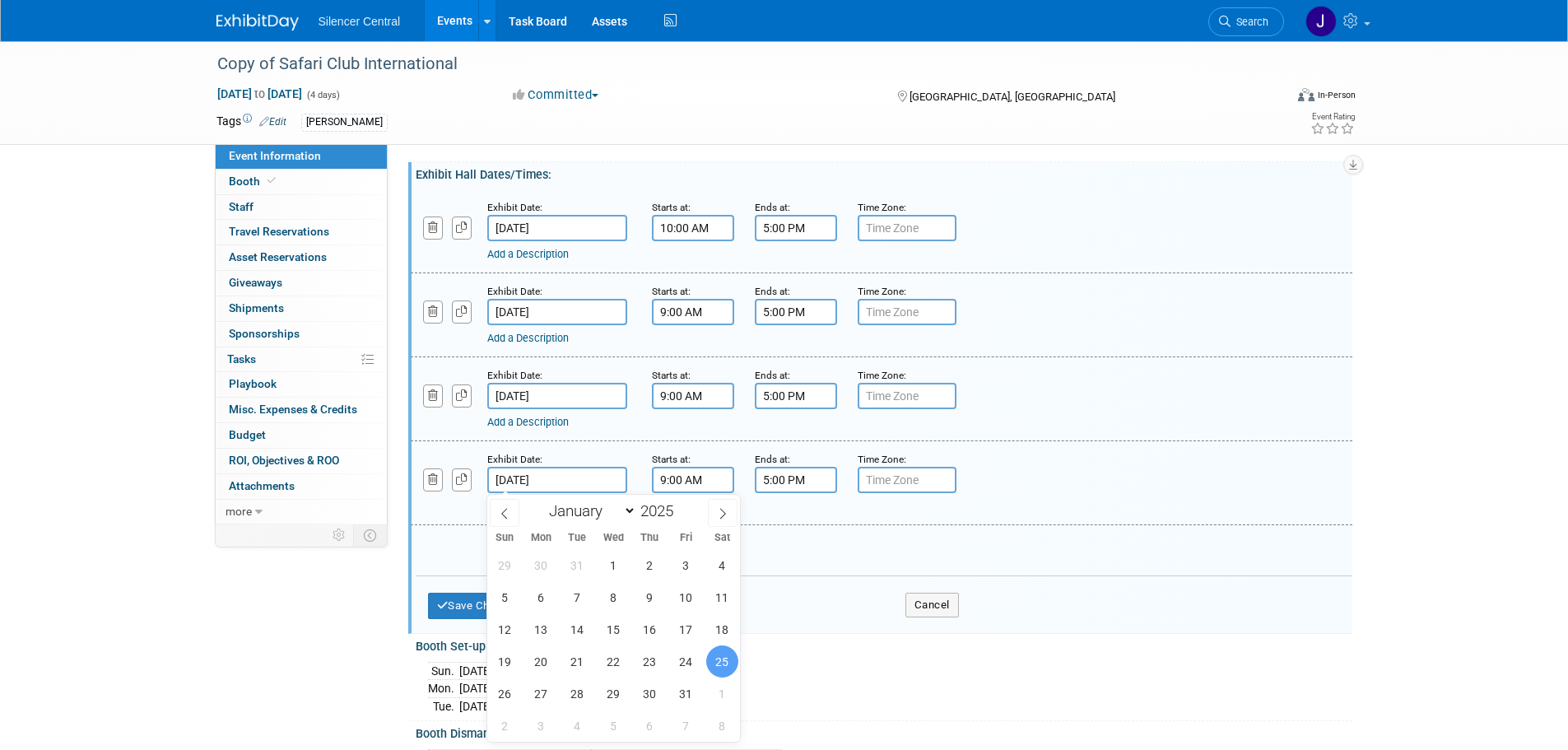
click at [581, 488] on input "Jan 25, 2025" at bounding box center [556, 480] width 140 height 26
click at [678, 506] on span at bounding box center [679, 506] width 11 height 10
type input "2026"
click at [721, 515] on icon at bounding box center [723, 513] width 11 height 11
select select "1"
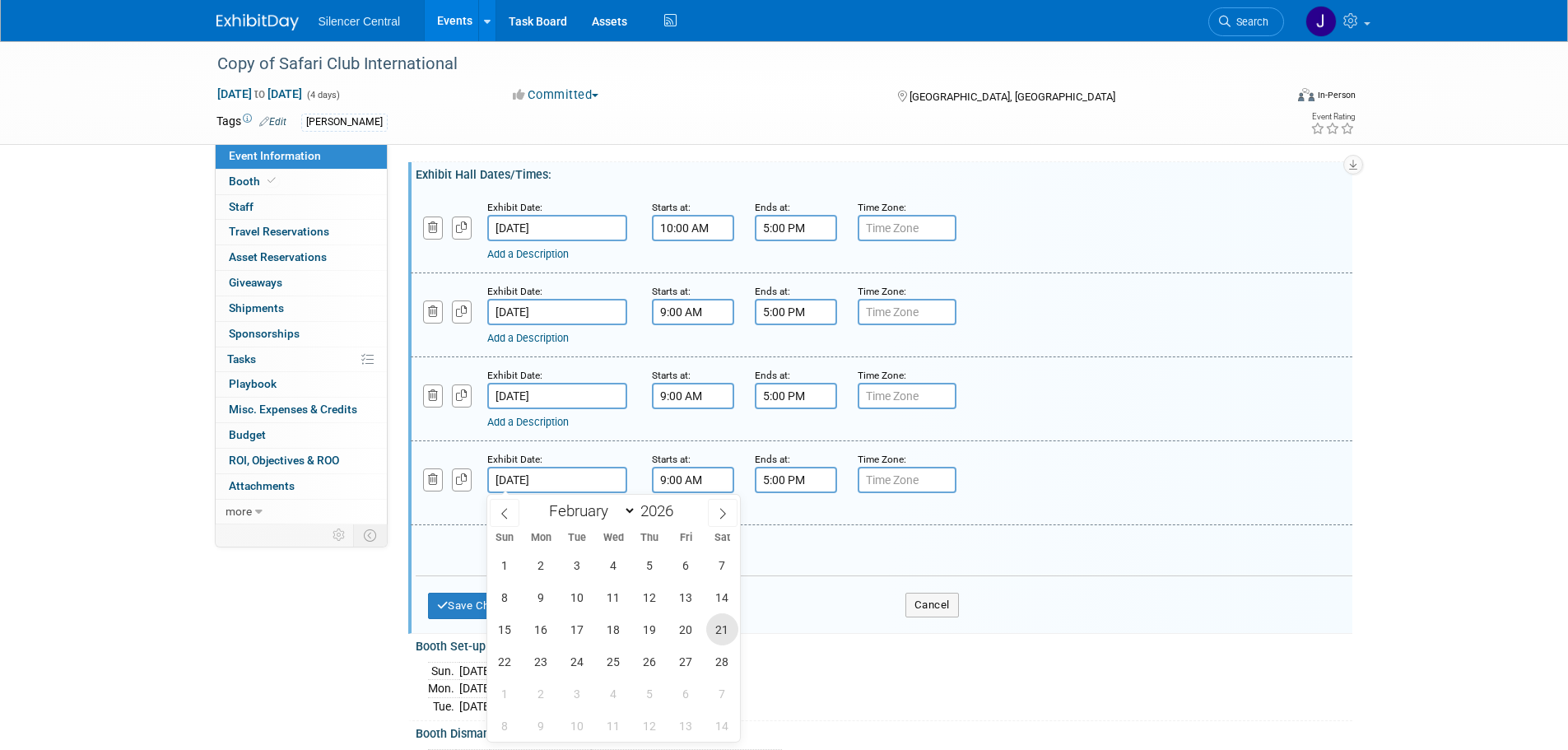
click at [721, 630] on span "21" at bounding box center [723, 630] width 32 height 32
type input "Feb 21, 2026"
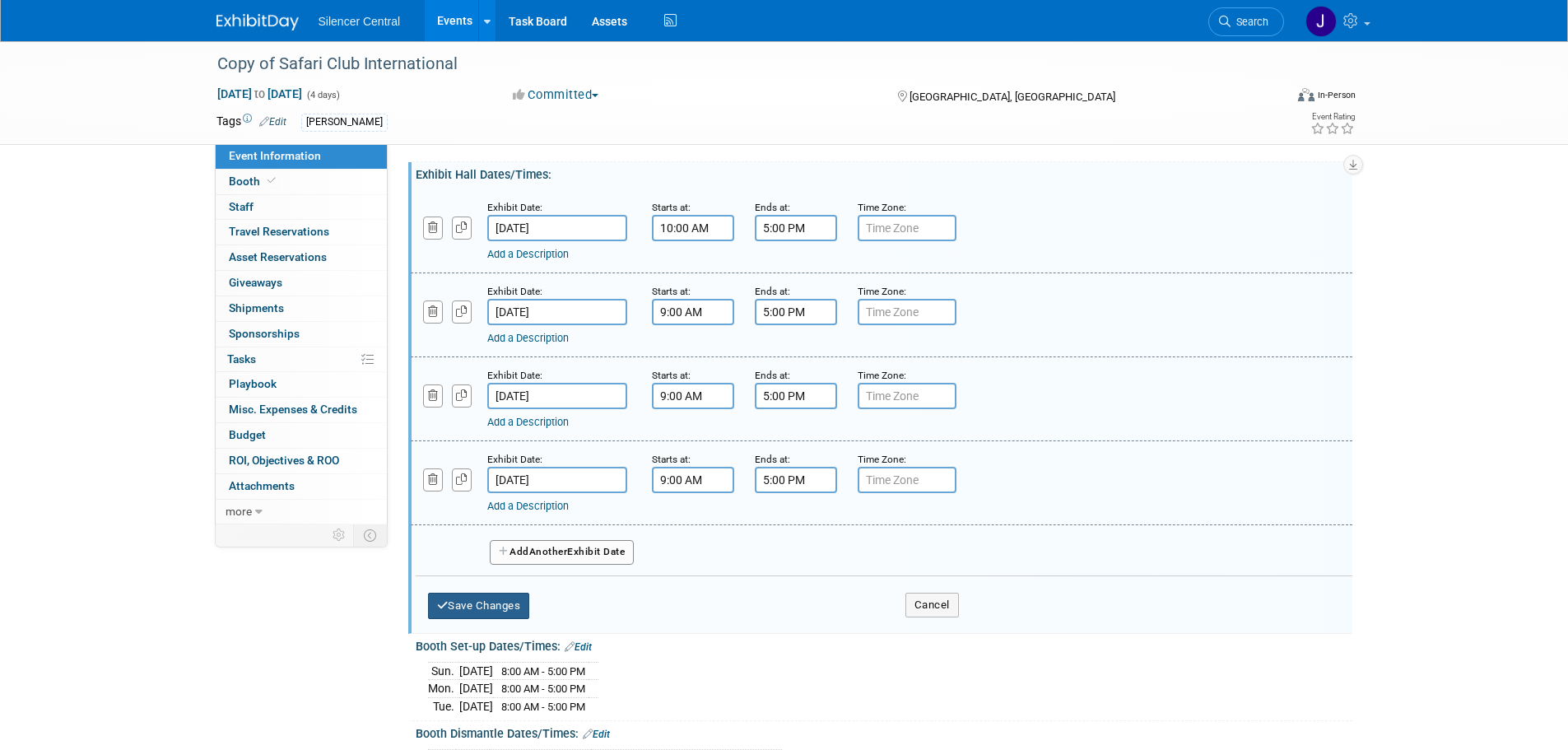
click at [501, 603] on button "Save Changes" at bounding box center [479, 606] width 102 height 26
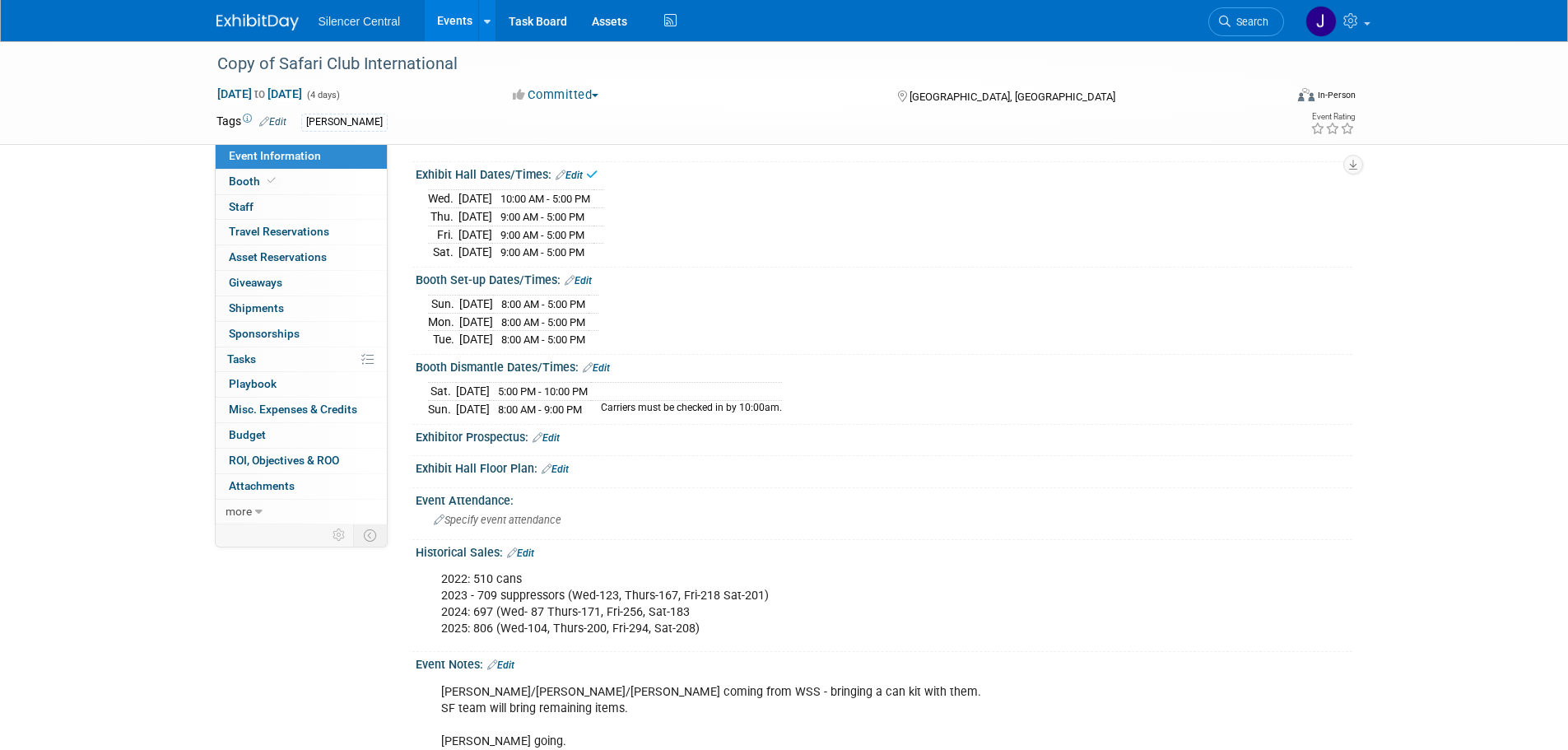
click at [589, 275] on link "Edit" at bounding box center [578, 281] width 27 height 11
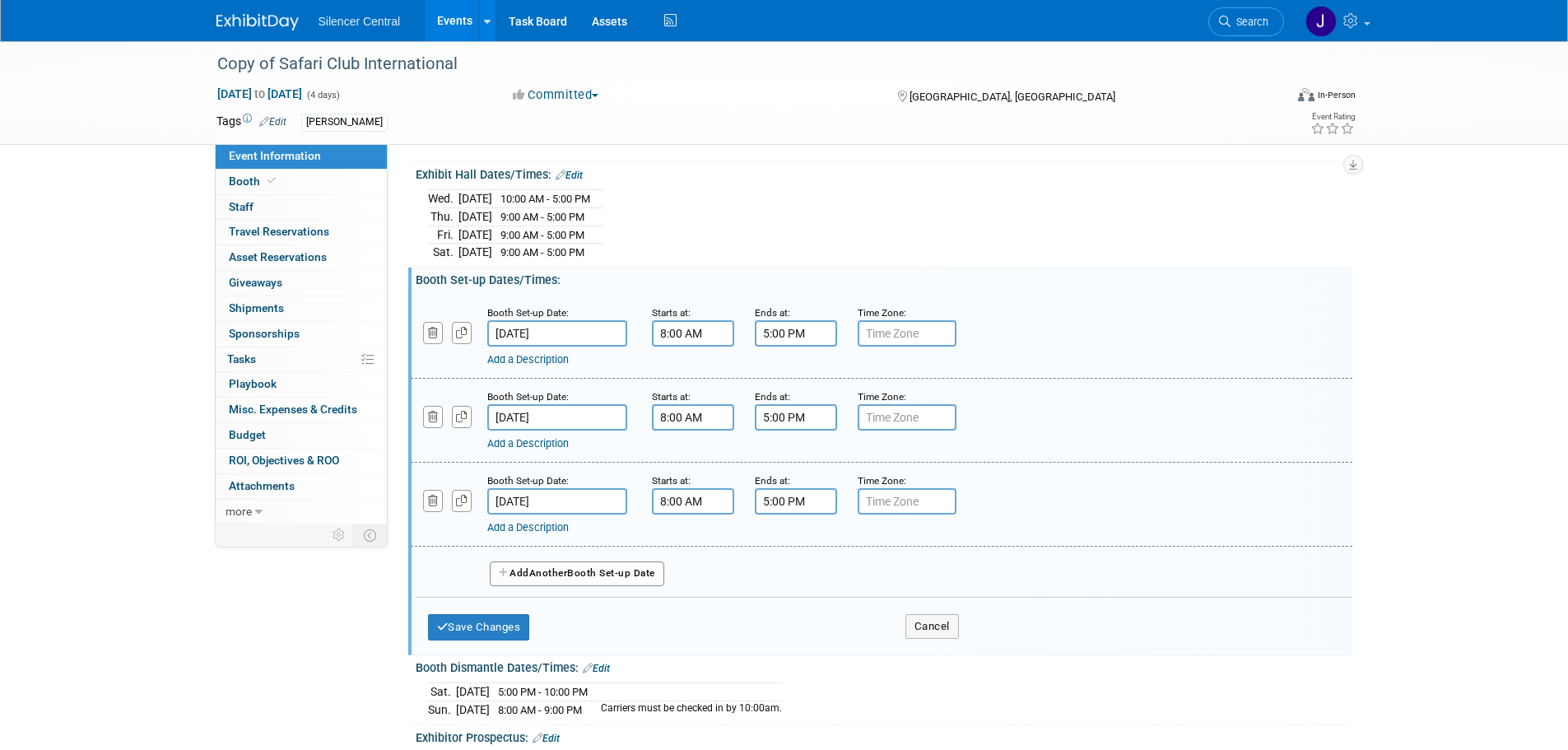
click at [597, 325] on input "Jan 19, 2025" at bounding box center [556, 333] width 140 height 26
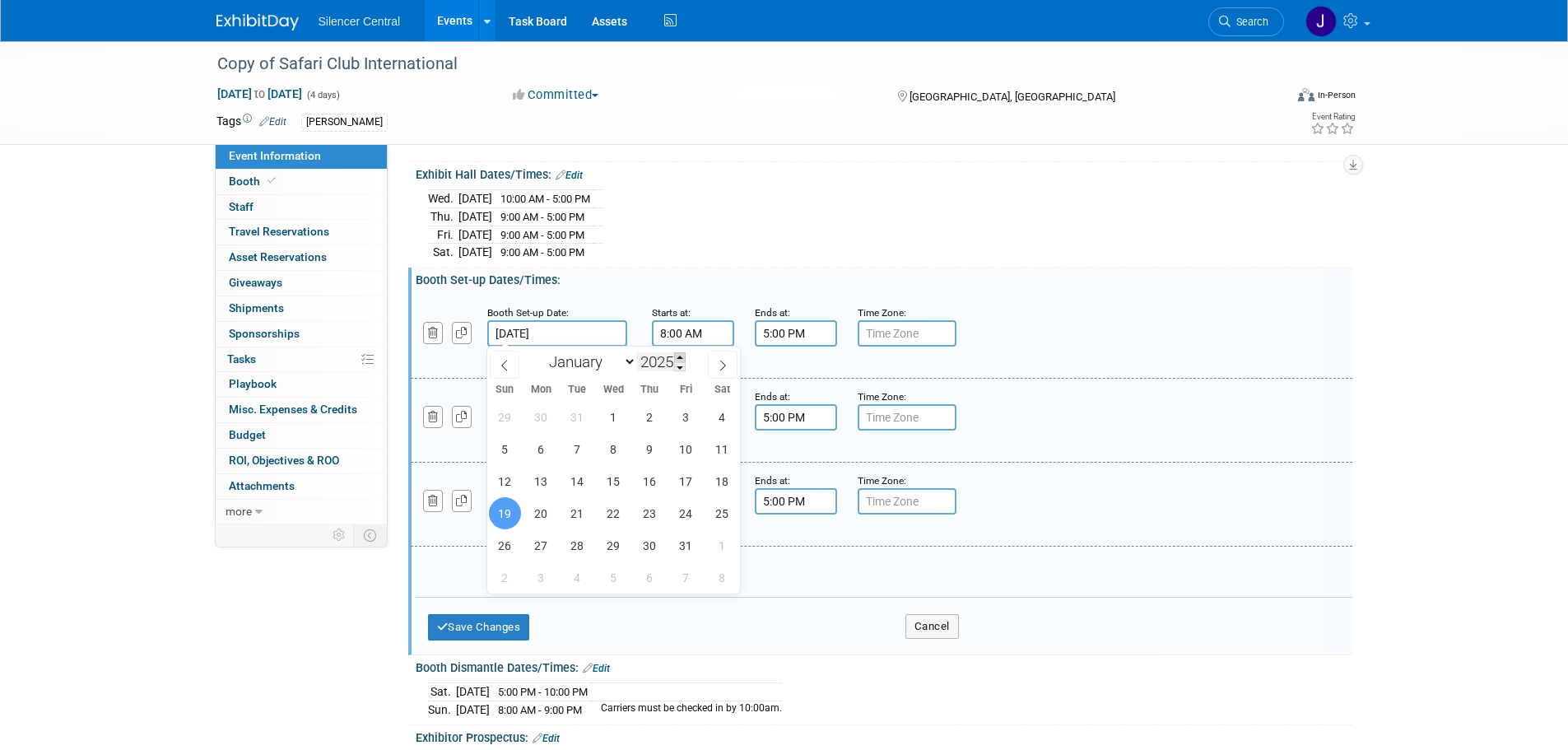
click at [679, 359] on span at bounding box center [679, 357] width 11 height 10
type input "2026"
click at [721, 369] on icon at bounding box center [723, 364] width 6 height 10
select select "1"
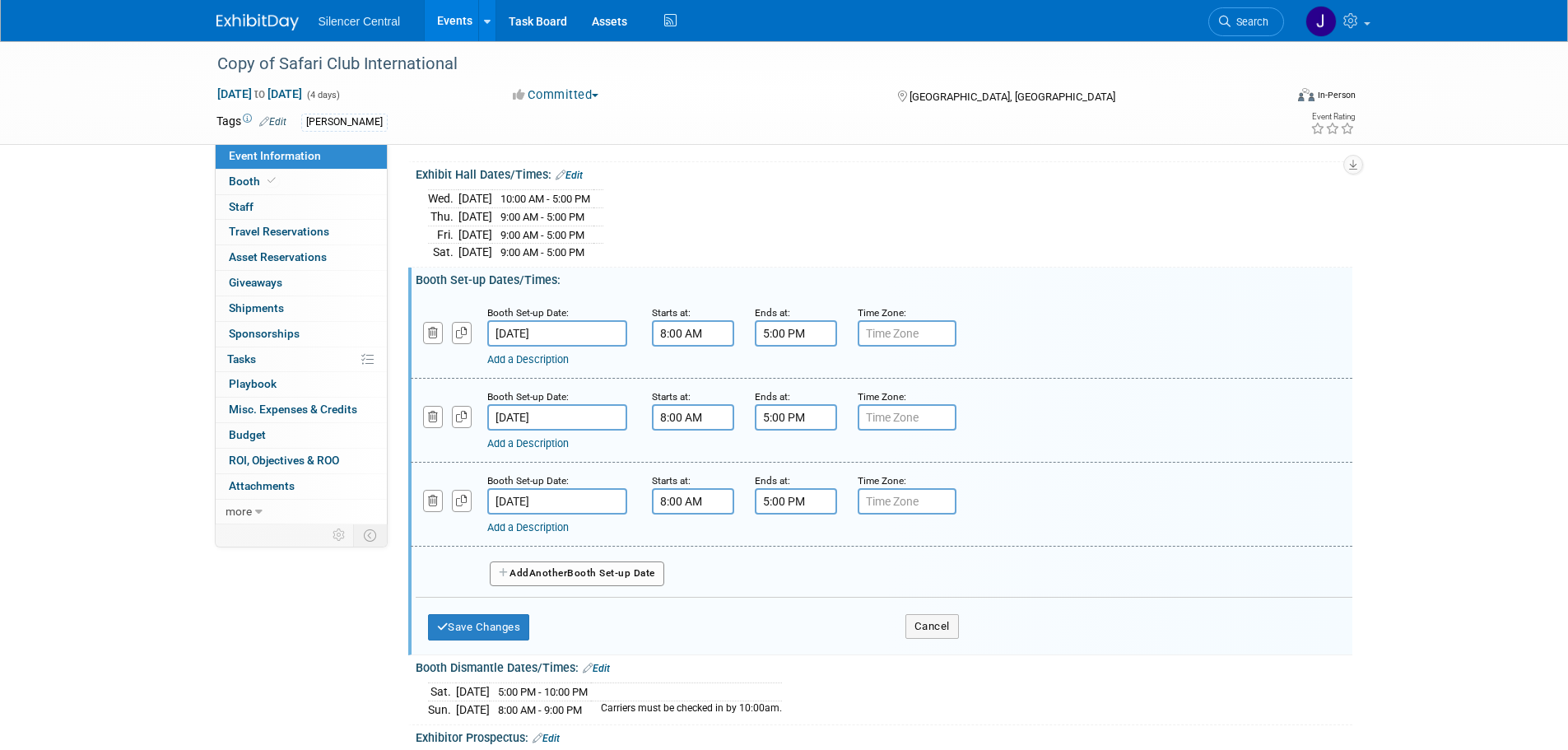
click at [956, 241] on div "Wed. Feb 18, 2026 10:00 AM - 5:00 PM Thu. Feb 19, 2026 9:00 AM - 5:00 PM Fri." at bounding box center [884, 222] width 912 height 75
click at [616, 320] on input "Jan 19, 2025" at bounding box center [556, 333] width 140 height 26
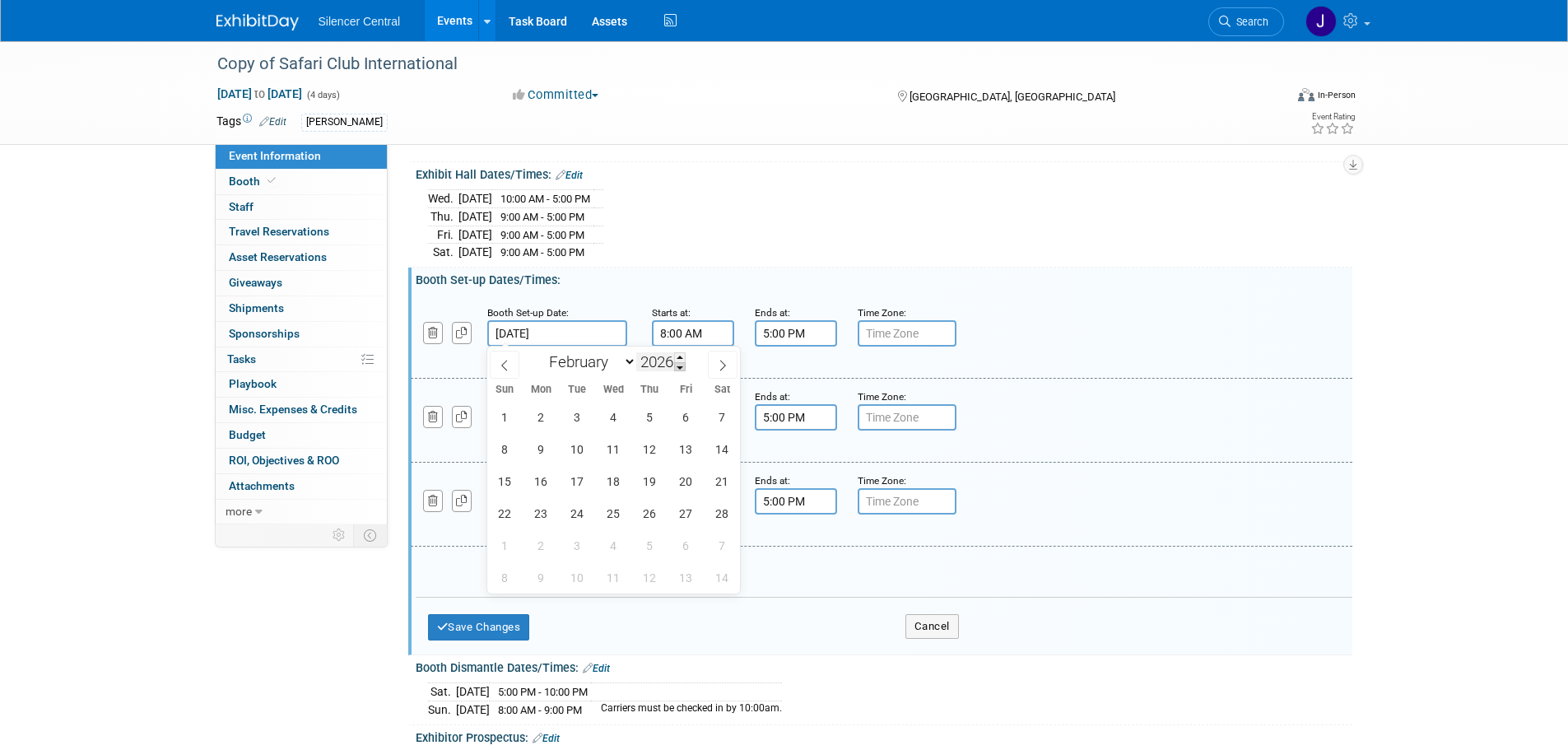
click at [680, 370] on span at bounding box center [679, 367] width 11 height 10
type input "2025"
click at [513, 364] on span at bounding box center [505, 365] width 30 height 28
select select "0"
click at [679, 353] on span at bounding box center [679, 357] width 11 height 10
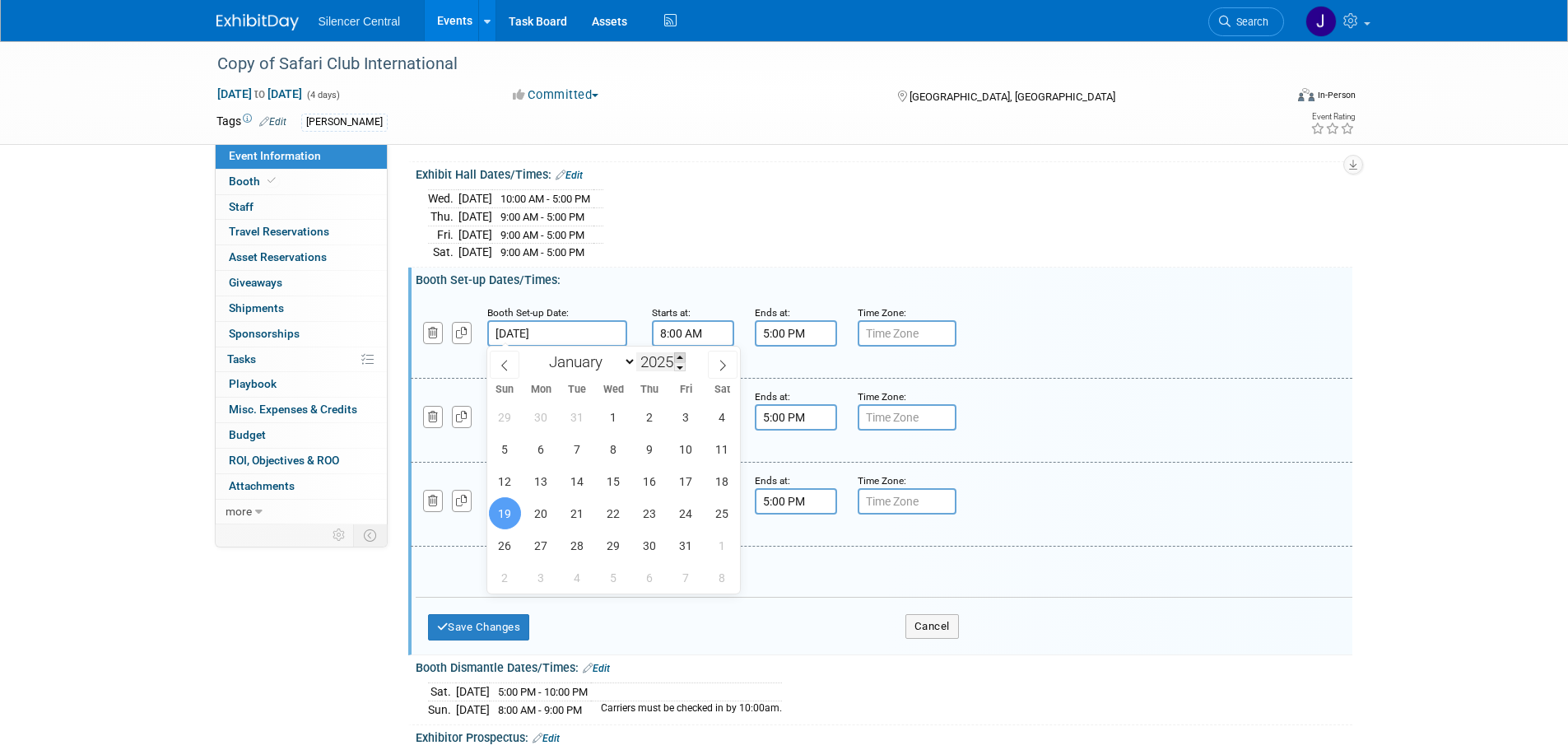
type input "2026"
click at [726, 367] on icon at bounding box center [723, 365] width 11 height 11
select select "1"
click at [501, 480] on span "15" at bounding box center [505, 482] width 32 height 32
type input "Feb 15, 2026"
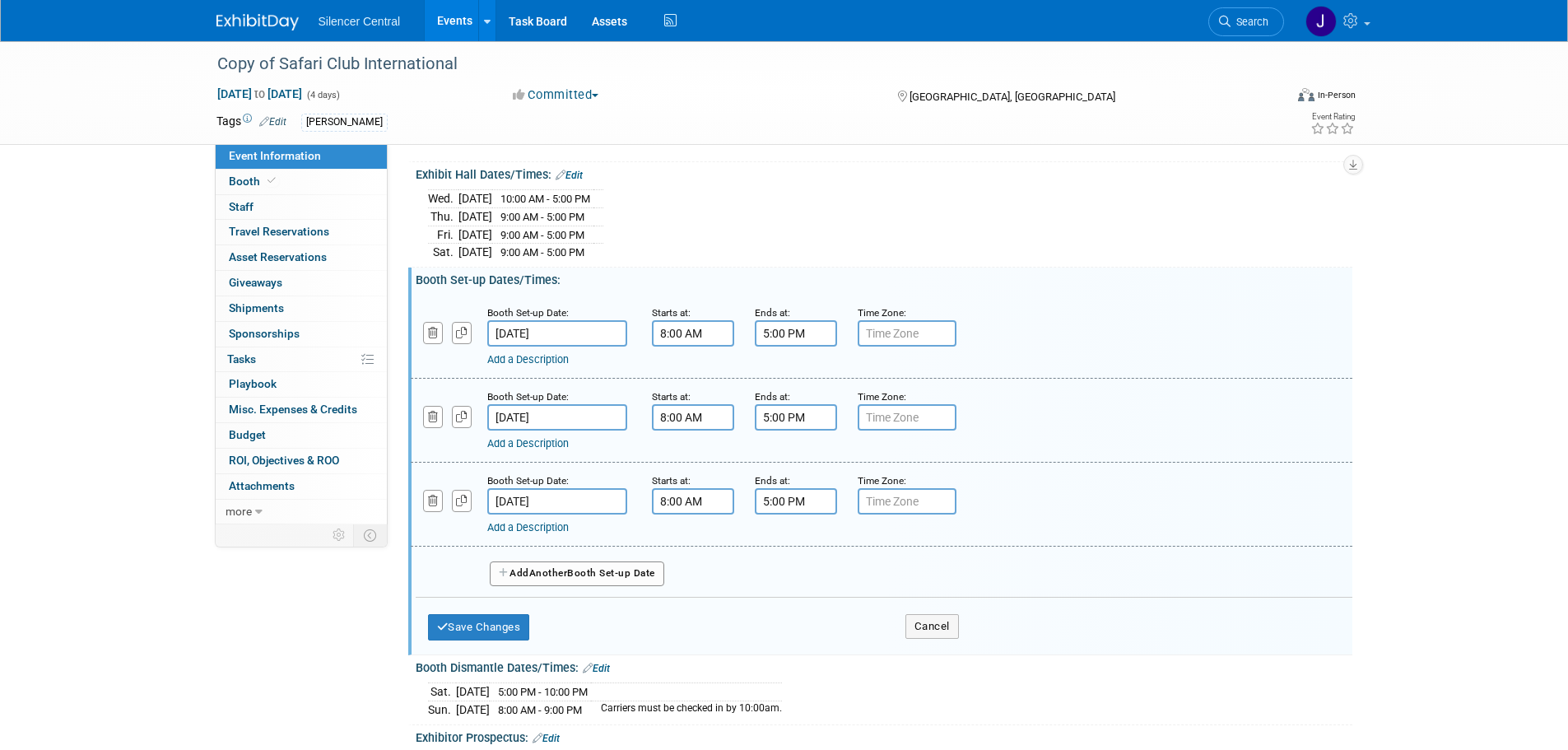
click at [597, 407] on input "Jan 20, 2025" at bounding box center [556, 418] width 140 height 26
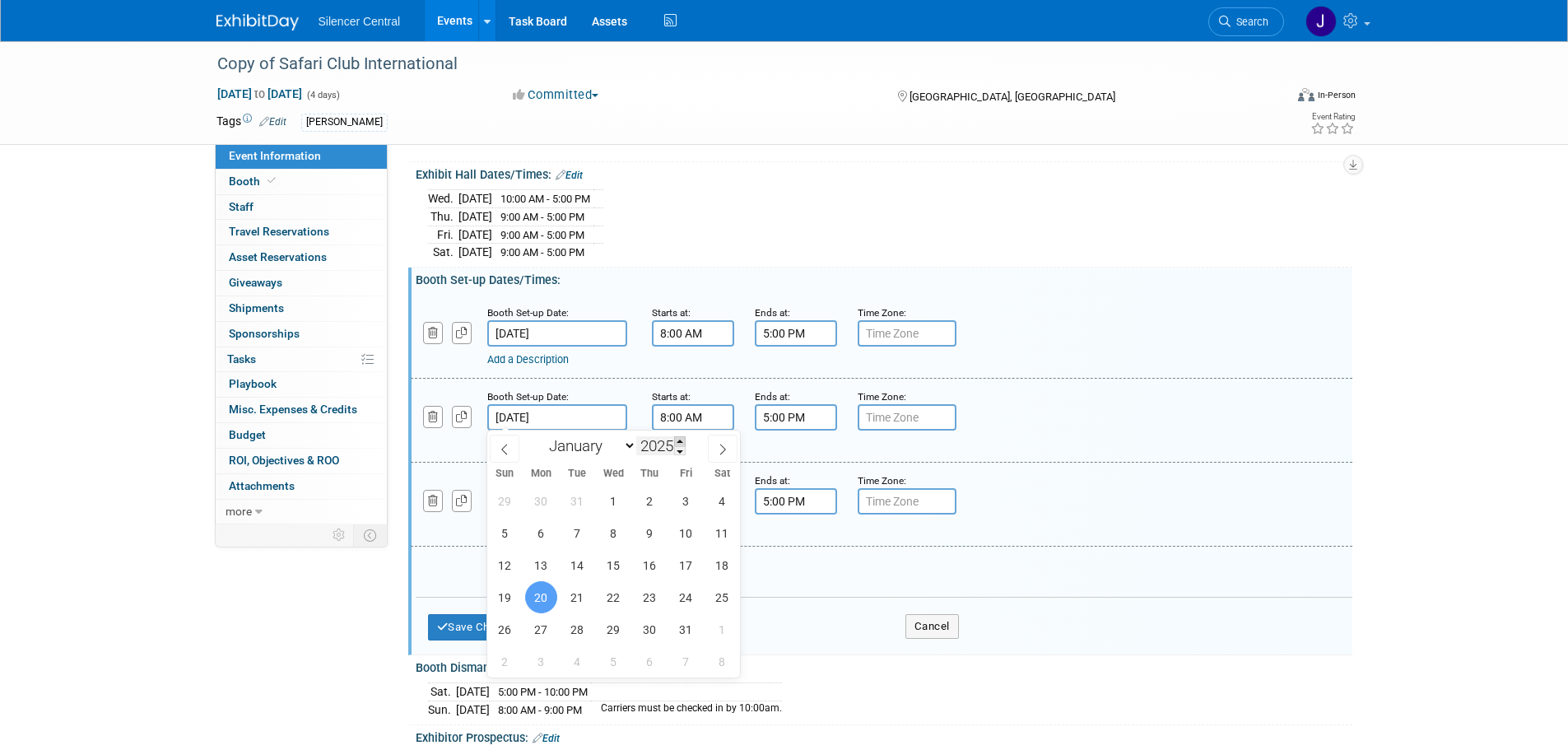
click at [679, 439] on span at bounding box center [679, 441] width 11 height 10
type input "2026"
click at [727, 447] on icon at bounding box center [723, 450] width 11 height 11
select select "1"
click at [545, 560] on span "16" at bounding box center [541, 565] width 32 height 32
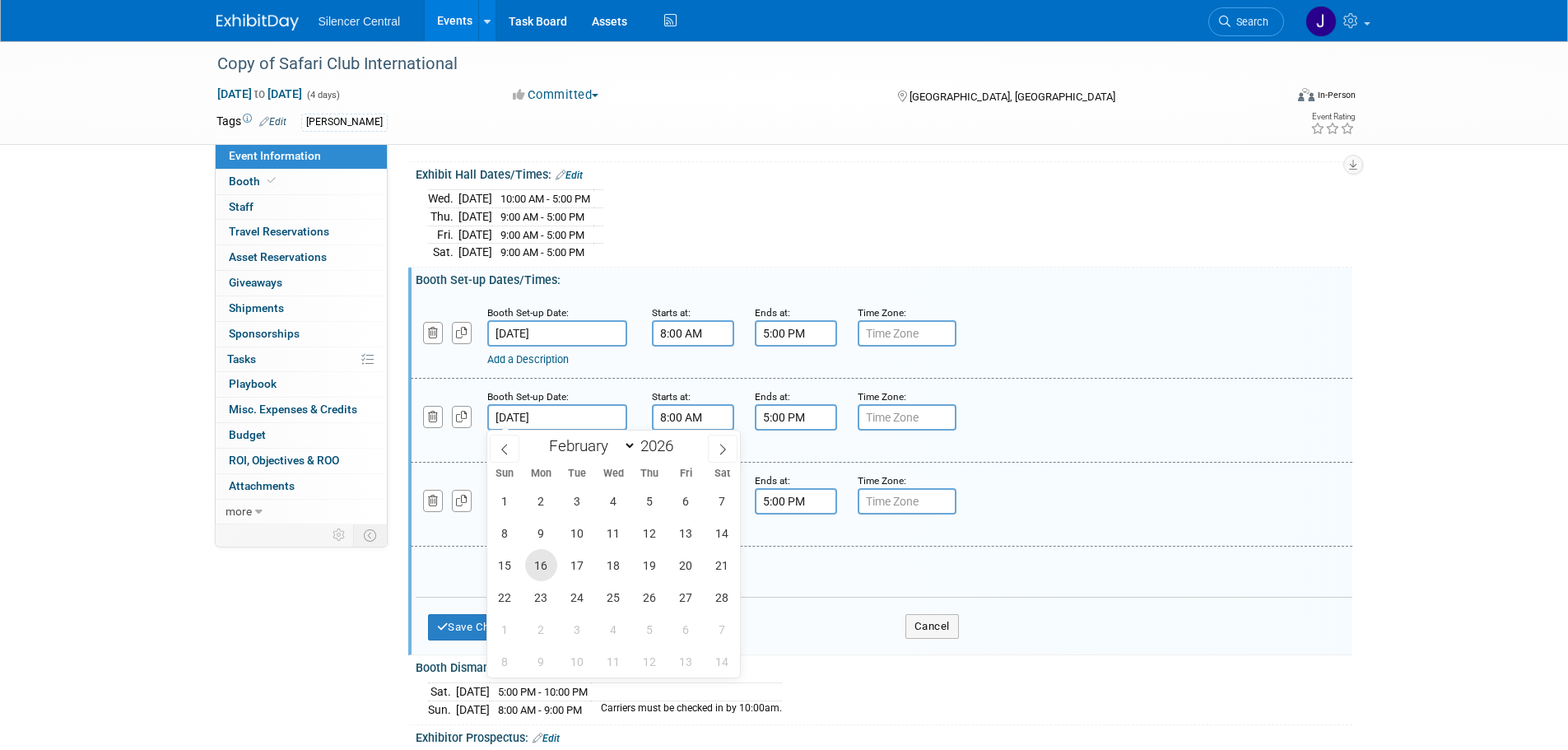
type input "Feb 16, 2026"
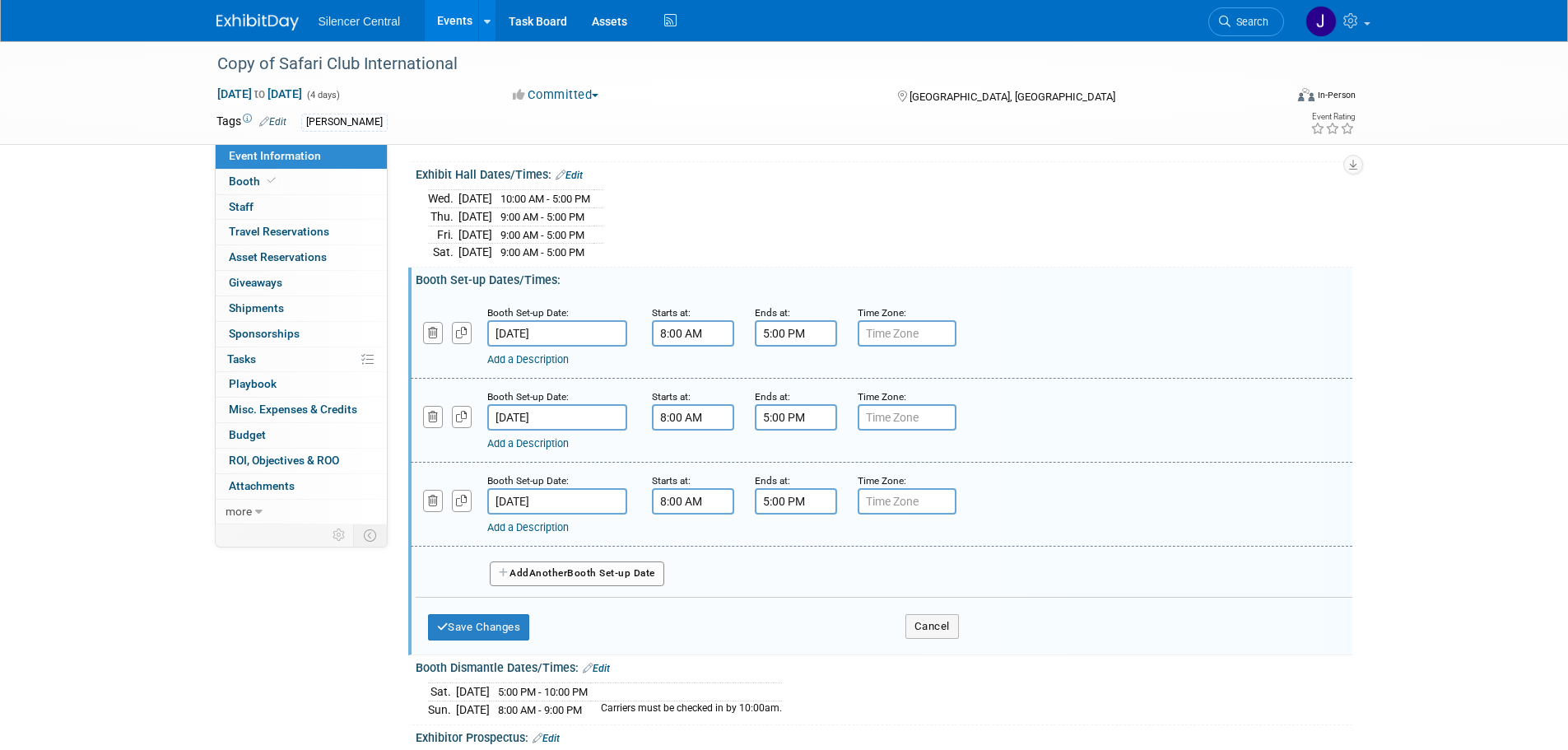
click at [590, 498] on input "Jan 21, 2025" at bounding box center [556, 501] width 140 height 26
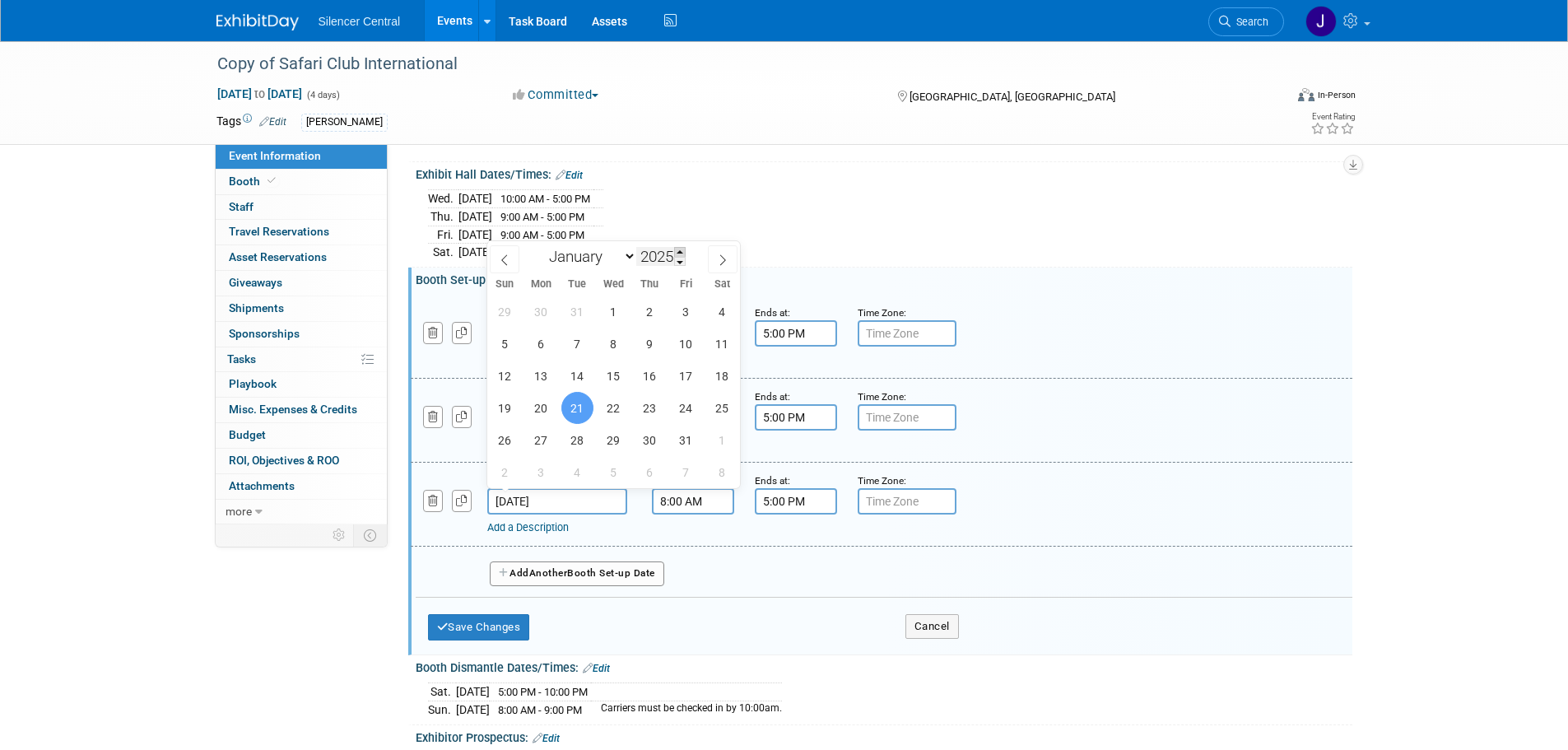
click at [680, 249] on span at bounding box center [679, 252] width 11 height 10
type input "2026"
click at [719, 262] on icon at bounding box center [723, 260] width 11 height 11
select select "1"
click at [580, 368] on span "17" at bounding box center [577, 375] width 32 height 32
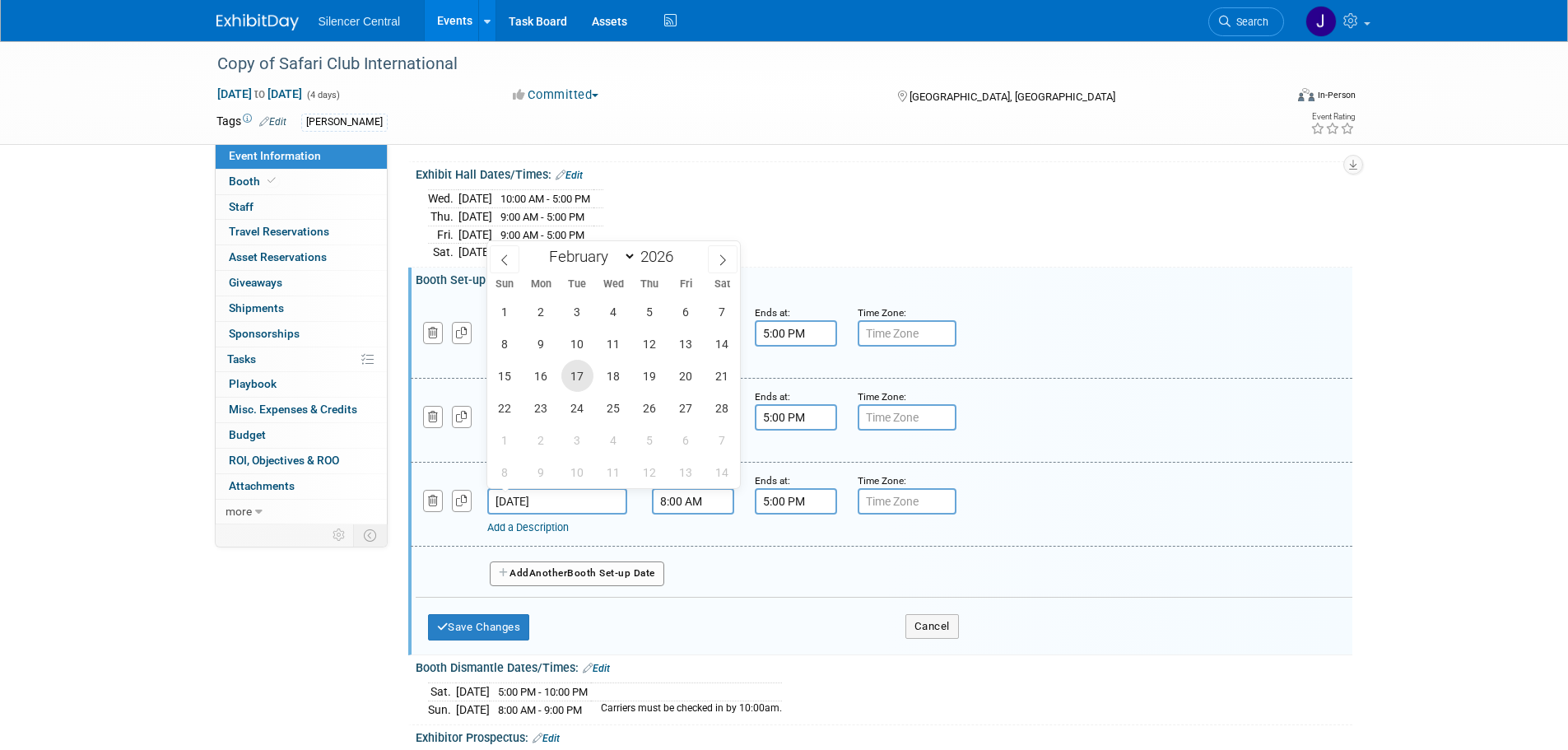
type input "Feb 17, 2026"
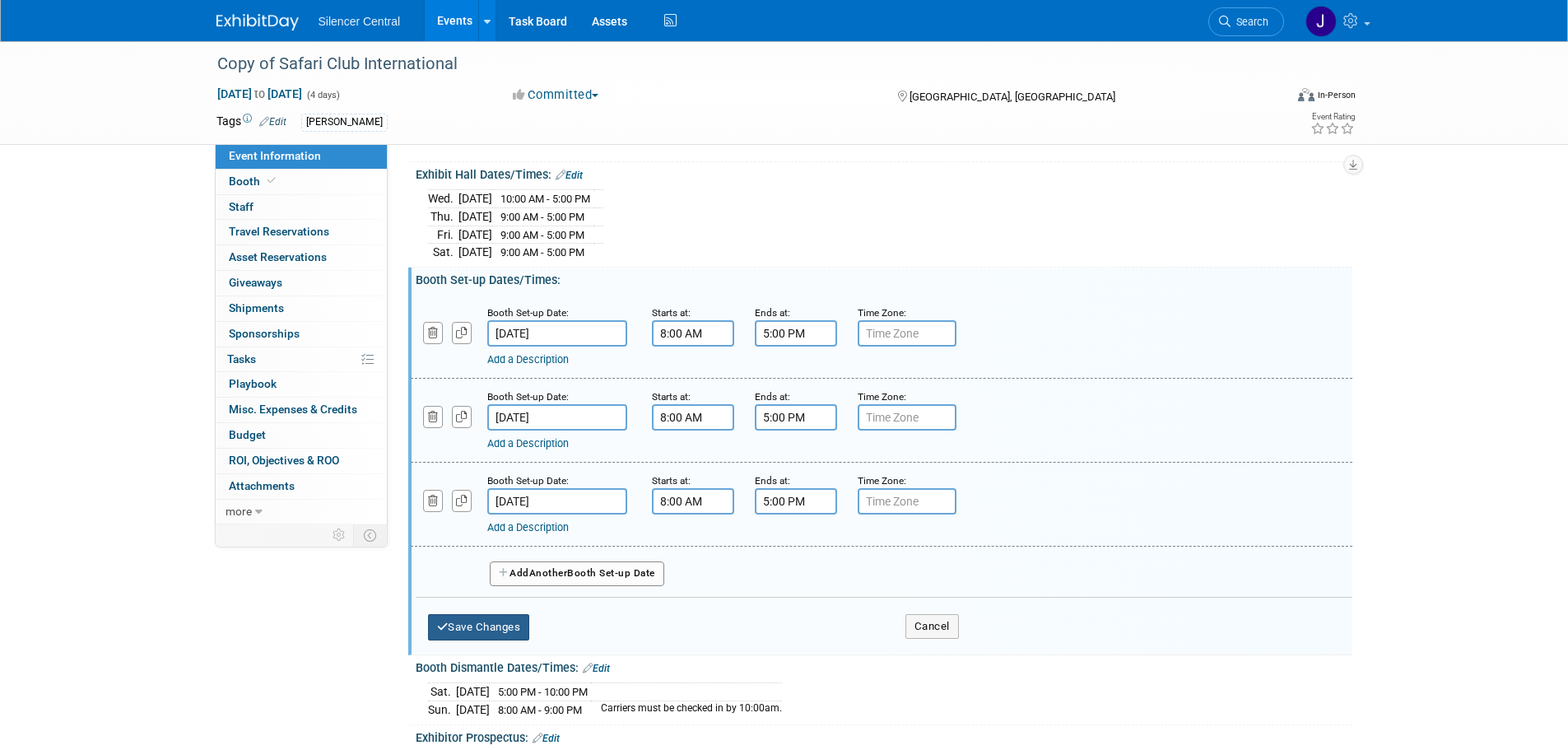
click at [499, 620] on button "Save Changes" at bounding box center [479, 627] width 102 height 26
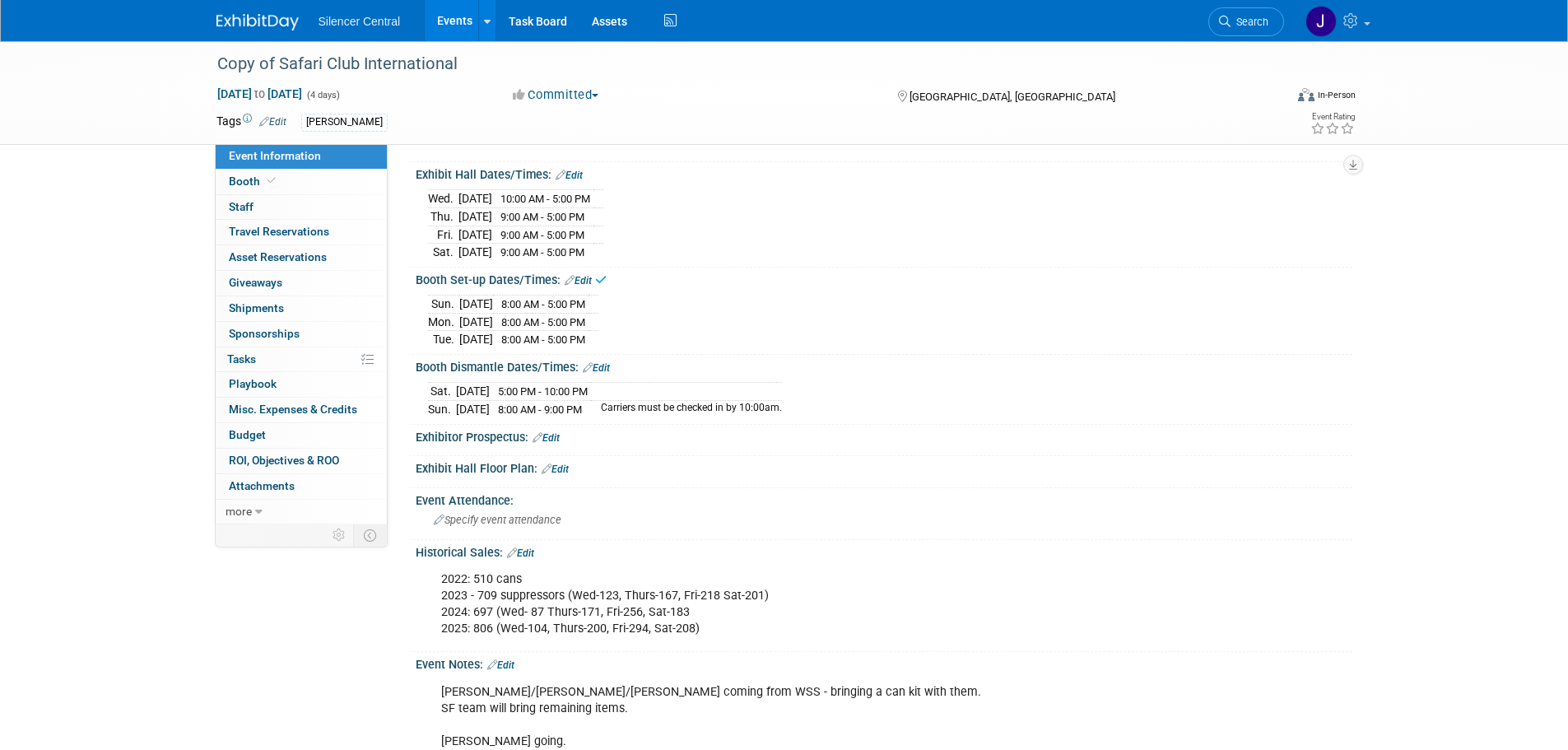
click at [608, 362] on link "Edit" at bounding box center [596, 368] width 27 height 11
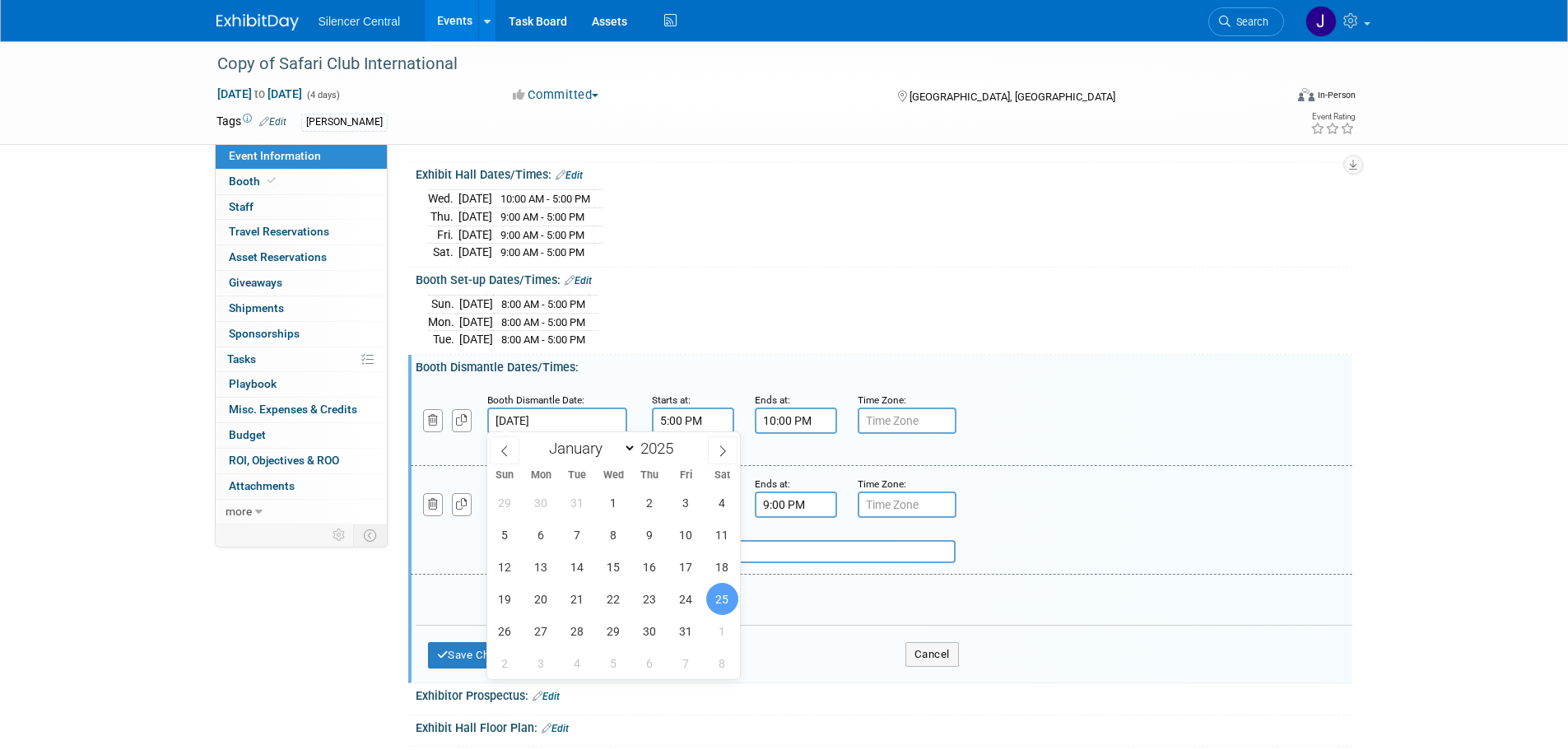
click at [605, 417] on input "Jan 25, 2025" at bounding box center [556, 421] width 140 height 26
click at [680, 441] on span at bounding box center [679, 444] width 11 height 10
type input "2026"
click at [714, 452] on span at bounding box center [723, 451] width 30 height 28
select select "1"
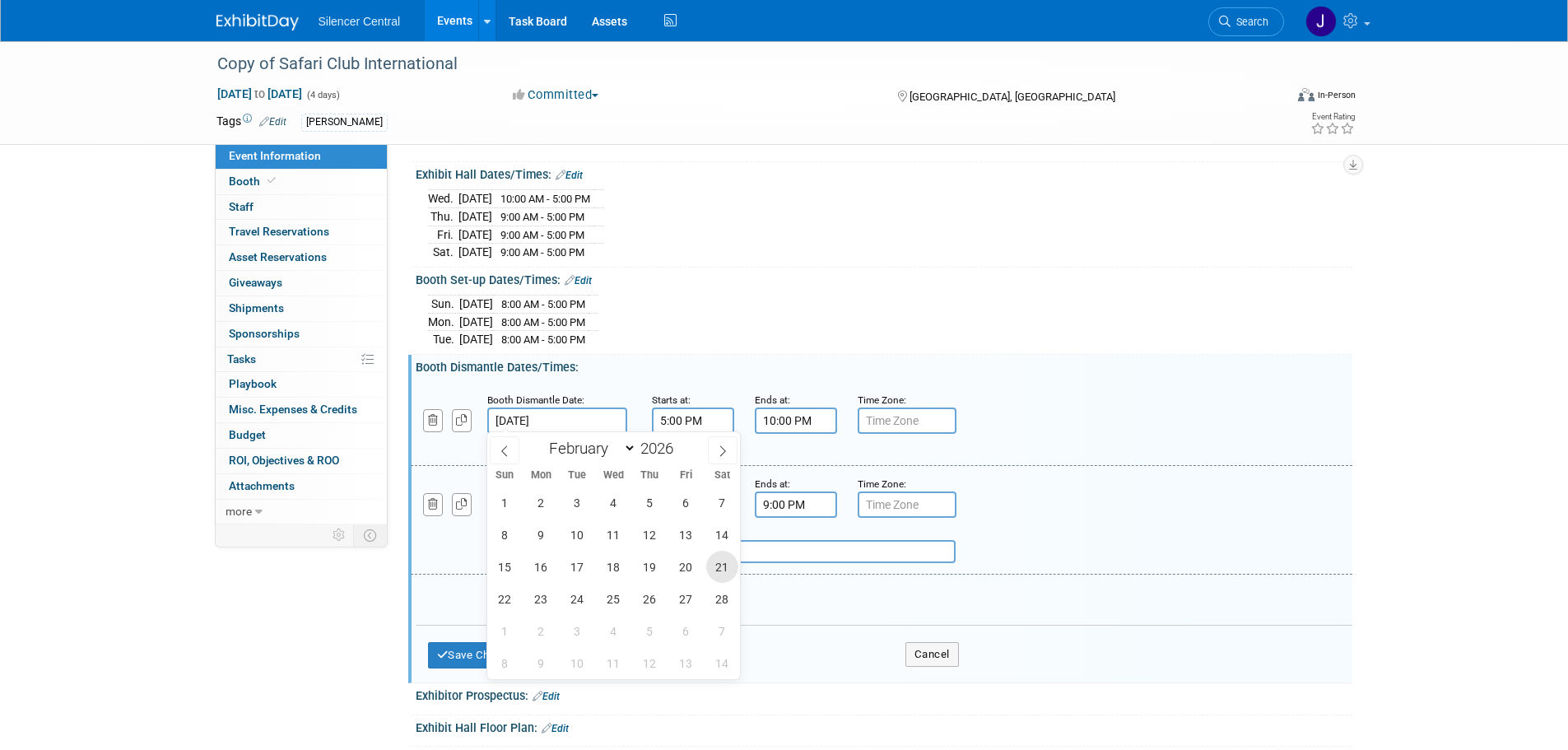
click at [725, 559] on span "21" at bounding box center [723, 567] width 32 height 32
type input "Feb 21, 2026"
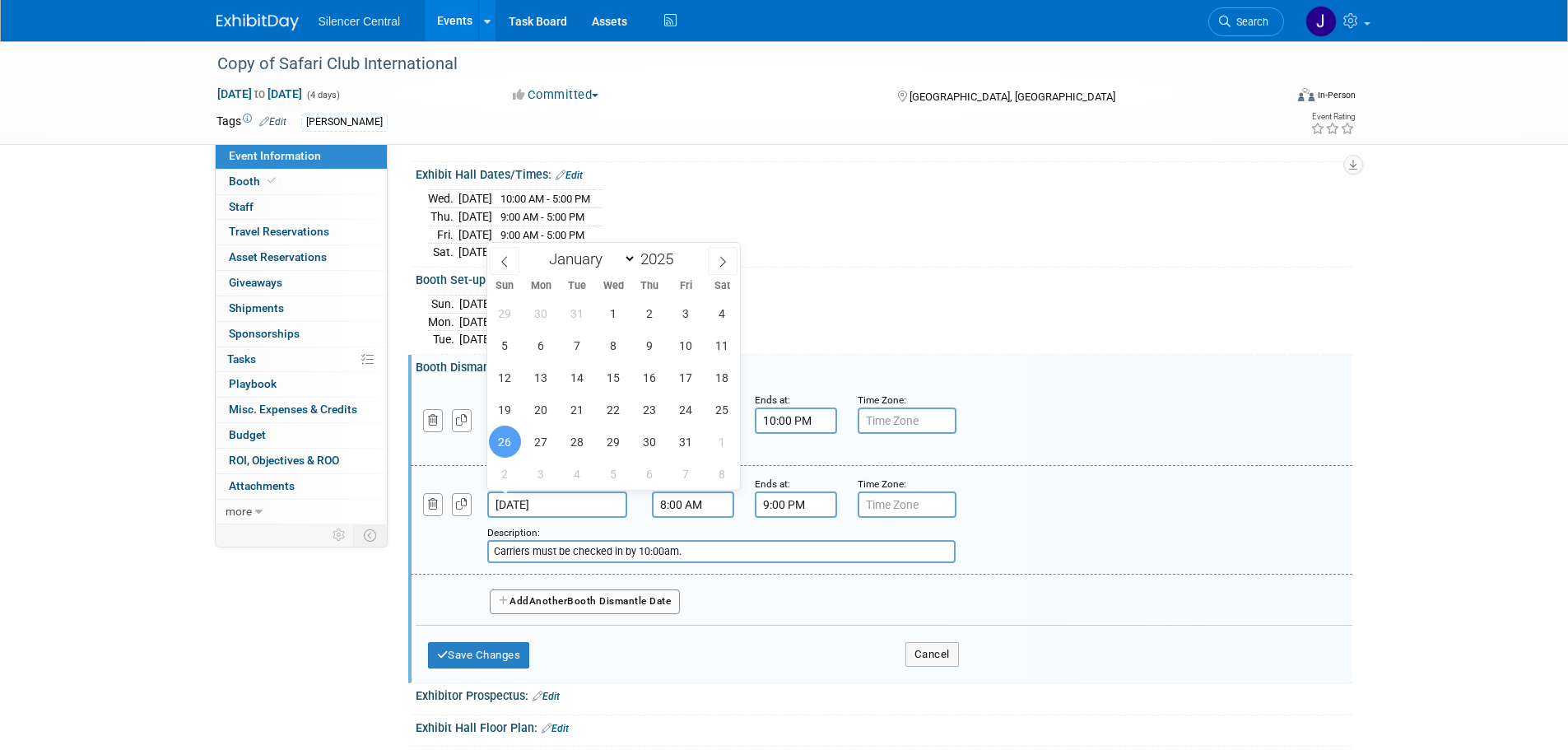
click at [616, 503] on input "Jan 26, 2025" at bounding box center [556, 505] width 140 height 26
click at [686, 253] on span at bounding box center [679, 254] width 11 height 10
type input "2026"
click at [720, 261] on icon at bounding box center [723, 262] width 11 height 11
select select "1"
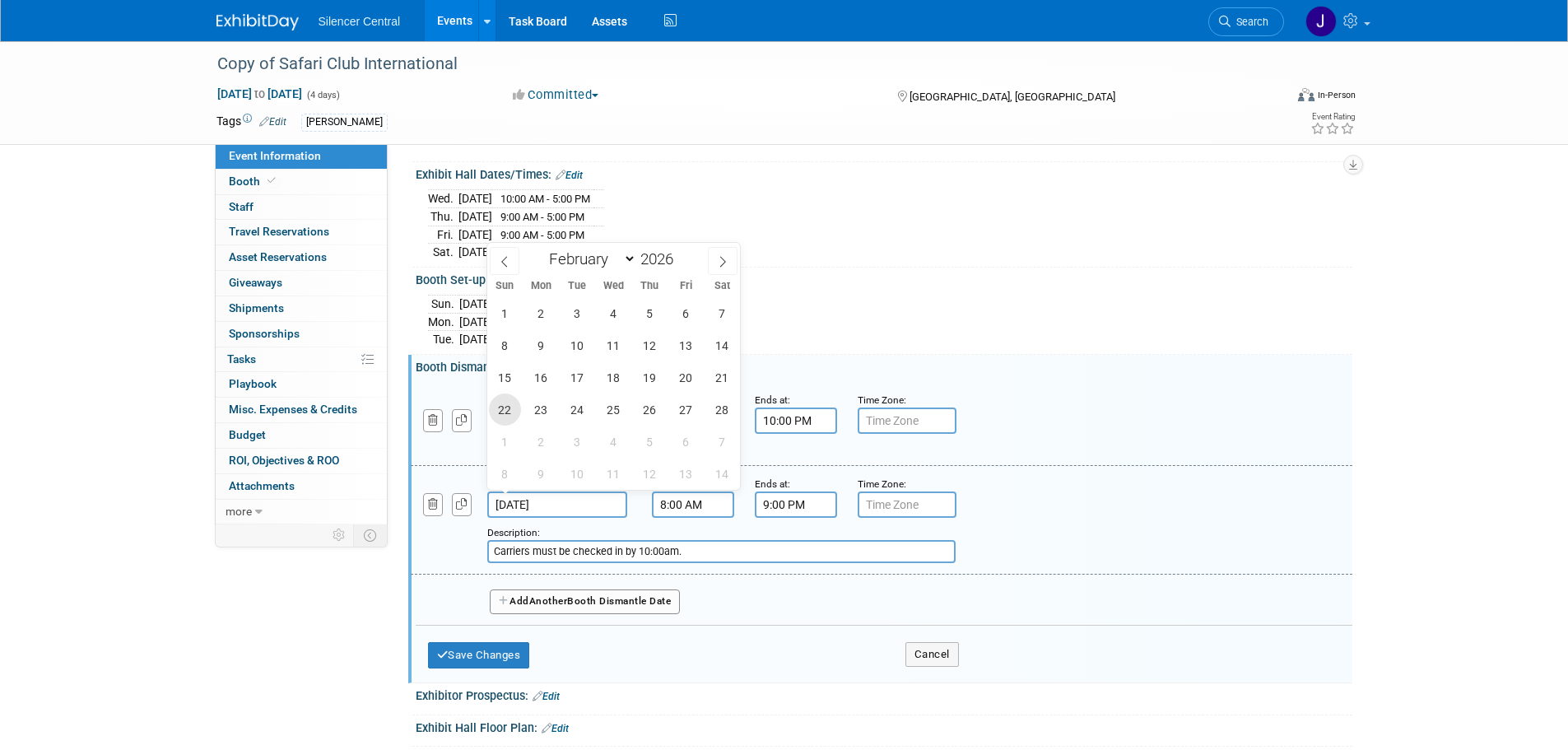
click at [505, 412] on span "22" at bounding box center [505, 409] width 32 height 32
type input "Feb 22, 2026"
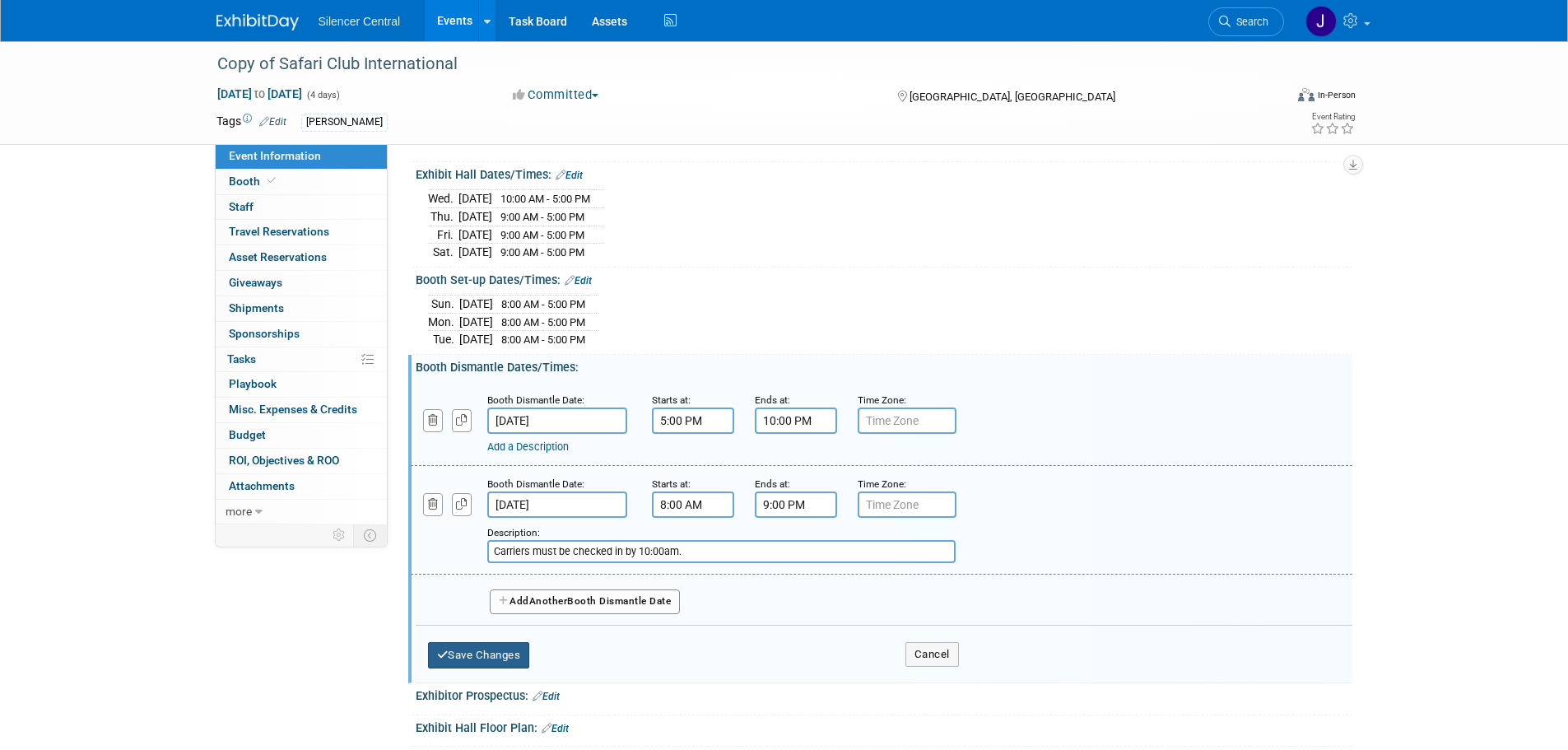
click at [520, 653] on button "Save Changes" at bounding box center [479, 655] width 102 height 26
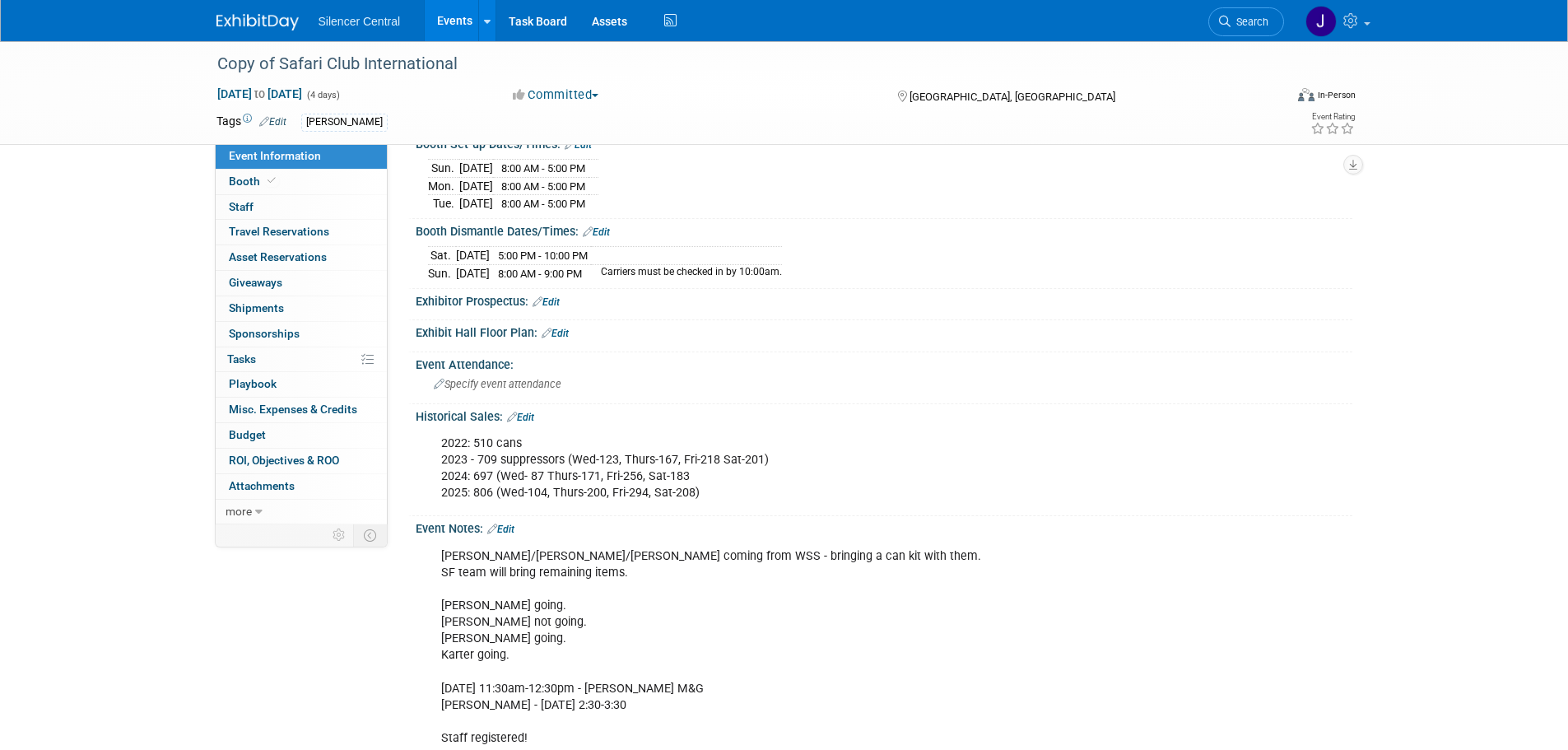
scroll to position [329, 0]
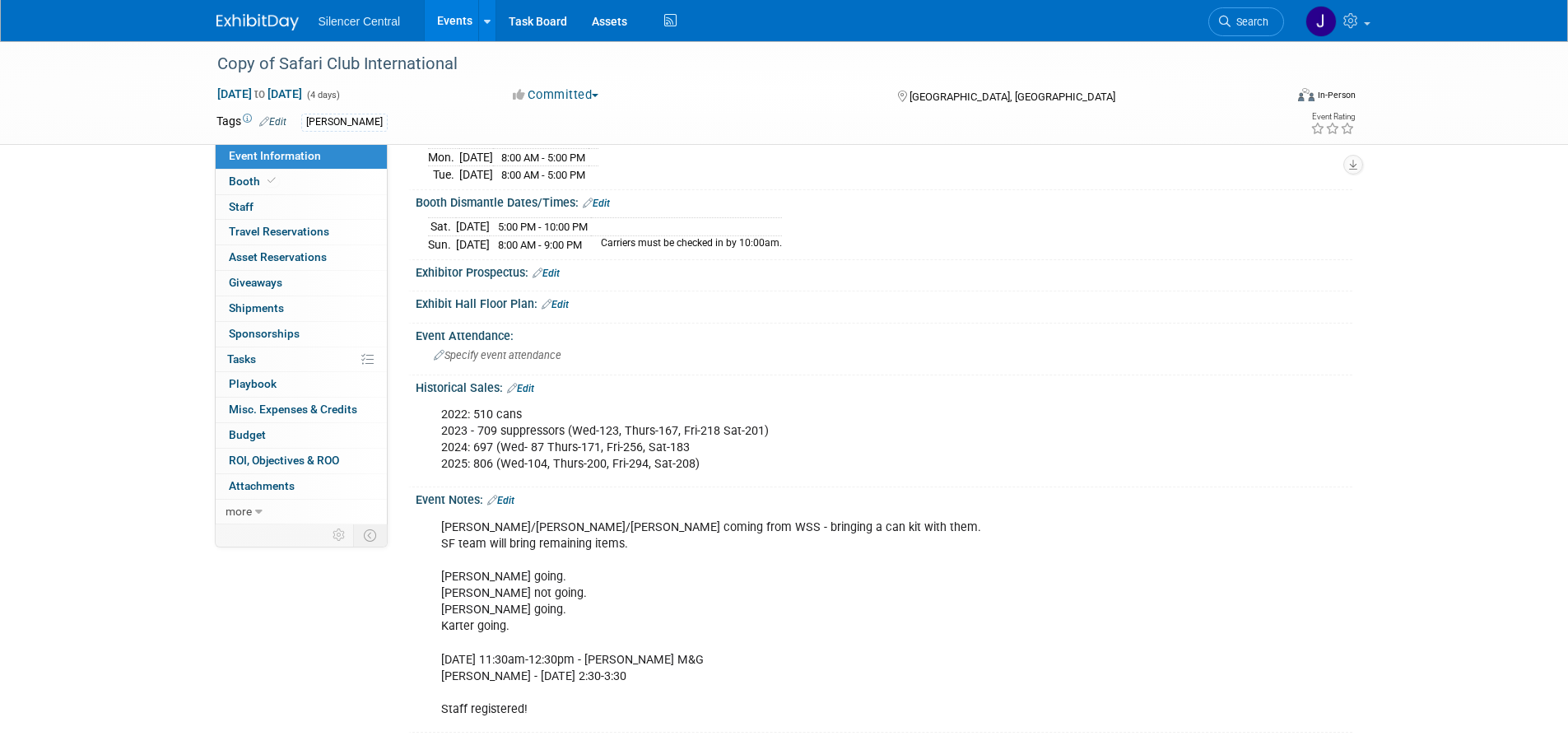
click at [513, 497] on link "Edit" at bounding box center [500, 500] width 27 height 11
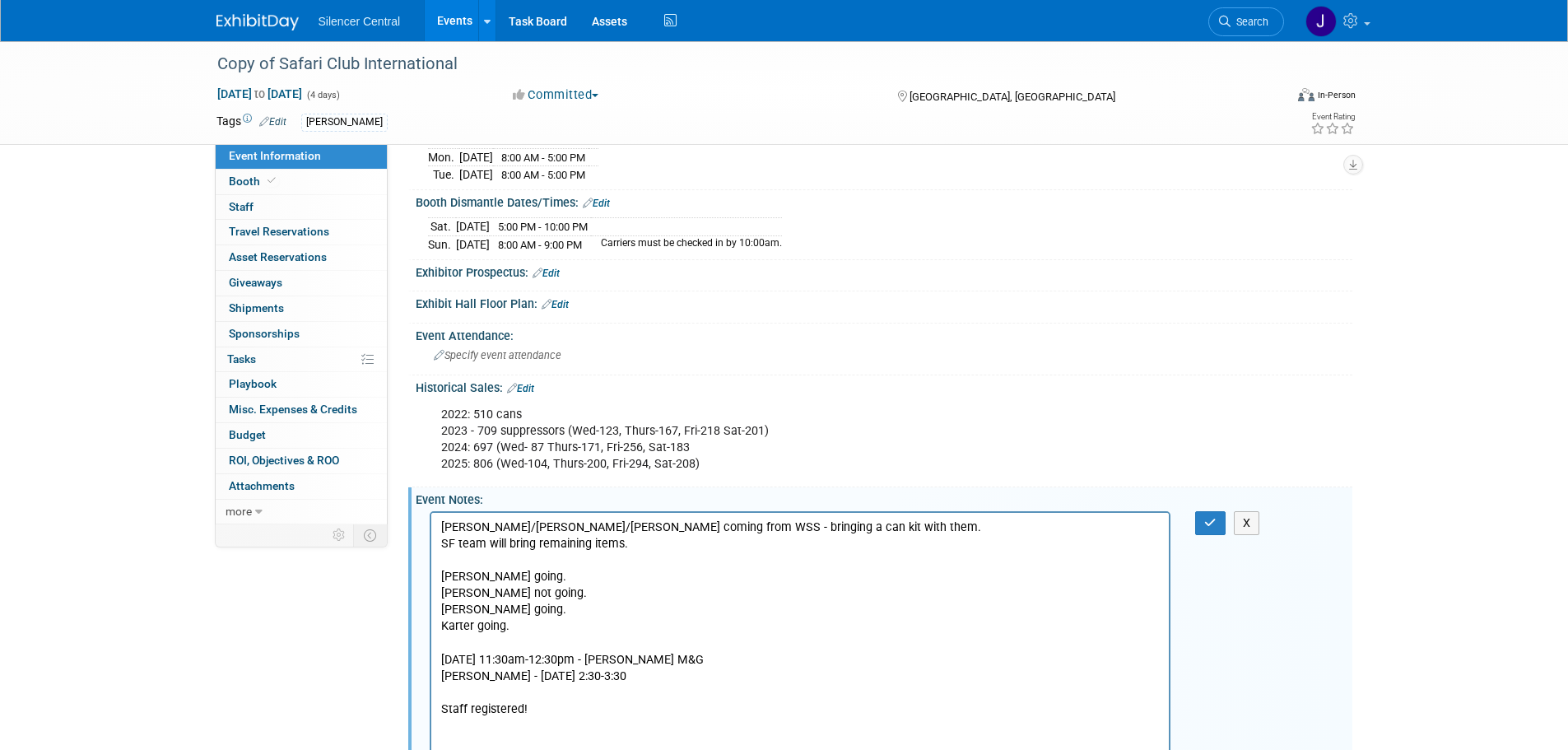
scroll to position [0, 0]
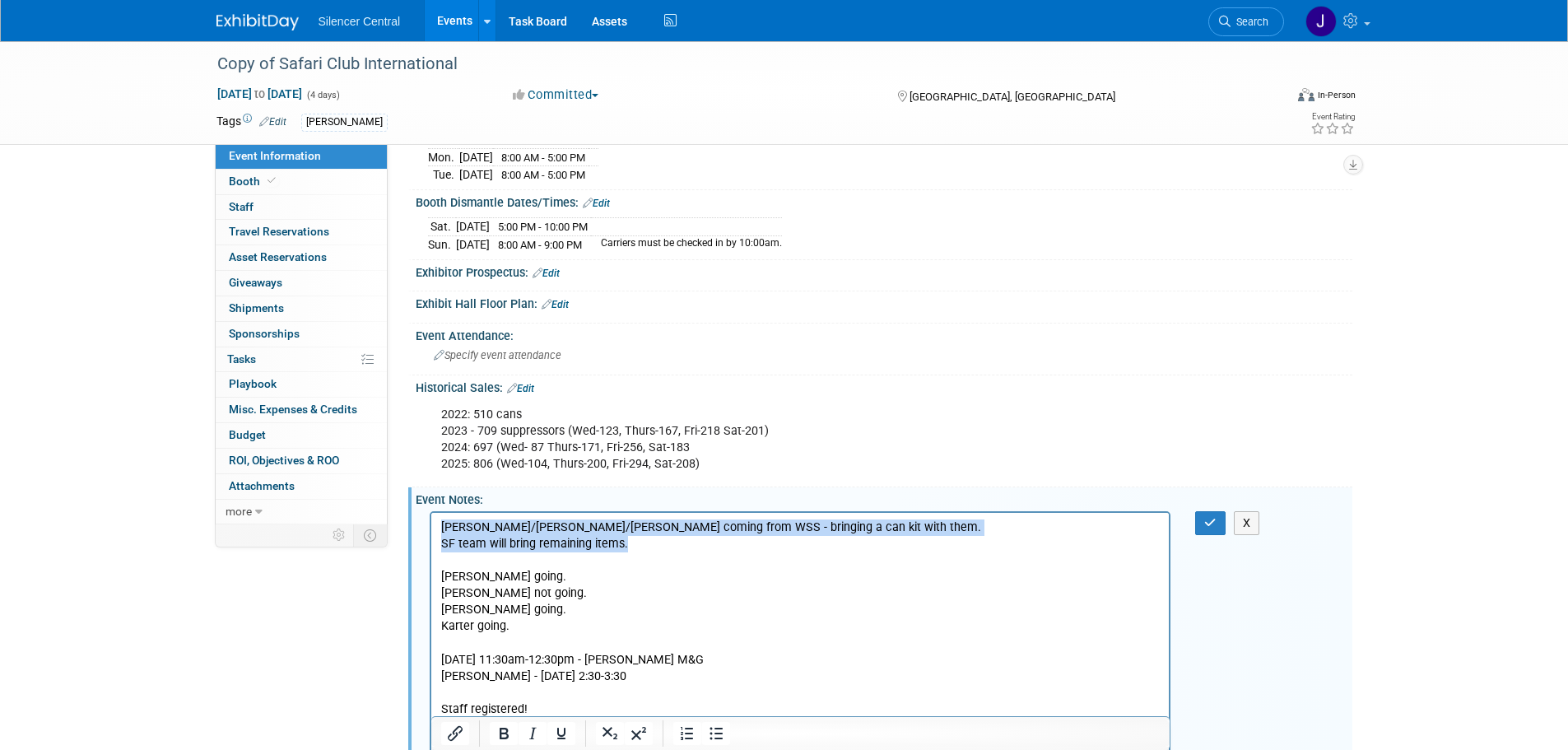
drag, startPoint x: 643, startPoint y: 547, endPoint x: 417, endPoint y: 529, distance: 226.7
click at [431, 529] on html "Drew/Seve/Tyler coming from WSS - bringing a can kit with them. SF team will br…" at bounding box center [799, 615] width 738 height 205
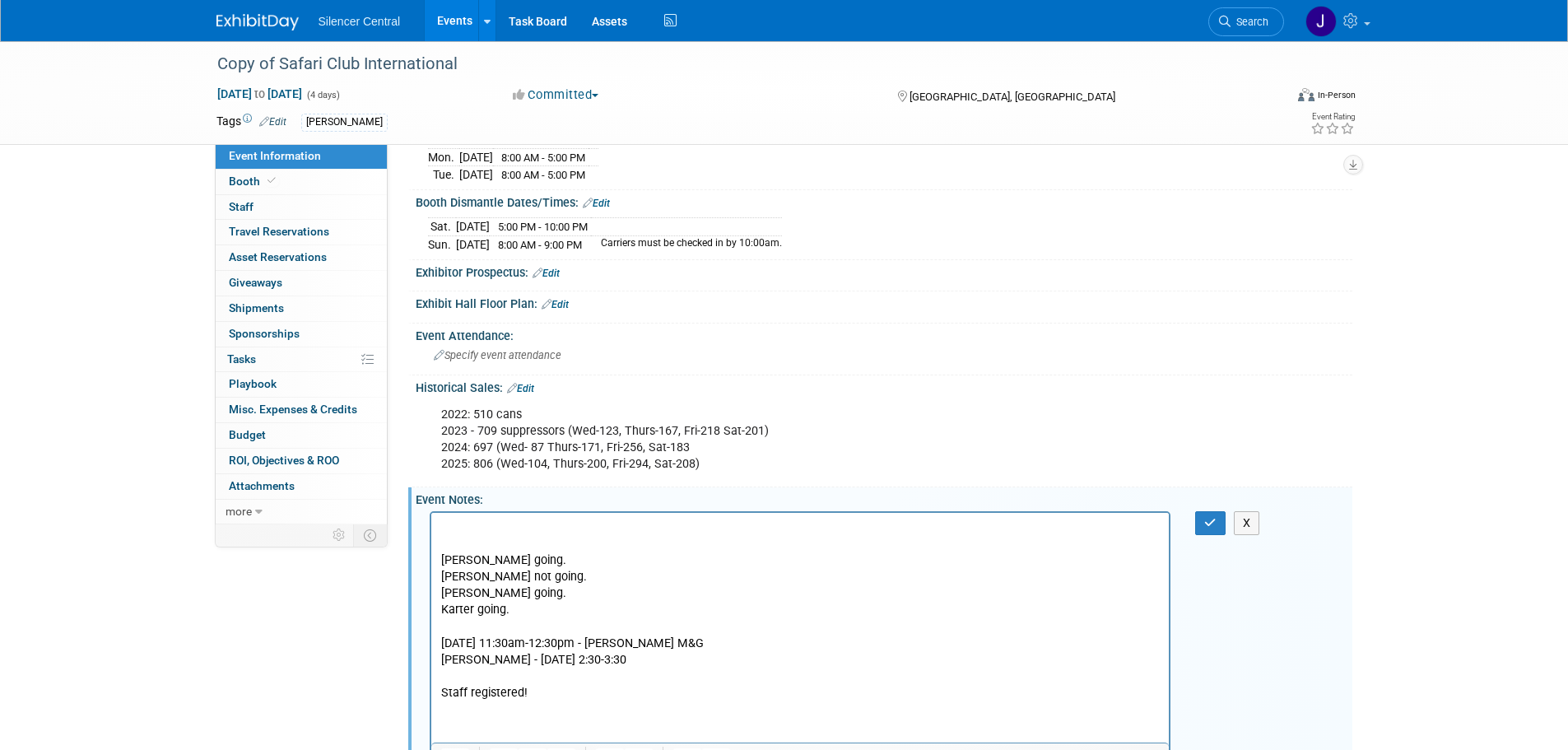
click at [460, 546] on p "Maddox going. Logan not going. Matt going. Karter going. Friday 1/24, 11:30am-1…" at bounding box center [799, 610] width 720 height 182
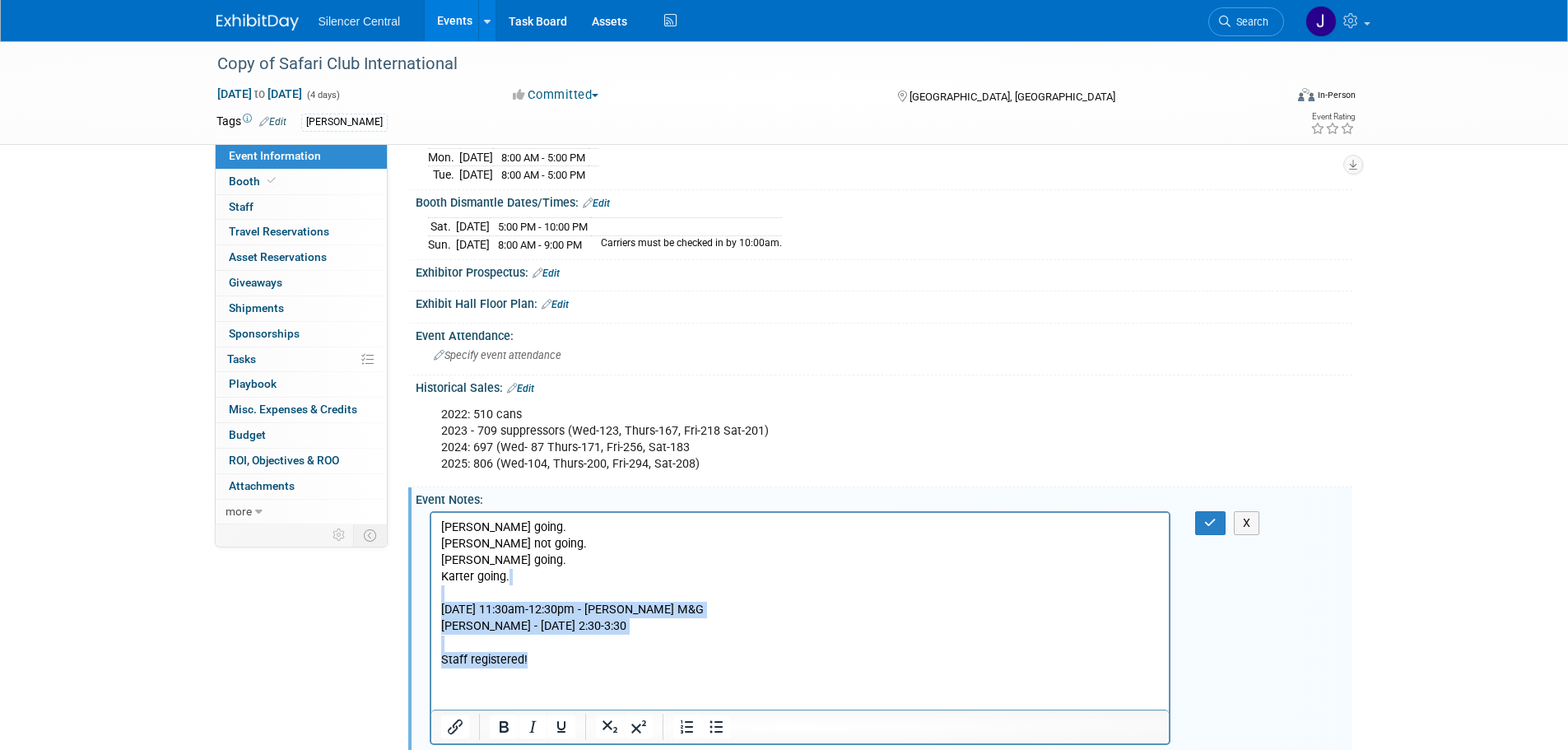
drag, startPoint x: 540, startPoint y: 661, endPoint x: 415, endPoint y: 593, distance: 142.3
click at [431, 593] on html "Maddox going. Logan not going. Matt going. Karter going. Friday 1/24, 11:30am-1…" at bounding box center [799, 590] width 738 height 156
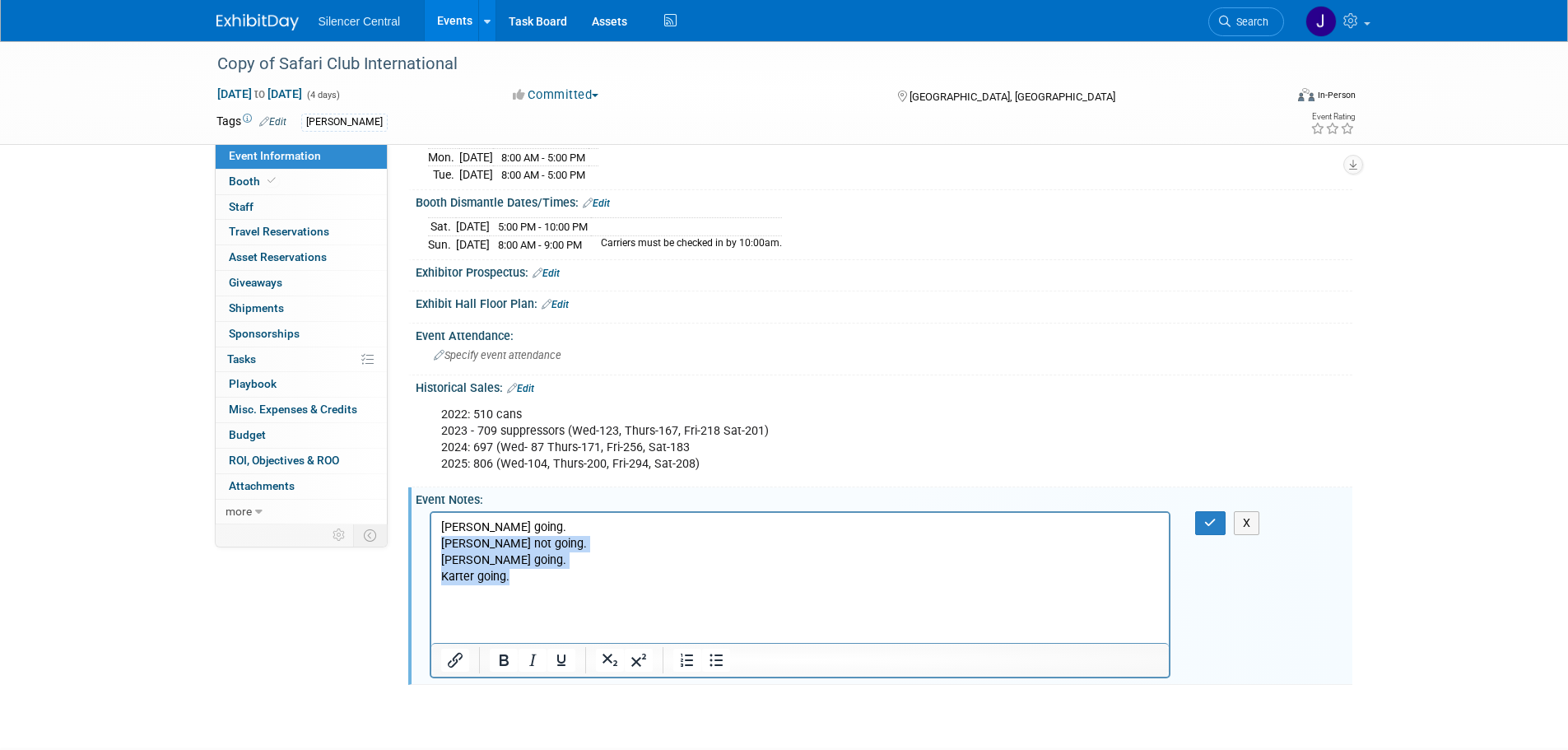
drag, startPoint x: 517, startPoint y: 577, endPoint x: 418, endPoint y: 547, distance: 103.4
click at [431, 547] on html "Maddox going. Logan not going. Matt going. Karter going." at bounding box center [799, 557] width 738 height 89
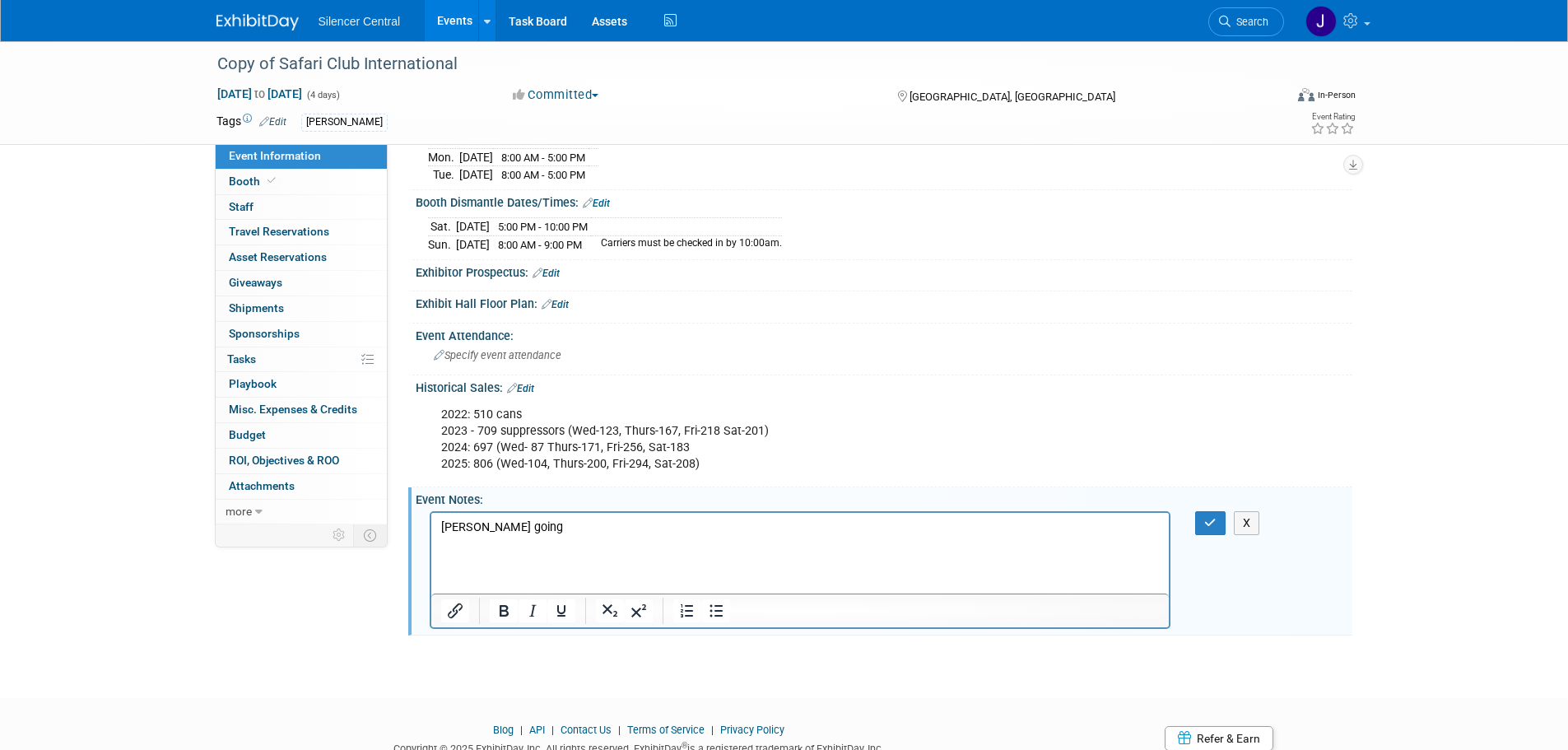
drag, startPoint x: 339, startPoint y: 687, endPoint x: 348, endPoint y: 681, distance: 10.8
click at [343, 421] on html "Silencer Central Events Add Event Bulk Upload Events Shareable Event Boards Rec…" at bounding box center [784, 45] width 1568 height 750
click at [483, 527] on p "Maddox going" at bounding box center [799, 535] width 720 height 33
click at [556, 531] on p "Maddox, Kelly going" at bounding box center [799, 535] width 720 height 33
click at [1210, 519] on icon "button" at bounding box center [1210, 523] width 12 height 11
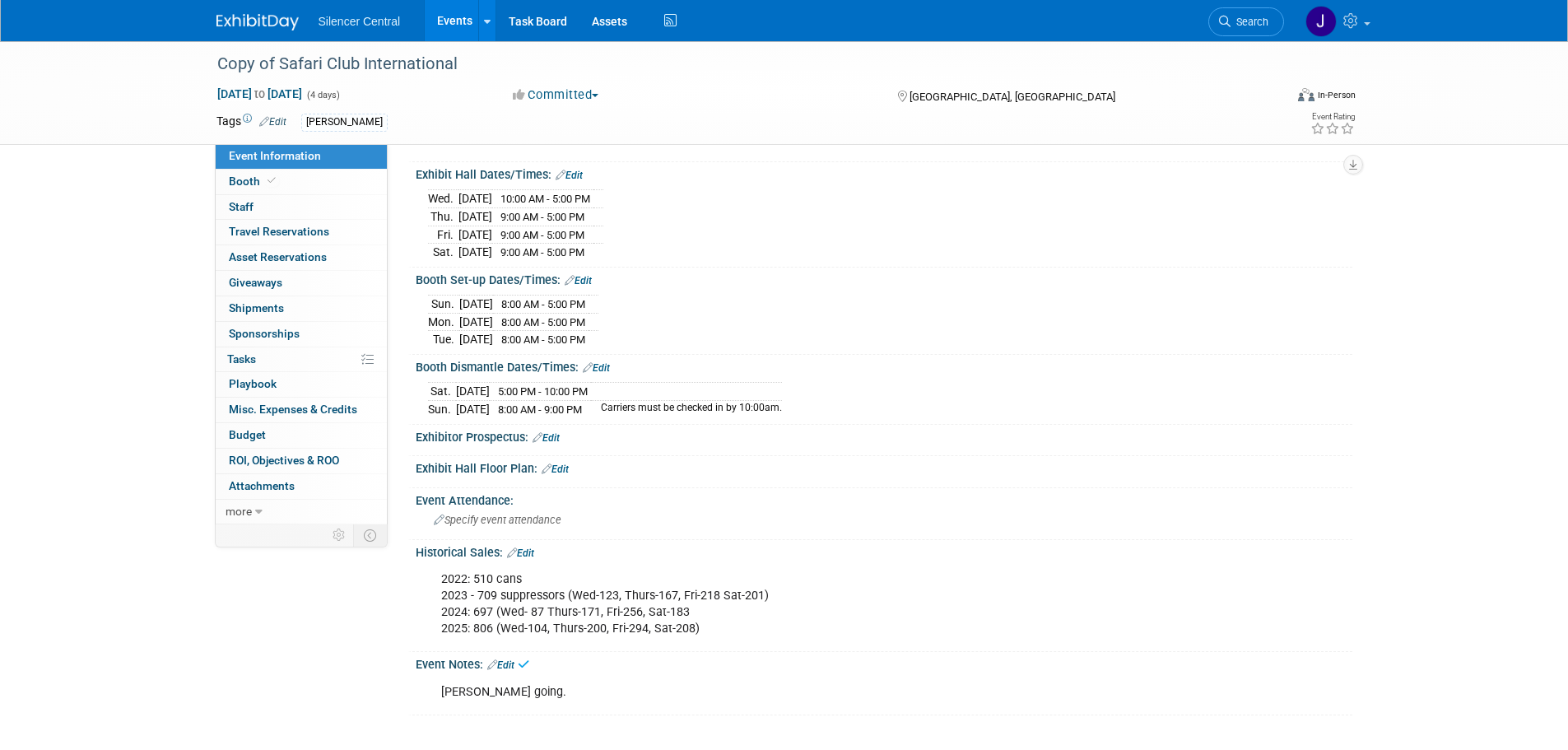
scroll to position [139, 0]
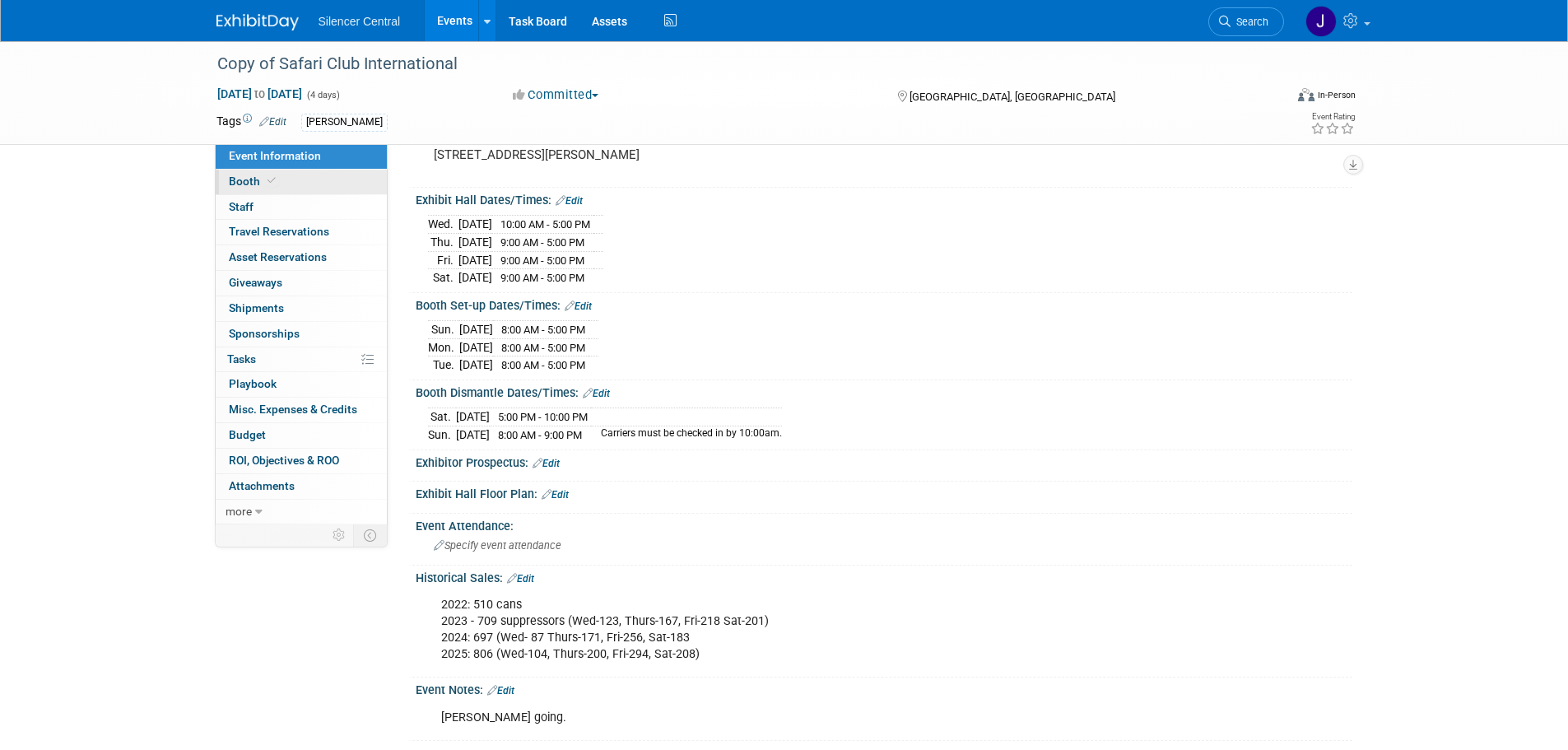
click at [292, 188] on link "Booth" at bounding box center [301, 182] width 171 height 24
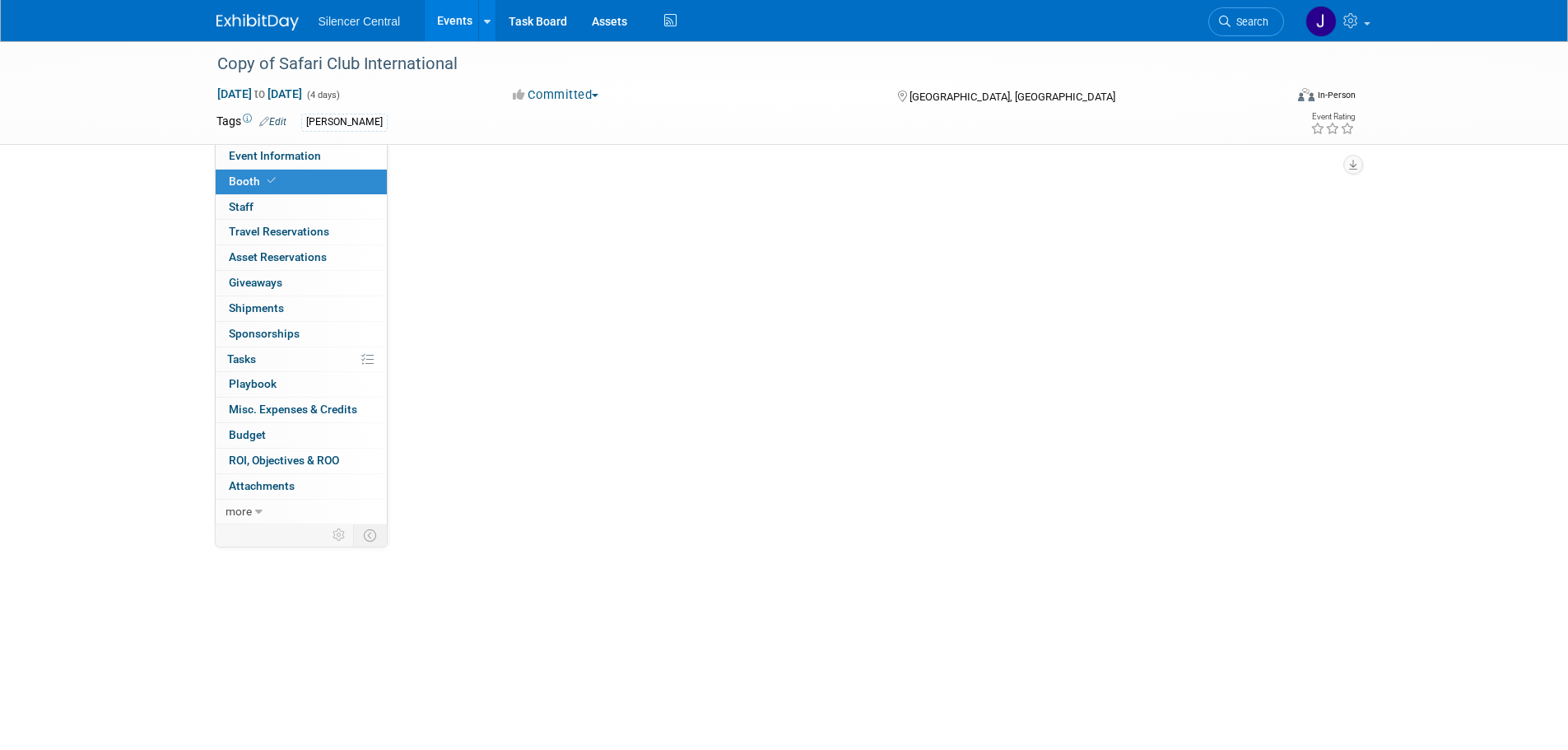
scroll to position [0, 0]
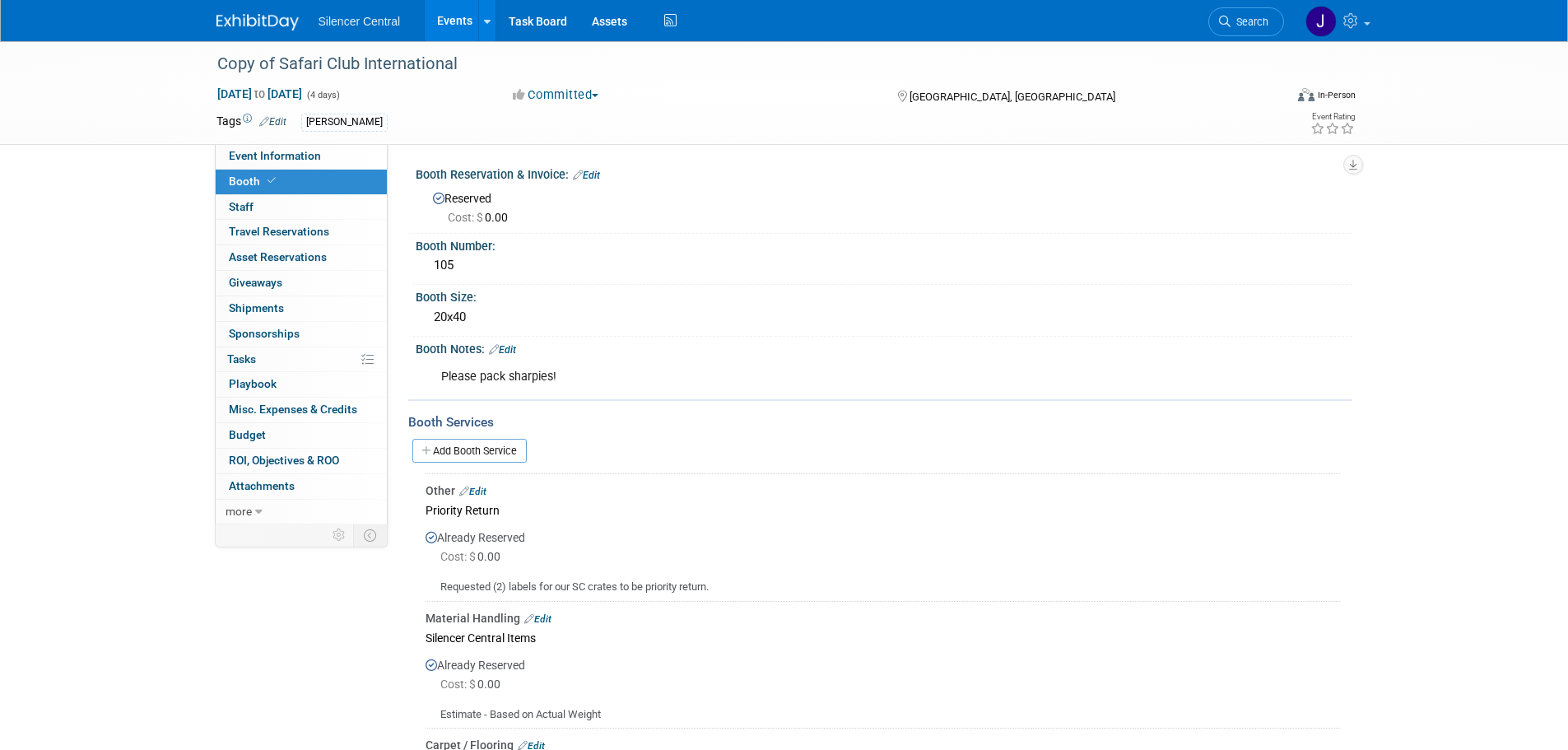
click at [479, 493] on link "Edit" at bounding box center [472, 492] width 27 height 11
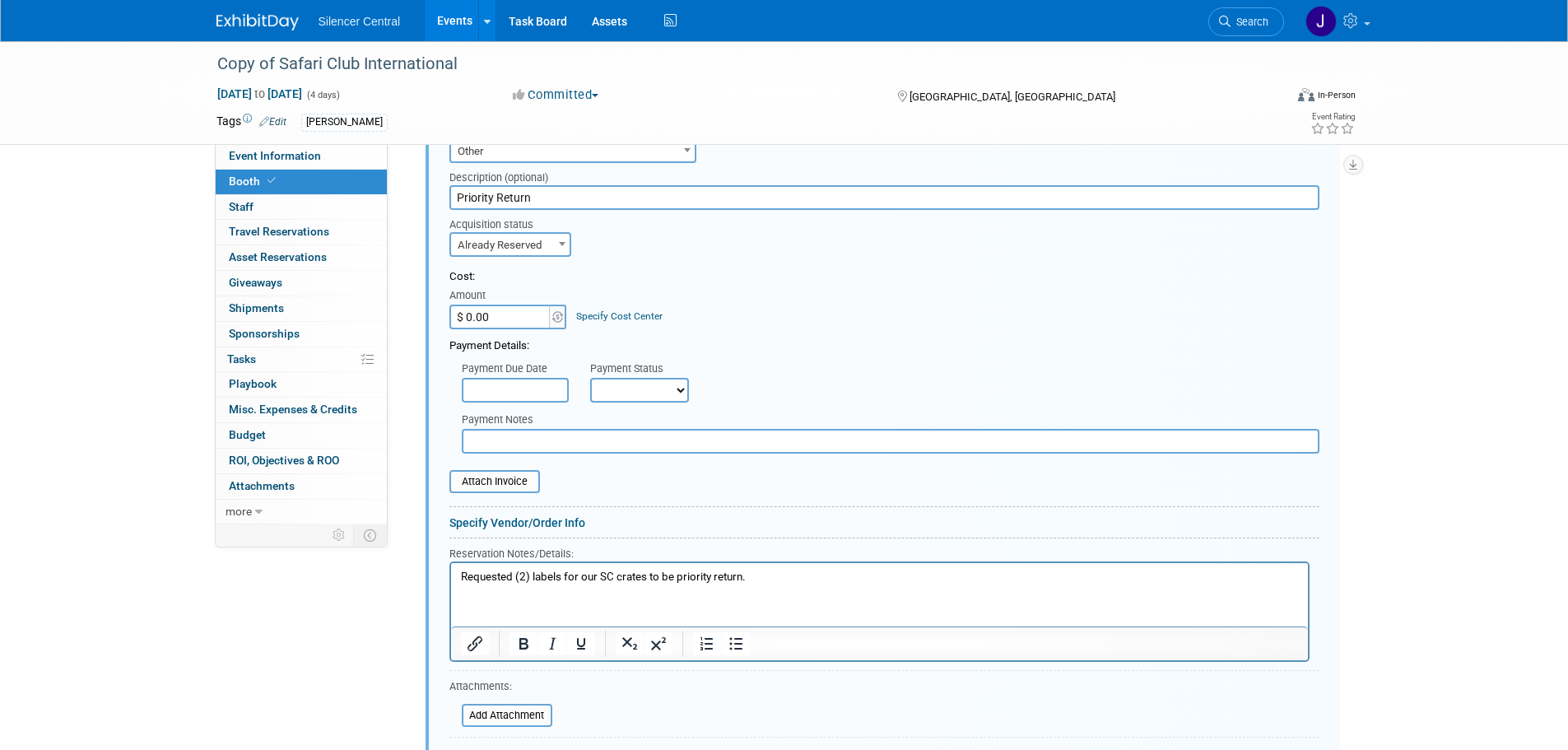
scroll to position [452, 0]
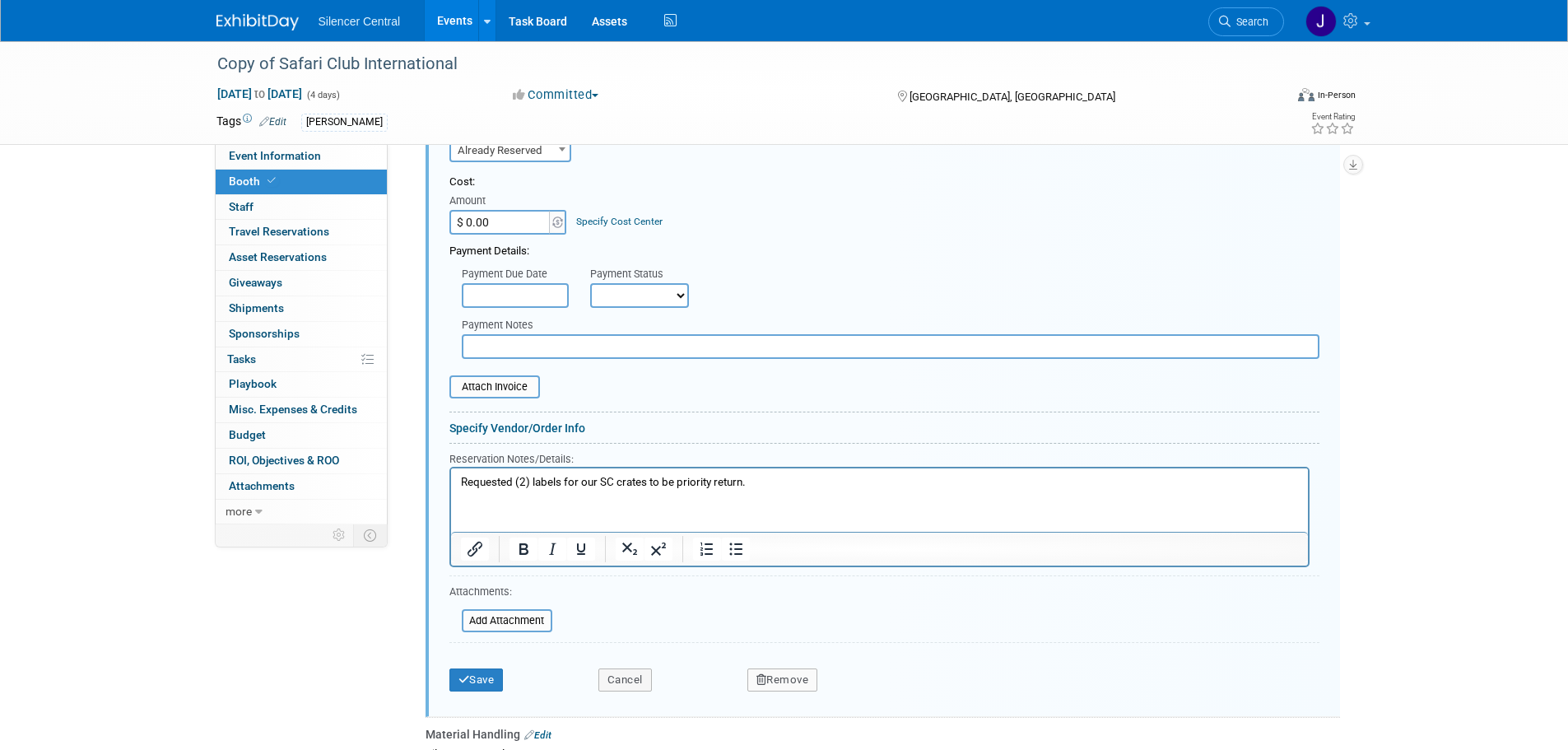
click at [782, 681] on button "Remove" at bounding box center [783, 680] width 70 height 23
click at [868, 696] on link "Yes" at bounding box center [874, 694] width 48 height 26
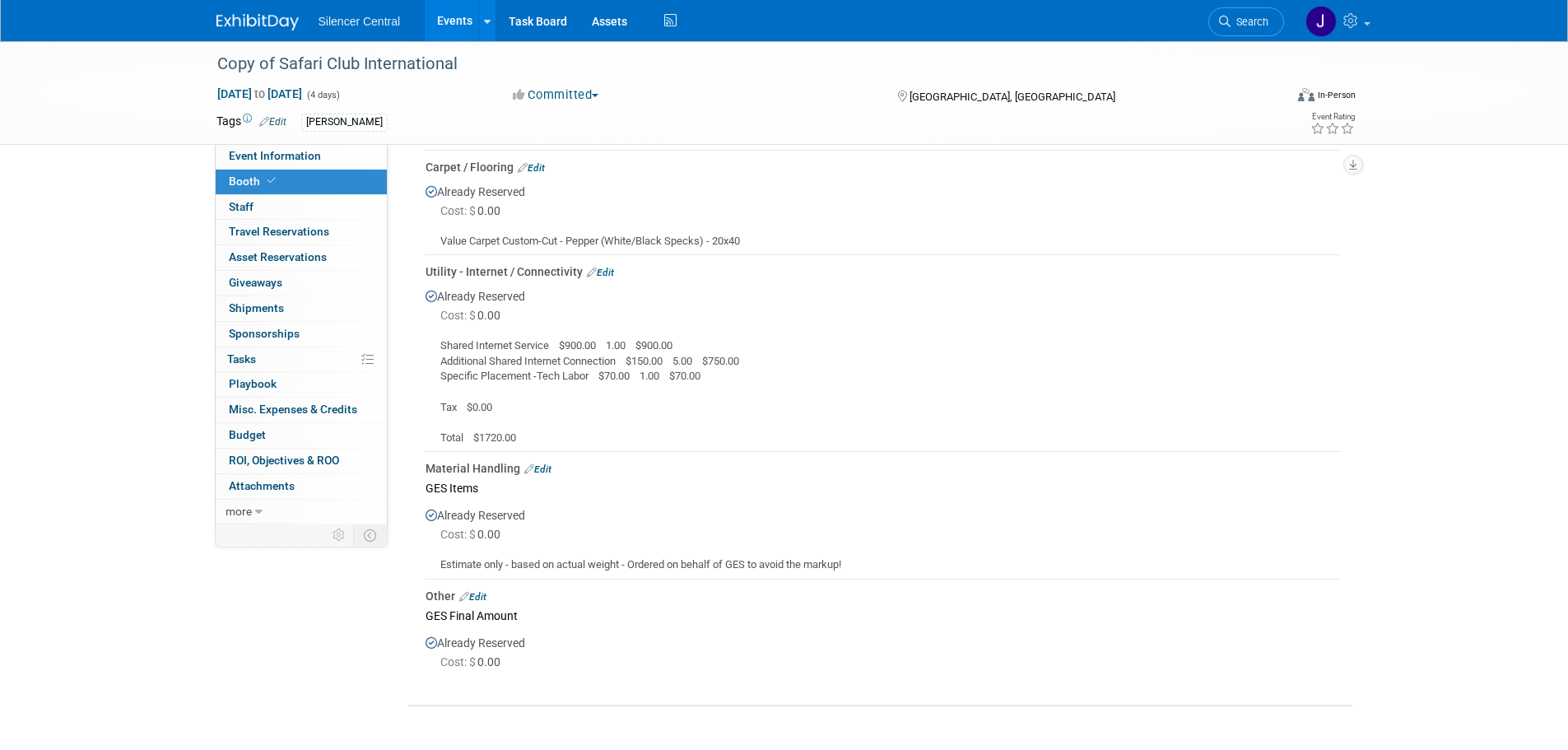
click at [609, 268] on link "Edit" at bounding box center [600, 272] width 27 height 11
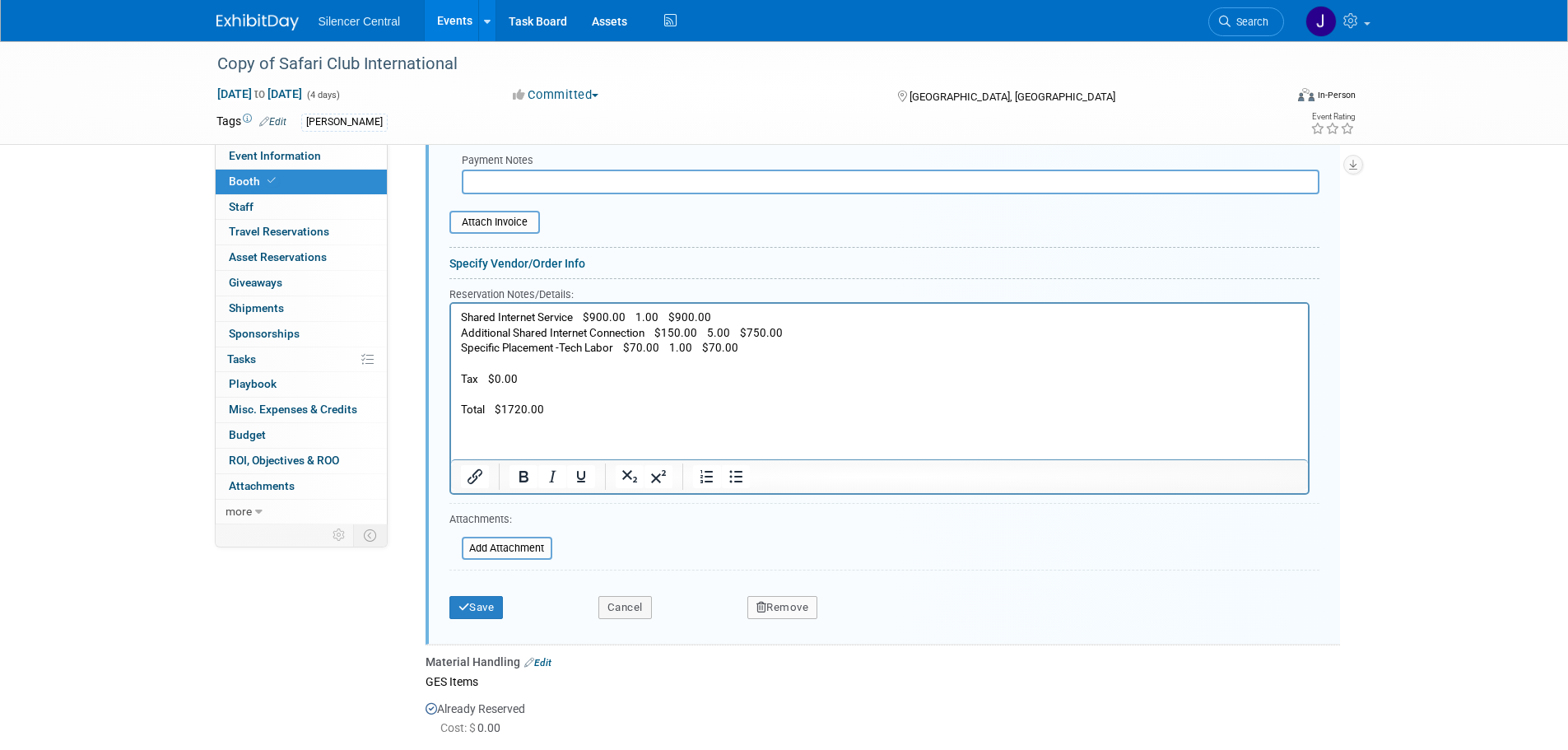
scroll to position [849, 0]
click at [778, 594] on div "Remove" at bounding box center [921, 602] width 373 height 34
click at [784, 613] on button "Remove" at bounding box center [783, 606] width 70 height 23
click at [884, 620] on link "Yes" at bounding box center [874, 620] width 48 height 26
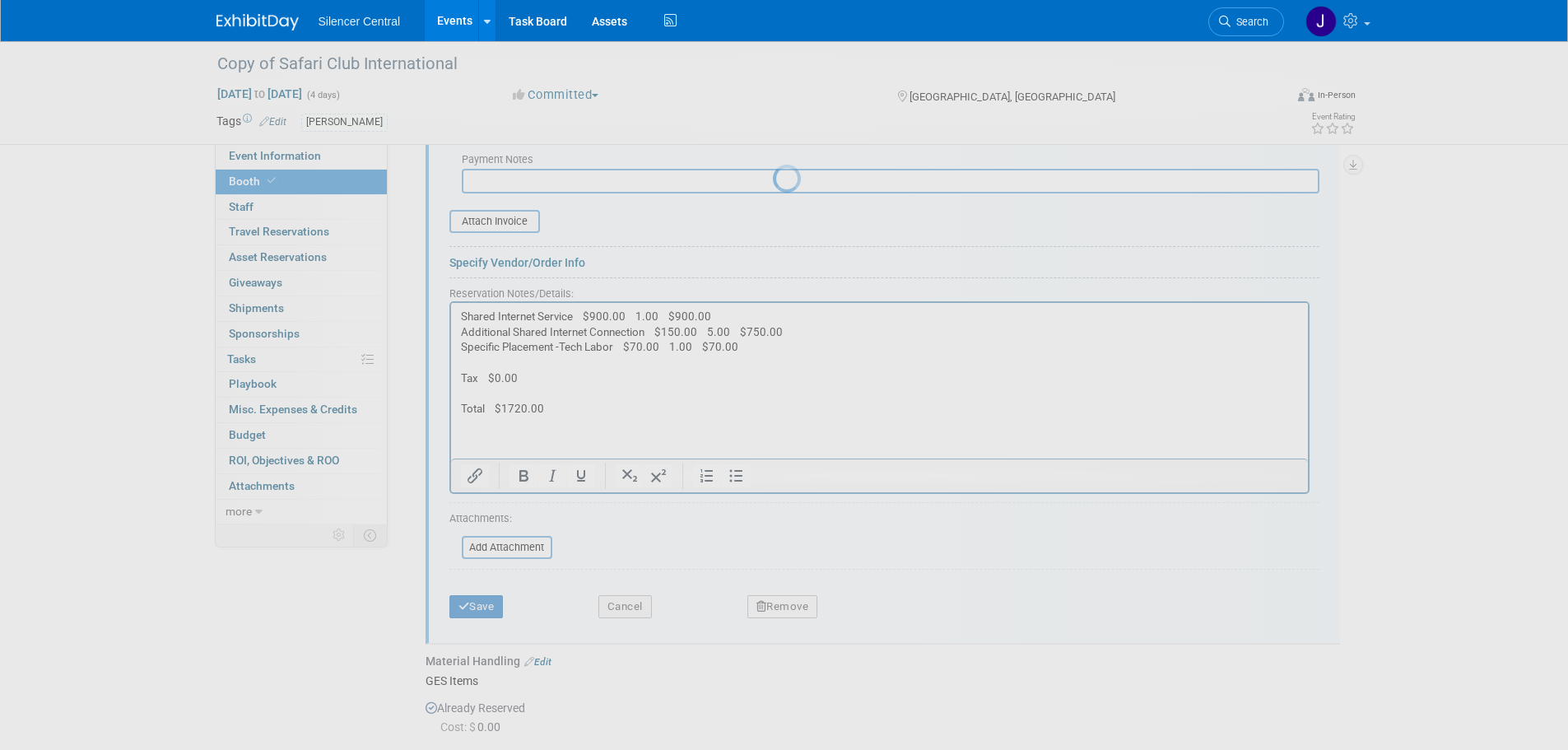
scroll to position [389, 0]
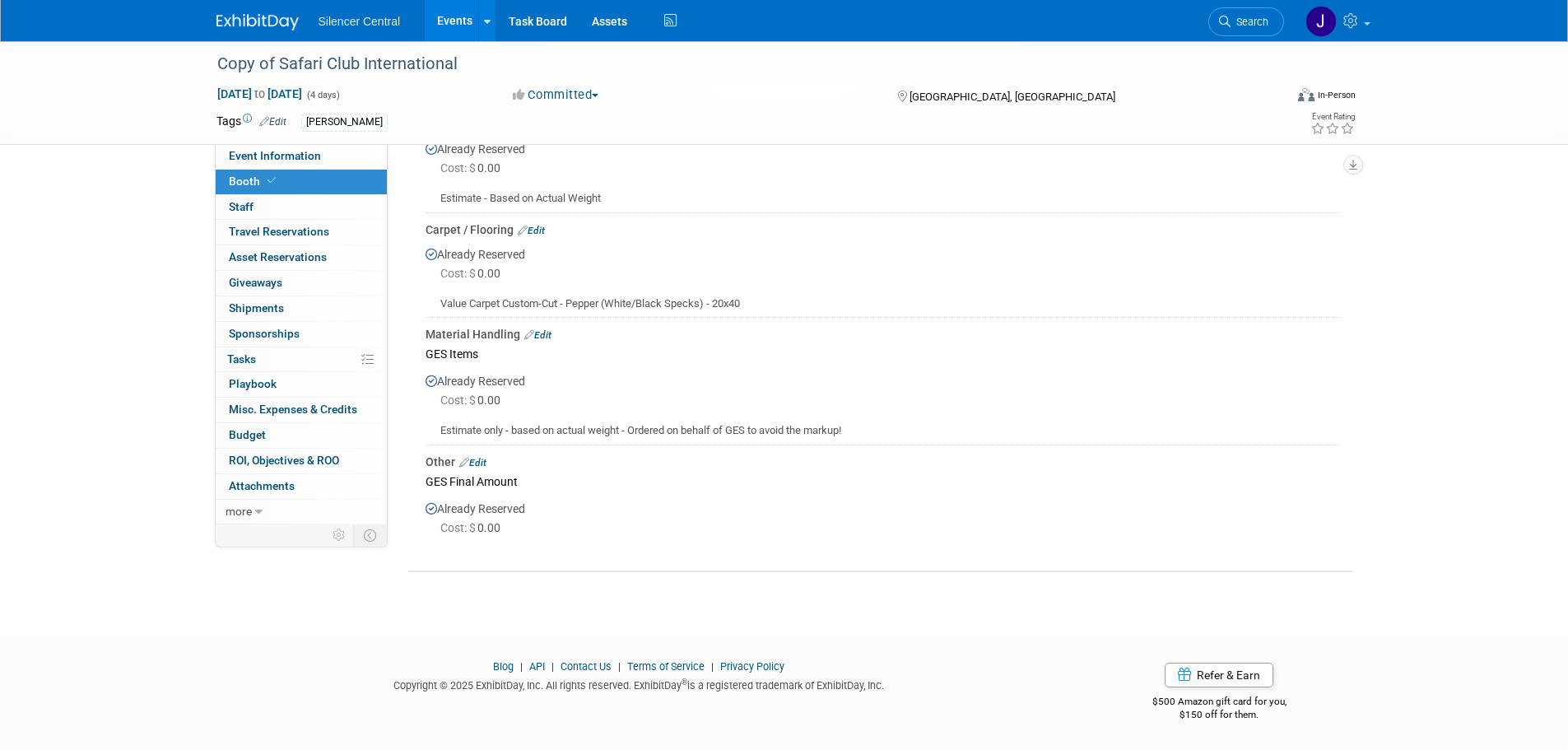
click at [476, 460] on link "Edit" at bounding box center [472, 463] width 27 height 11
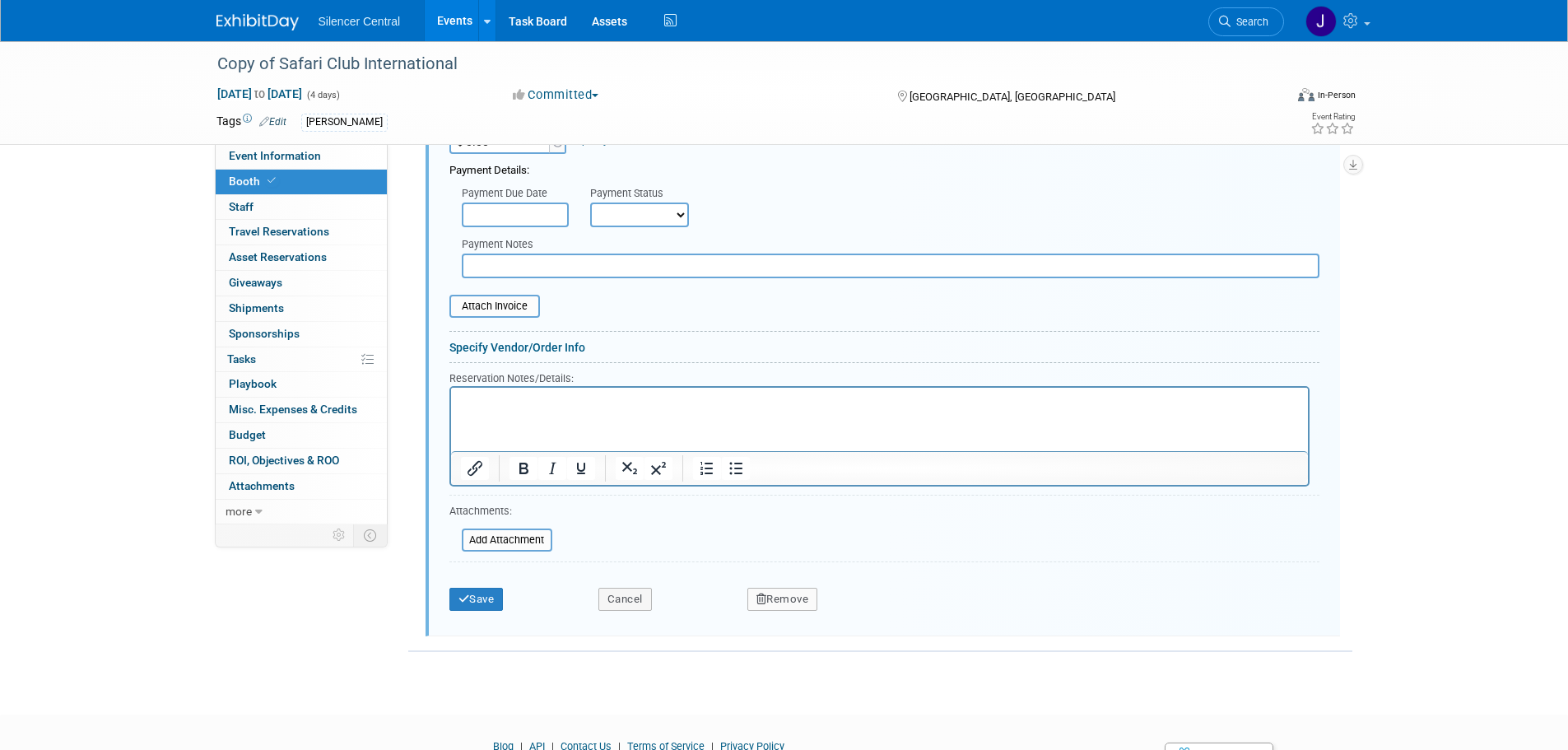
scroll to position [894, 0]
click at [792, 598] on button "Remove" at bounding box center [783, 598] width 70 height 23
click at [869, 613] on link "Yes" at bounding box center [874, 611] width 48 height 26
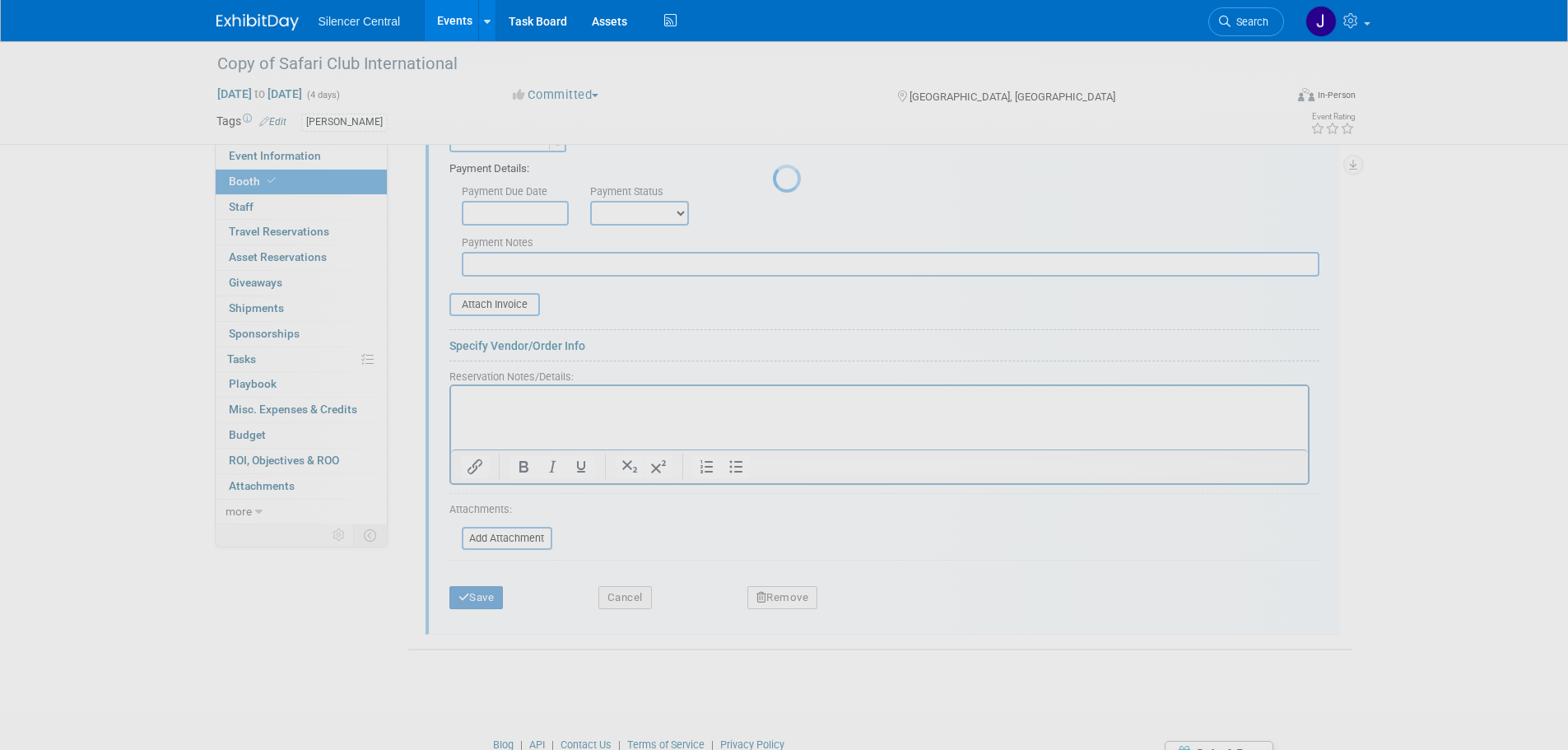
scroll to position [277, 0]
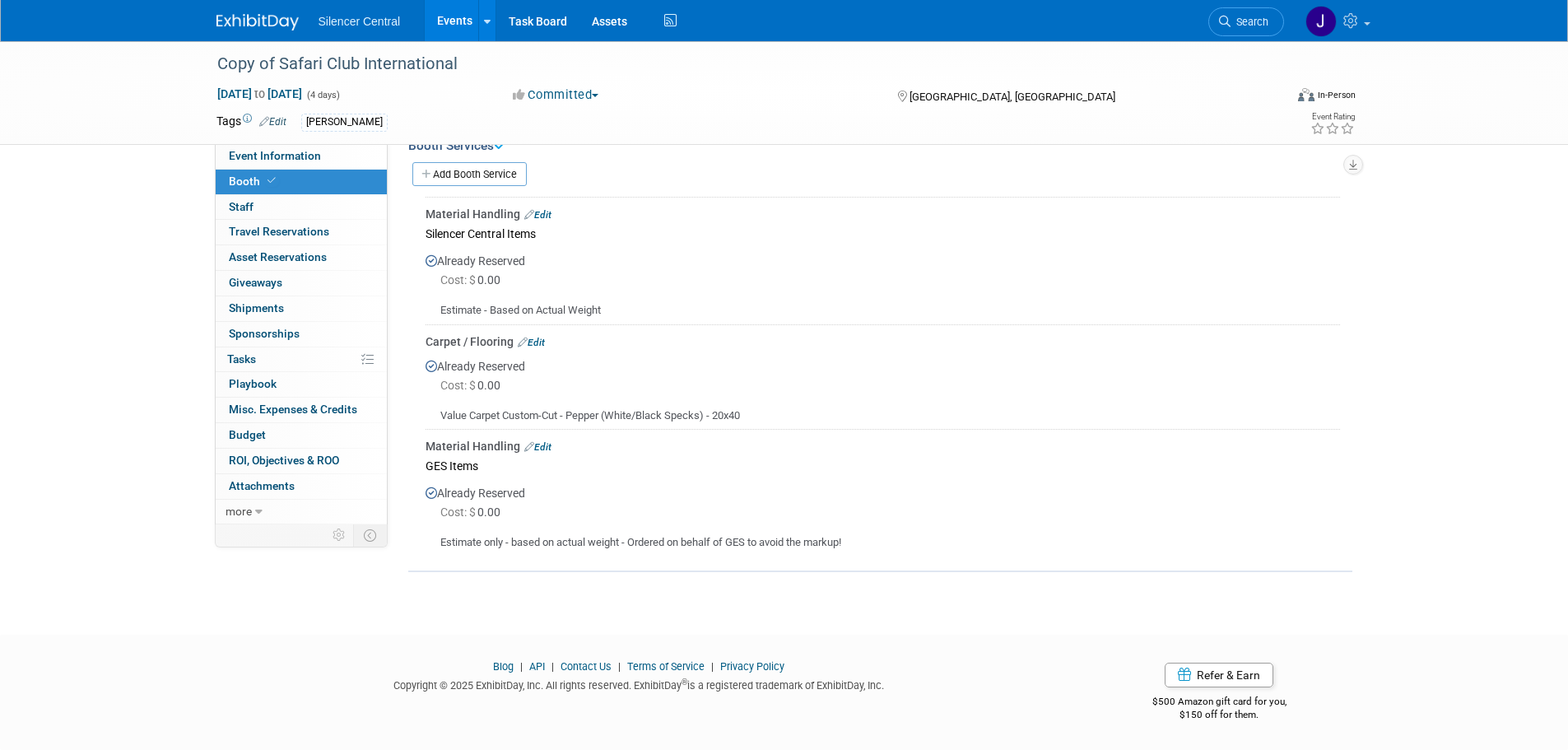
click at [551, 442] on link "Edit" at bounding box center [538, 447] width 27 height 11
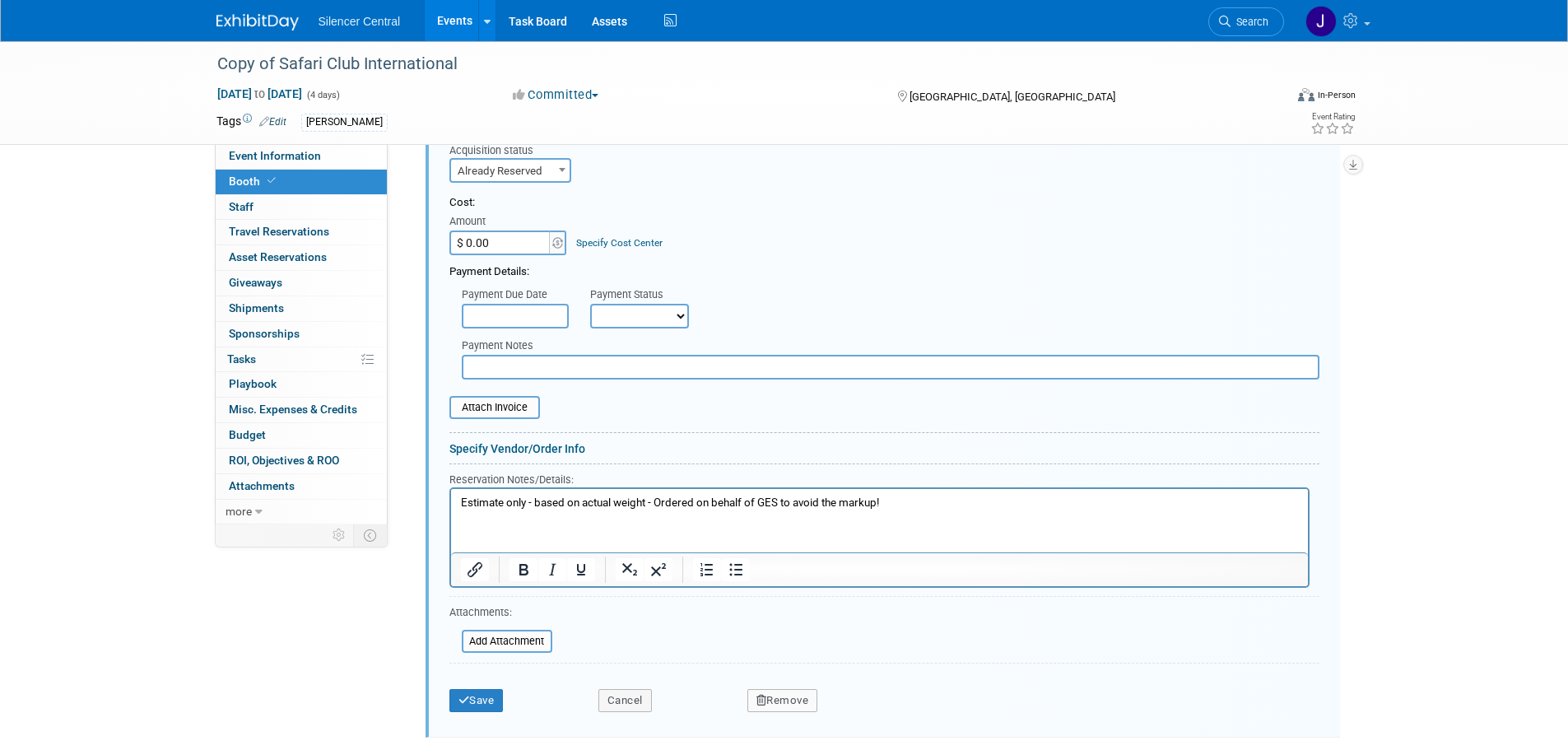
scroll to position [845, 0]
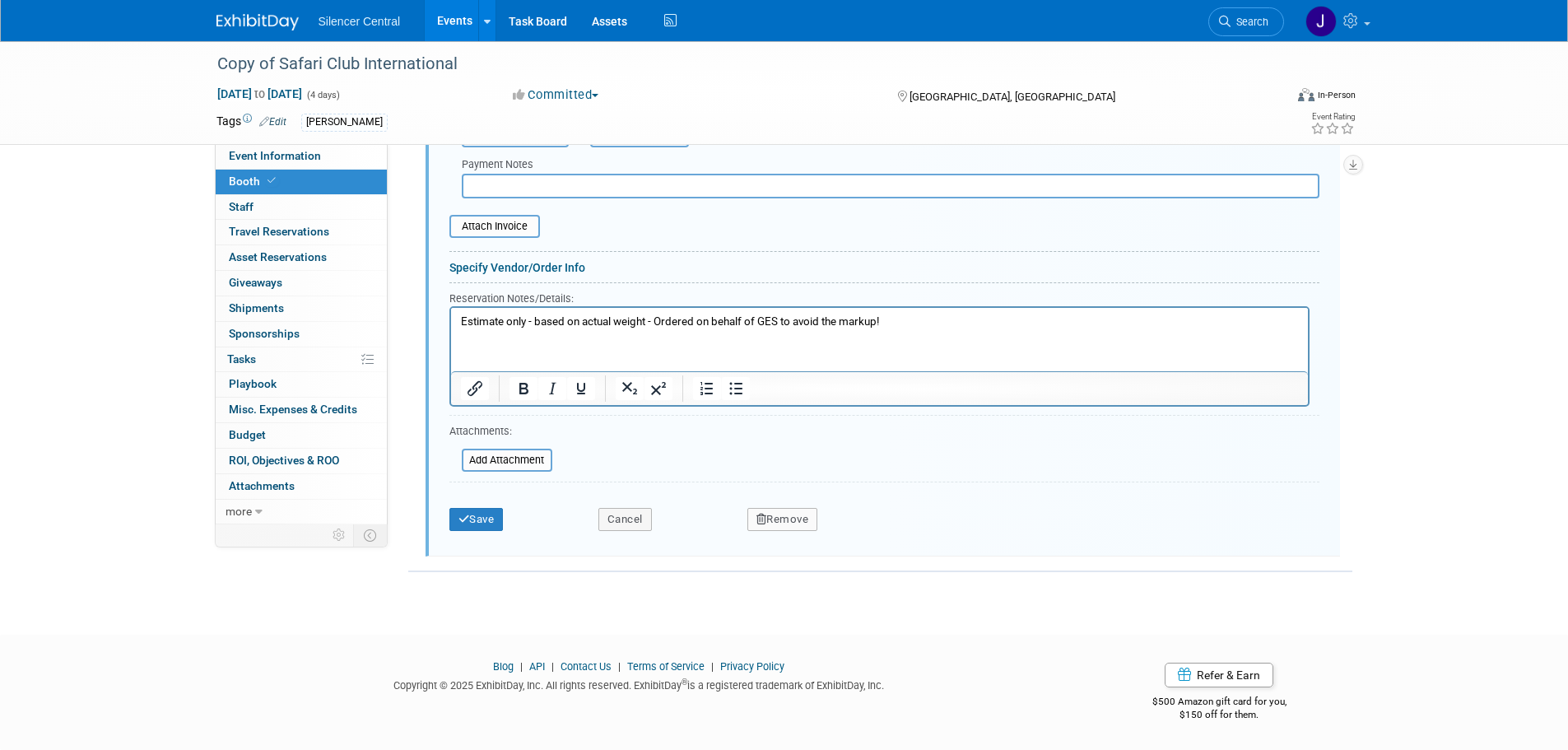
click at [784, 505] on div "Remove" at bounding box center [921, 514] width 373 height 34
click at [784, 518] on button "Remove" at bounding box center [783, 519] width 70 height 23
click at [869, 529] on link "Yes" at bounding box center [874, 533] width 48 height 26
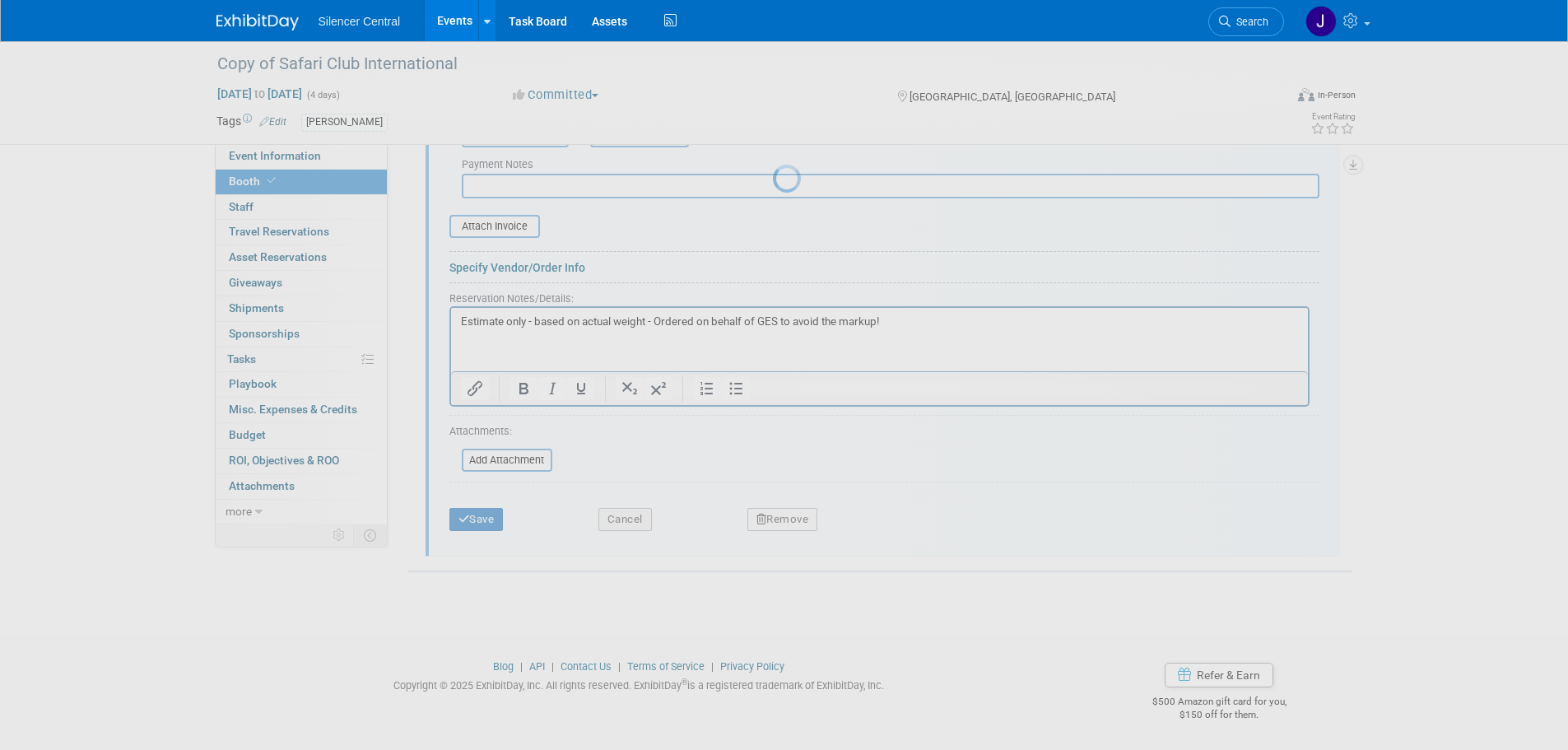
scroll to position [149, 0]
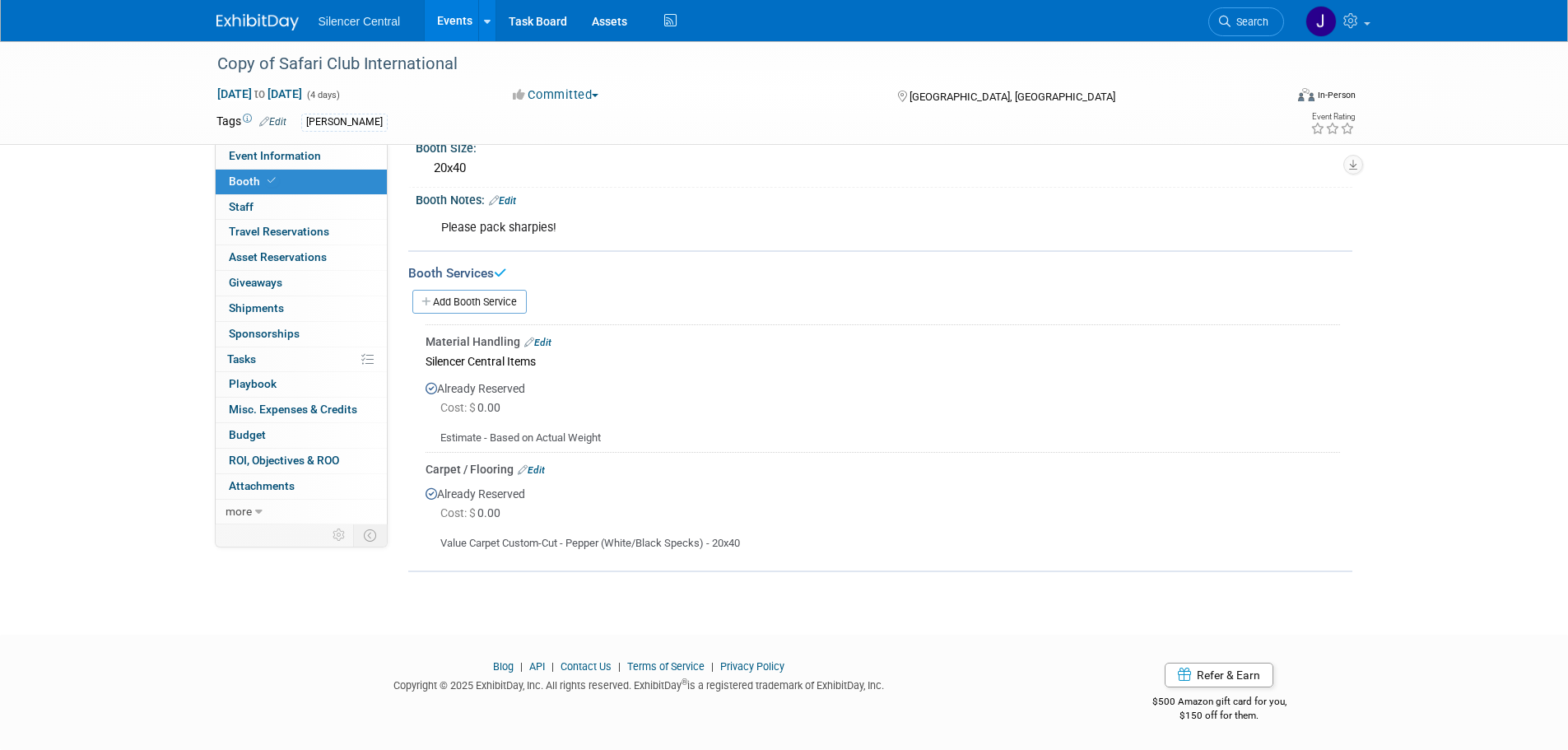
click at [537, 468] on link "Edit" at bounding box center [531, 470] width 27 height 11
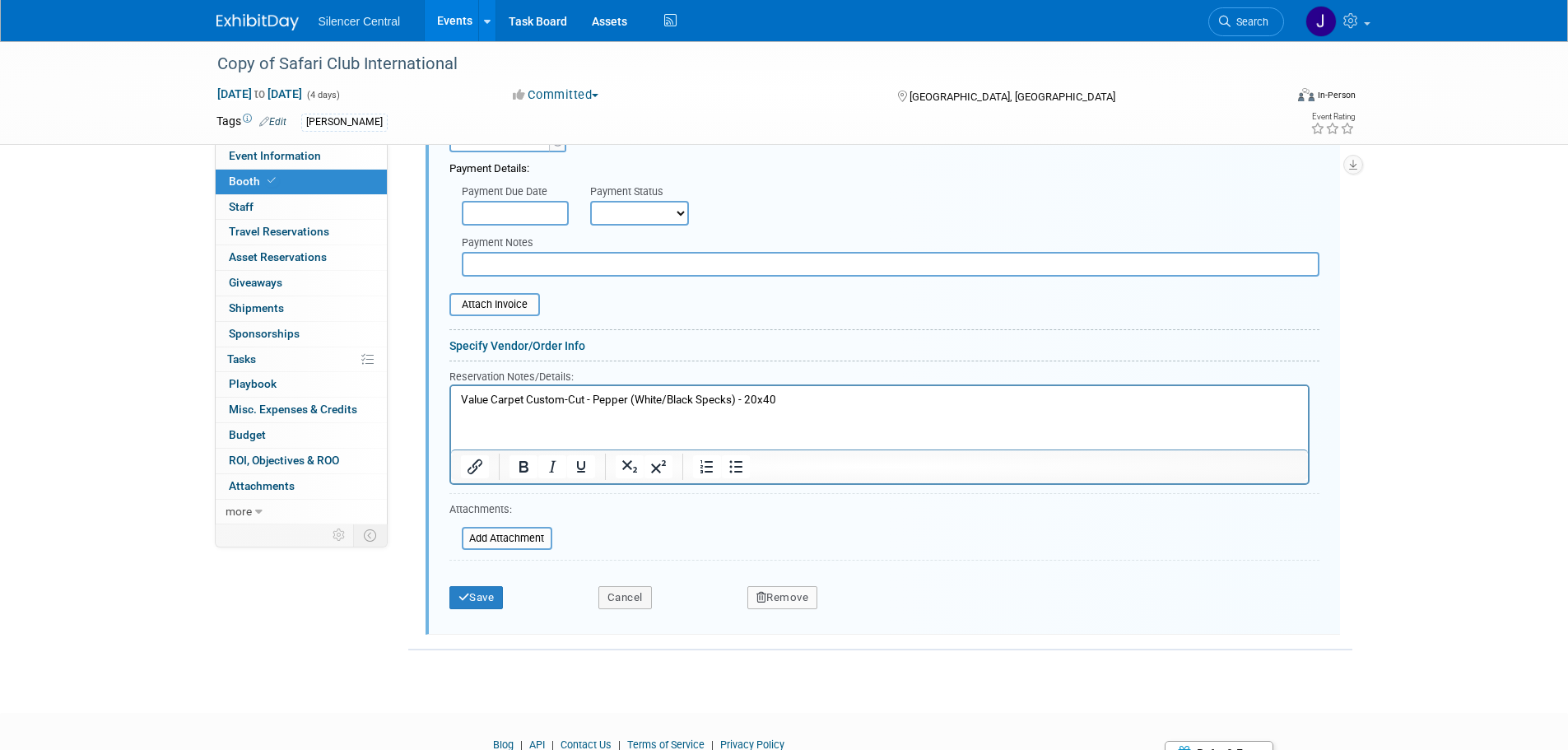
scroll to position [661, 0]
click at [775, 606] on button "Remove" at bounding box center [783, 597] width 70 height 23
click at [862, 618] on link "Yes" at bounding box center [874, 611] width 48 height 26
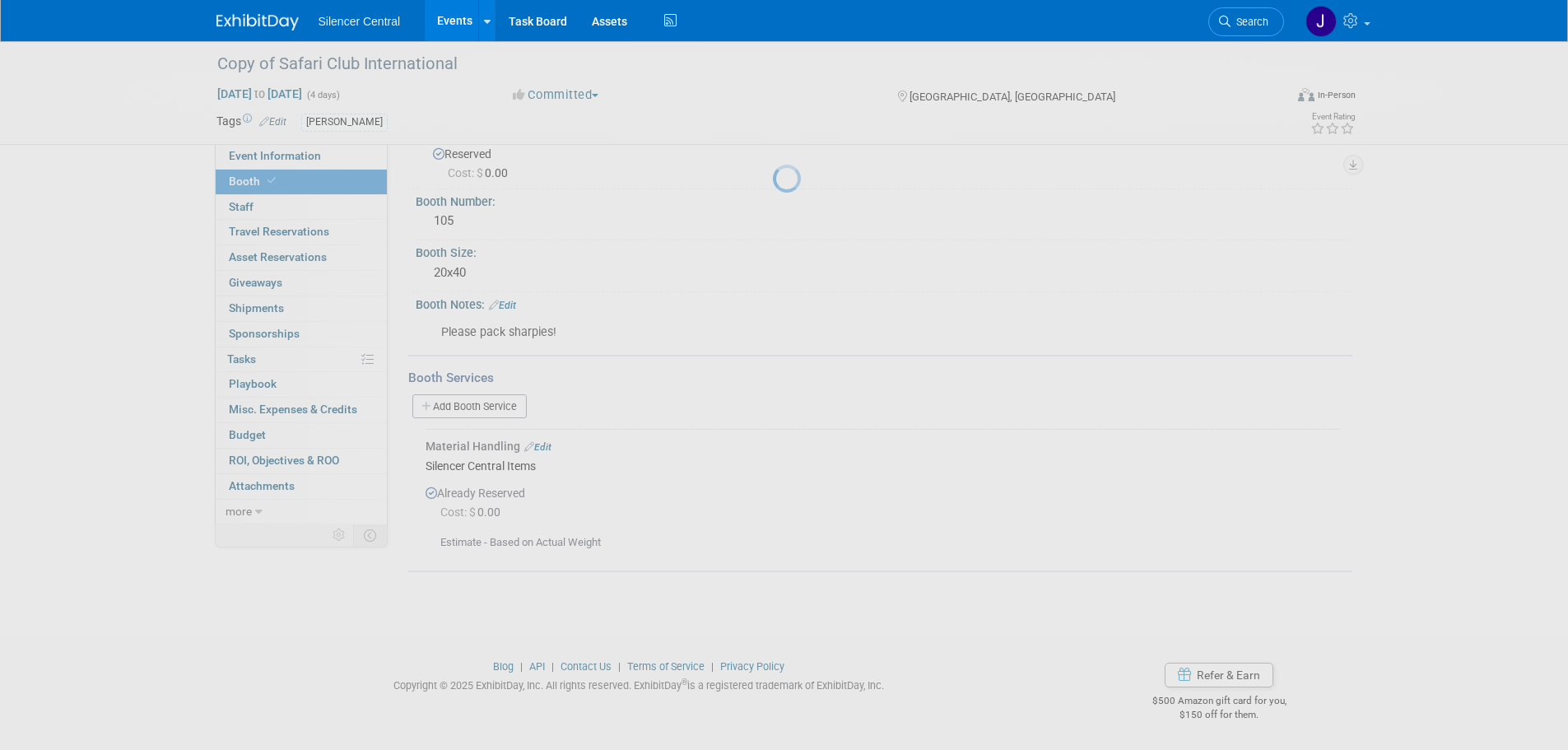
scroll to position [43, 0]
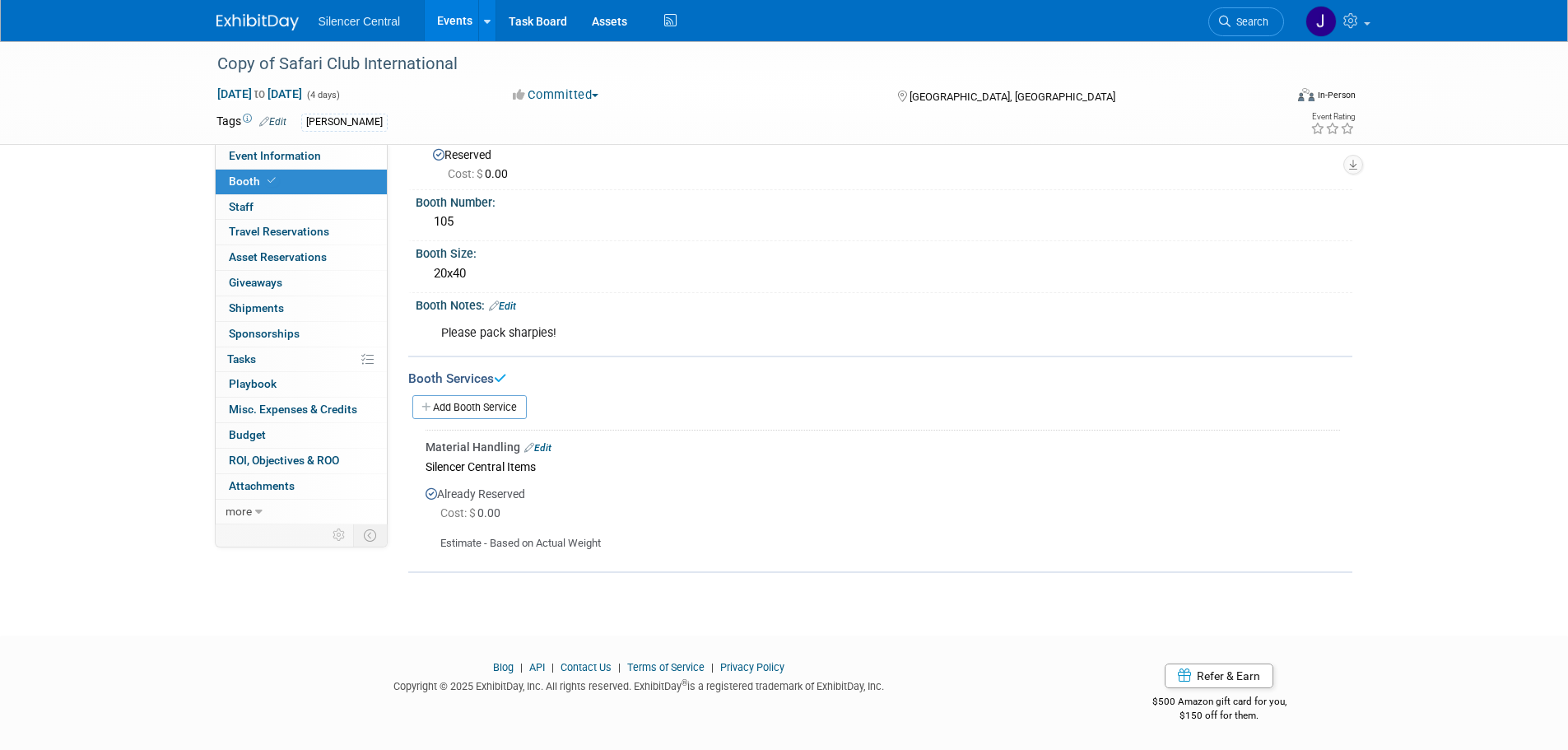
click at [540, 446] on link "Edit" at bounding box center [538, 448] width 27 height 11
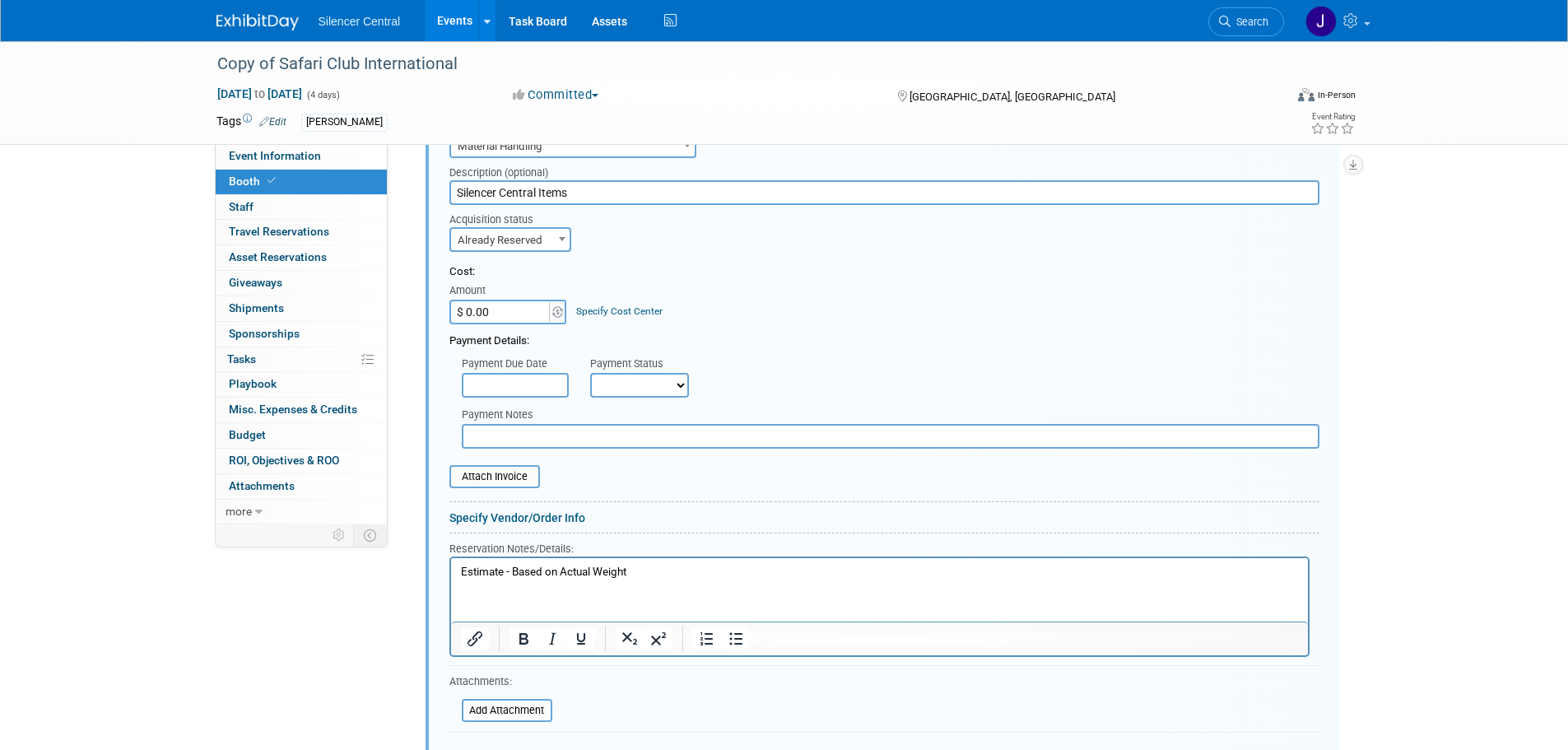
scroll to position [452, 0]
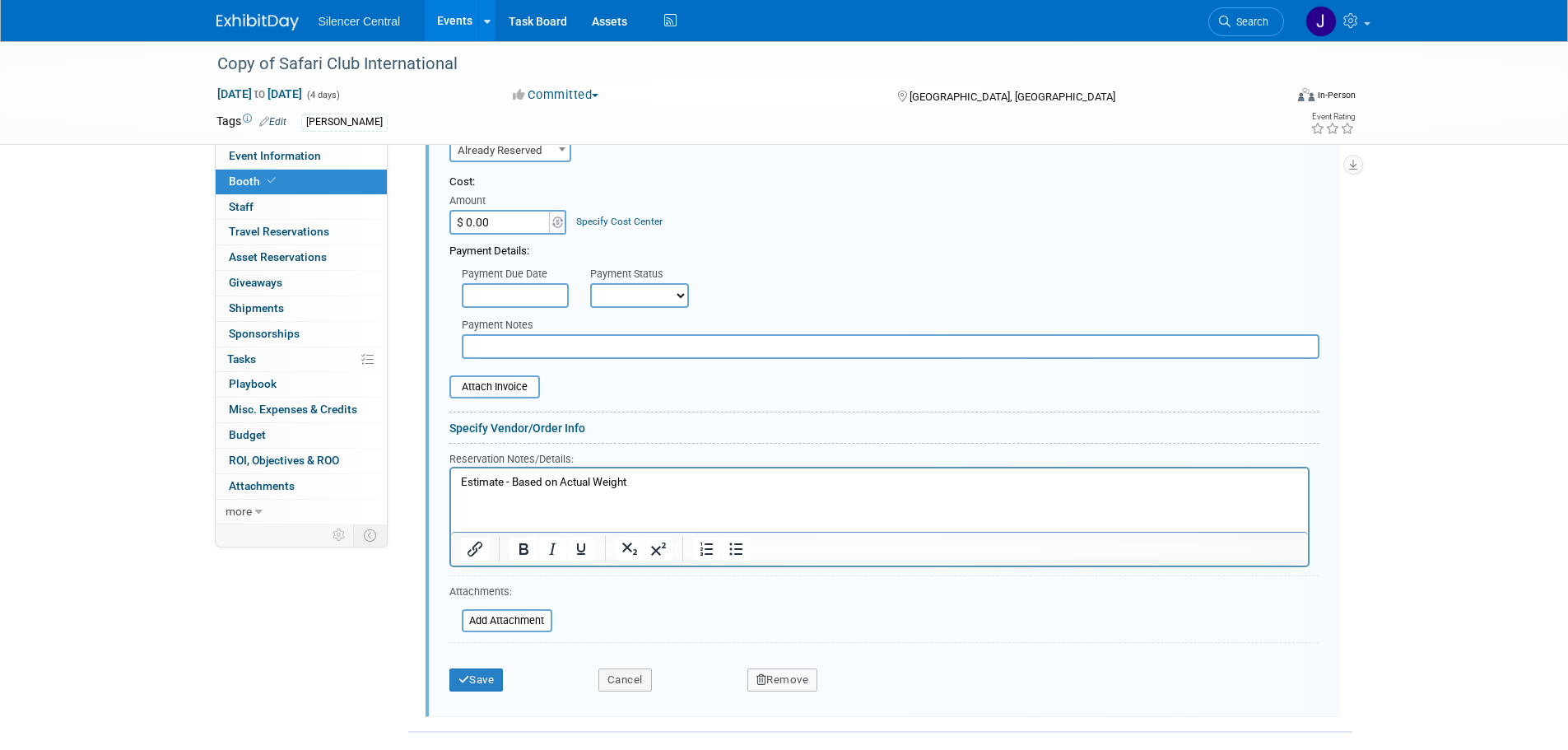
click at [774, 681] on button "Remove" at bounding box center [783, 680] width 70 height 23
click at [866, 690] on icon at bounding box center [862, 694] width 10 height 9
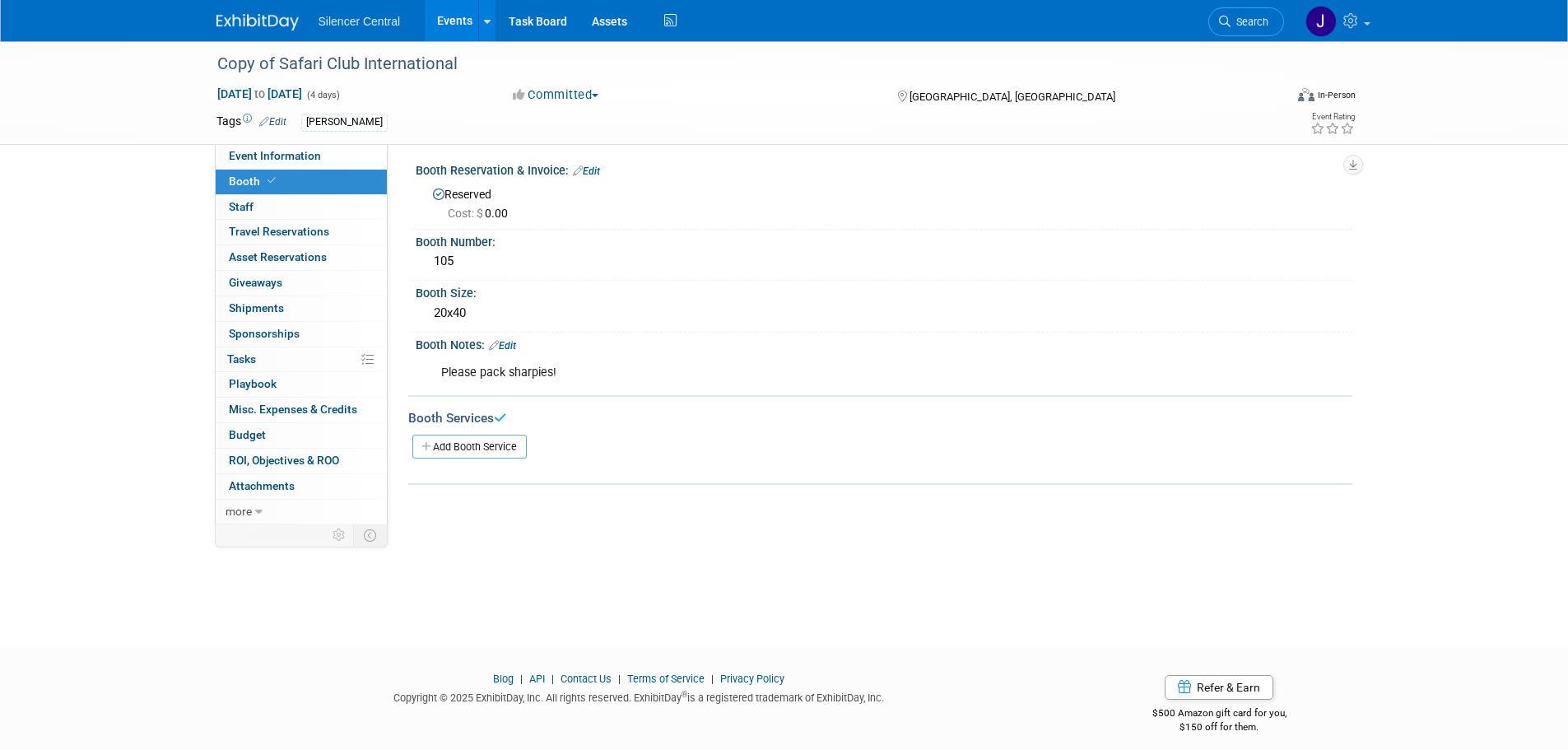
scroll to position [0, 0]
click at [515, 336] on div "Booth Size: 20x40" at bounding box center [880, 311] width 944 height 52
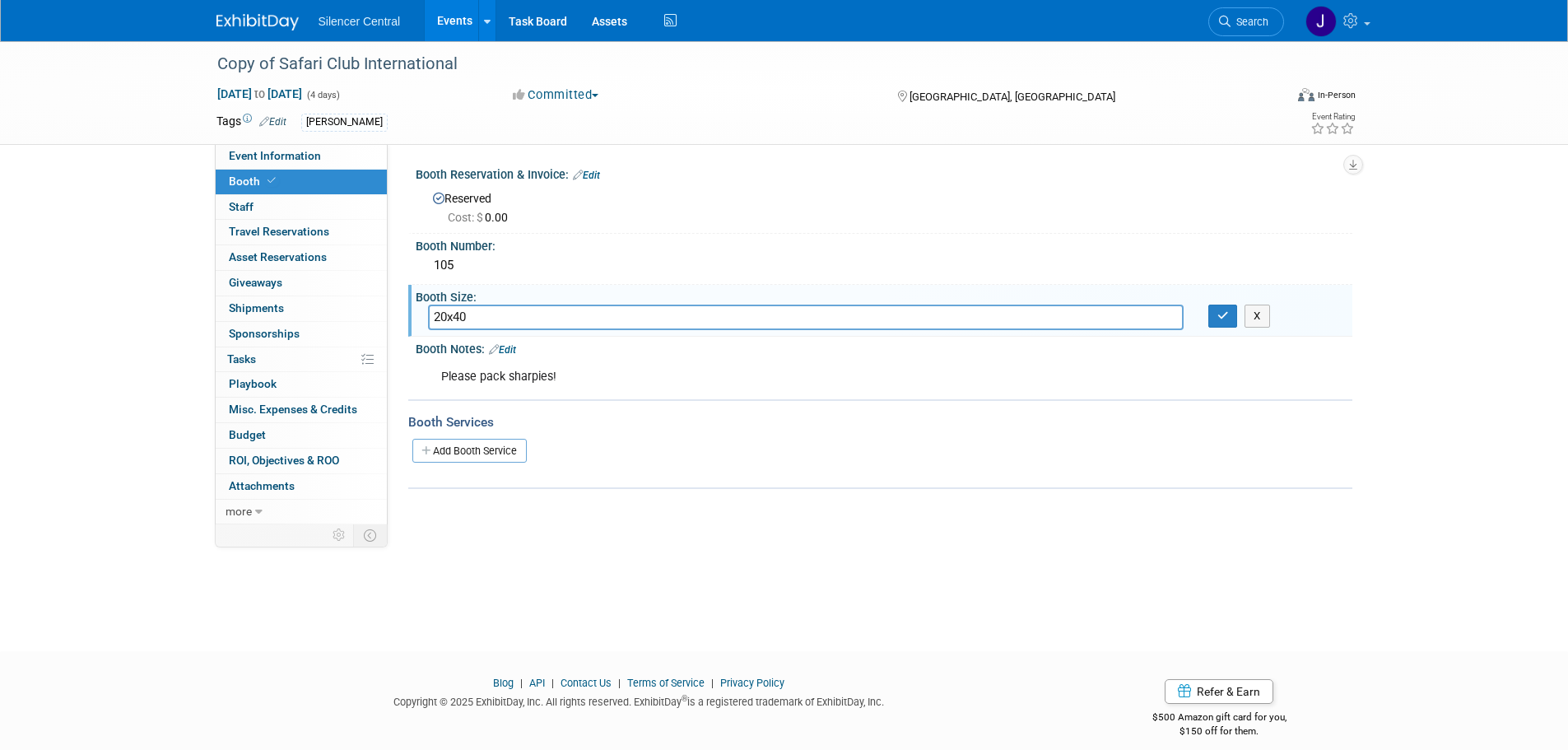
click at [514, 345] on link "Edit" at bounding box center [502, 350] width 27 height 11
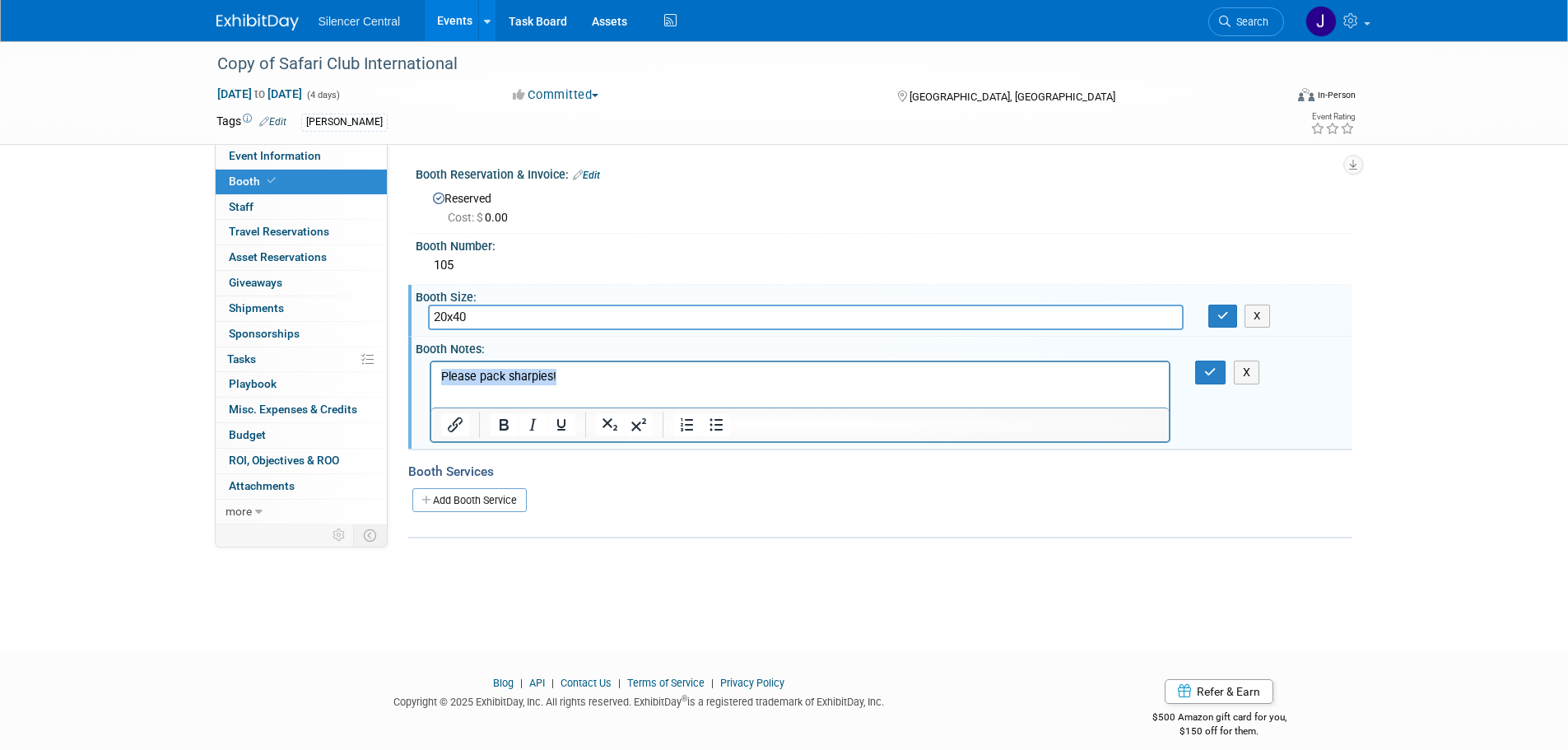
drag, startPoint x: 599, startPoint y: 370, endPoint x: 705, endPoint y: 744, distance: 388.7
click at [431, 382] on html "Please pack sharpies!" at bounding box center [799, 373] width 738 height 23
drag, startPoint x: 1210, startPoint y: 372, endPoint x: 1217, endPoint y: 323, distance: 49.5
click at [1210, 366] on icon "button" at bounding box center [1210, 372] width 12 height 11
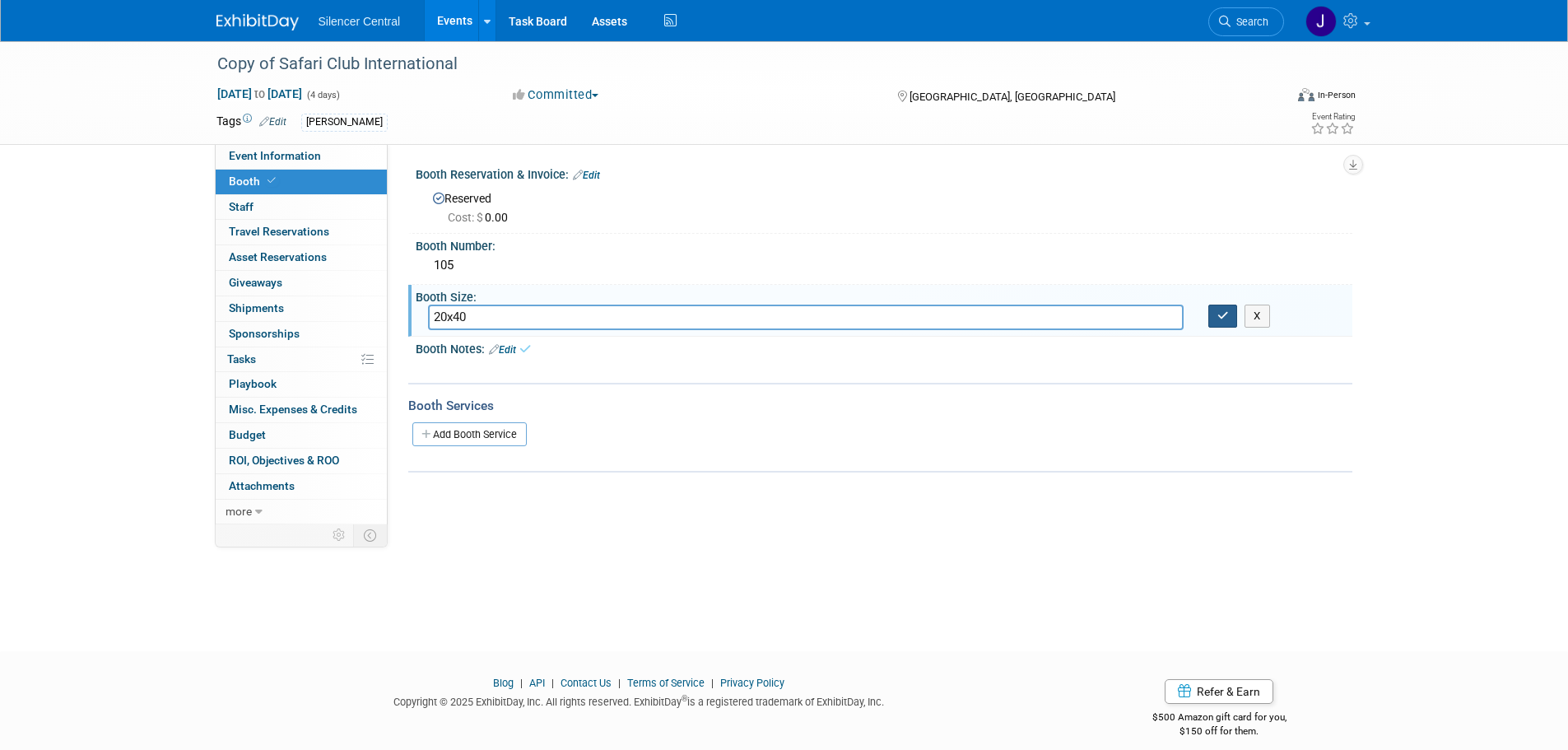
click at [1217, 313] on icon "button" at bounding box center [1223, 315] width 11 height 10
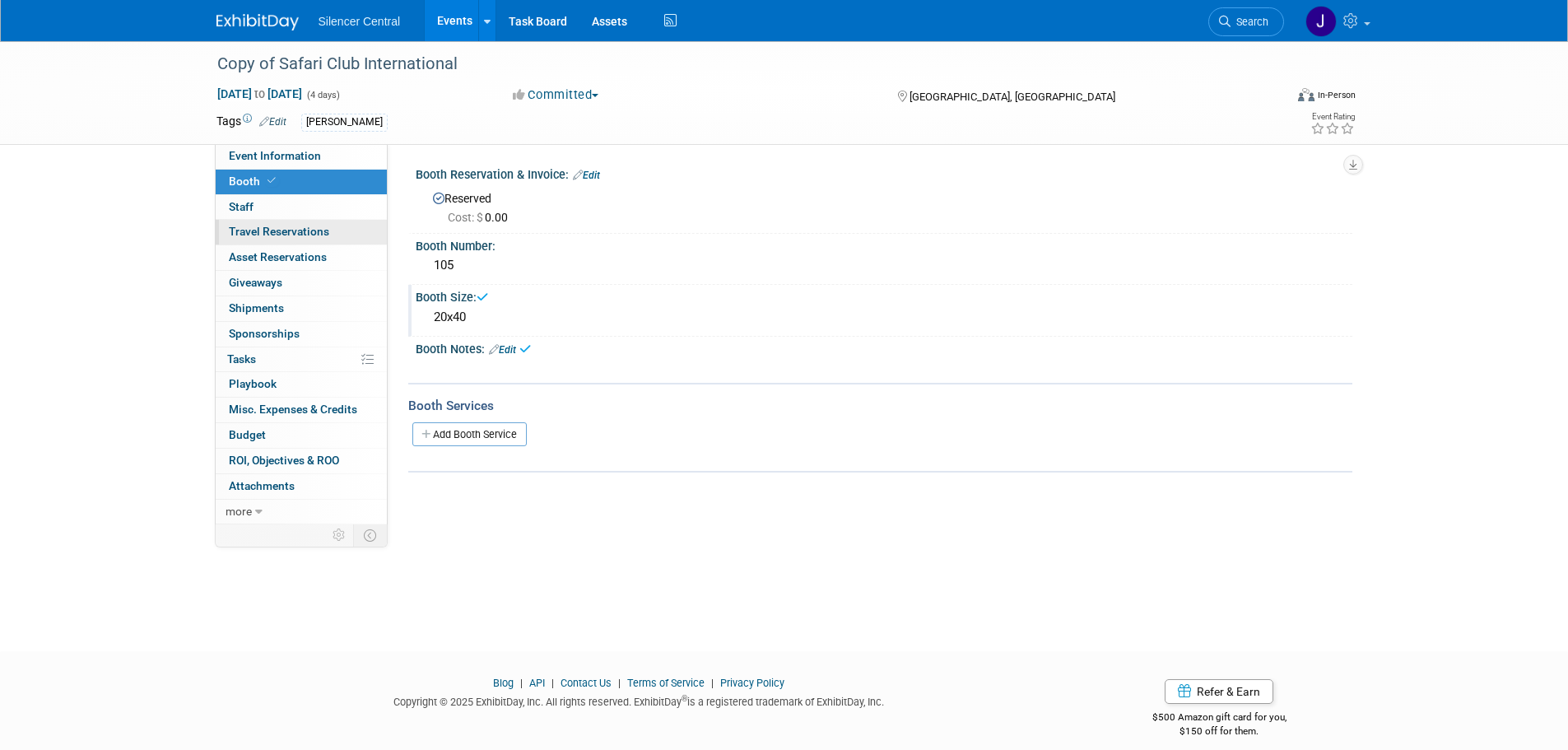
click at [286, 241] on link "0 Travel Reservations 0" at bounding box center [301, 232] width 171 height 24
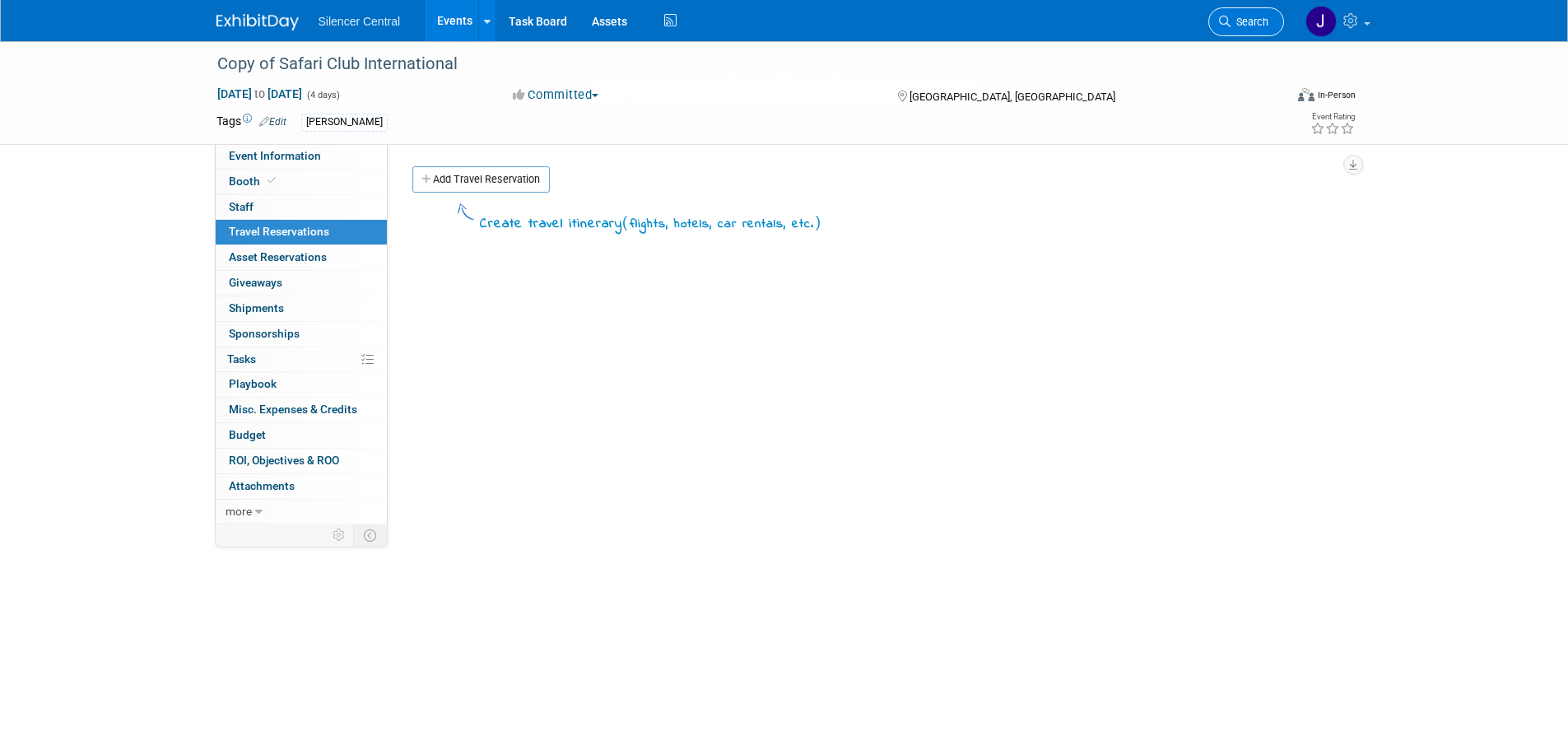
click at [1235, 23] on span "Search" at bounding box center [1249, 22] width 38 height 12
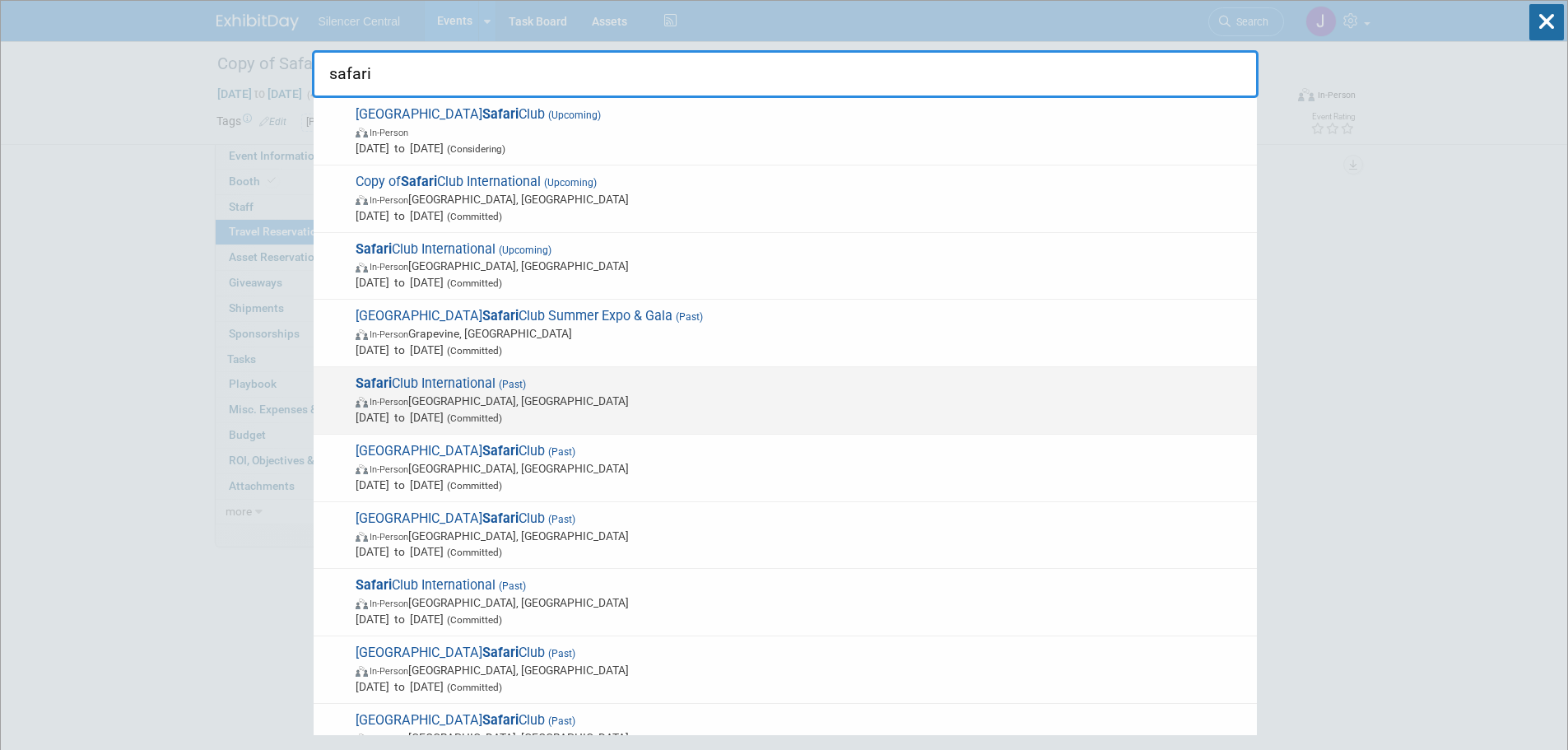
type input "safari"
click at [502, 412] on span "(Committed)" at bounding box center [473, 418] width 58 height 11
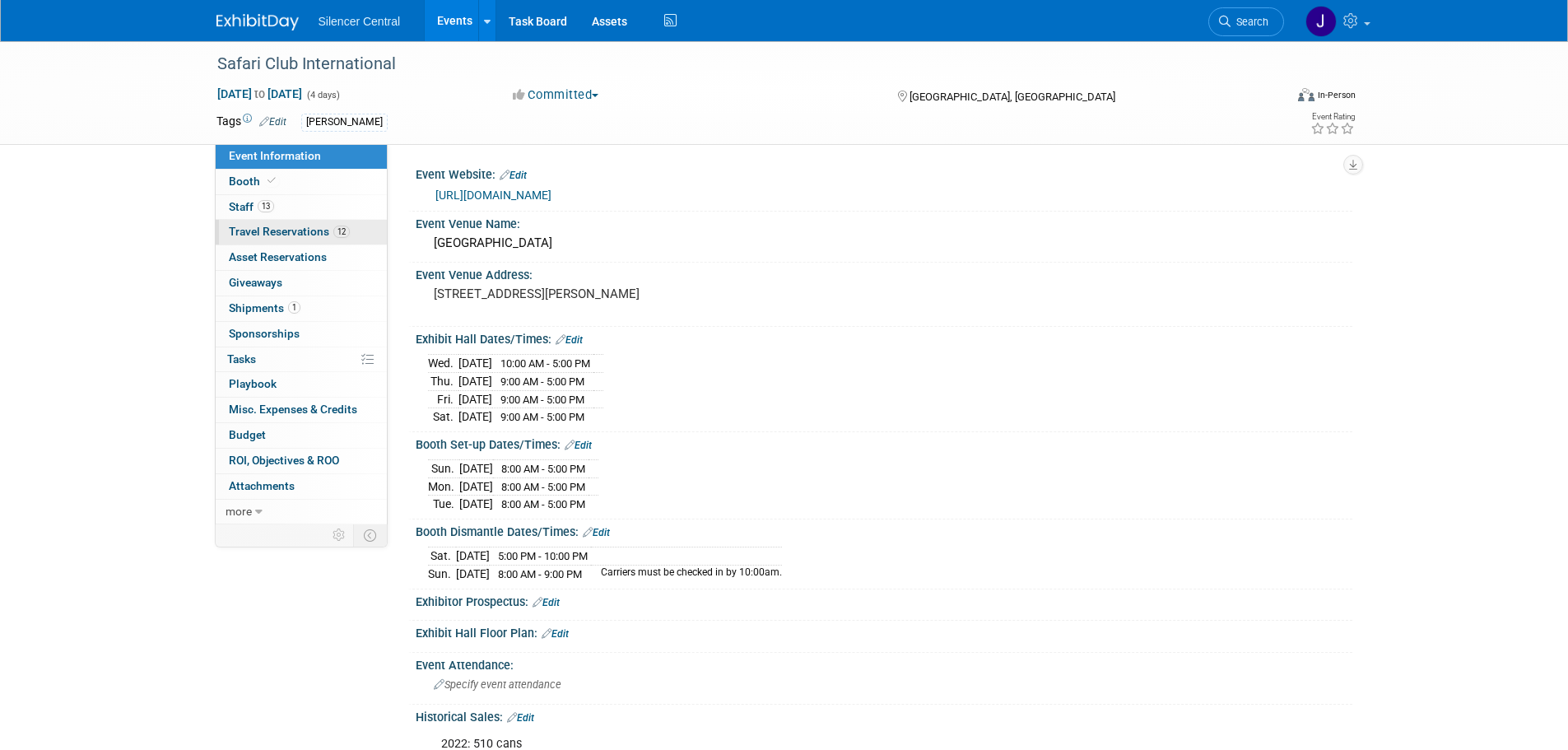
click at [289, 243] on link "12 Travel Reservations 12" at bounding box center [301, 232] width 171 height 24
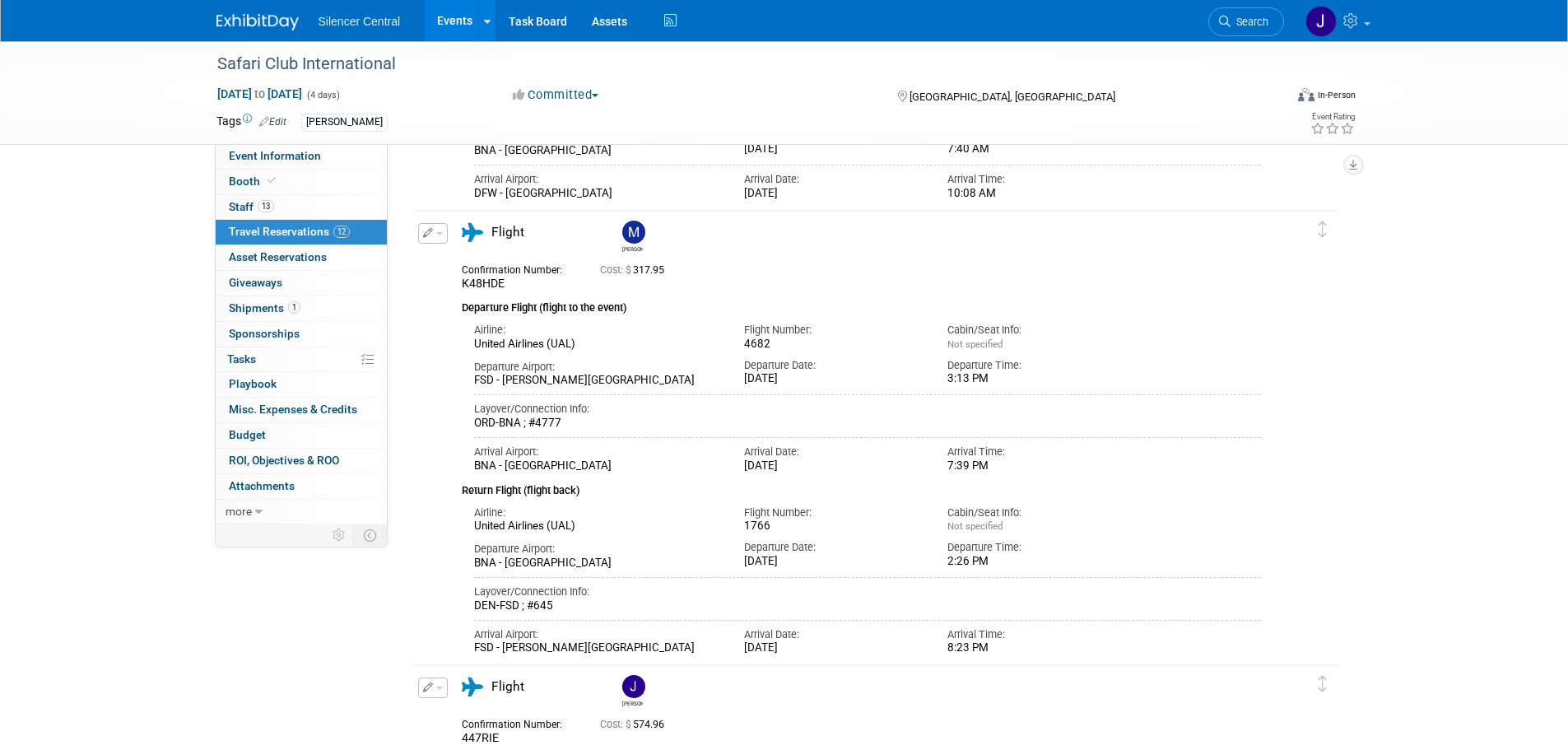
scroll to position [4559, 0]
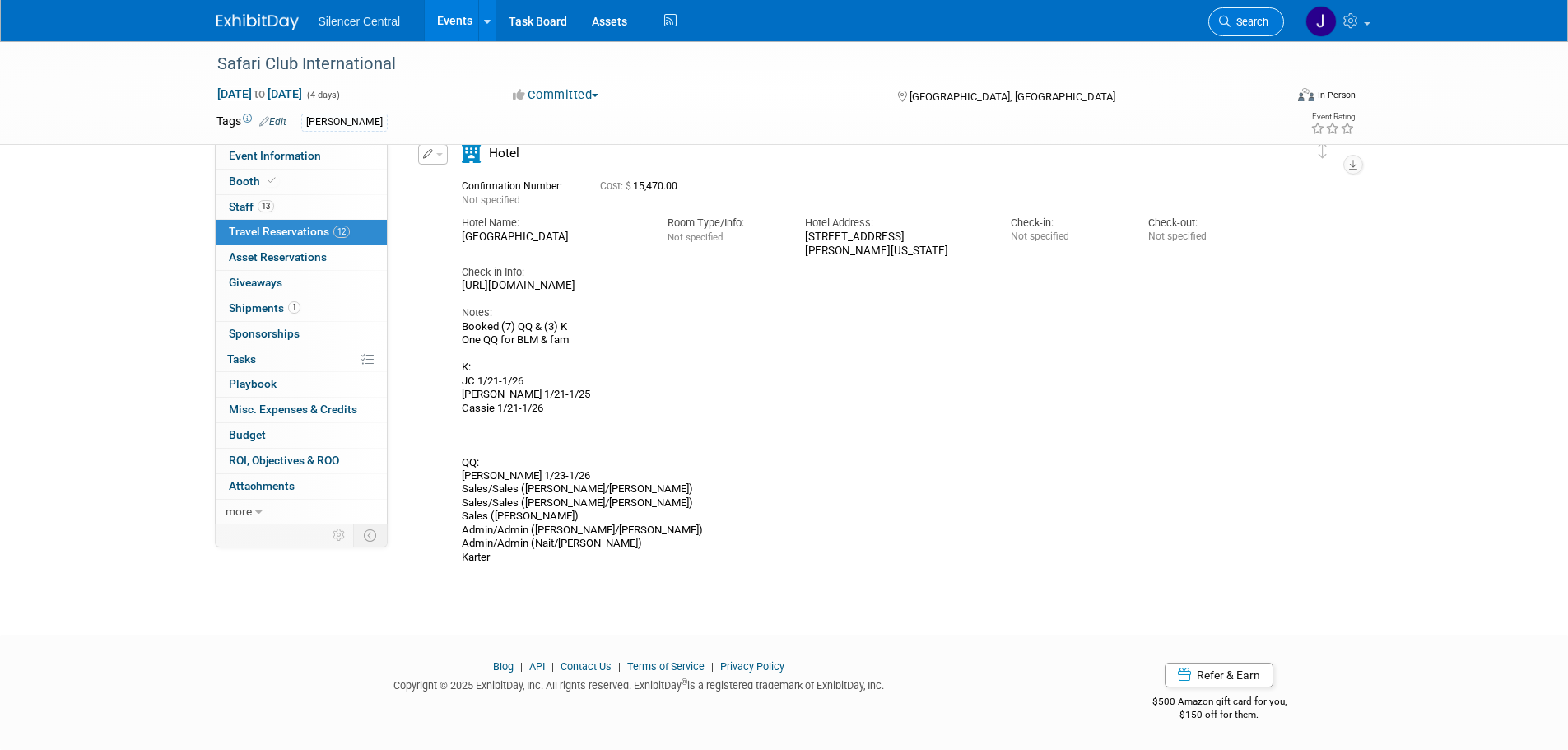
click at [1265, 17] on span "Search" at bounding box center [1249, 22] width 38 height 12
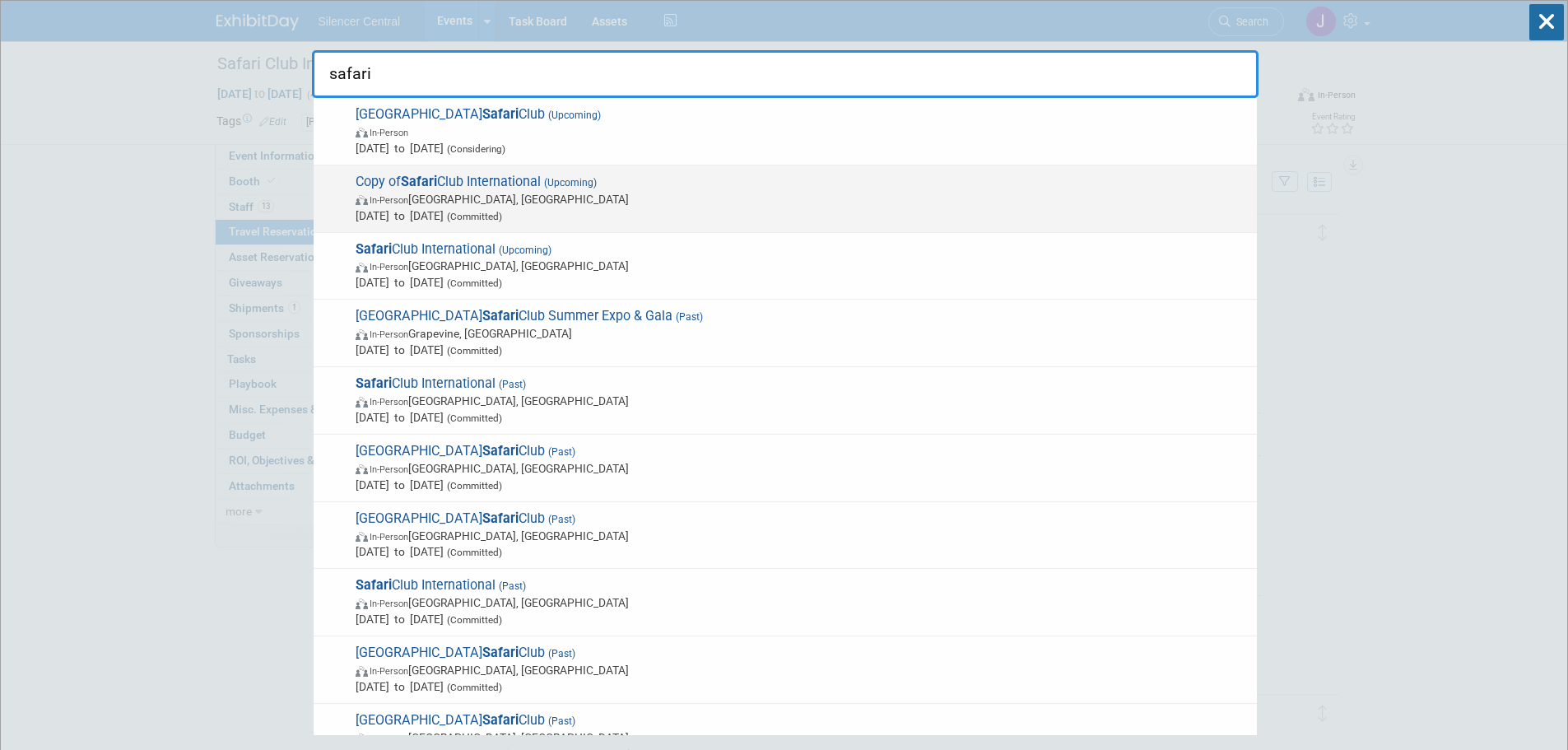
type input "safari"
click at [549, 206] on span "In-Person [GEOGRAPHIC_DATA], [GEOGRAPHIC_DATA]" at bounding box center [802, 200] width 893 height 17
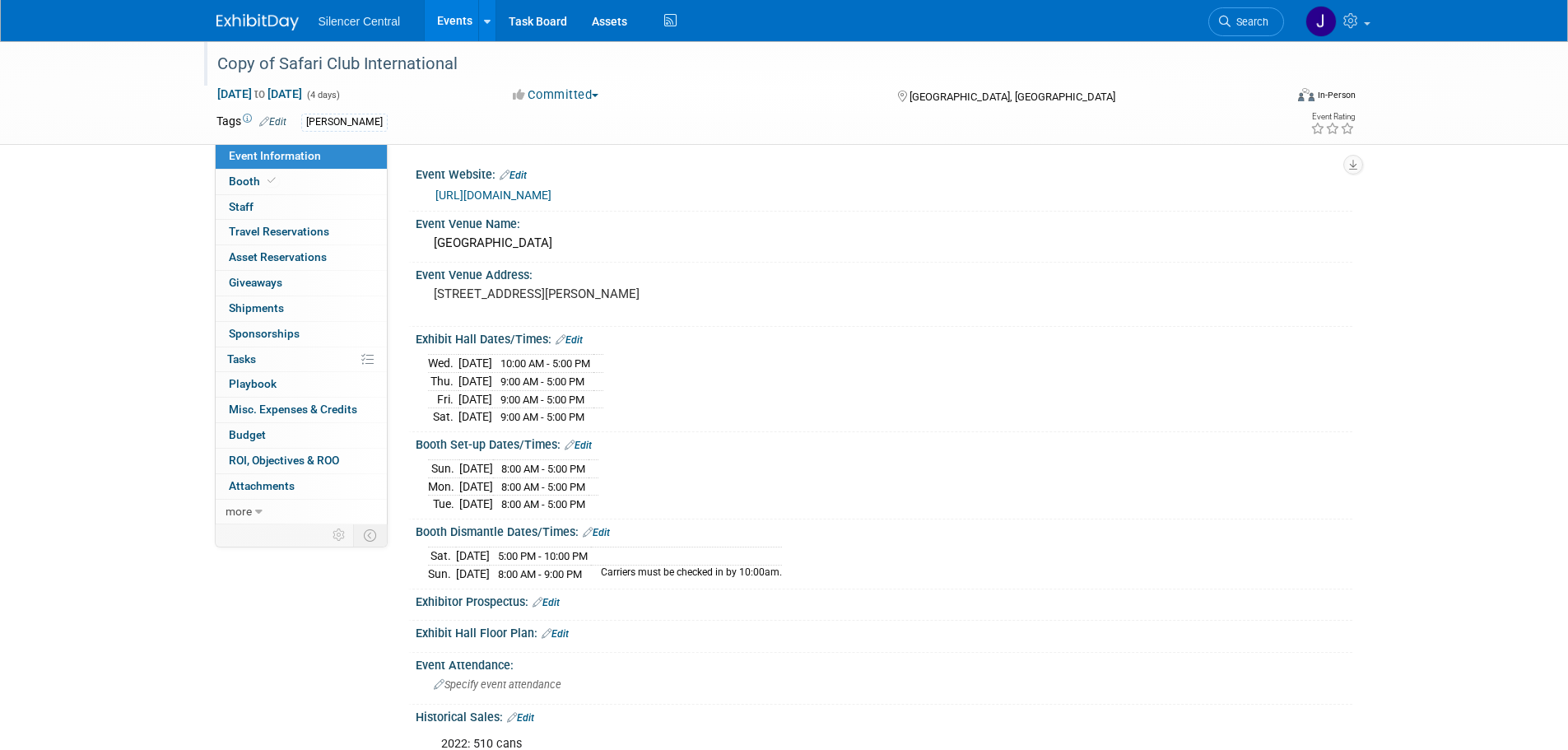
click at [276, 65] on div "Copy of Safari Club International" at bounding box center [735, 65] width 1048 height 30
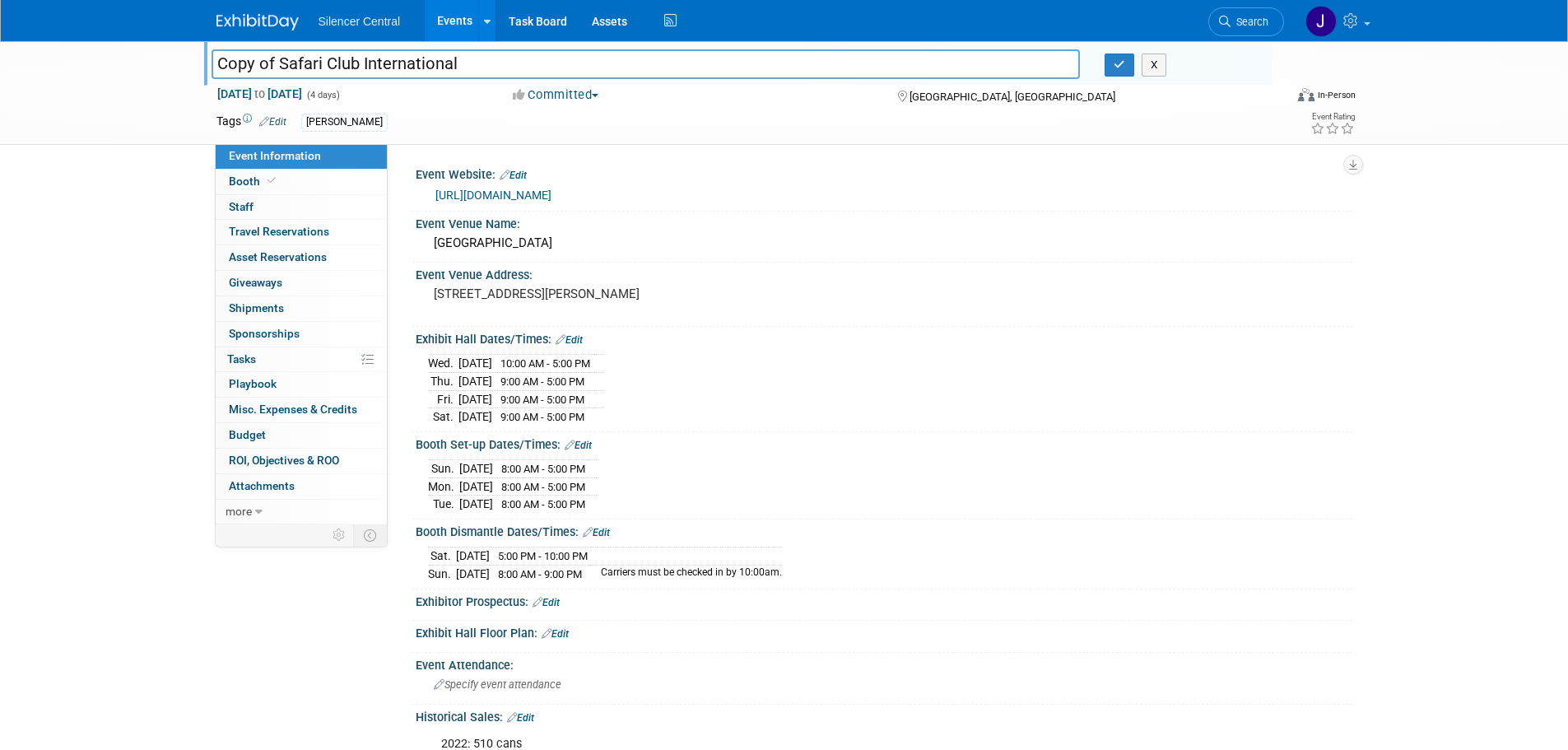
drag, startPoint x: 283, startPoint y: 64, endPoint x: 177, endPoint y: 59, distance: 106.1
click at [177, 59] on div "Copy of Safari Club International Copy of Safari Club International X [DATE] to…" at bounding box center [784, 93] width 1568 height 104
type input "Safari Club International"
click at [1126, 64] on button "button" at bounding box center [1119, 65] width 30 height 23
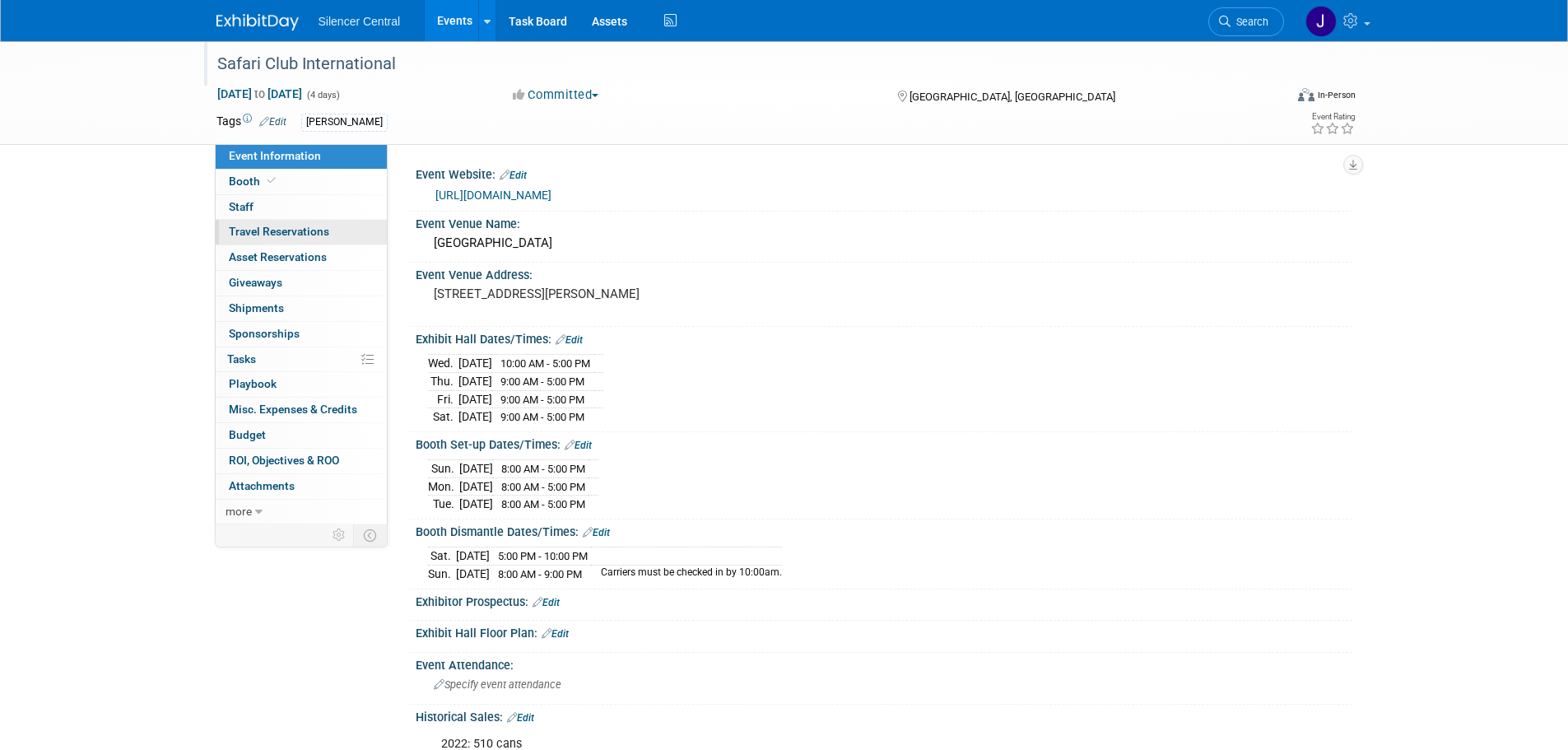
click at [291, 220] on link "0 Travel Reservations 0" at bounding box center [301, 232] width 171 height 24
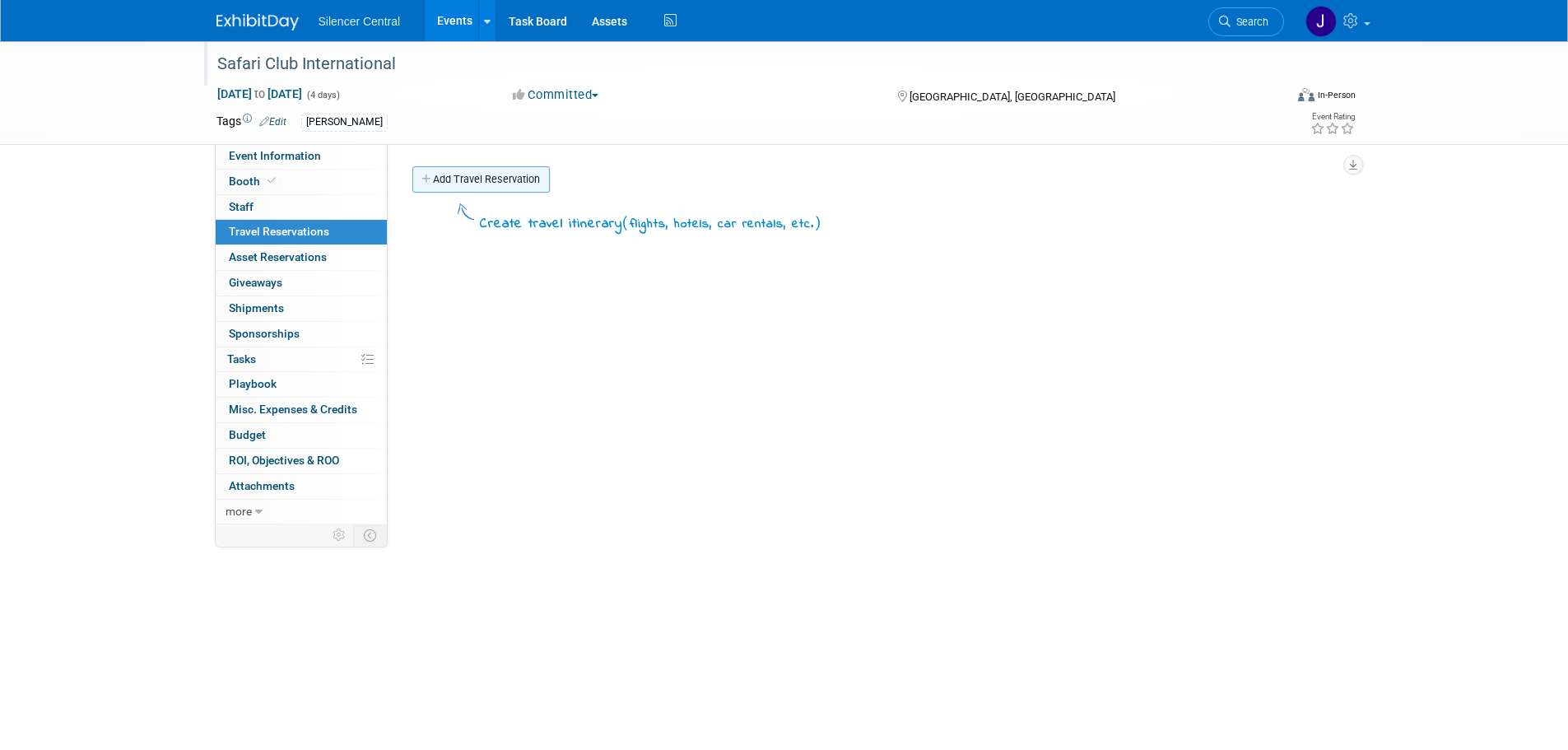
click at [515, 190] on link "Add Travel Reservation" at bounding box center [480, 179] width 137 height 26
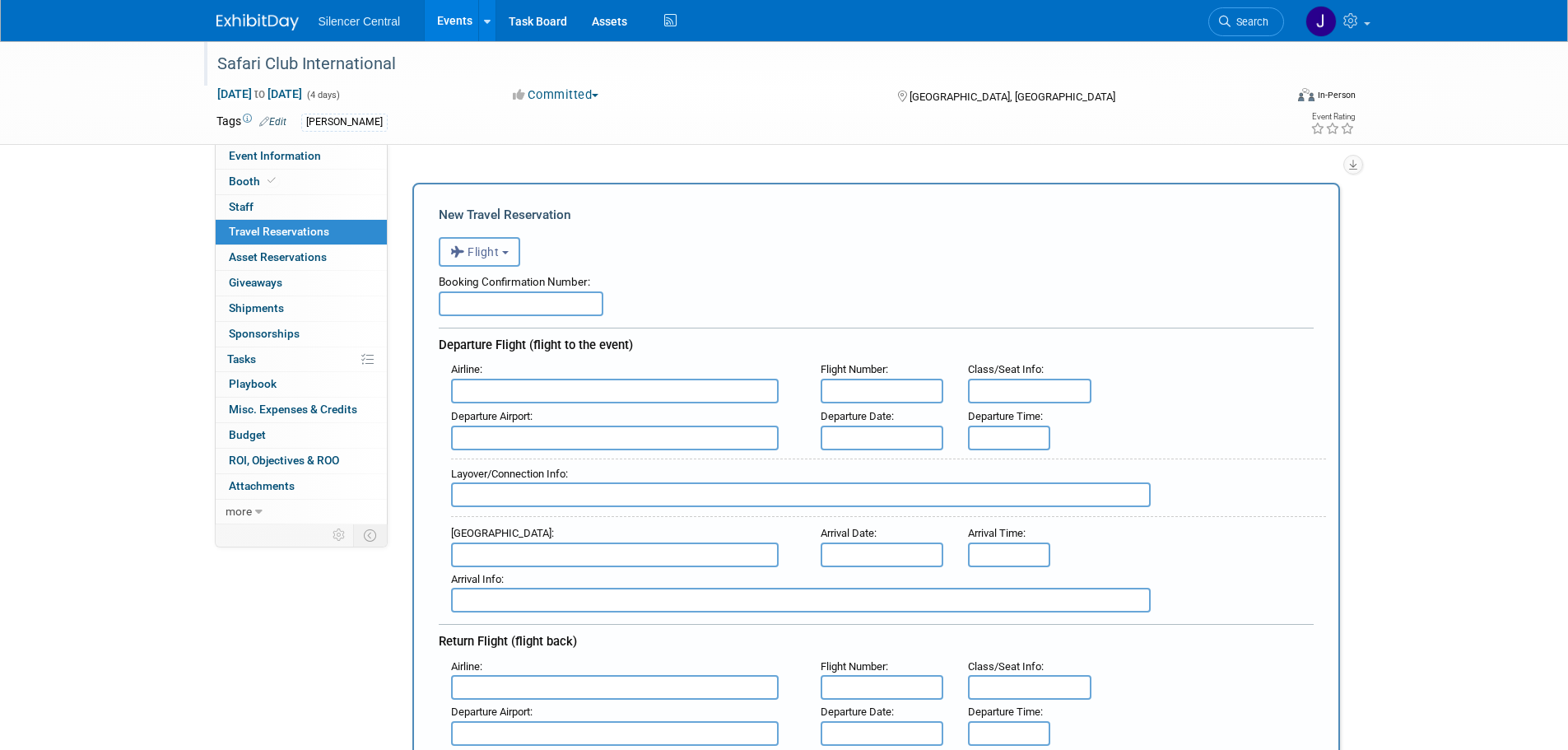
click at [491, 251] on span "Flight" at bounding box center [475, 252] width 50 height 13
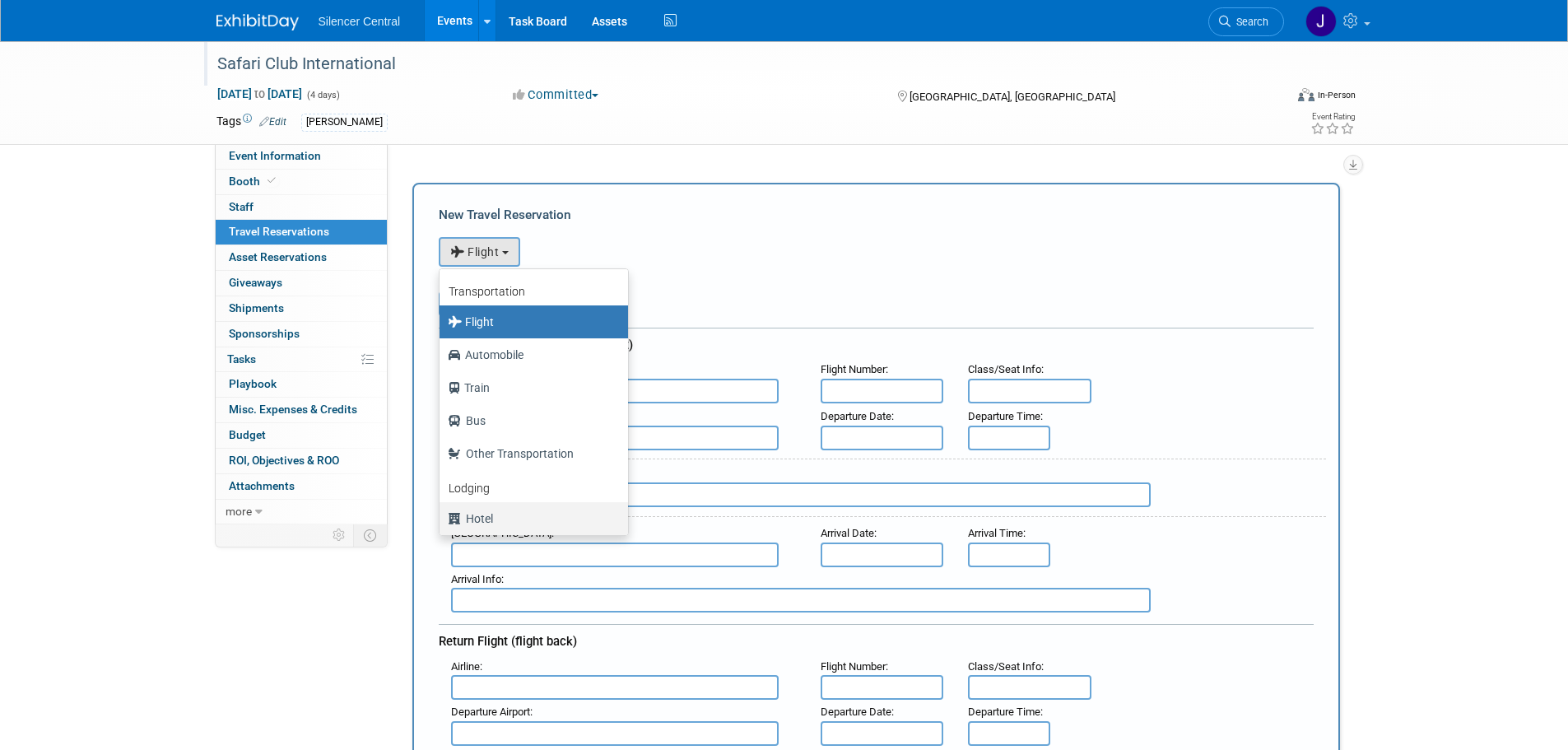
click at [506, 514] on label "Hotel" at bounding box center [529, 519] width 164 height 26
click at [442, 514] on input "Hotel" at bounding box center [436, 516] width 10 height 10
select select "6"
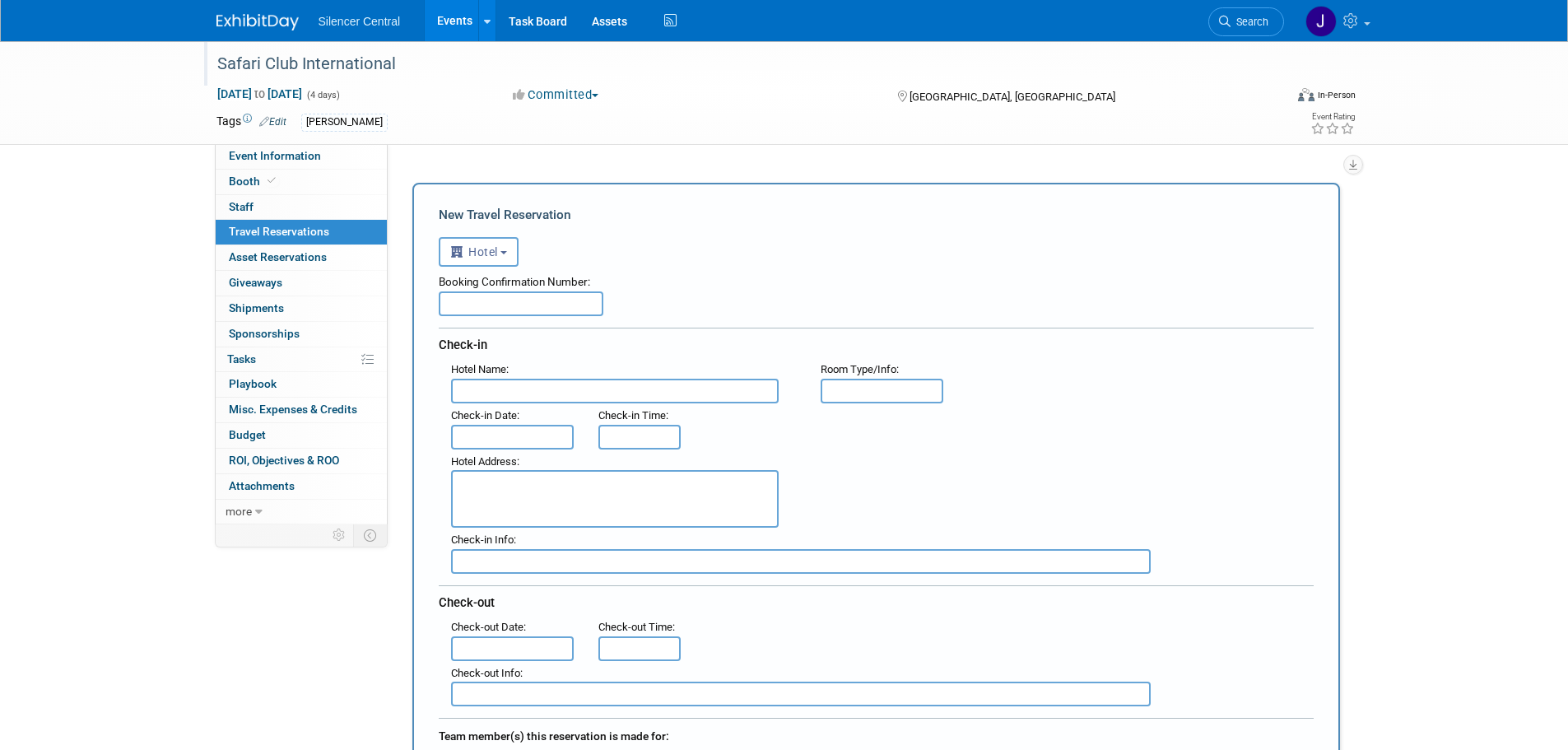
click at [489, 393] on input "text" at bounding box center [615, 391] width 327 height 24
paste input "[GEOGRAPHIC_DATA]"
type input "[GEOGRAPHIC_DATA]"
click at [513, 475] on textarea at bounding box center [615, 498] width 327 height 57
click at [577, 485] on textarea at bounding box center [615, 498] width 327 height 57
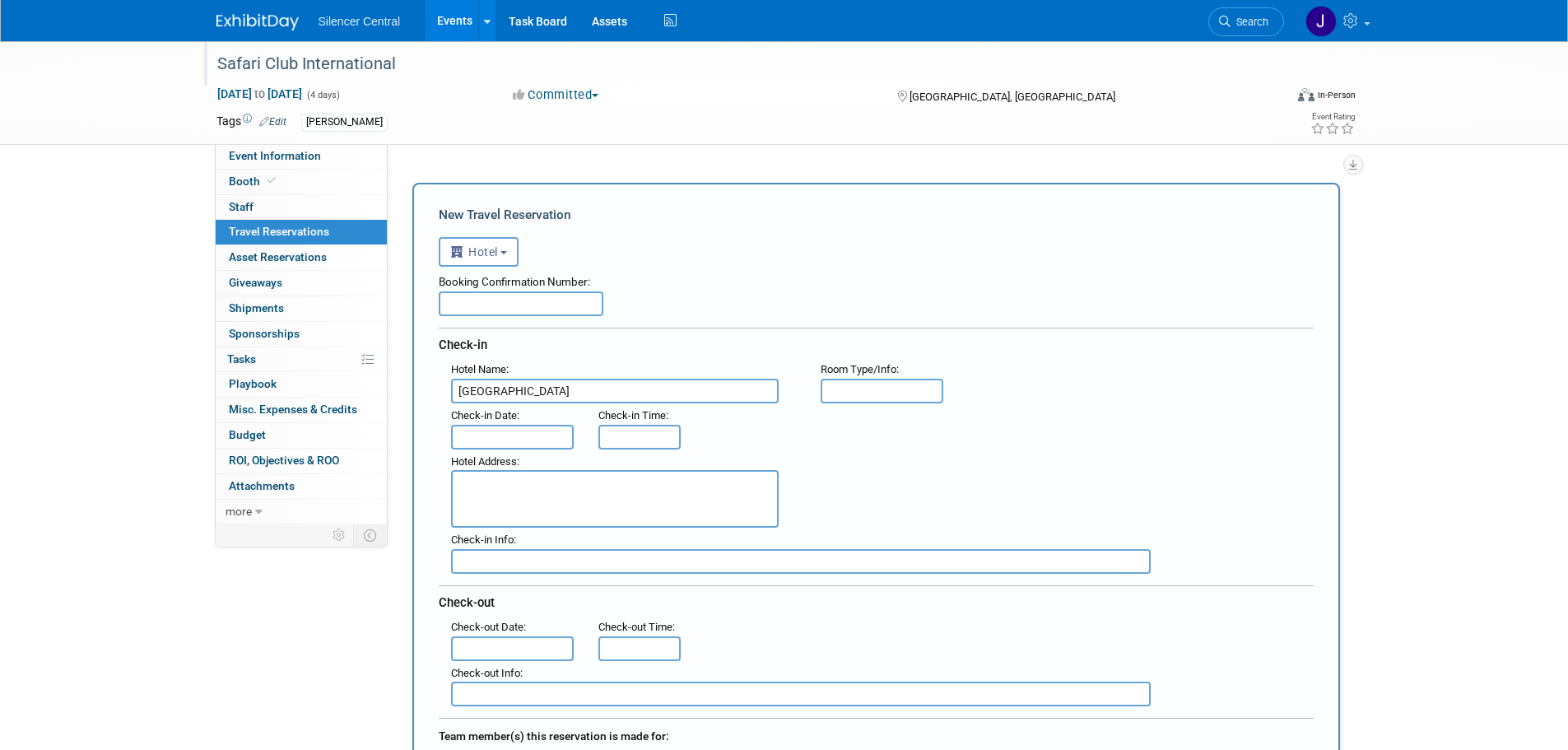
paste textarea "410 Rep John Lewis Way South, Nashville, Tennessee 37203 USA+161551425003.9(110…"
drag, startPoint x: 666, startPoint y: 501, endPoint x: 445, endPoint y: 499, distance: 221.0
click at [445, 499] on div "Hotel Address : 410 Rep John Lewis Way South, Nashville, Tennessee 37203 USA+16…" at bounding box center [624, 489] width 370 height 79
type textarea "410 Rep John Lewis Way South, Nashville, Tennessee 37203"
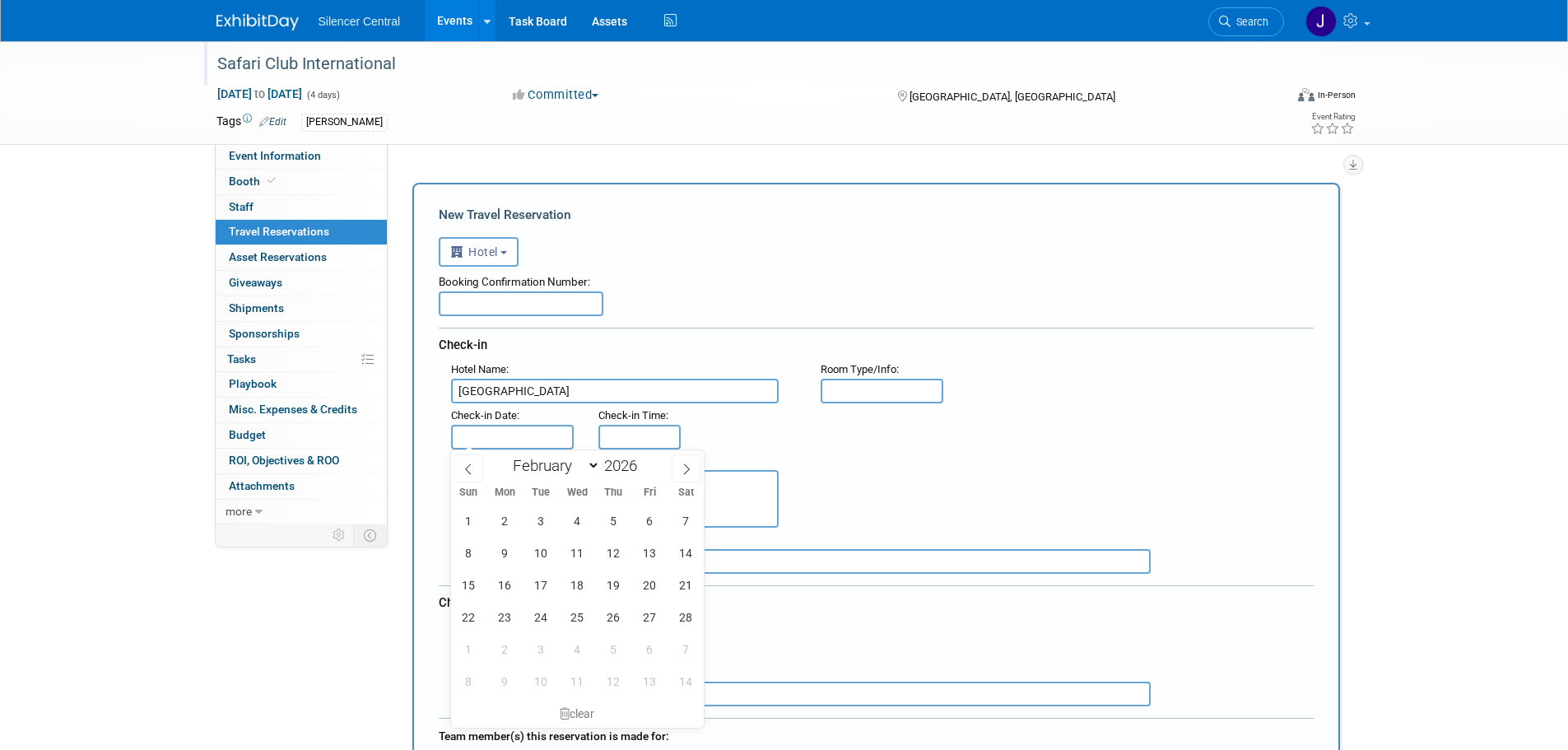
click at [486, 440] on input "text" at bounding box center [513, 437] width 124 height 24
click at [538, 586] on span "17" at bounding box center [541, 585] width 32 height 32
type input "Feb 17, 2026"
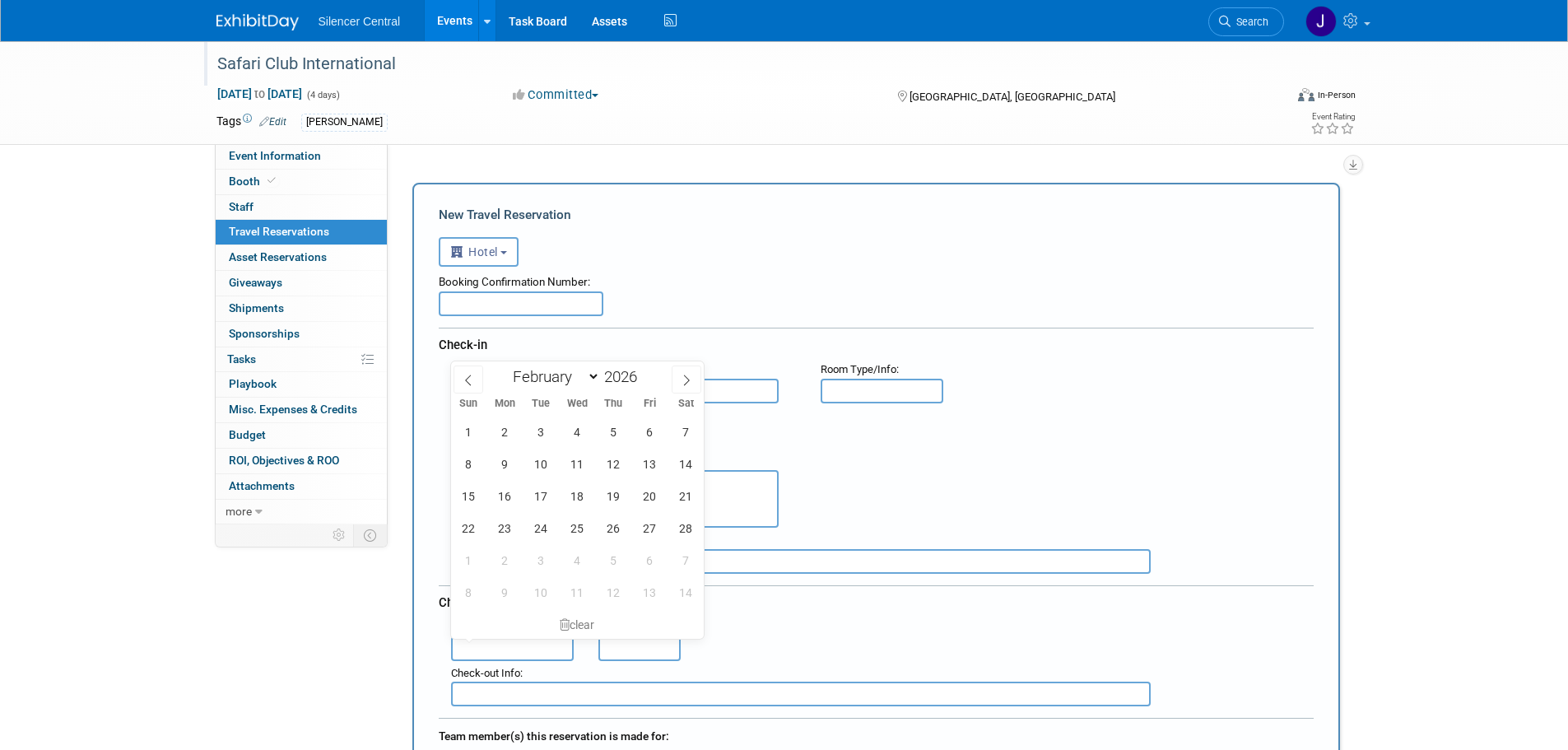
click at [510, 642] on input "text" at bounding box center [513, 649] width 124 height 24
click at [462, 528] on span "22" at bounding box center [468, 528] width 32 height 32
type input "Feb 22, 2026"
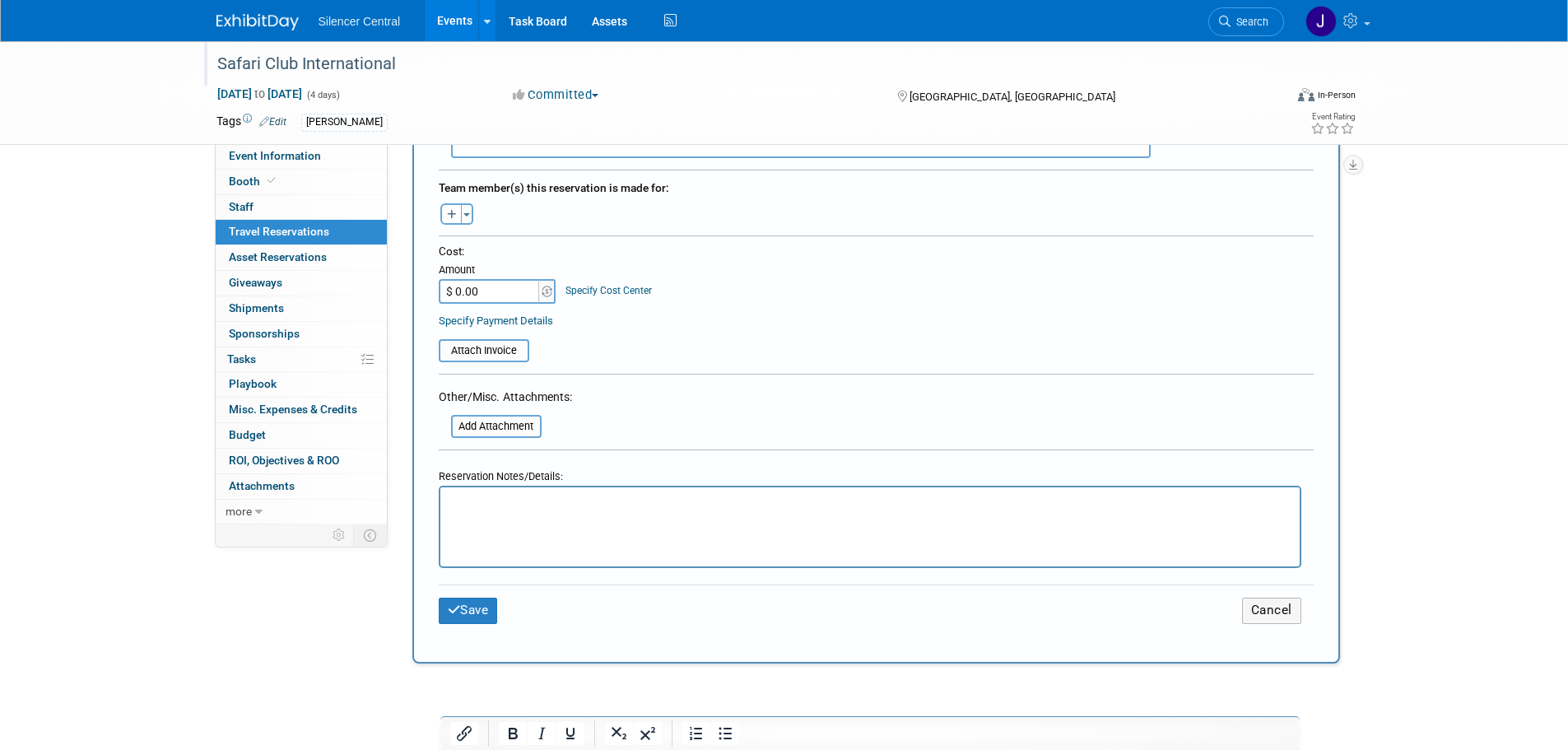
scroll to position [576, 0]
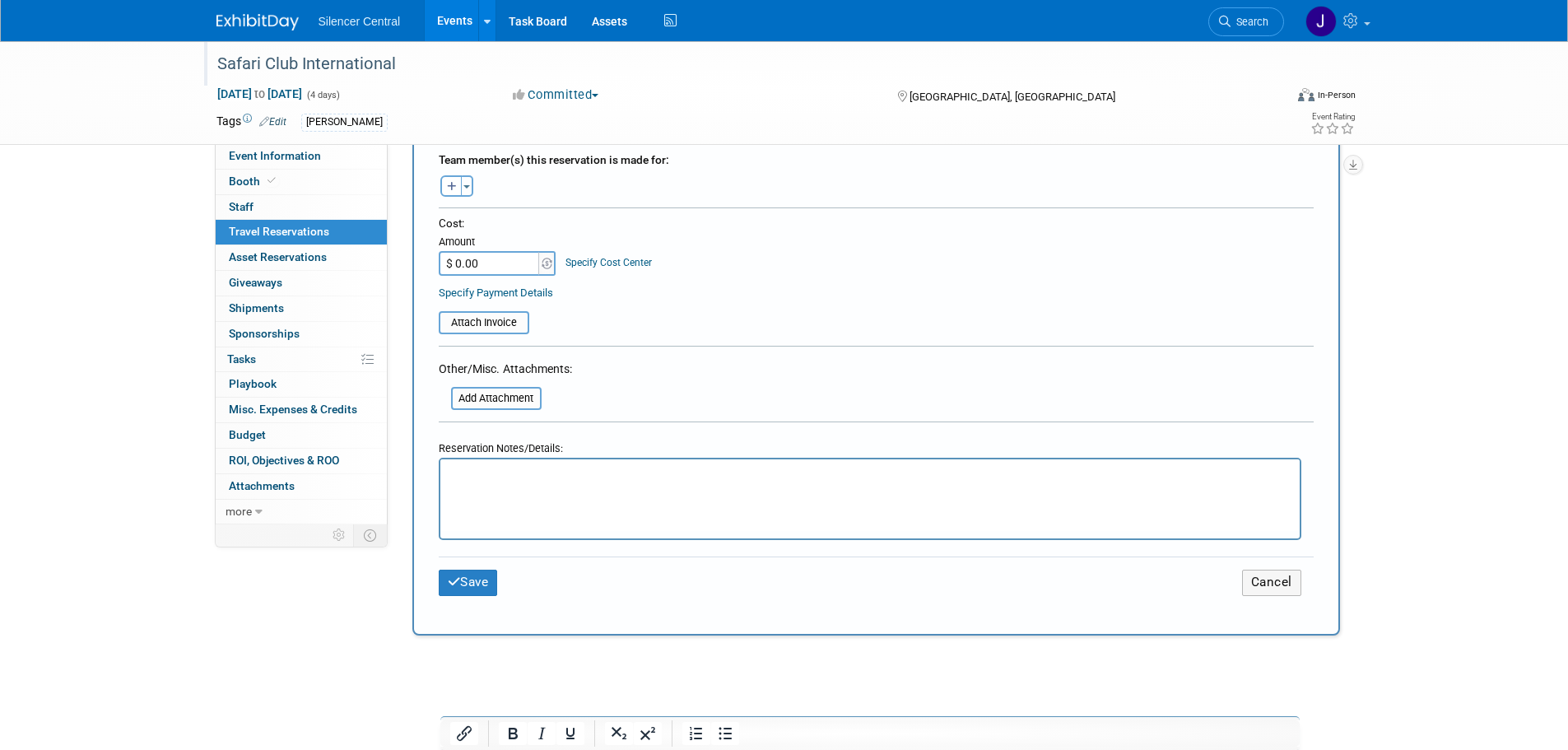
click at [480, 481] on p "Rich Text Area. Press ALT-0 for help." at bounding box center [870, 474] width 841 height 17
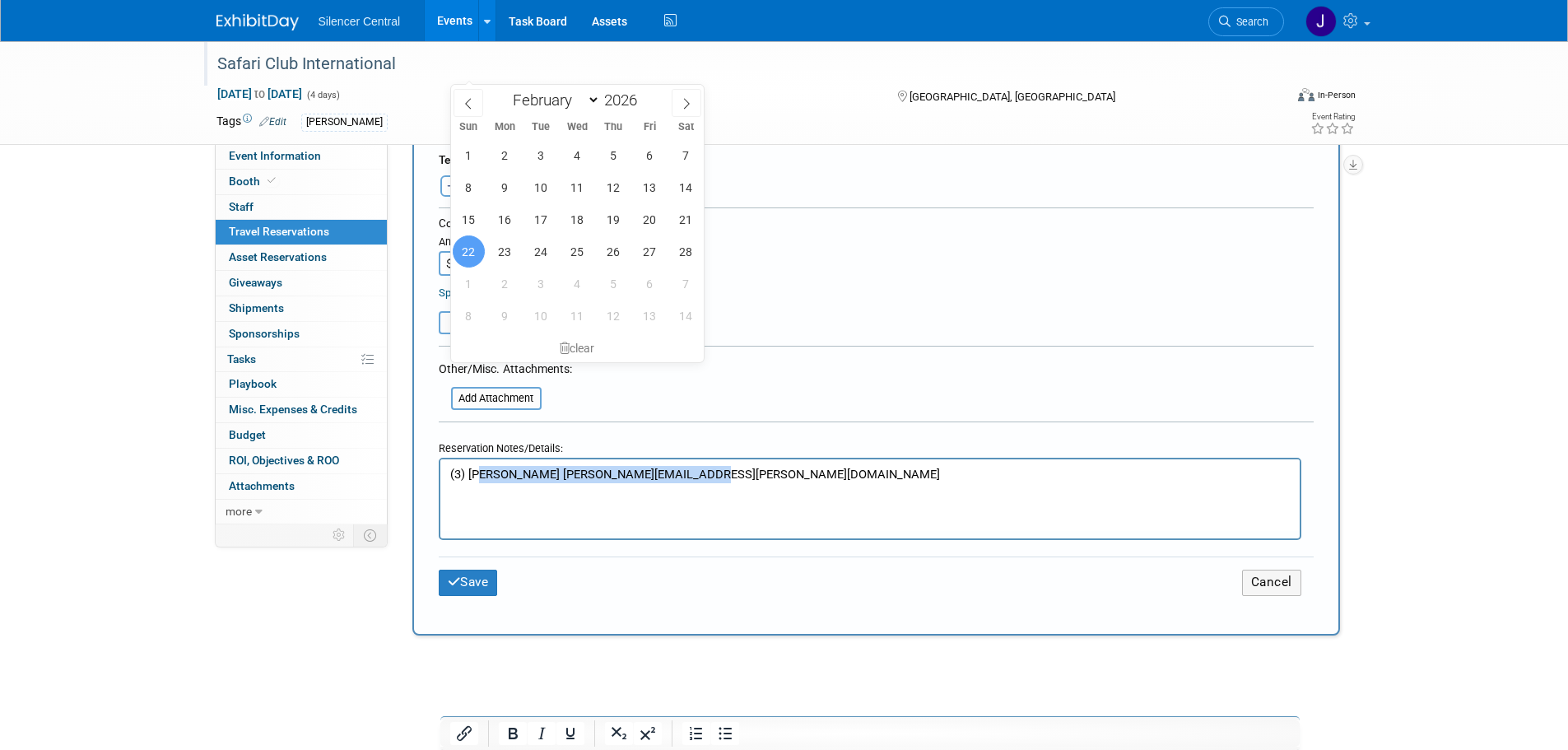
drag, startPoint x: 733, startPoint y: 474, endPoint x: 477, endPoint y: 478, distance: 256.0
click at [477, 478] on p "(3) K jessica.crawford@silencercentral.com" at bounding box center [870, 474] width 841 height 17
click at [559, 470] on p "(3) K" at bounding box center [870, 474] width 841 height 17
click at [1075, 359] on form "<i class="fas fa-plane" style="padding: 6px 4px 6px 1px;"></i> Flight <i class=…" at bounding box center [876, 134] width 875 height 965
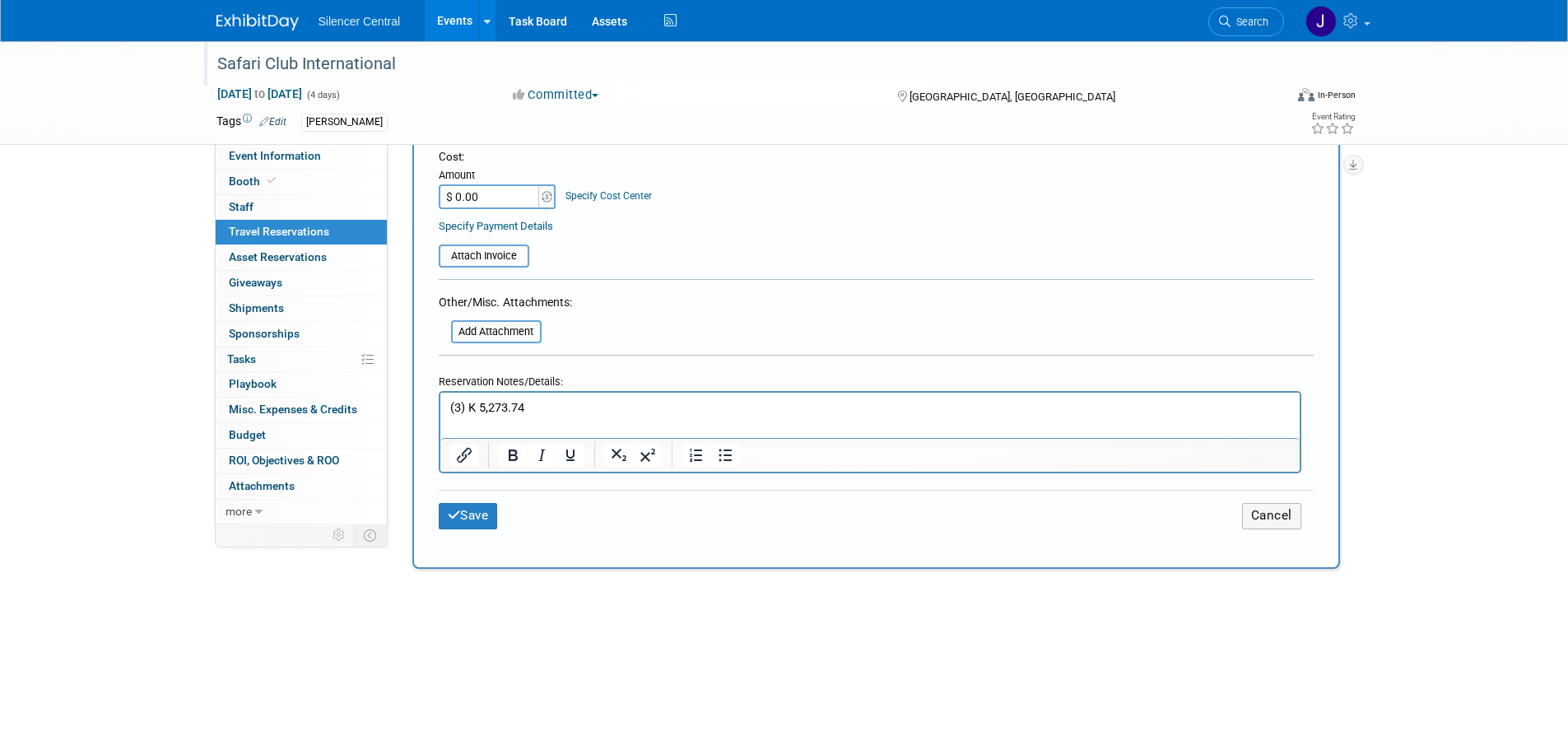
scroll to position [659, 0]
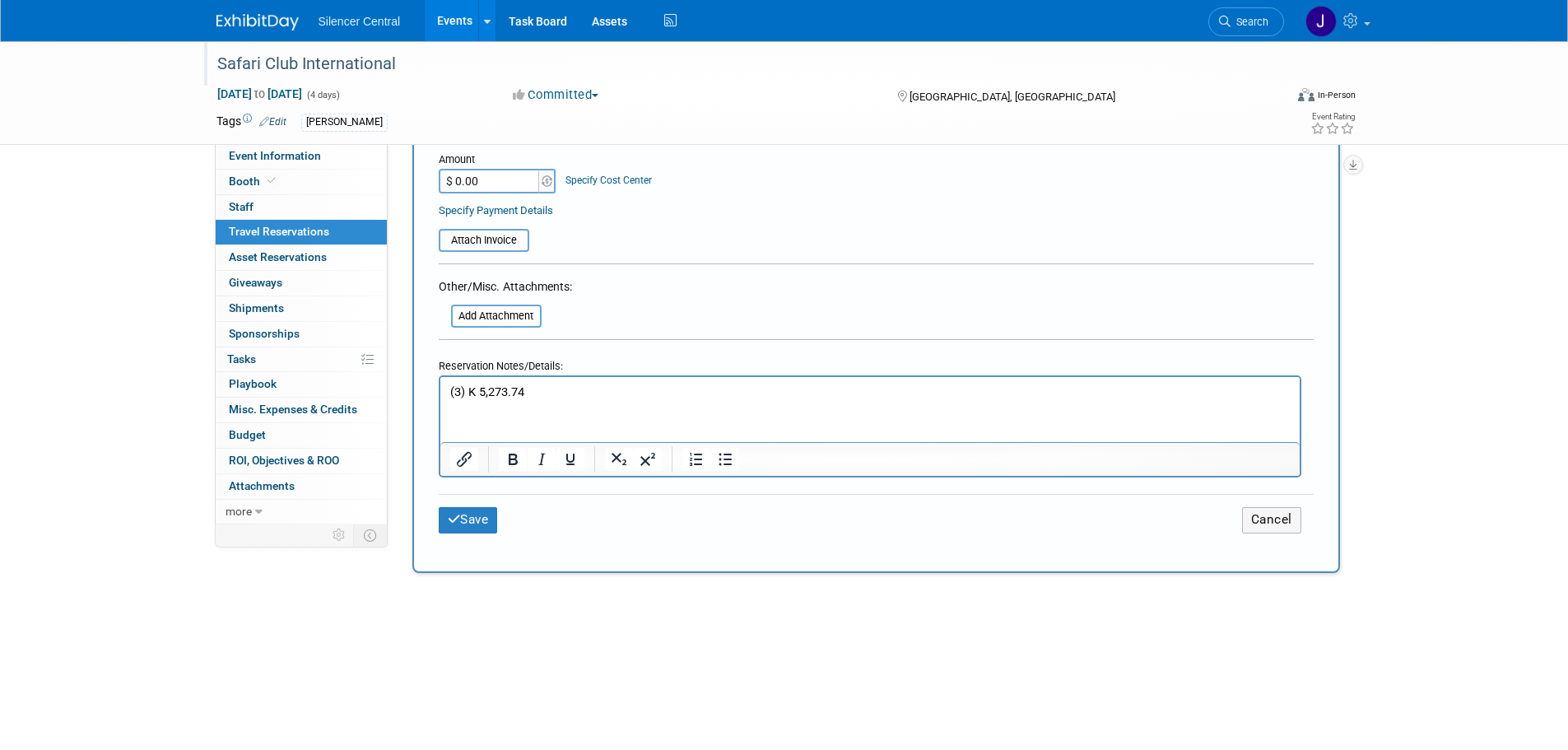
click at [457, 401] on html "(3) K 5,273.74" at bounding box center [869, 389] width 860 height 23
click at [526, 396] on p "(3) K 5,273.74" at bounding box center [870, 392] width 841 height 17
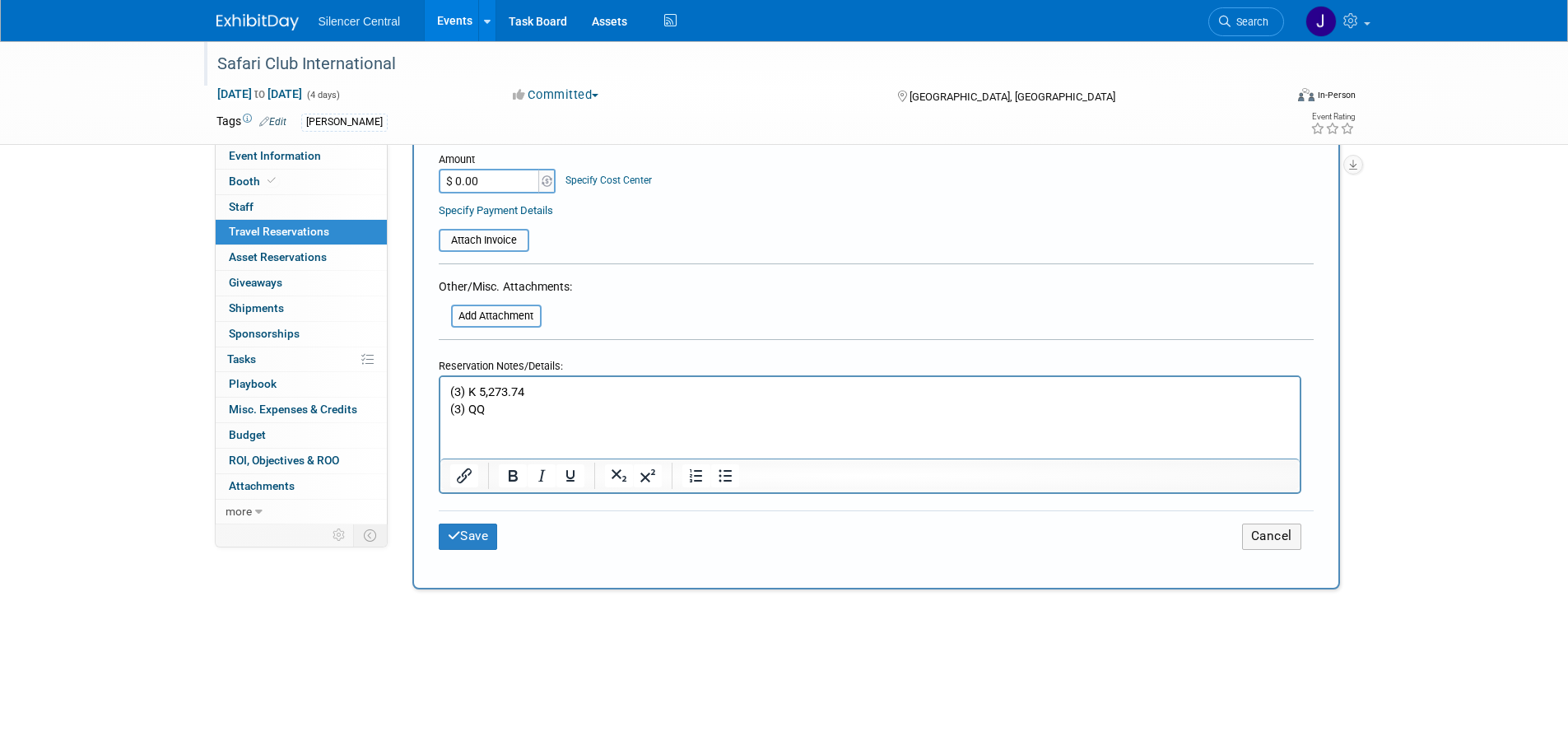
click at [510, 406] on p "(3) QQ" at bounding box center [870, 409] width 841 height 17
click at [459, 410] on p "(3) QQ 5,273.74" at bounding box center [870, 409] width 841 height 17
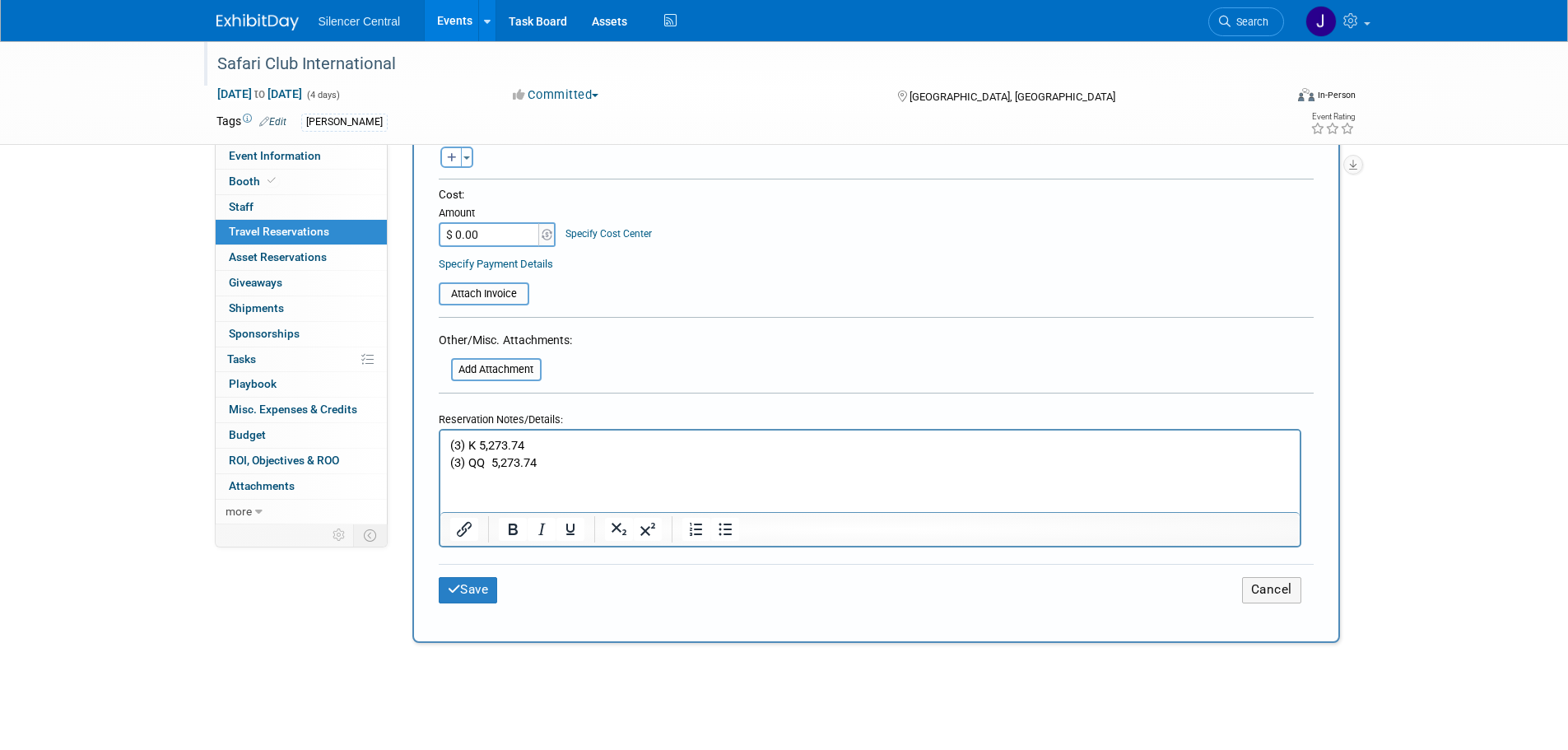
scroll to position [576, 0]
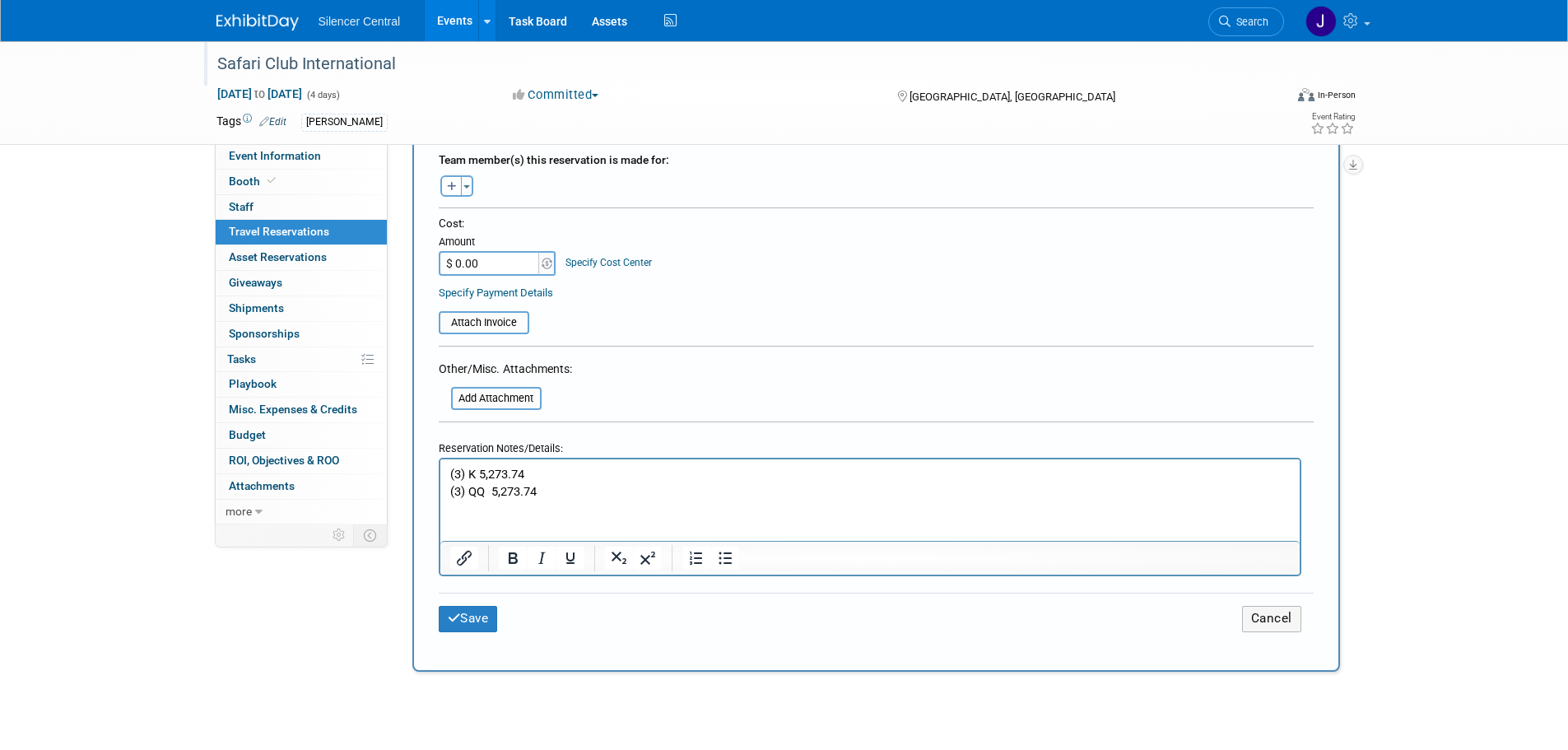
drag, startPoint x: 458, startPoint y: 491, endPoint x: 472, endPoint y: 491, distance: 14.0
click at [458, 491] on p "(3) QQ 5,273.74" at bounding box center [870, 492] width 841 height 17
drag, startPoint x: 540, startPoint y: 493, endPoint x: 492, endPoint y: 491, distance: 48.0
click at [492, 491] on p "(5) QQ 5,273.74" at bounding box center [870, 492] width 841 height 17
drag, startPoint x: 484, startPoint y: 493, endPoint x: 466, endPoint y: 492, distance: 18.0
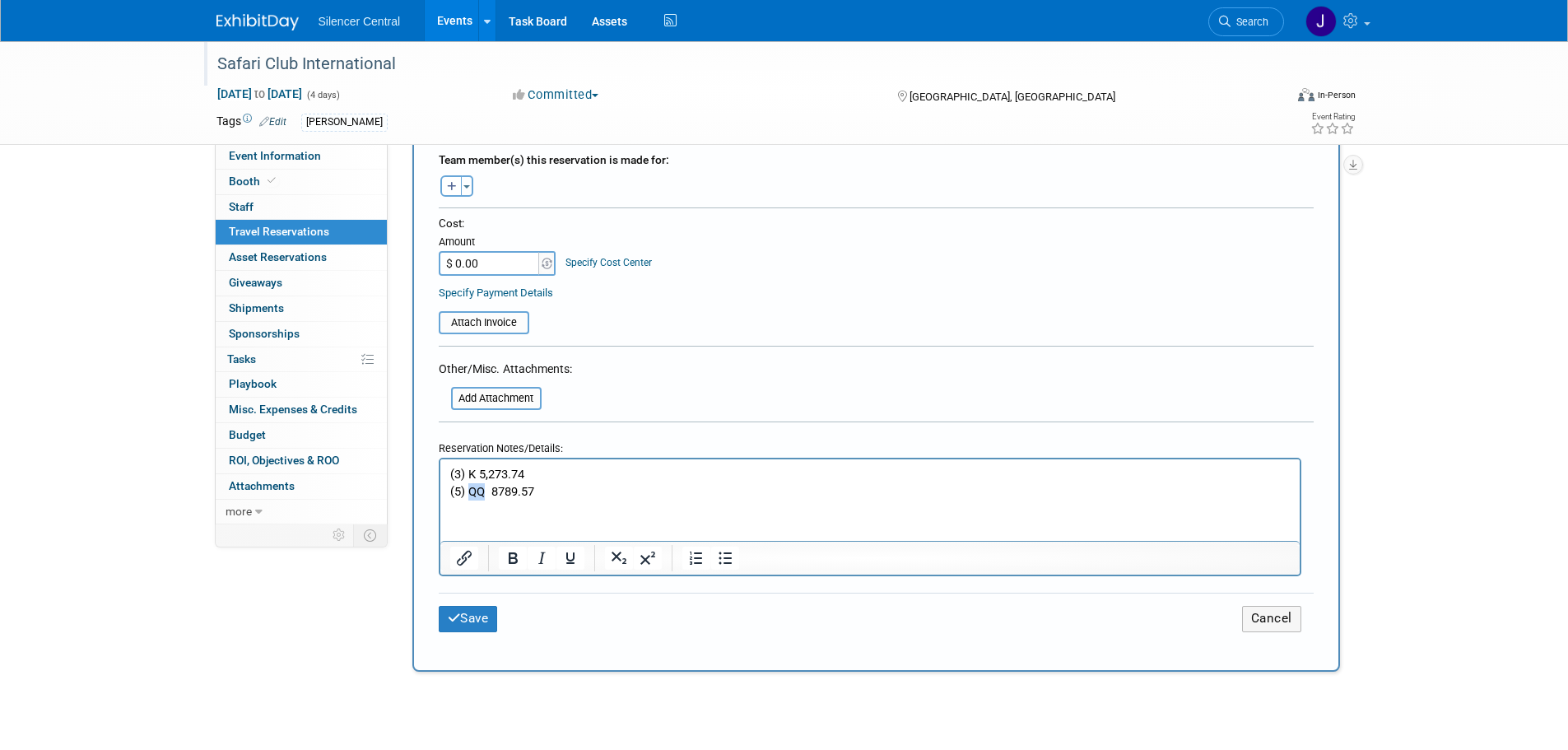
click at [466, 492] on p "(5) QQ 8789.57" at bounding box center [870, 492] width 841 height 17
click at [1413, 515] on div "Safari Club International Feb 18, 2026 to Feb 21, 2026 (4 days) Feb 18, 2026 to…" at bounding box center [784, 332] width 1568 height 1736
click at [461, 473] on p "(3) K 5,273.74" at bounding box center [870, 474] width 841 height 17
click at [456, 493] on p "(5) QQ 8789.57" at bounding box center [870, 492] width 841 height 17
drag, startPoint x: 533, startPoint y: 493, endPoint x: 489, endPoint y: 493, distance: 44.0
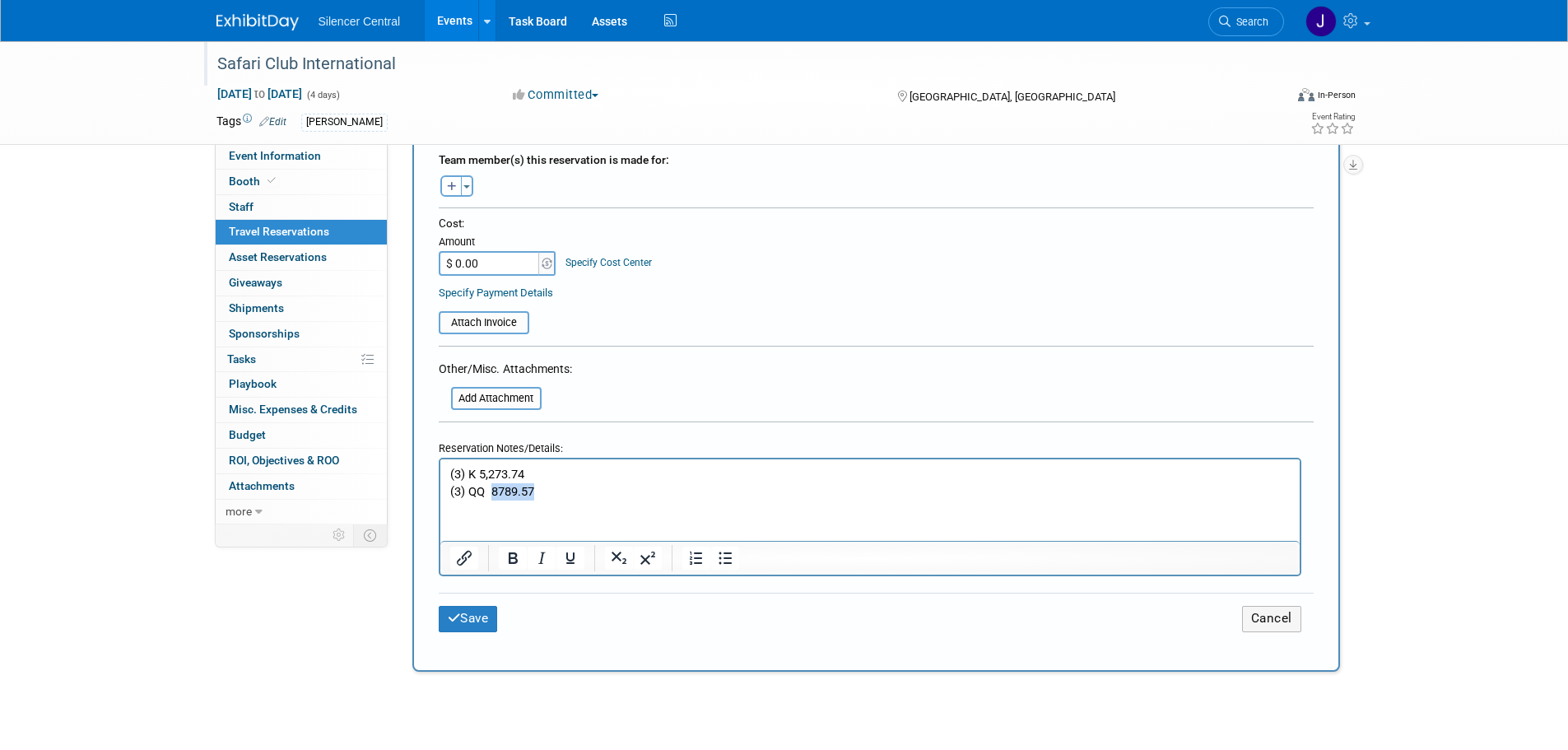
click at [489, 493] on p "(3) QQ 8789.57" at bounding box center [870, 492] width 841 height 17
click at [459, 473] on p "(3) K 5,273.74" at bounding box center [870, 474] width 841 height 17
drag, startPoint x: 532, startPoint y: 473, endPoint x: 479, endPoint y: 473, distance: 53.0
click at [479, 473] on p "(4) K 5,273.74" at bounding box center [870, 474] width 841 height 17
click at [455, 495] on p "(3) QQ 5273.74" at bounding box center [870, 492] width 841 height 17
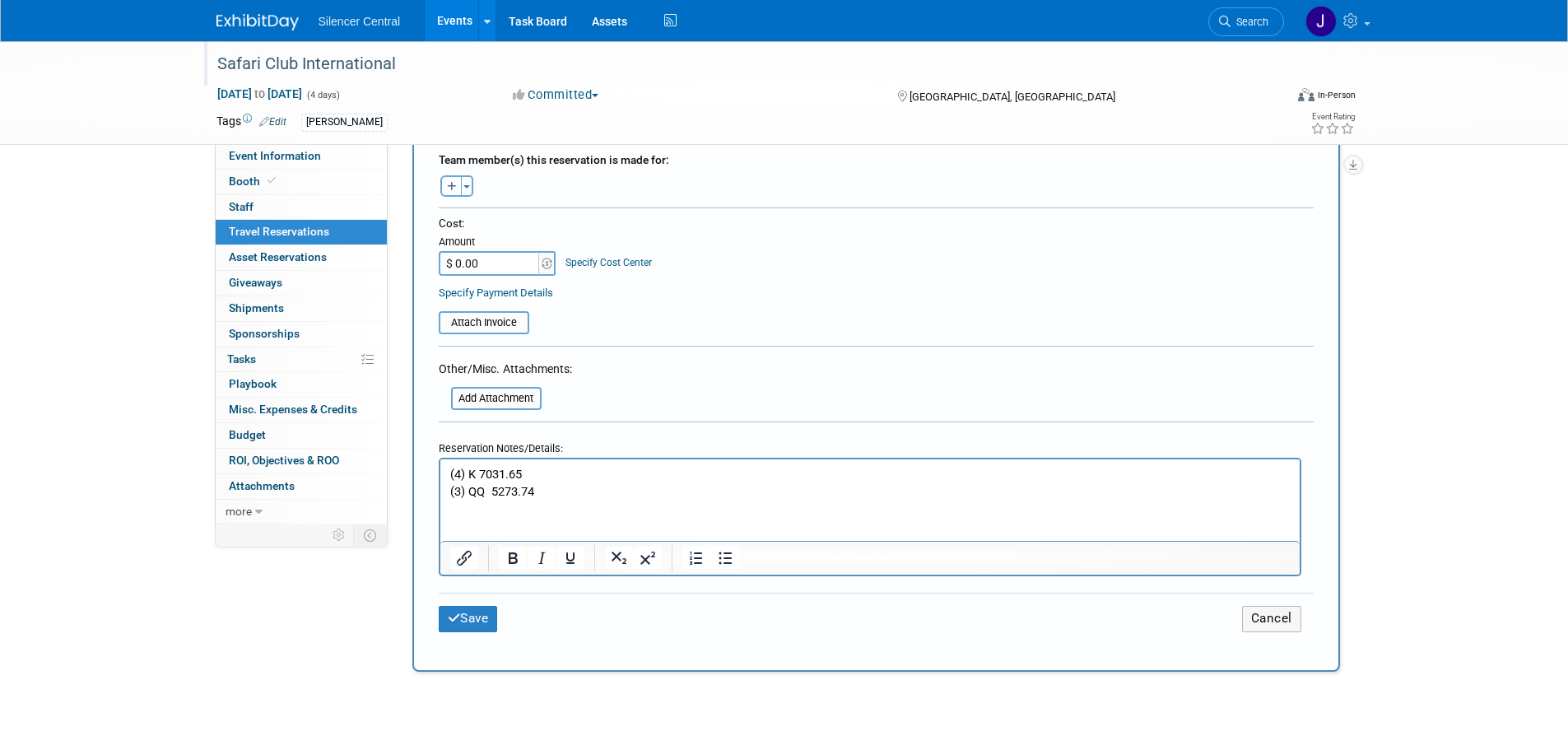
drag, startPoint x: 458, startPoint y: 493, endPoint x: 559, endPoint y: 490, distance: 101.0
click at [459, 493] on p "(3) QQ 5273.74" at bounding box center [870, 492] width 841 height 17
drag, startPoint x: 537, startPoint y: 492, endPoint x: 491, endPoint y: 495, distance: 46.1
click at [491, 495] on p "(4) QQ 5273.74" at bounding box center [870, 492] width 841 height 17
click at [480, 469] on p "(4) K 7031.65" at bounding box center [870, 474] width 841 height 17
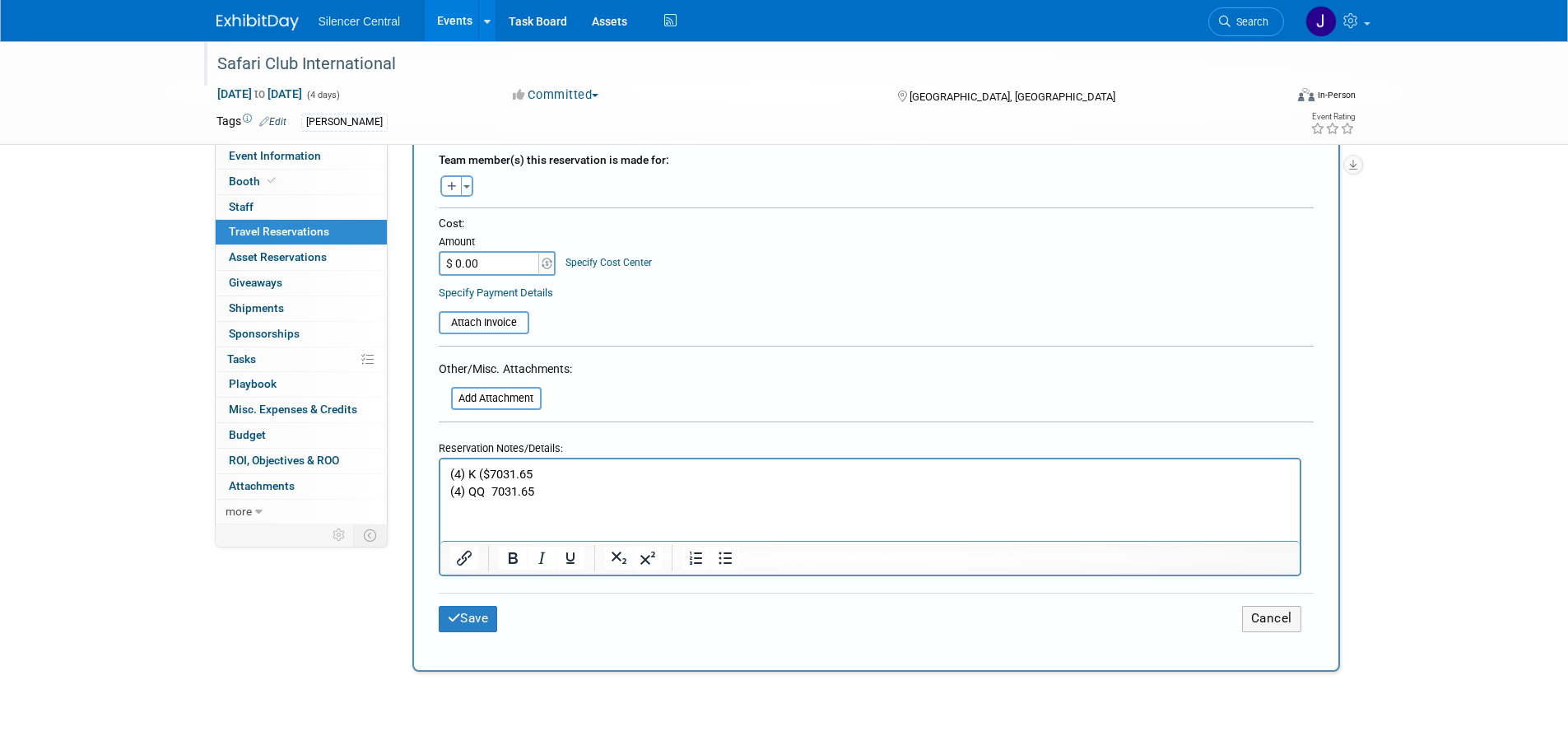
click at [540, 473] on p "(4) K ($7031.65" at bounding box center [870, 474] width 841 height 17
click at [497, 476] on p "(4) K ($7031.65)" at bounding box center [870, 474] width 841 height 17
click at [494, 490] on p "(4) QQ 7031.65" at bounding box center [870, 492] width 841 height 17
click at [506, 487] on p "(4) QQ ($7031.65" at bounding box center [870, 492] width 841 height 17
click at [564, 493] on p "(4) QQ ($7,031.65" at bounding box center [870, 492] width 841 height 17
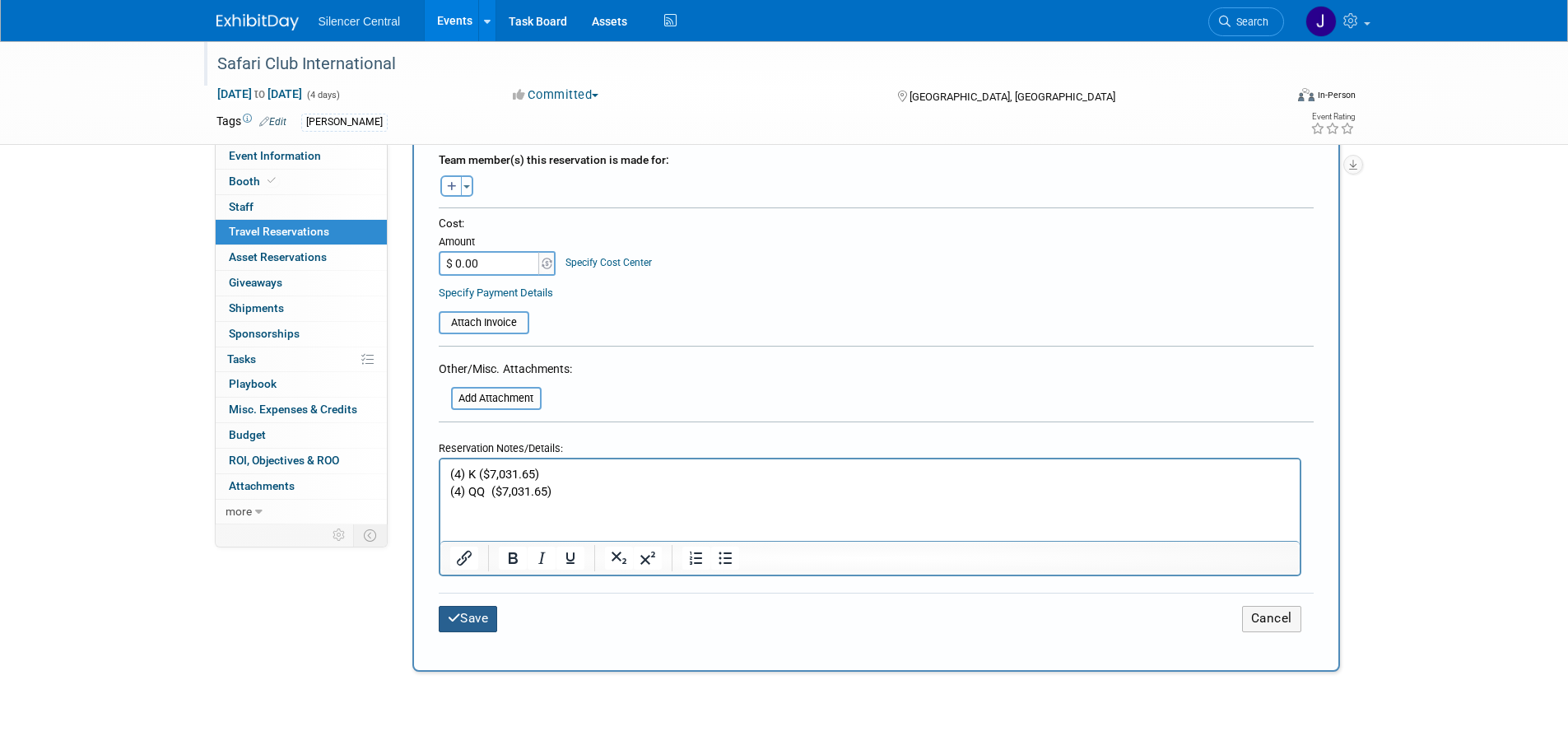
click at [464, 626] on button "Save" at bounding box center [468, 619] width 59 height 25
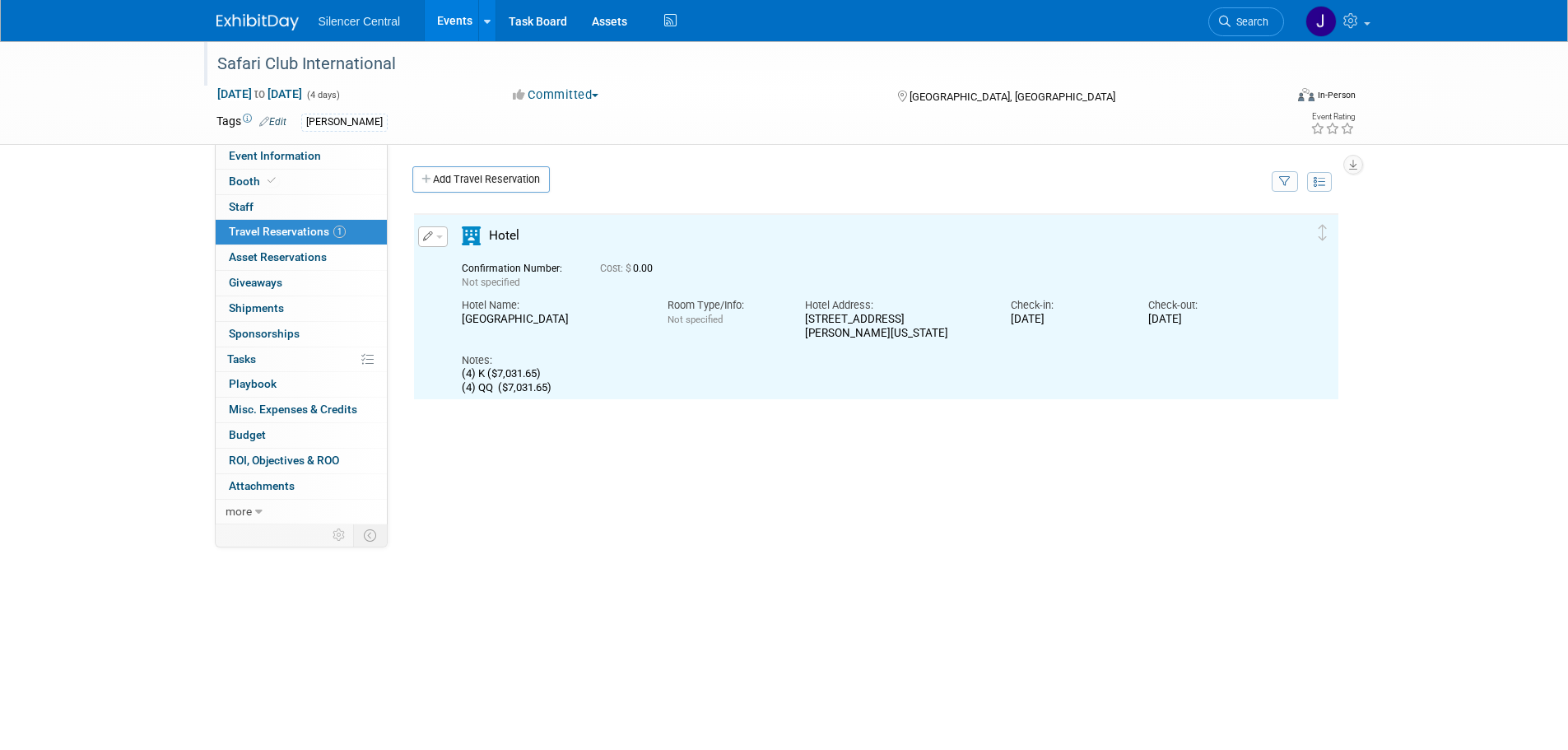
scroll to position [0, 0]
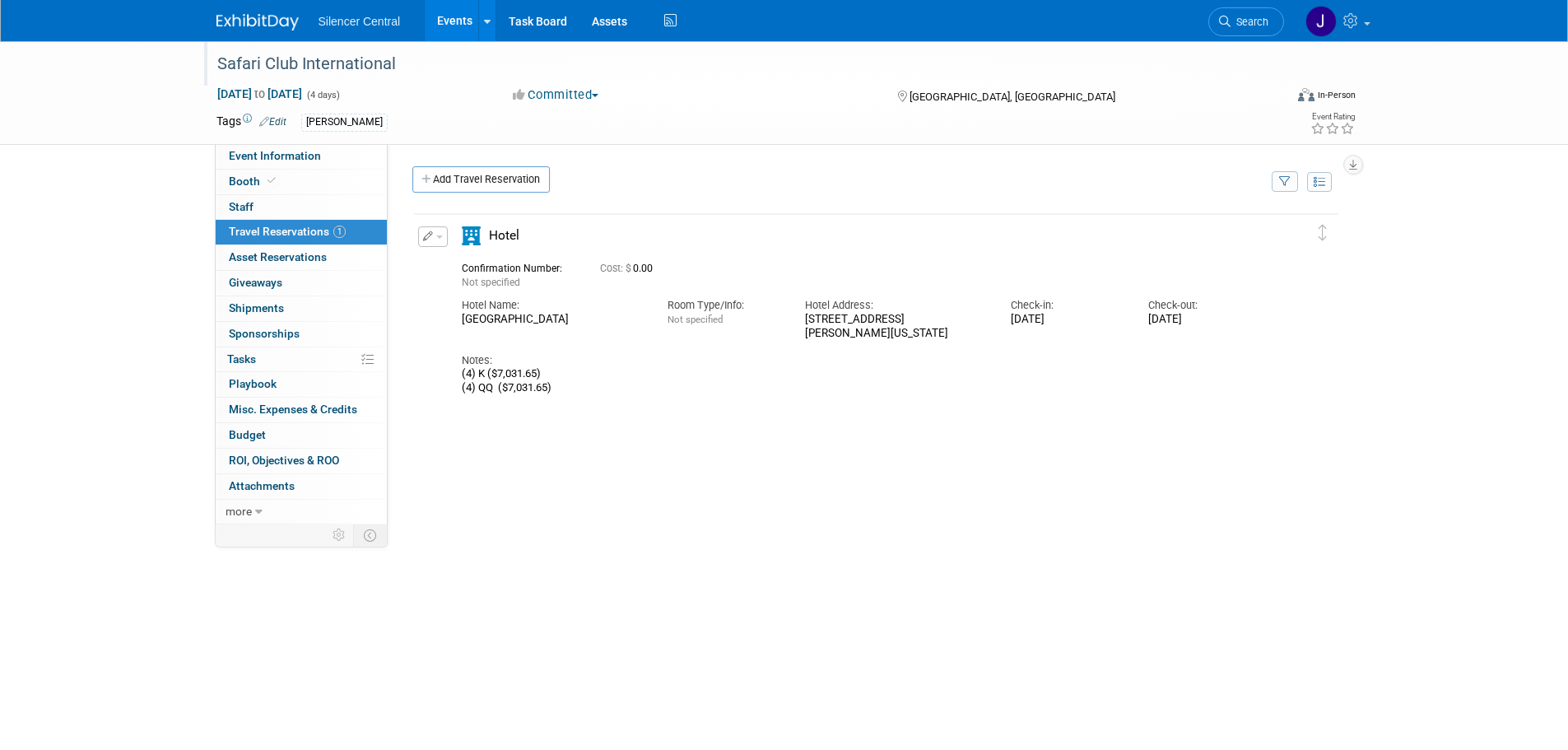
click at [437, 238] on span "button" at bounding box center [439, 237] width 7 height 4
click at [485, 268] on button "Edit Reservation" at bounding box center [488, 265] width 139 height 23
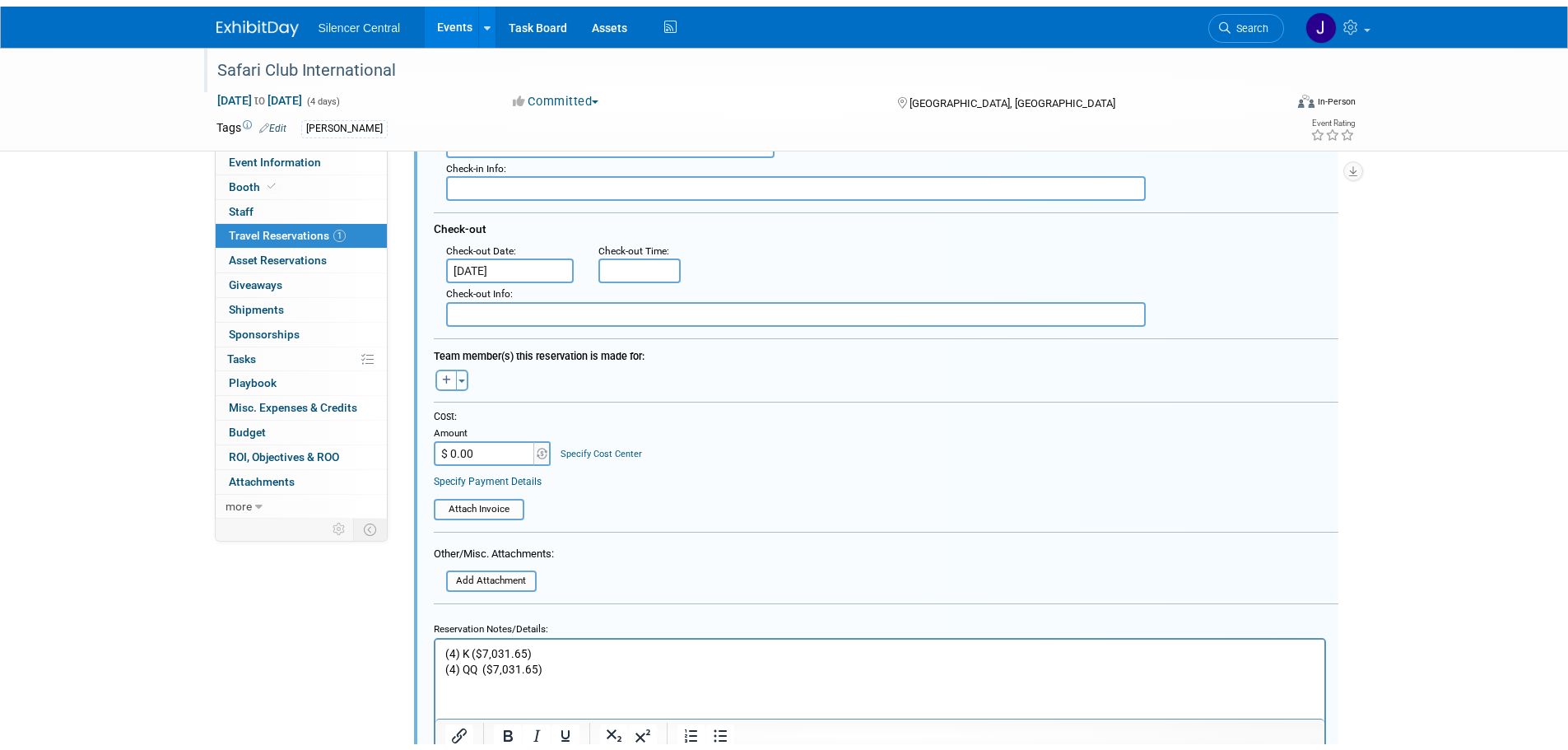
scroll to position [523, 0]
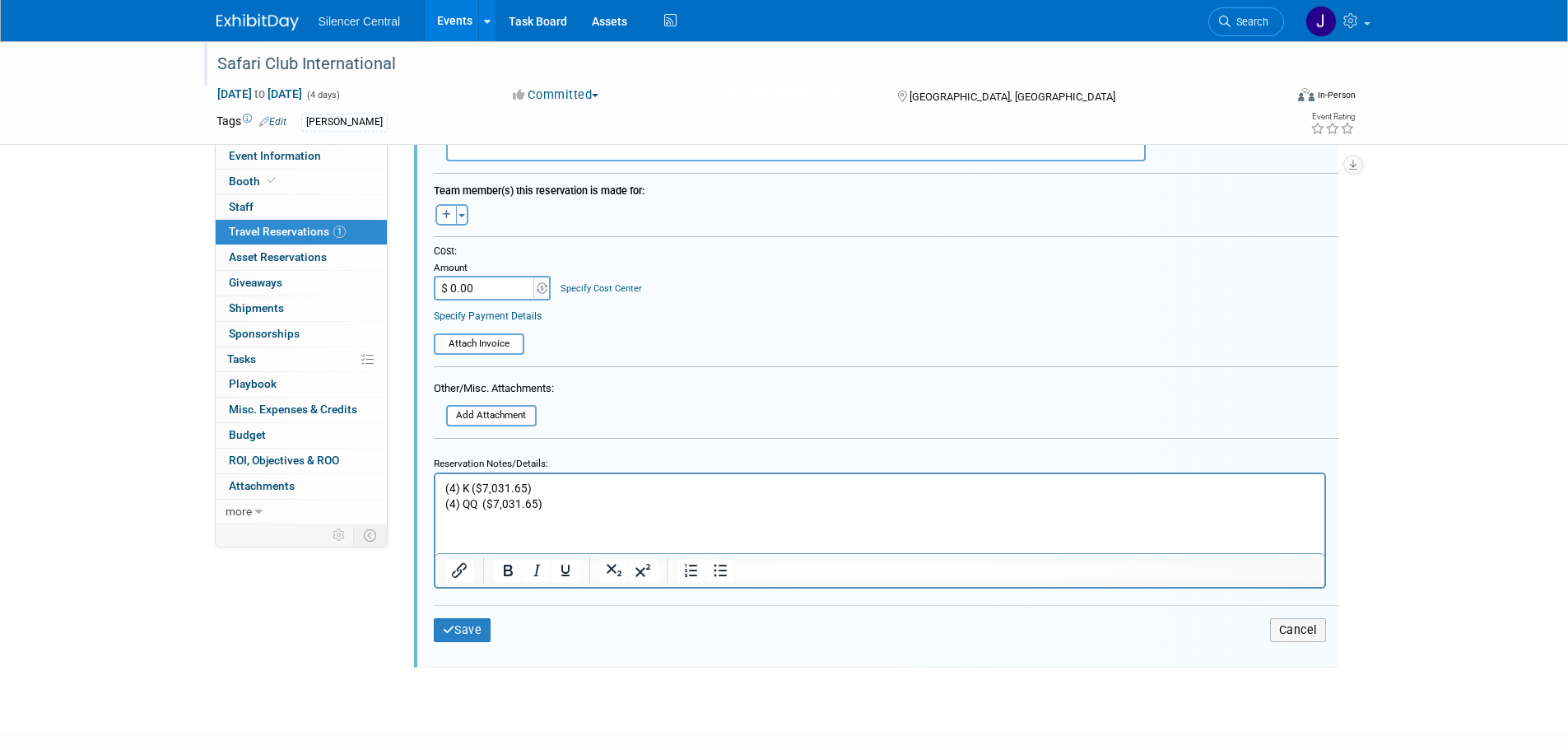
click at [571, 506] on p "(4) K ($7,031.65) (4) QQ ($7,031.65)" at bounding box center [879, 495] width 870 height 31
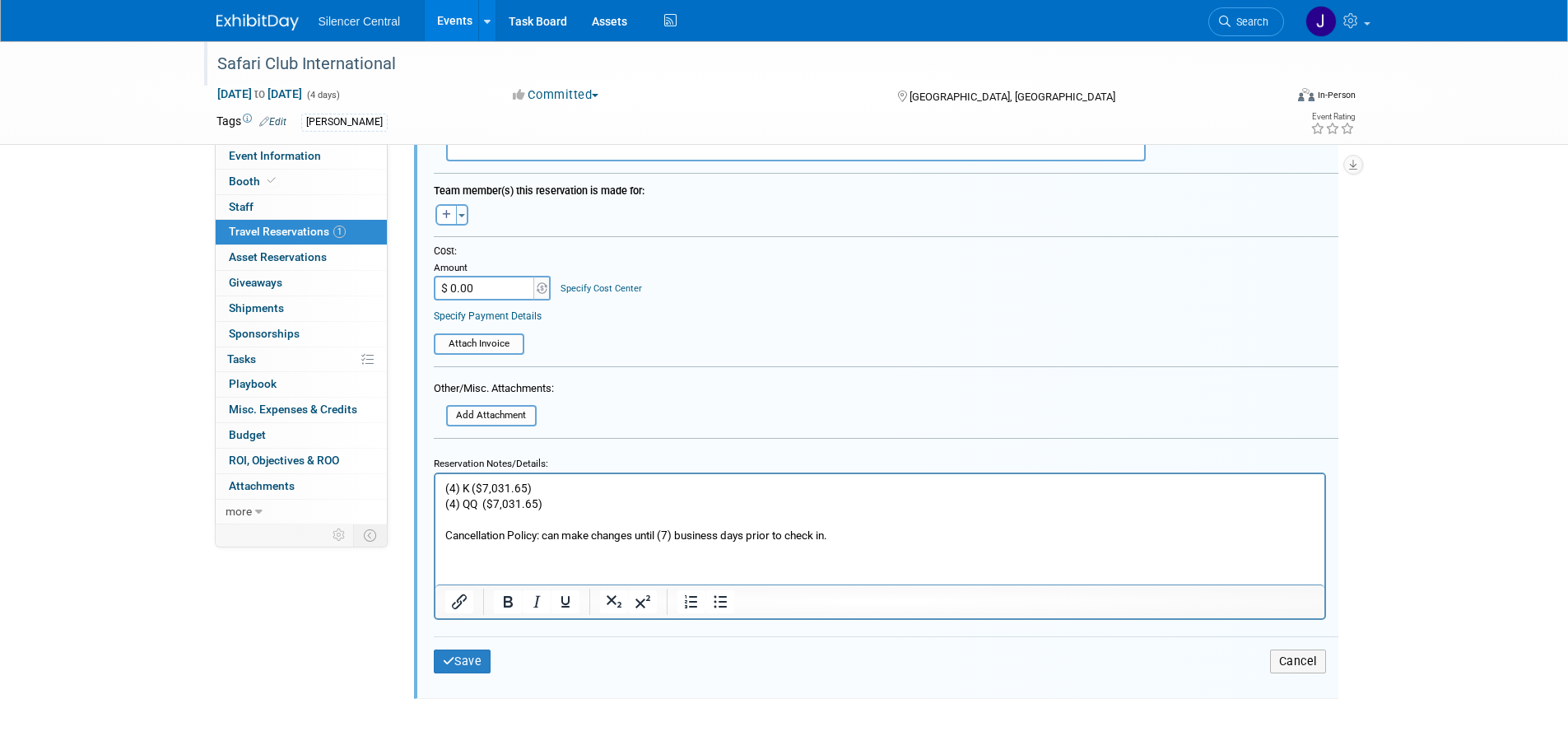
click at [572, 506] on p "(4) K ($7,031.65) (4) QQ ($7,031.65)" at bounding box center [879, 495] width 870 height 31
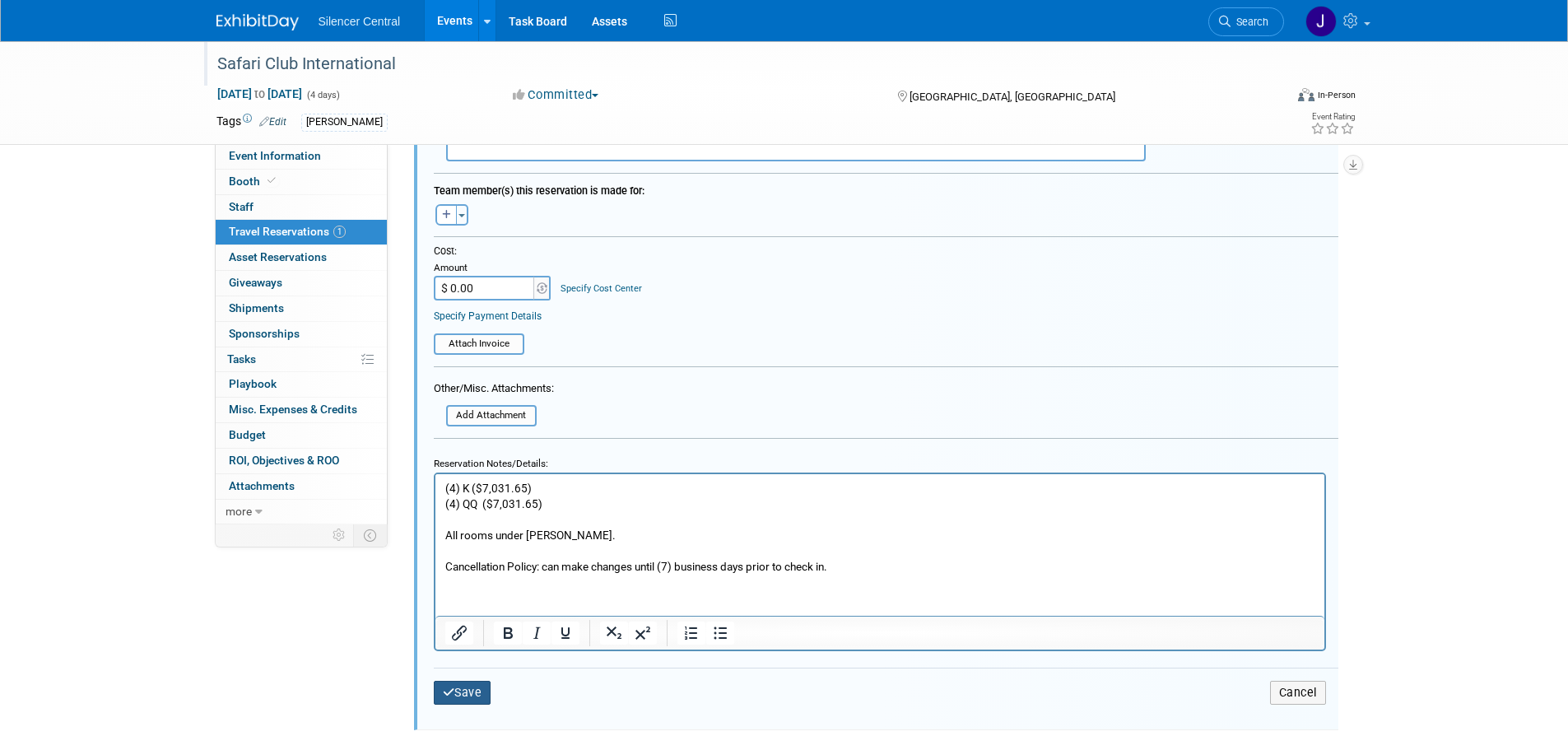
click at [467, 704] on button "Save" at bounding box center [462, 692] width 57 height 23
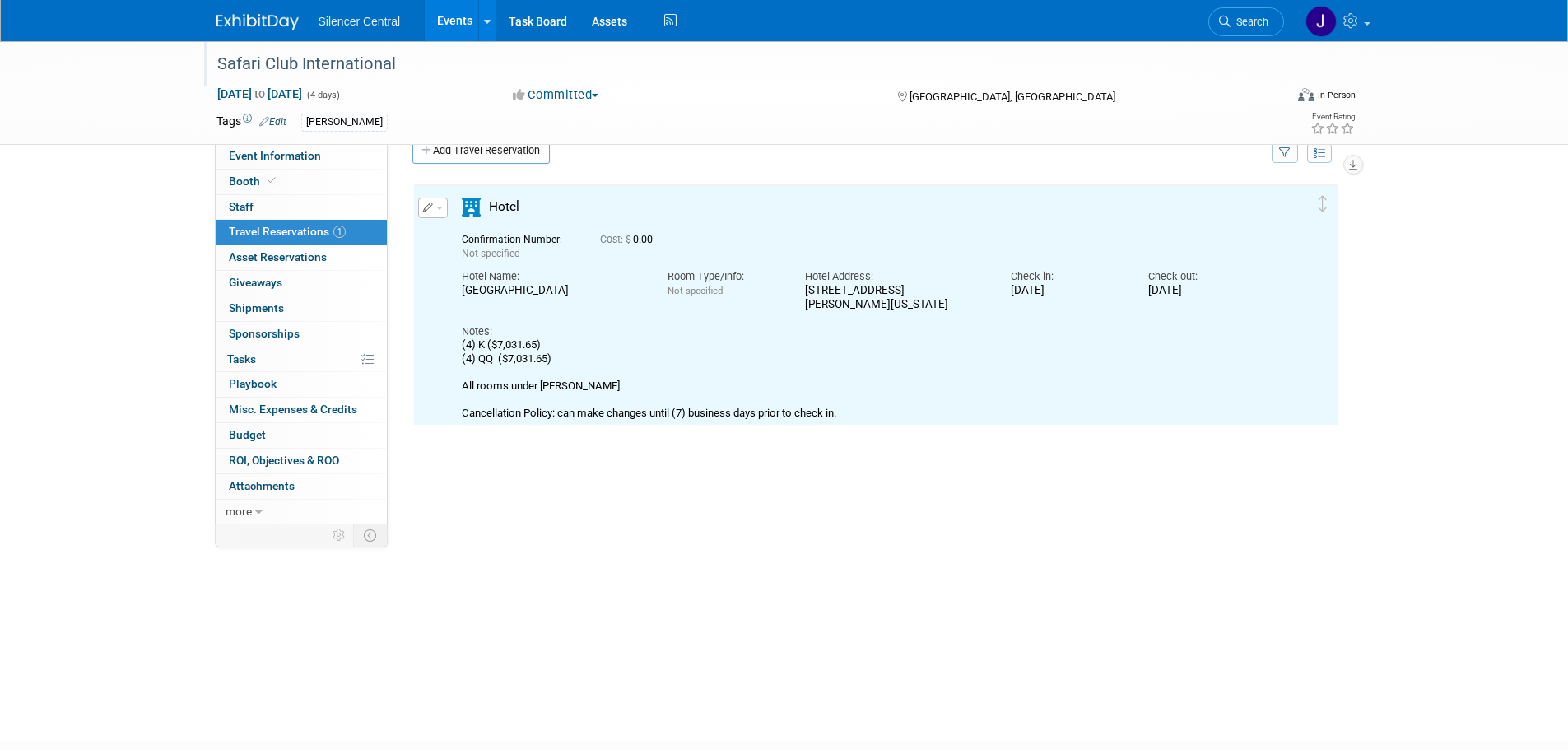
scroll to position [0, 0]
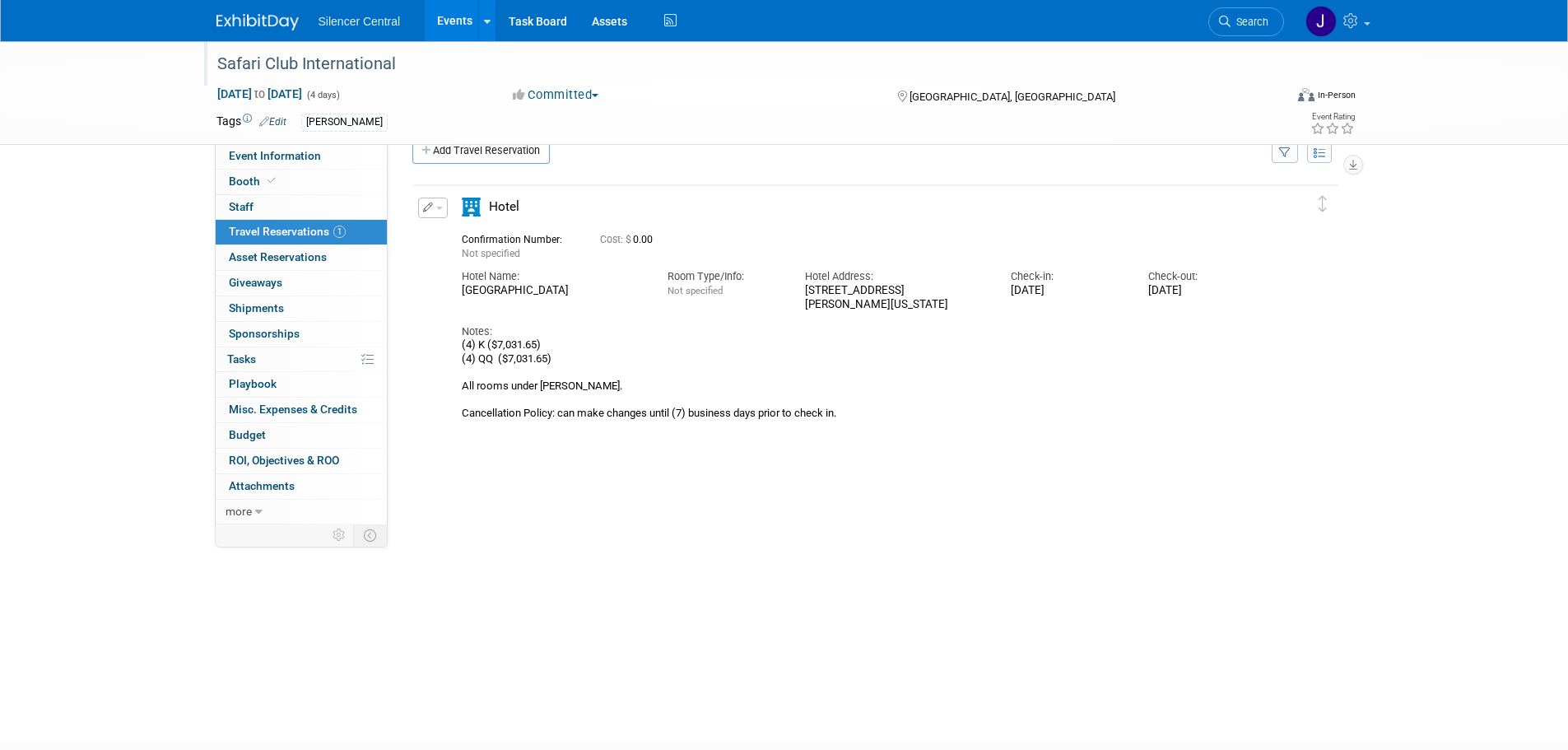
drag, startPoint x: 608, startPoint y: 293, endPoint x: 463, endPoint y: 286, distance: 145.2
click at [463, 286] on div "AC Hotel Nashville Downtown" at bounding box center [552, 291] width 181 height 14
copy div "AC Hotel Nashville Downtown"
click at [1224, 16] on icon at bounding box center [1225, 22] width 11 height 11
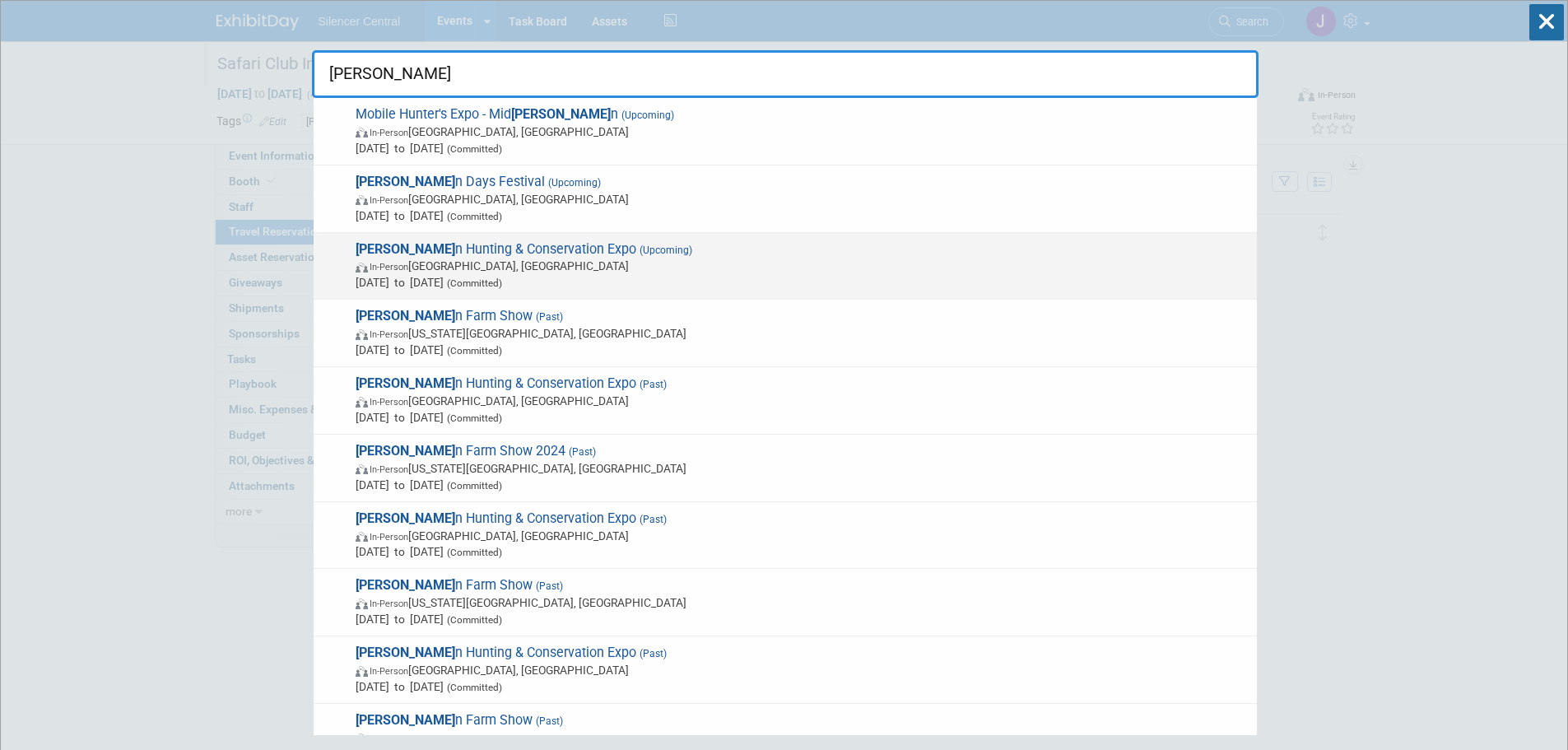
type input "wester"
click at [637, 260] on span "In-Person Salt Lake City, UT" at bounding box center [802, 267] width 893 height 17
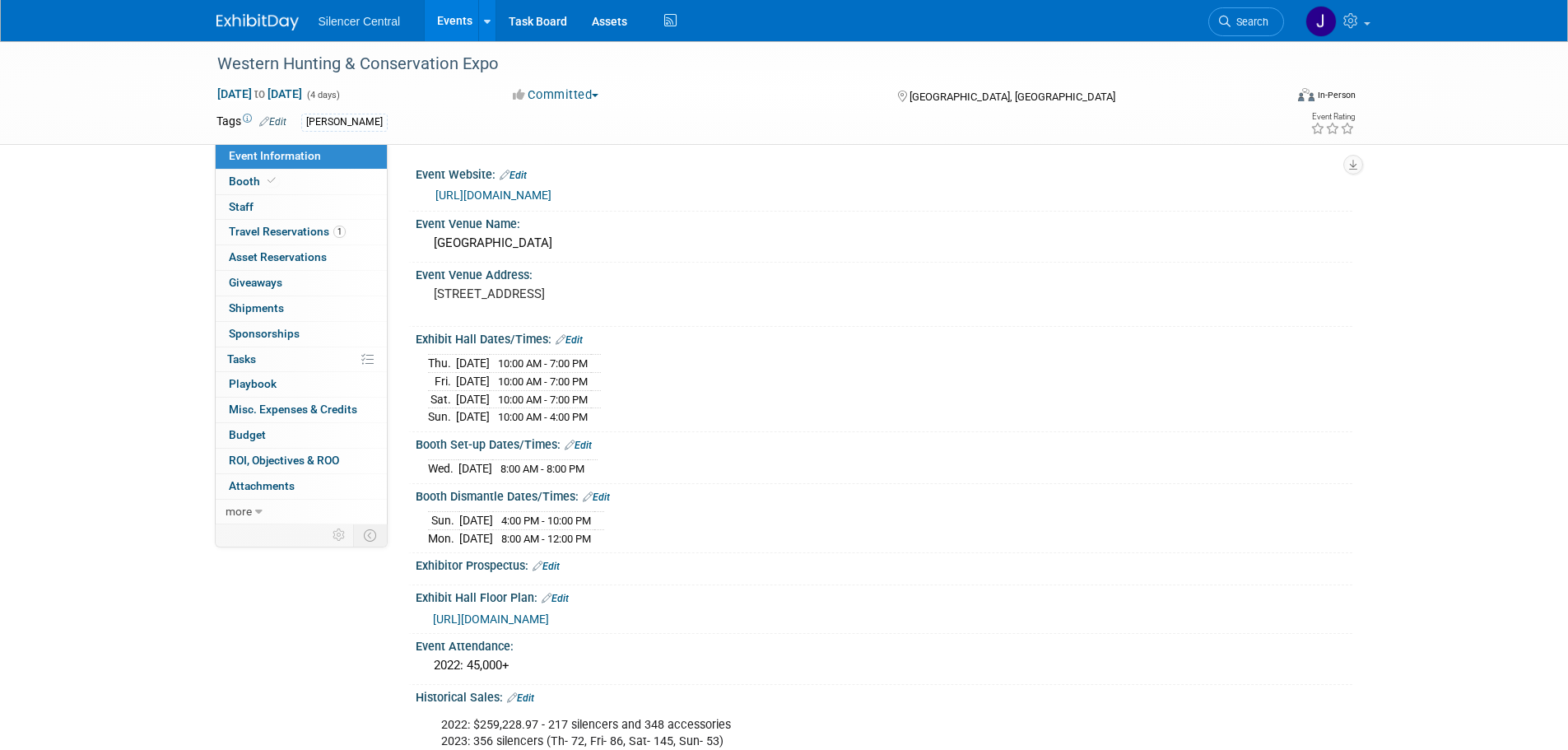
click at [336, 224] on span "Travel Reservations 1" at bounding box center [287, 231] width 117 height 13
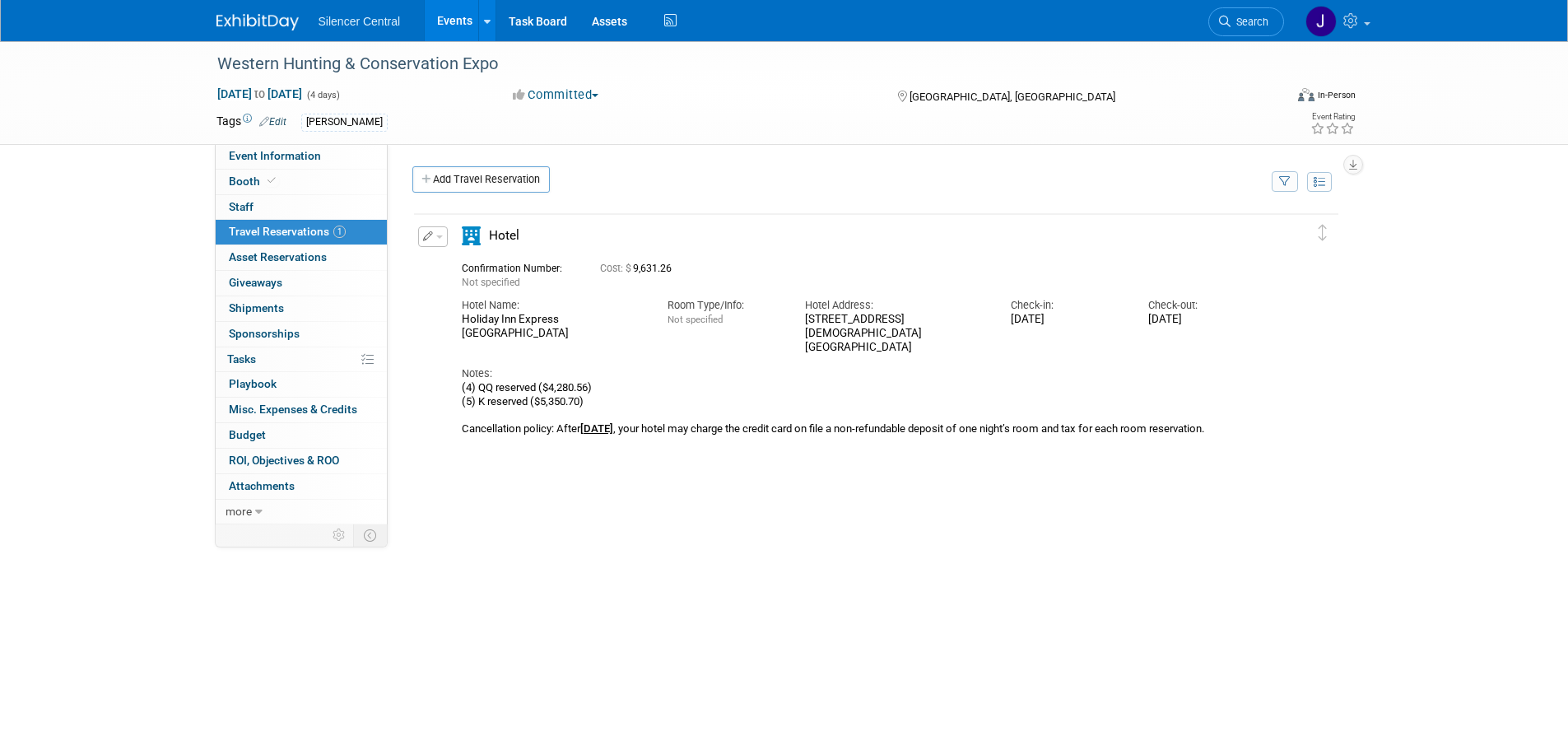
click at [246, 17] on img at bounding box center [258, 23] width 83 height 17
